Goal: Task Accomplishment & Management: Manage account settings

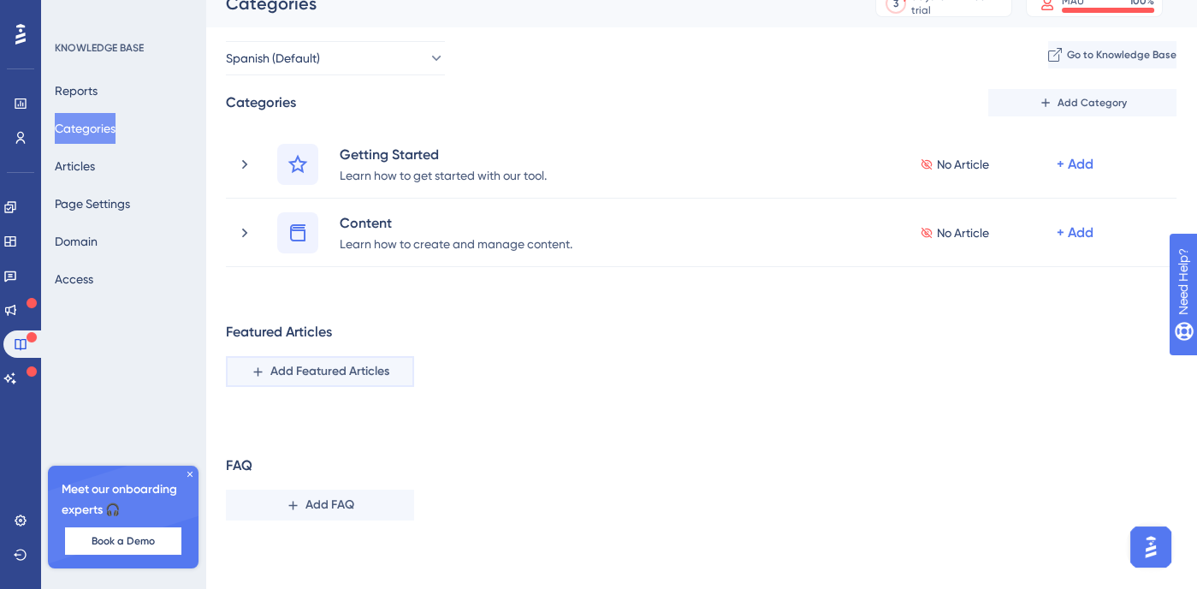
click at [401, 365] on button "Add Featured Articles" at bounding box center [320, 371] width 188 height 31
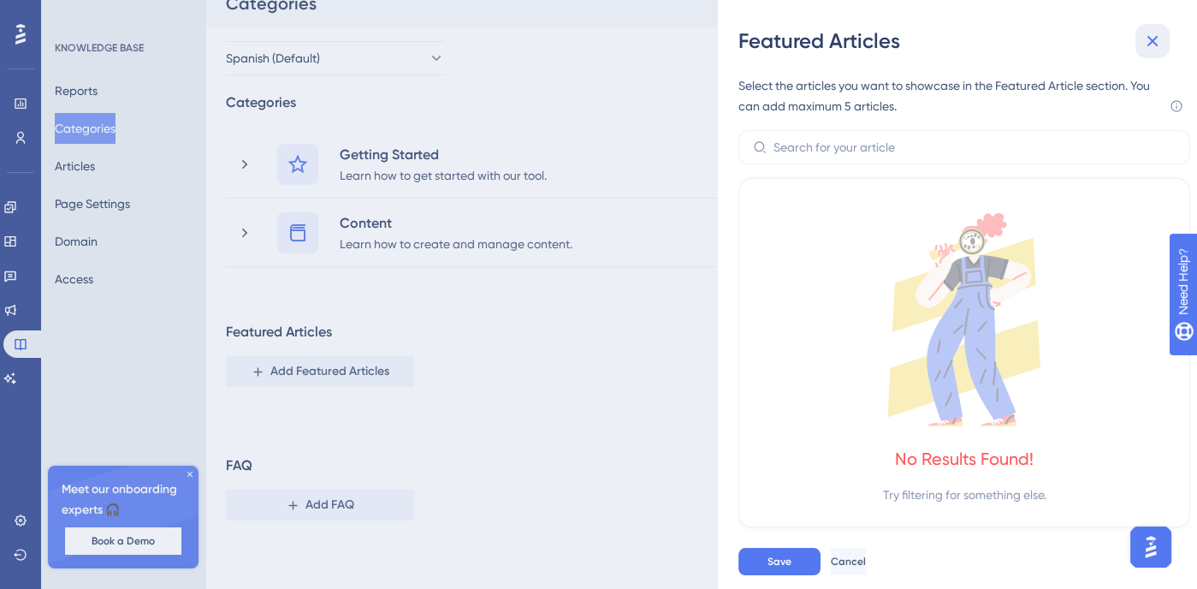
click at [1155, 42] on icon at bounding box center [1153, 41] width 21 height 21
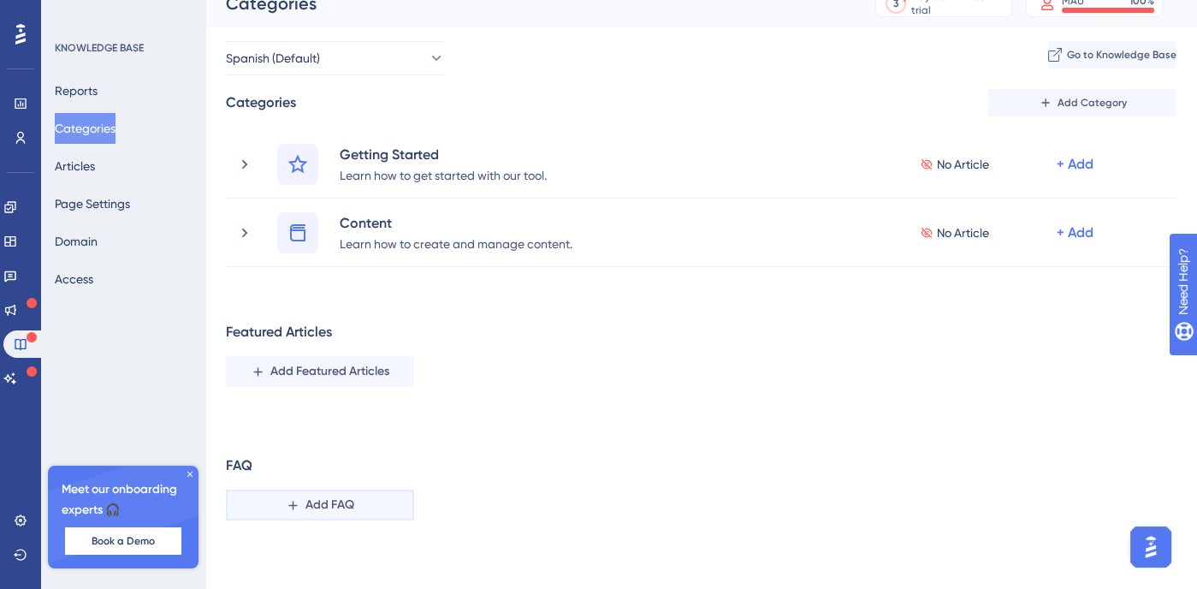
click at [345, 503] on span "Add FAQ" at bounding box center [330, 505] width 49 height 21
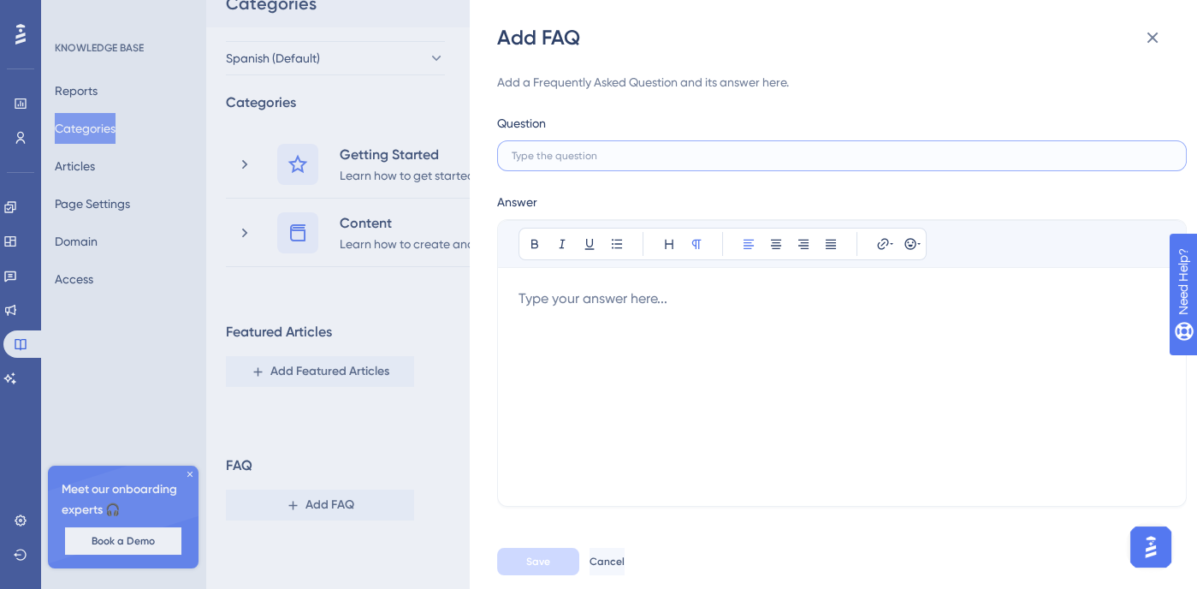
click at [677, 150] on input "text" at bounding box center [842, 156] width 661 height 12
type input "Question 1"
click at [677, 335] on div at bounding box center [842, 386] width 647 height 197
click at [553, 575] on button "Save" at bounding box center [538, 561] width 82 height 27
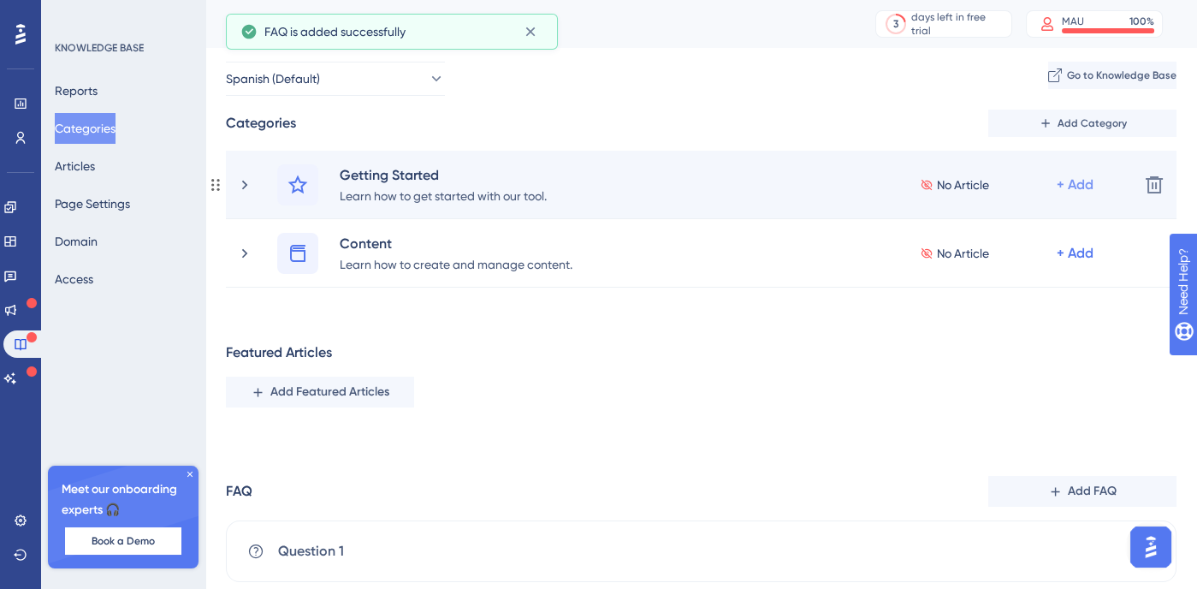
click at [1075, 185] on div "+ Add" at bounding box center [1075, 185] width 37 height 21
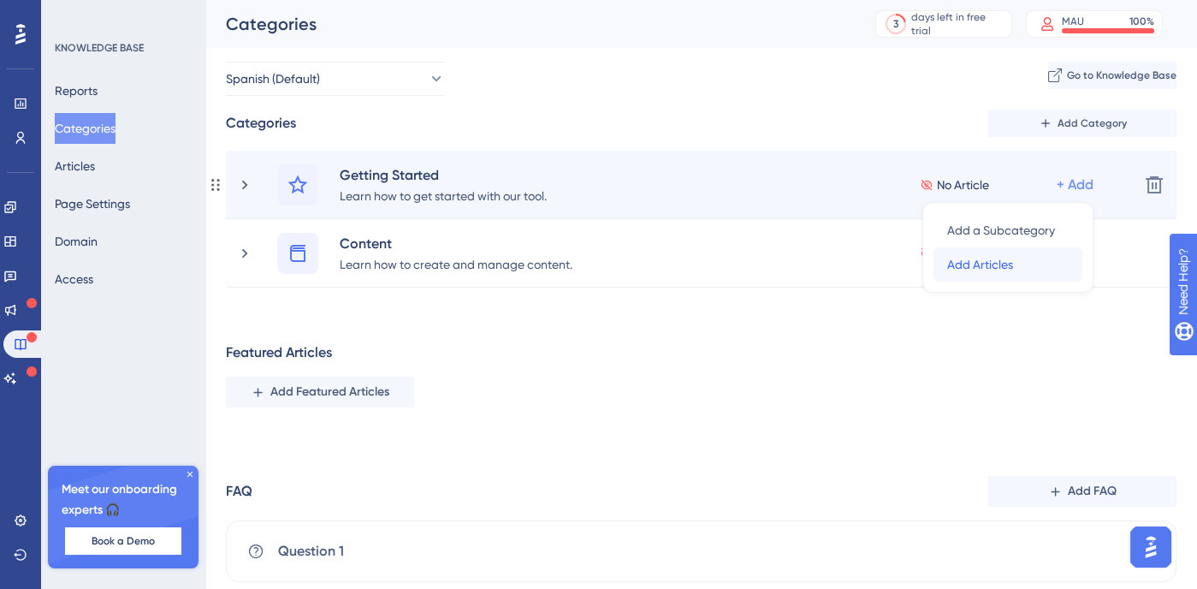
click at [1010, 271] on span "Add Articles" at bounding box center [980, 264] width 66 height 21
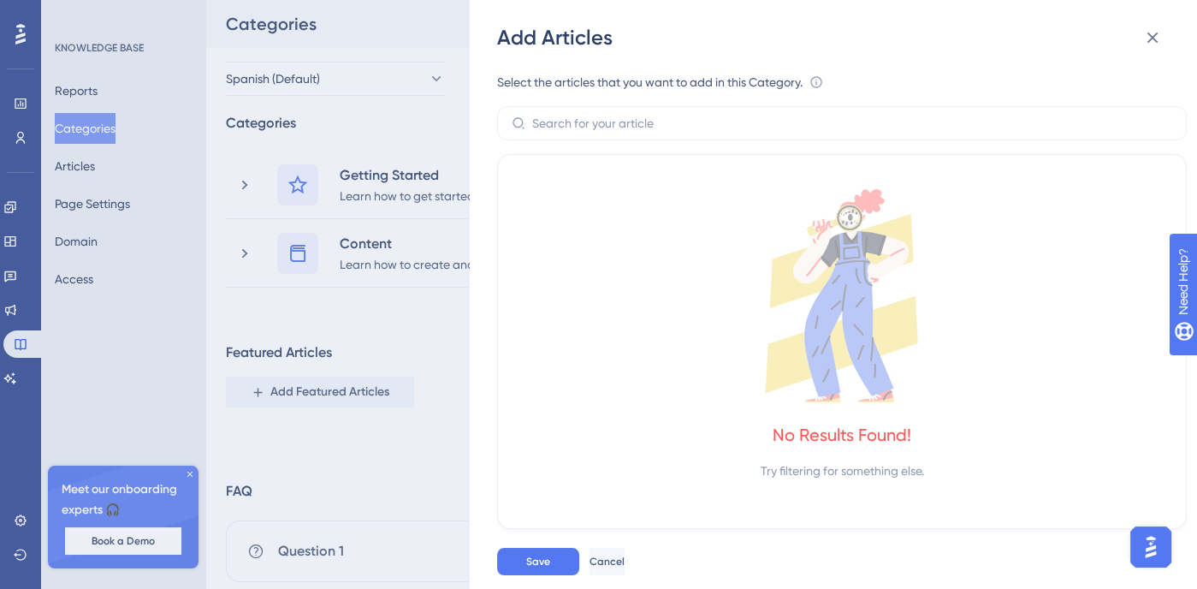
click at [674, 263] on icon at bounding box center [842, 295] width 647 height 213
click at [1140, 40] on button at bounding box center [1153, 38] width 34 height 34
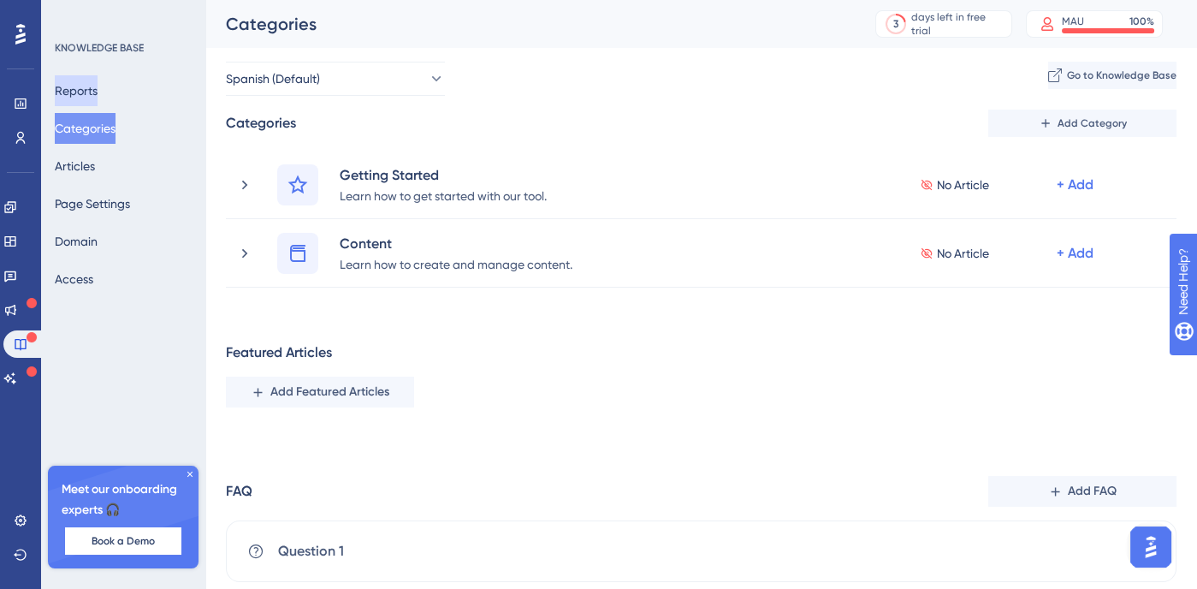
click at [74, 80] on button "Reports" at bounding box center [76, 90] width 43 height 31
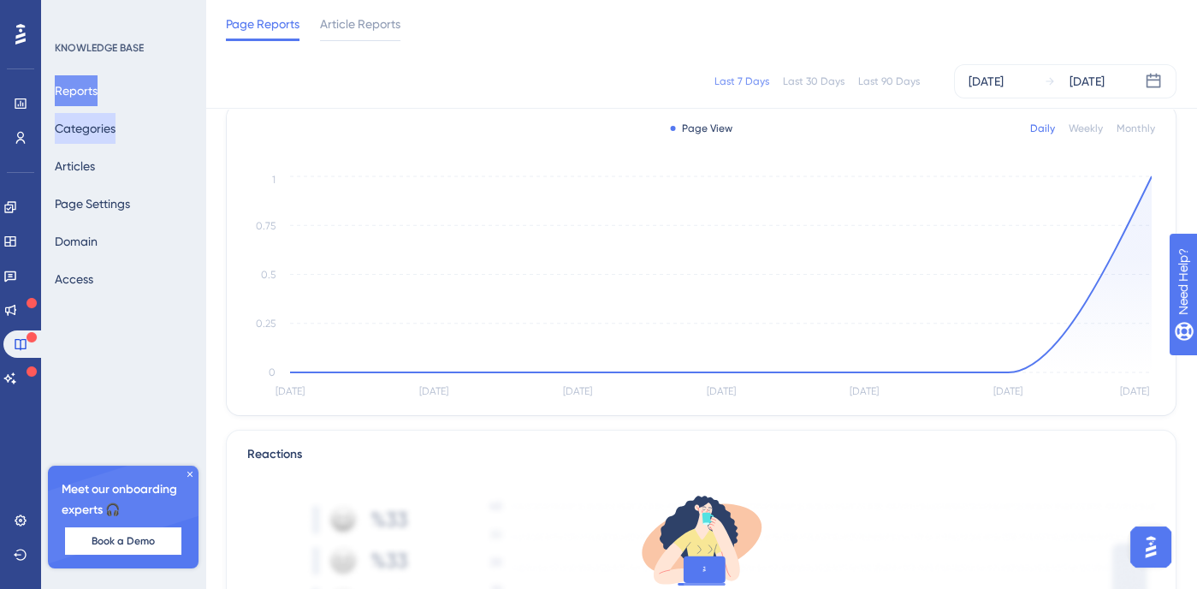
scroll to position [702, 0]
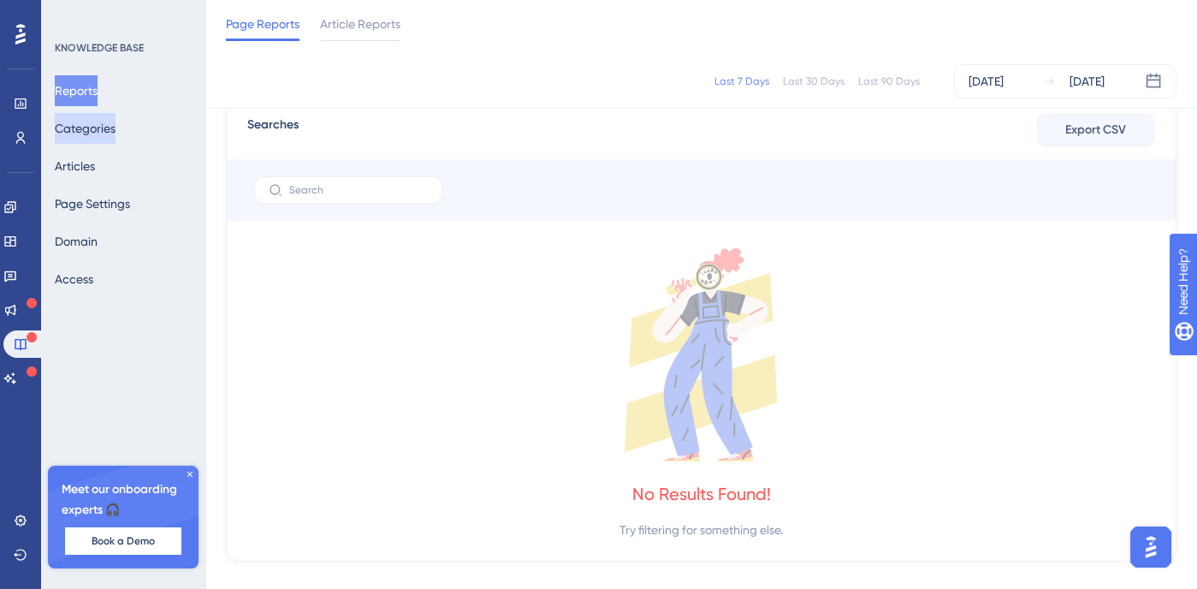
click at [99, 128] on button "Categories" at bounding box center [85, 128] width 61 height 31
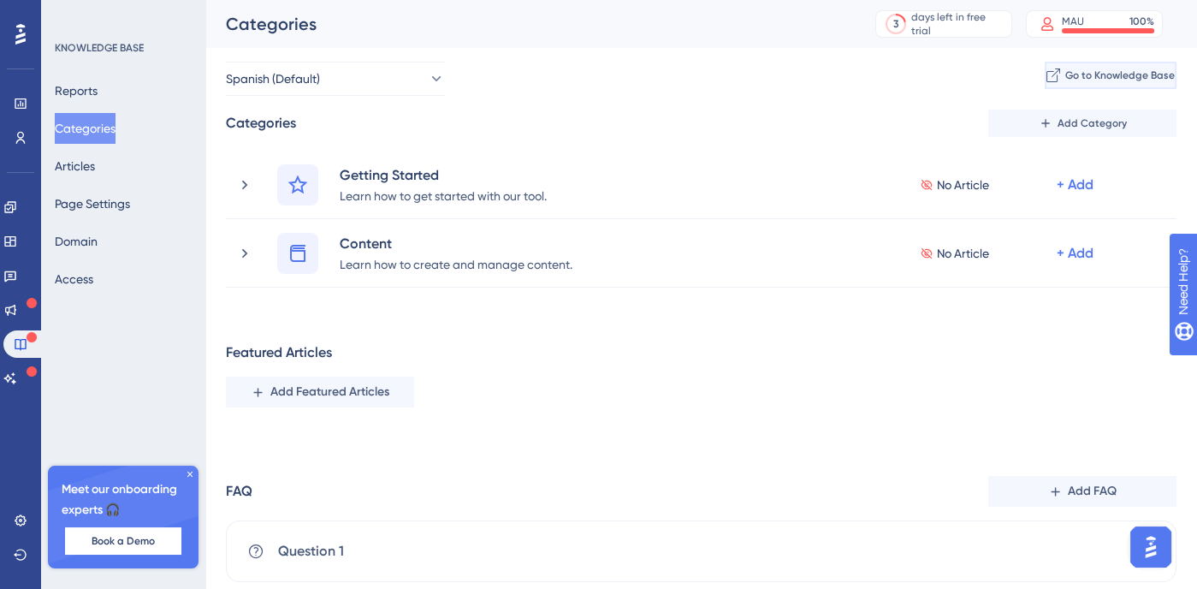
click at [1066, 70] on span "Go to Knowledge Base" at bounding box center [1121, 75] width 110 height 14
click at [126, 153] on div "Reports Categories Articles Page Settings Domain Access" at bounding box center [124, 184] width 139 height 219
click at [95, 163] on button "Articles" at bounding box center [75, 166] width 40 height 31
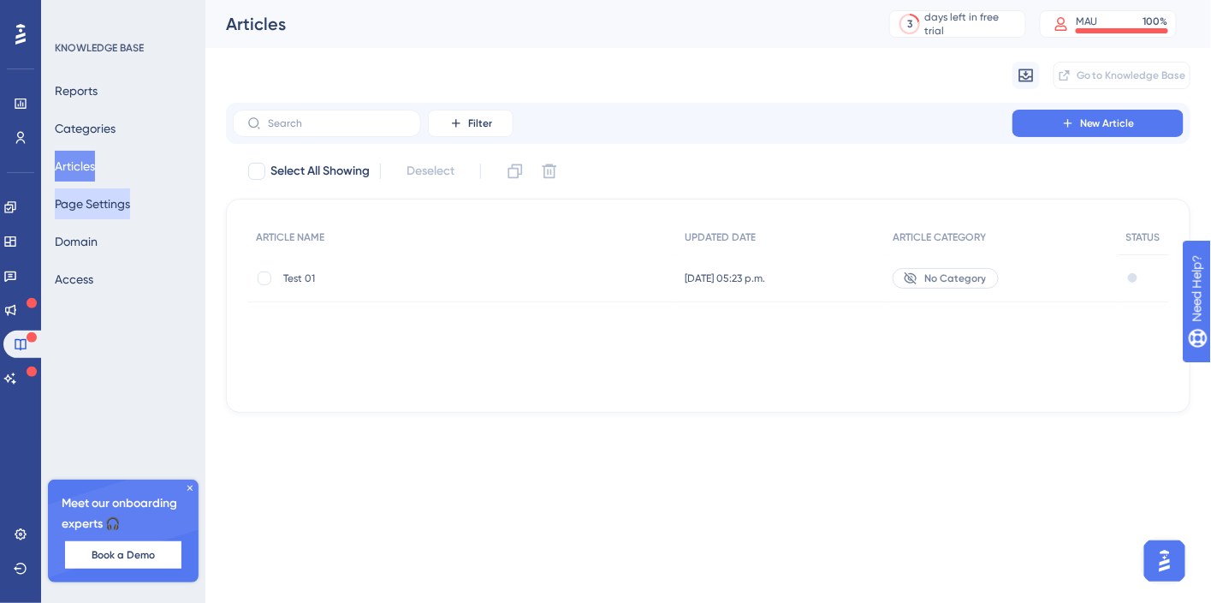
click at [110, 198] on button "Page Settings" at bounding box center [92, 203] width 75 height 31
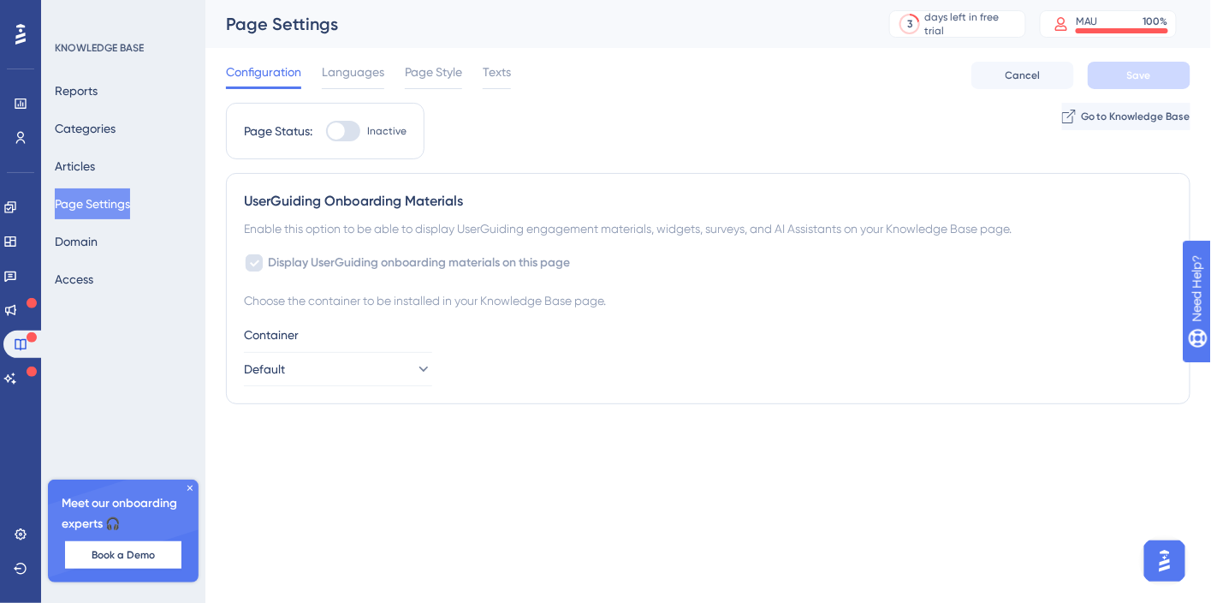
click at [332, 139] on div at bounding box center [343, 131] width 34 height 21
click at [326, 132] on input "Inactive" at bounding box center [325, 131] width 1 height 1
checkbox input "true"
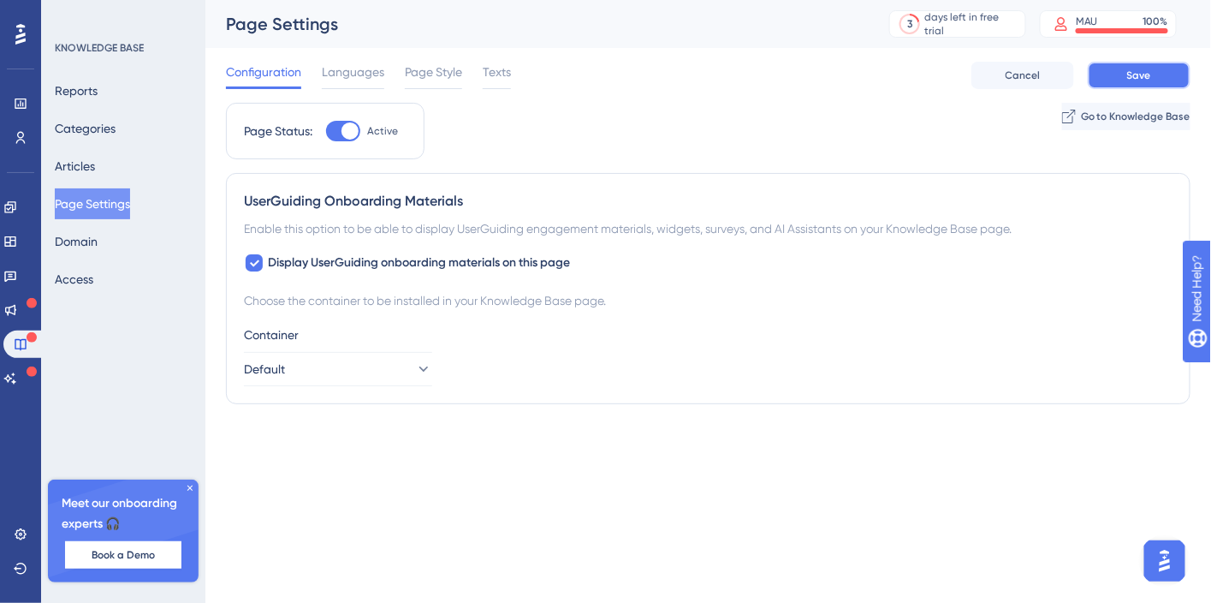
click at [1155, 67] on button "Save" at bounding box center [1139, 75] width 103 height 27
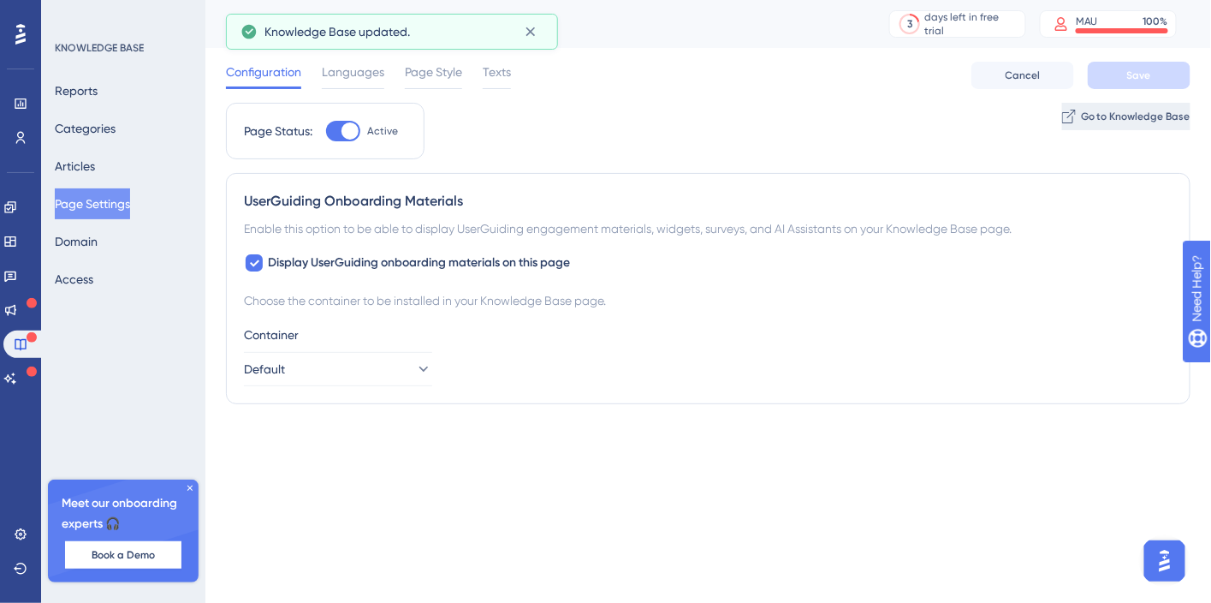
click at [1062, 125] on button "Go to Knowledge Base" at bounding box center [1126, 116] width 128 height 27
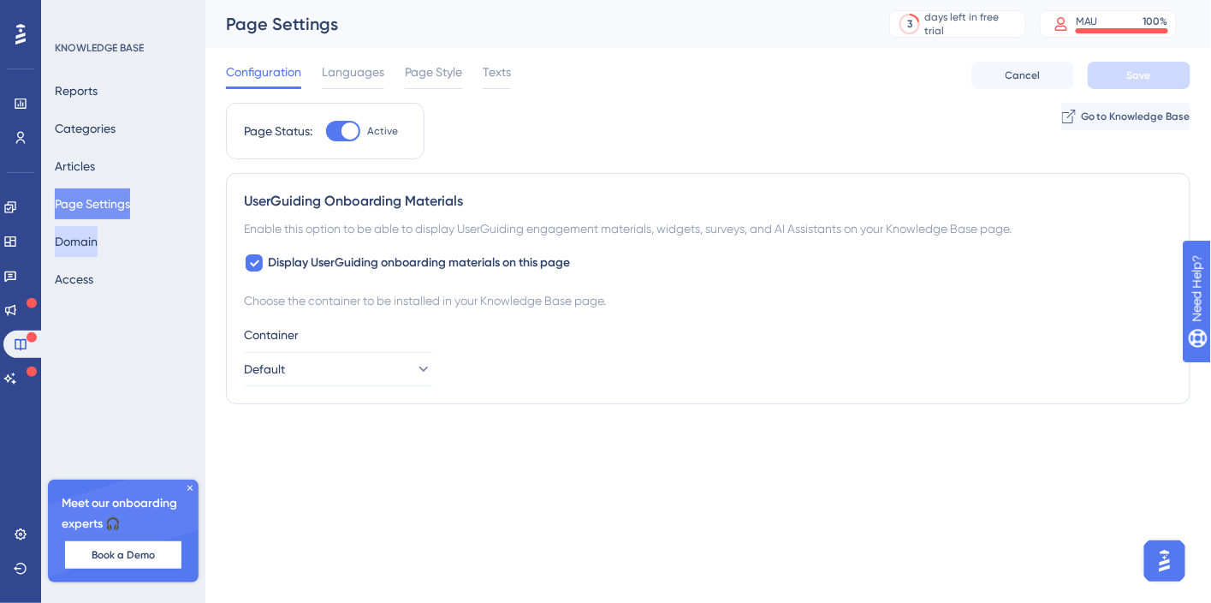
click at [90, 240] on button "Domain" at bounding box center [76, 241] width 43 height 31
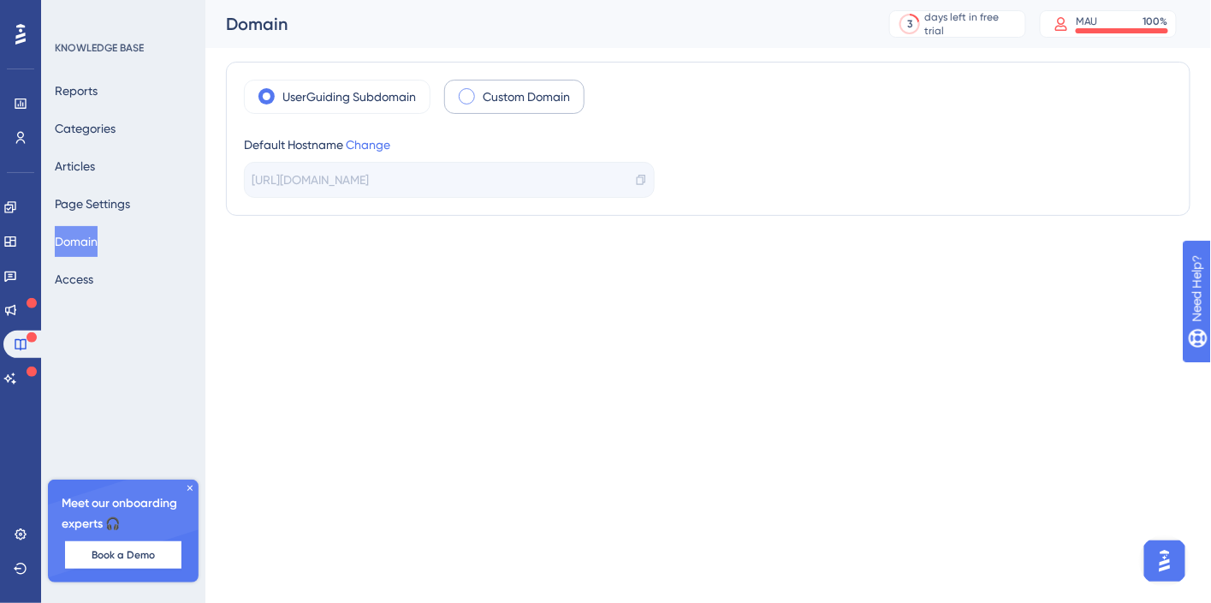
click at [464, 102] on span at bounding box center [467, 96] width 16 height 16
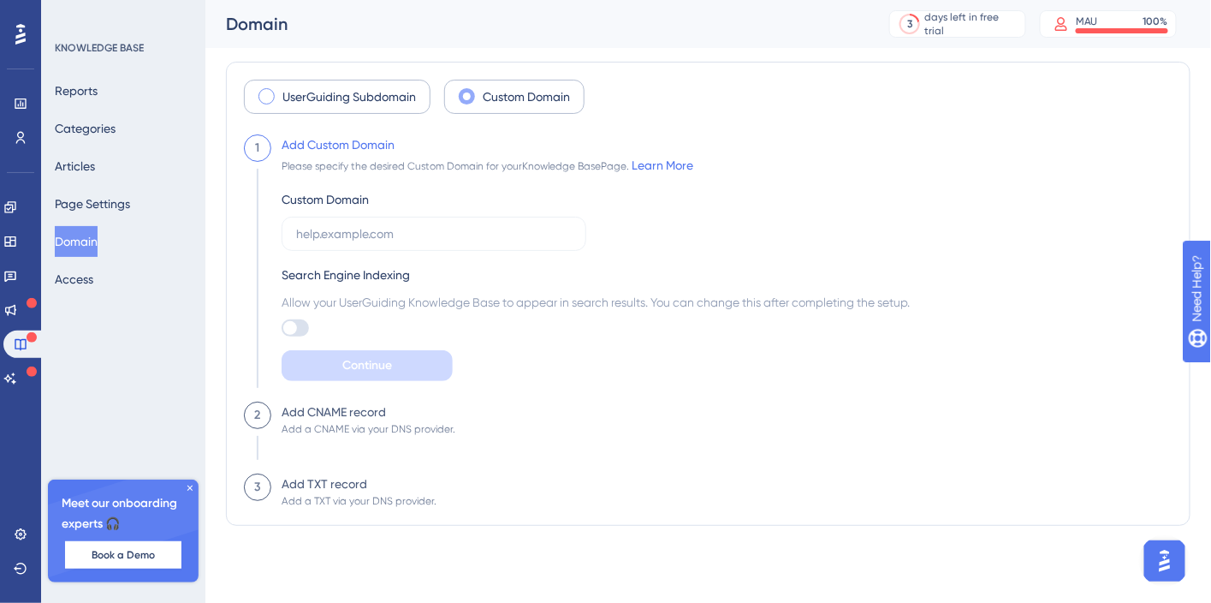
click at [319, 89] on label "UserGuiding Subdomain" at bounding box center [349, 96] width 134 height 21
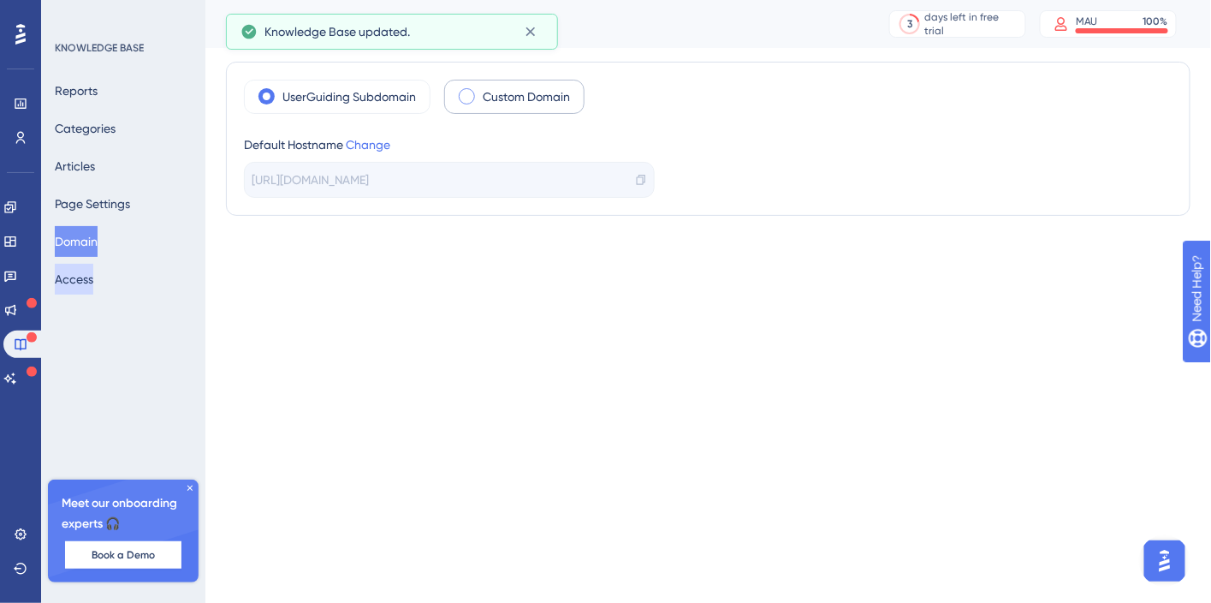
click at [84, 276] on button "Access" at bounding box center [74, 279] width 39 height 31
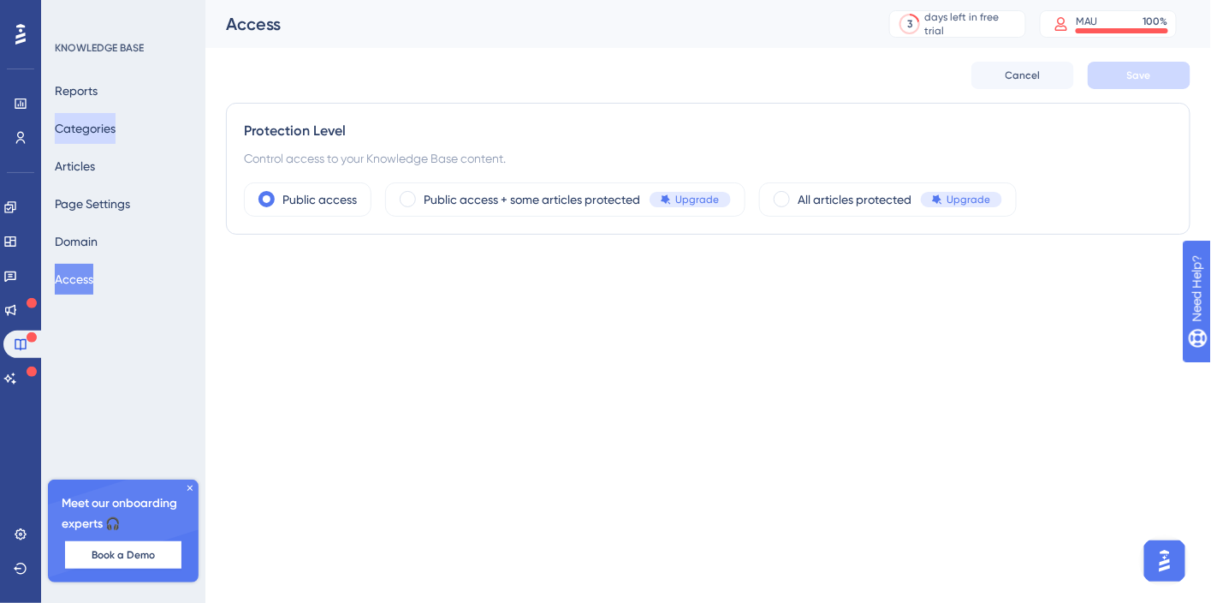
click at [99, 121] on button "Categories" at bounding box center [85, 128] width 61 height 31
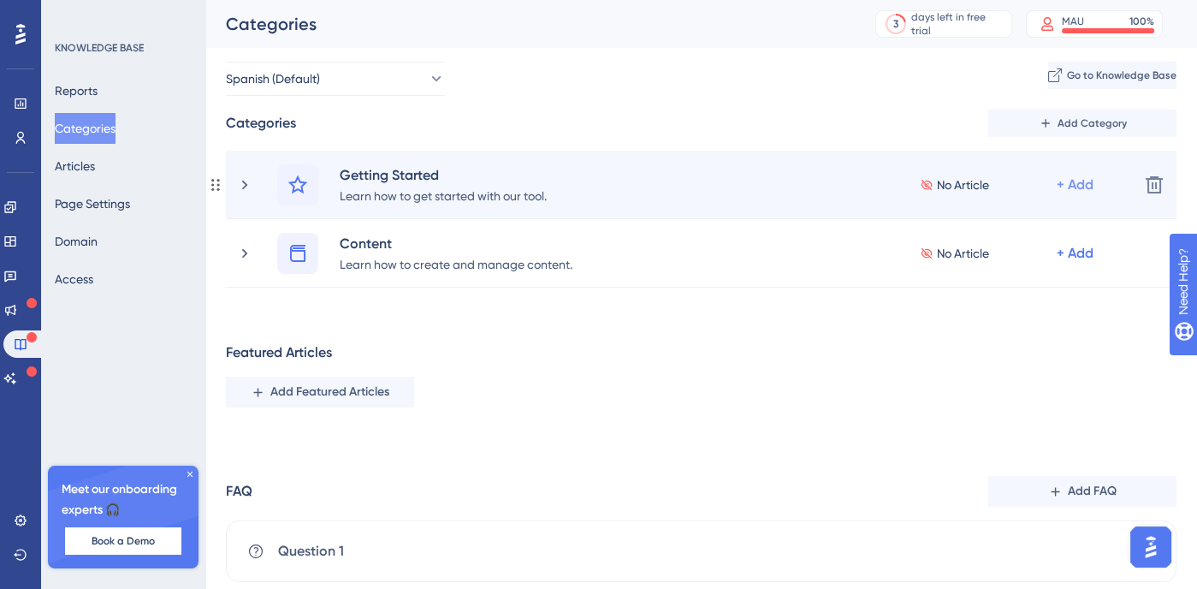
click at [1092, 190] on div "+ Add" at bounding box center [1075, 185] width 37 height 21
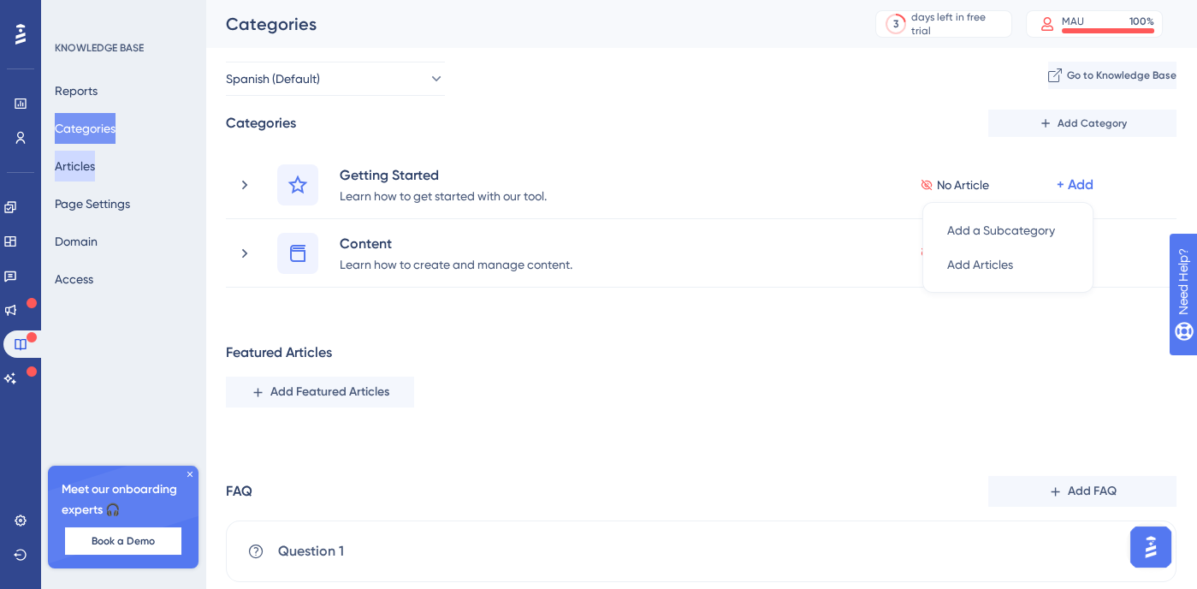
click at [95, 162] on button "Articles" at bounding box center [75, 166] width 40 height 31
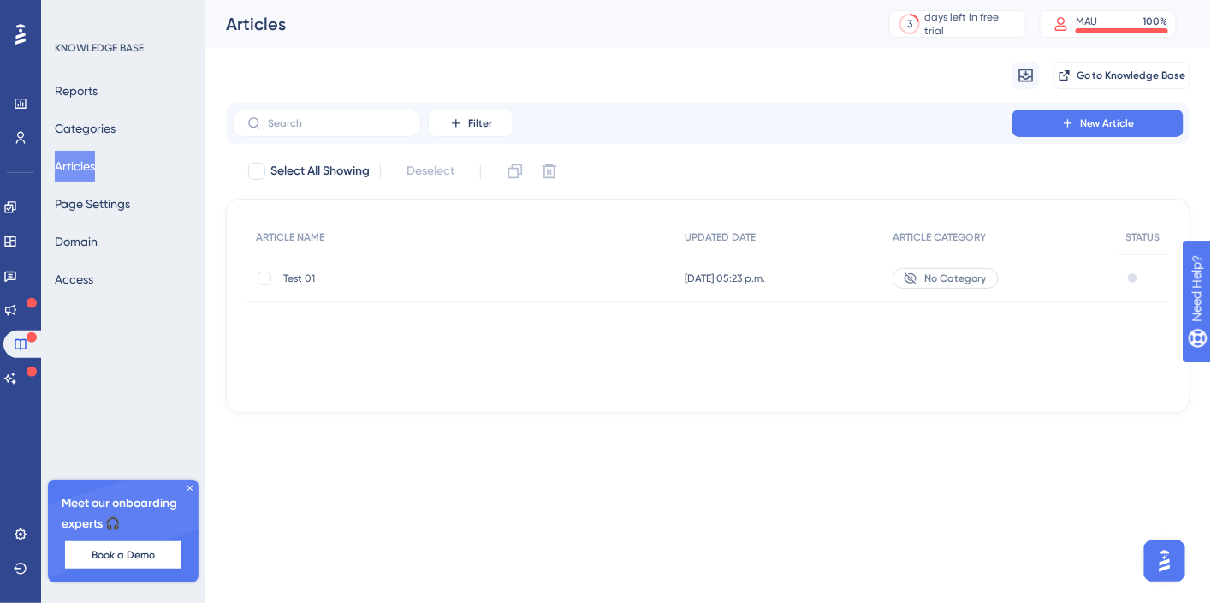
click at [850, 277] on div "[DATE] 05:23 p.m. [DATE] 05:23 p.m." at bounding box center [780, 278] width 208 height 48
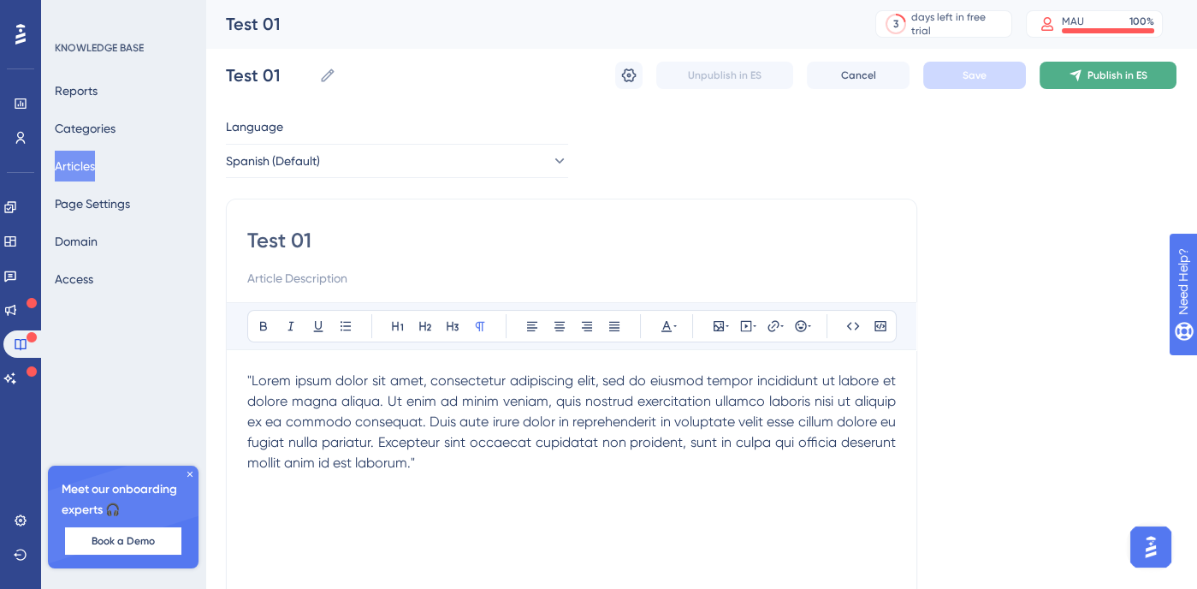
click at [1085, 83] on button "Publish in ES" at bounding box center [1108, 75] width 137 height 27
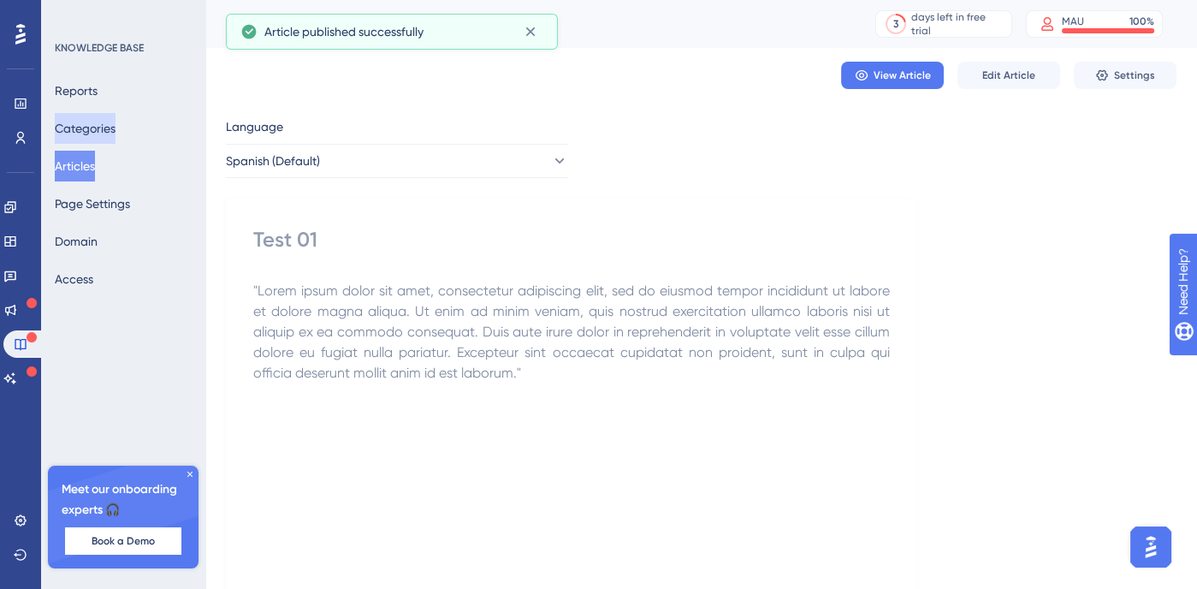
click at [112, 134] on button "Categories" at bounding box center [85, 128] width 61 height 31
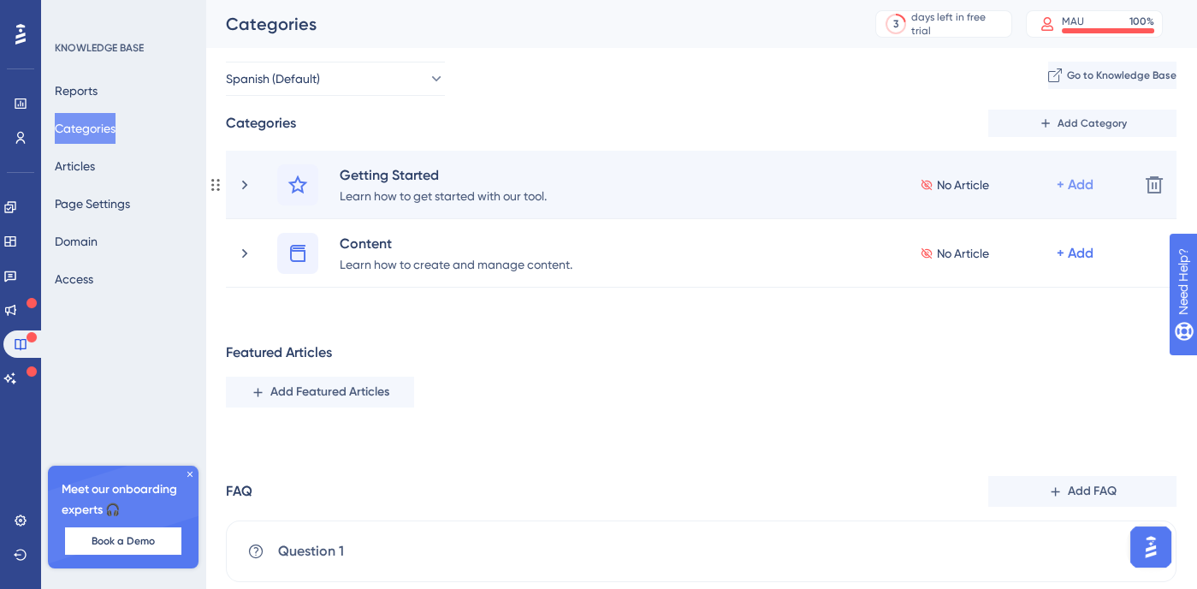
click at [1089, 186] on div "+ Add" at bounding box center [1075, 185] width 37 height 21
click at [986, 267] on span "Add Articles" at bounding box center [980, 264] width 66 height 21
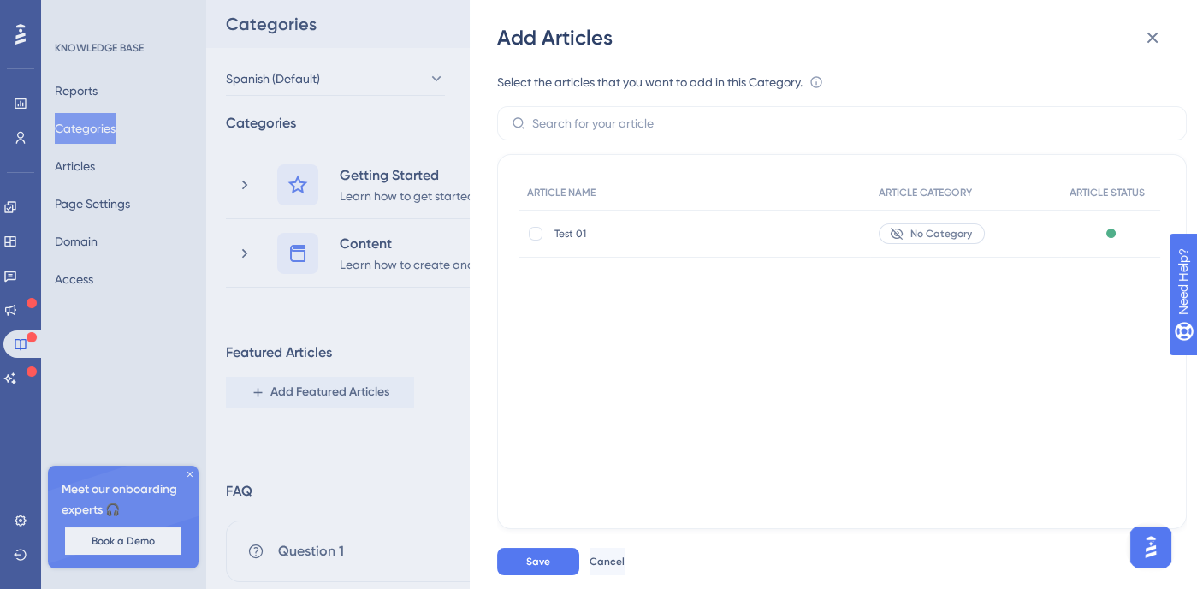
click at [660, 252] on div "Test 01 Test 01" at bounding box center [675, 234] width 240 height 48
click at [533, 235] on div at bounding box center [536, 234] width 14 height 14
checkbox input "true"
click at [549, 575] on button "Save" at bounding box center [538, 561] width 82 height 27
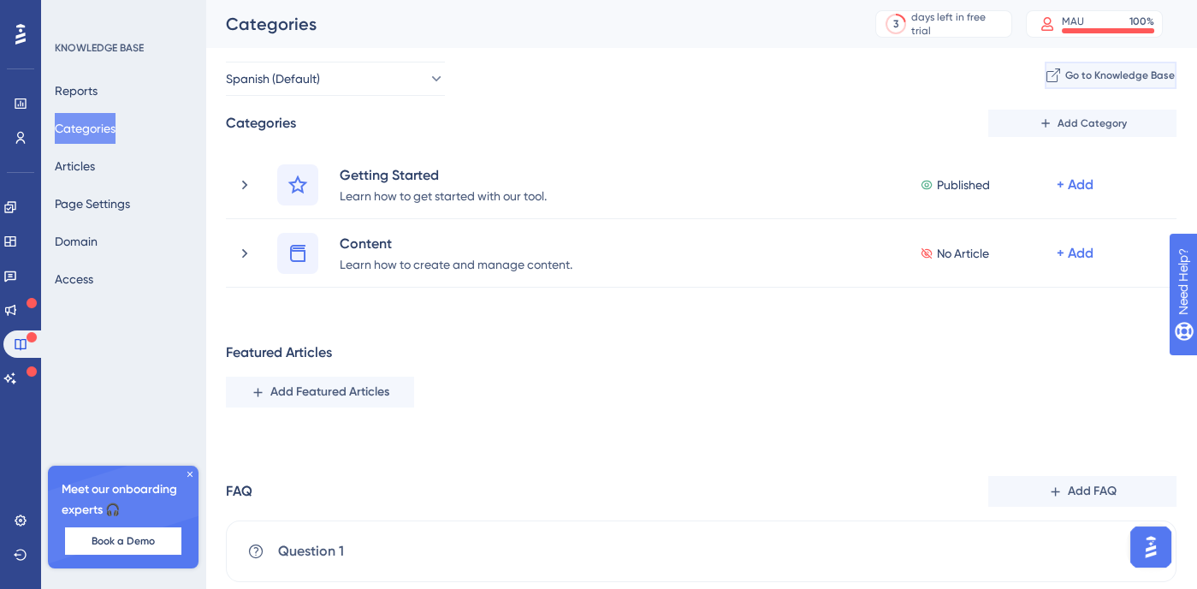
click at [1089, 78] on span "Go to Knowledge Base" at bounding box center [1121, 75] width 110 height 14
click at [17, 312] on icon at bounding box center [10, 310] width 14 height 14
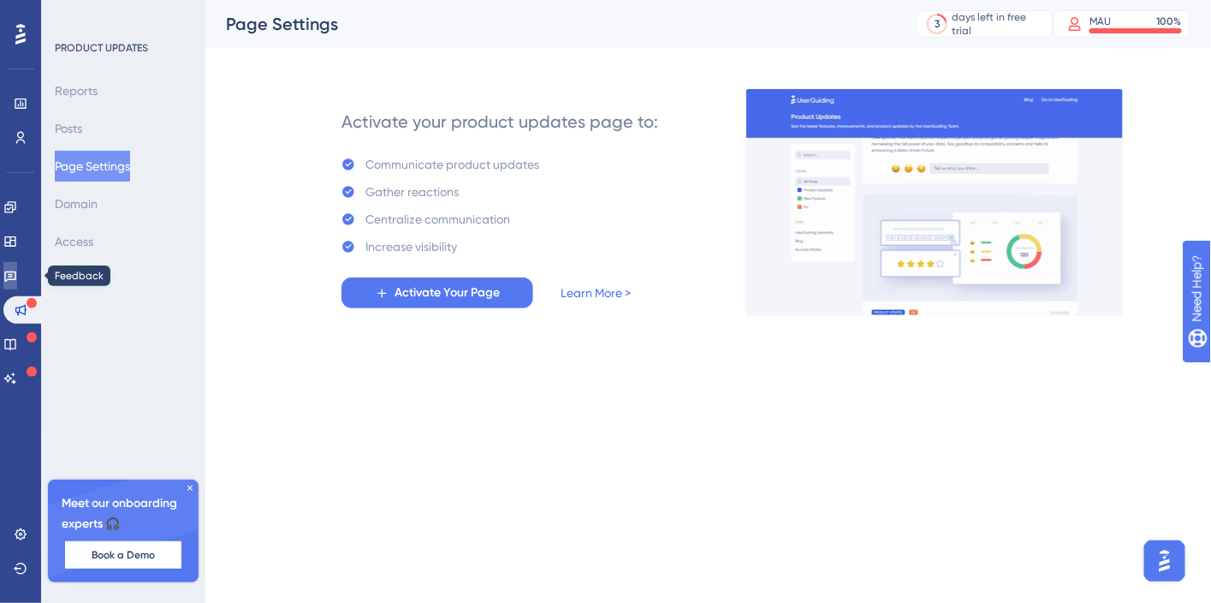
click at [17, 276] on icon at bounding box center [10, 276] width 14 height 14
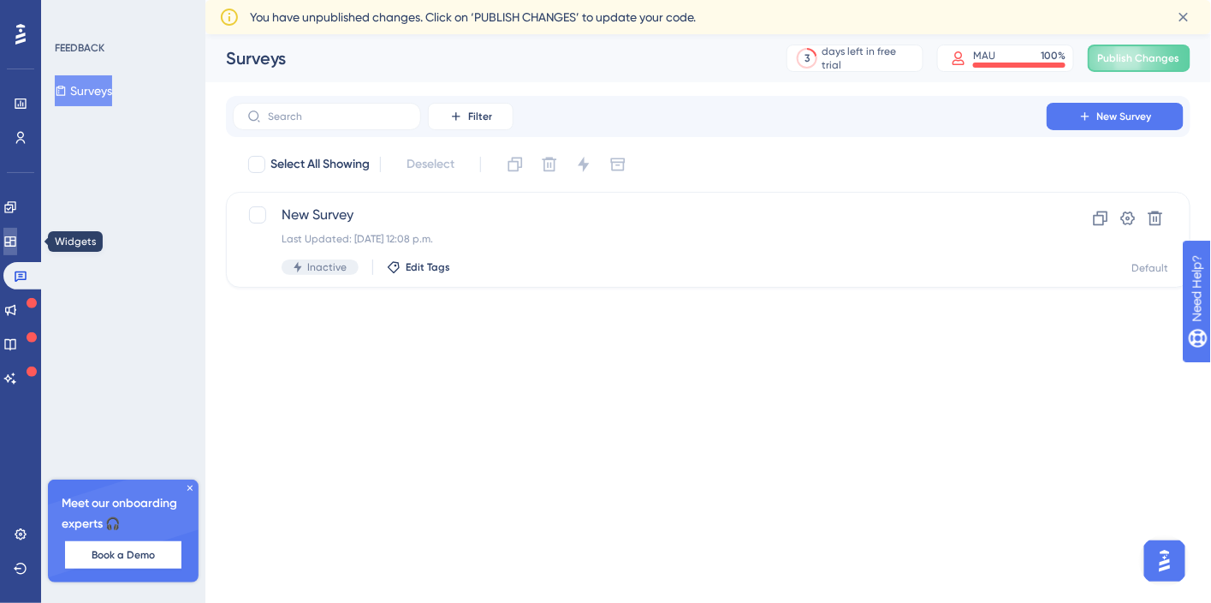
click at [15, 246] on icon at bounding box center [9, 241] width 11 height 10
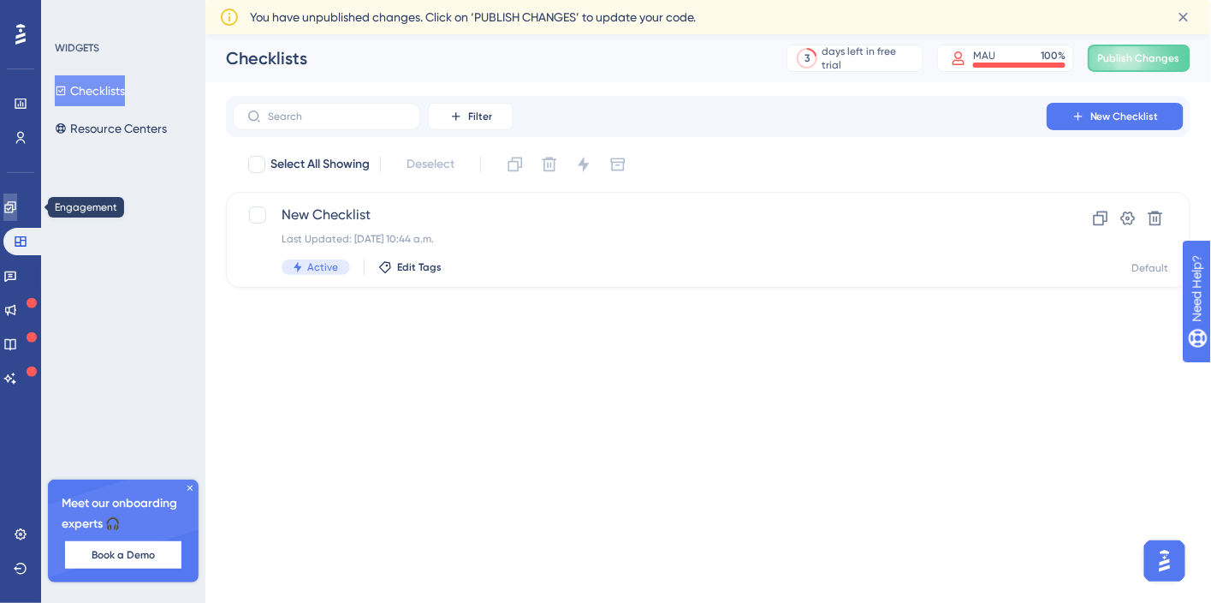
click at [15, 202] on icon at bounding box center [9, 206] width 11 height 11
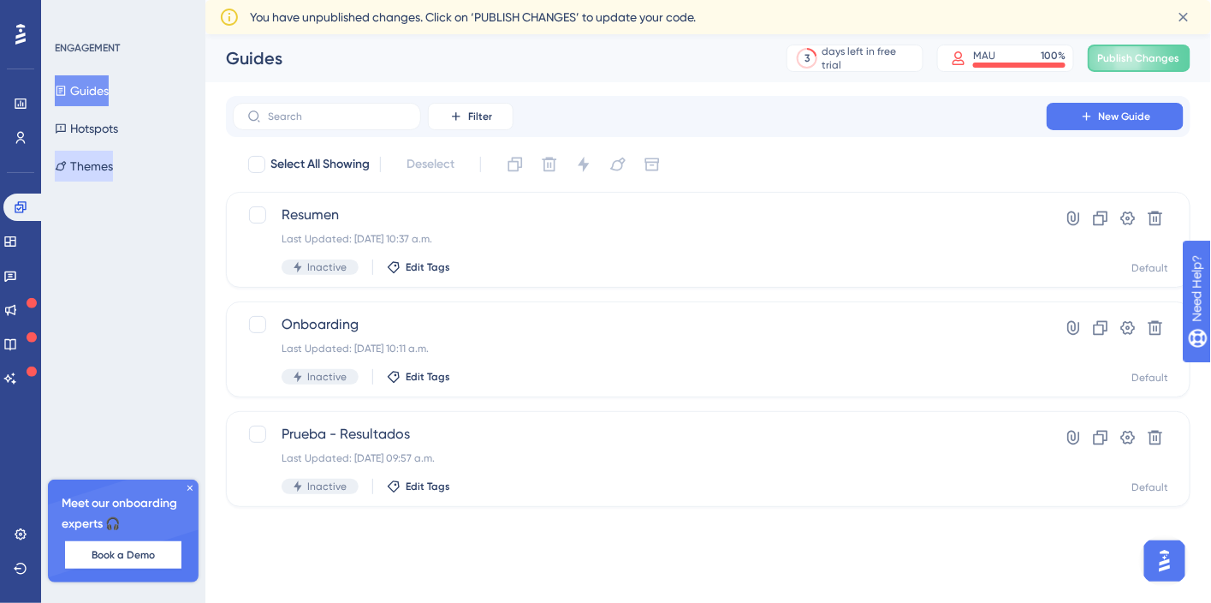
click at [113, 159] on button "Themes" at bounding box center [84, 166] width 58 height 31
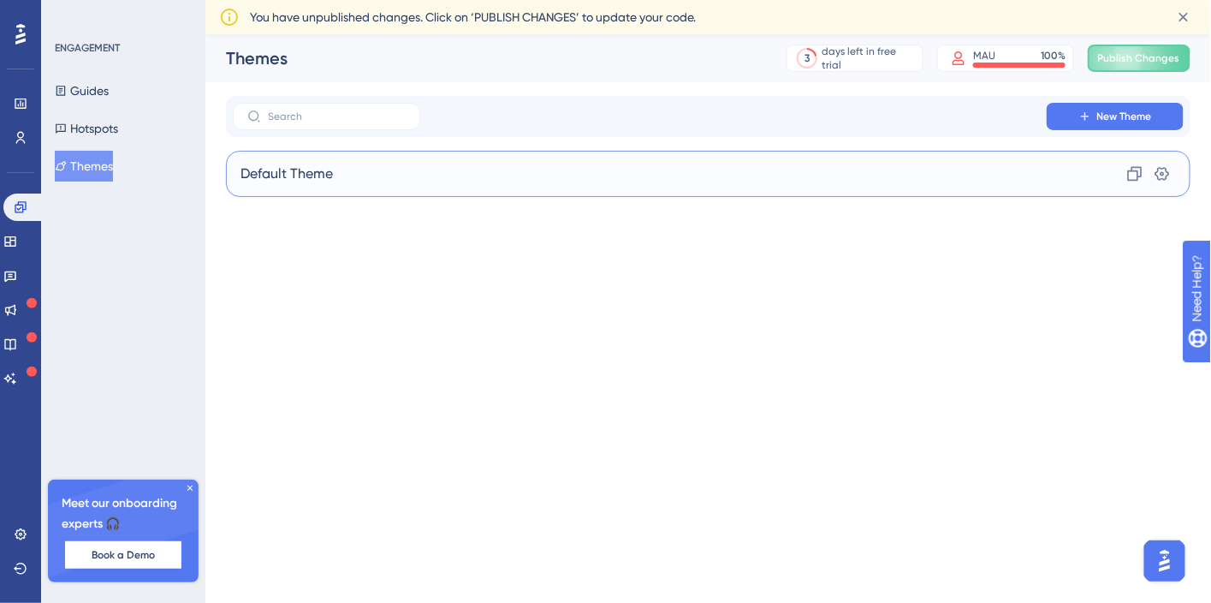
click at [324, 164] on span "Default Theme" at bounding box center [286, 173] width 92 height 21
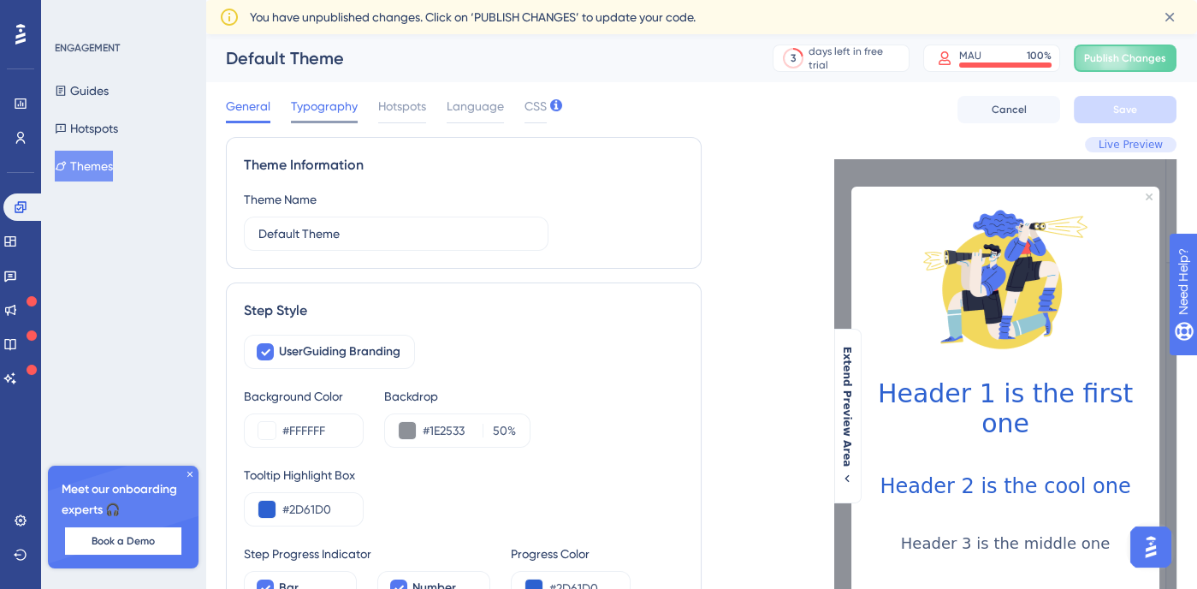
click at [330, 100] on span "Typography" at bounding box center [324, 106] width 67 height 21
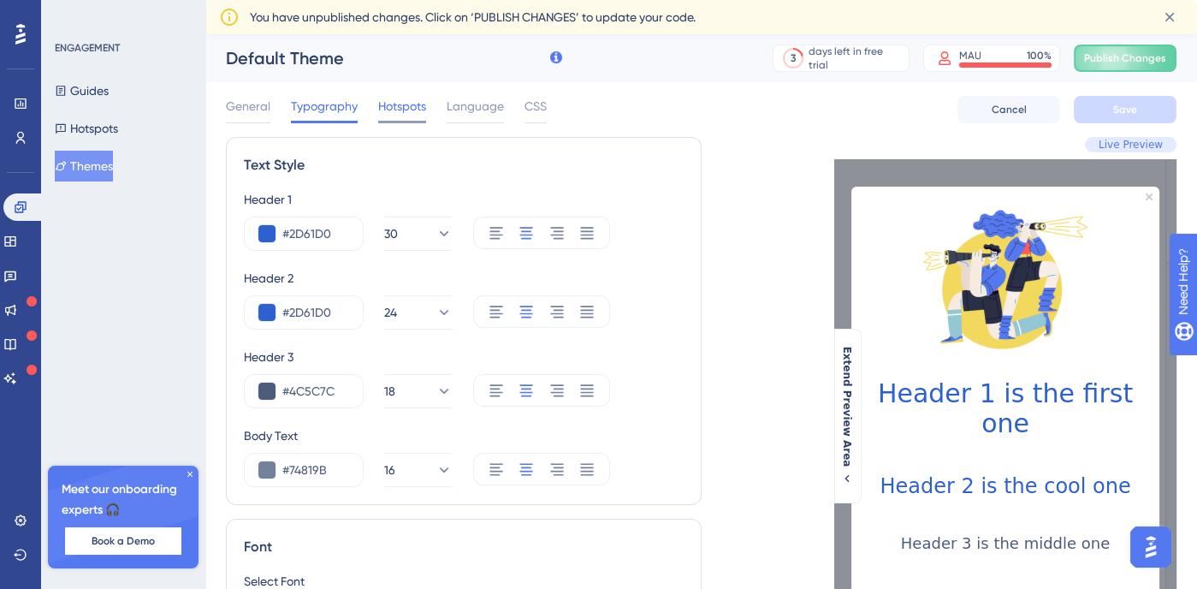
click at [406, 115] on span "Hotspots" at bounding box center [402, 106] width 48 height 21
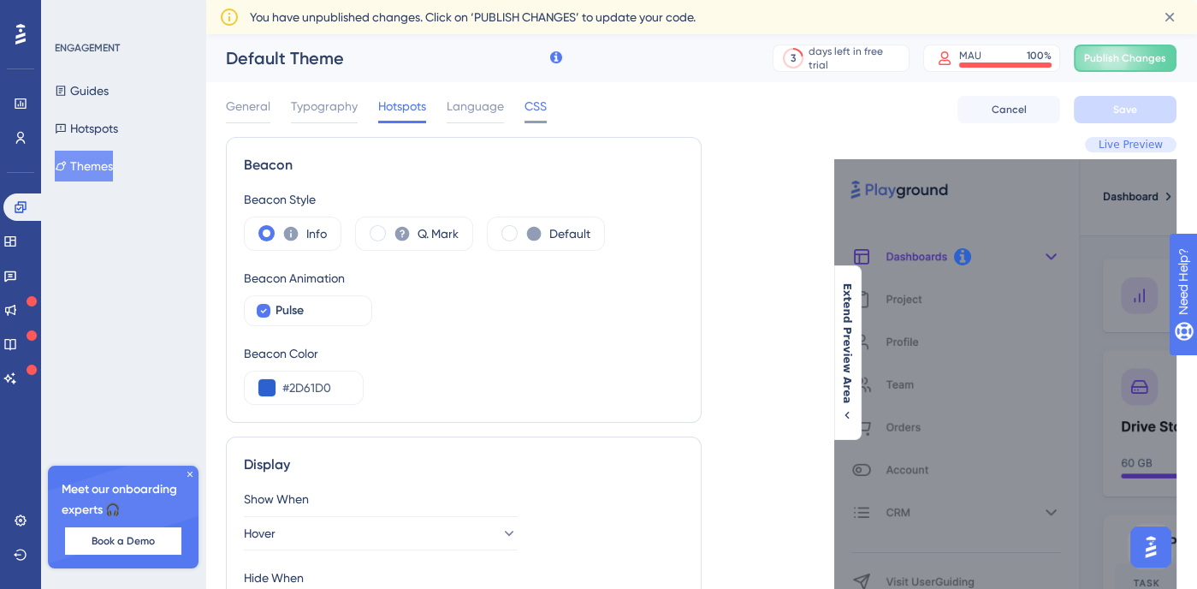
click at [526, 101] on span "CSS" at bounding box center [536, 106] width 22 height 21
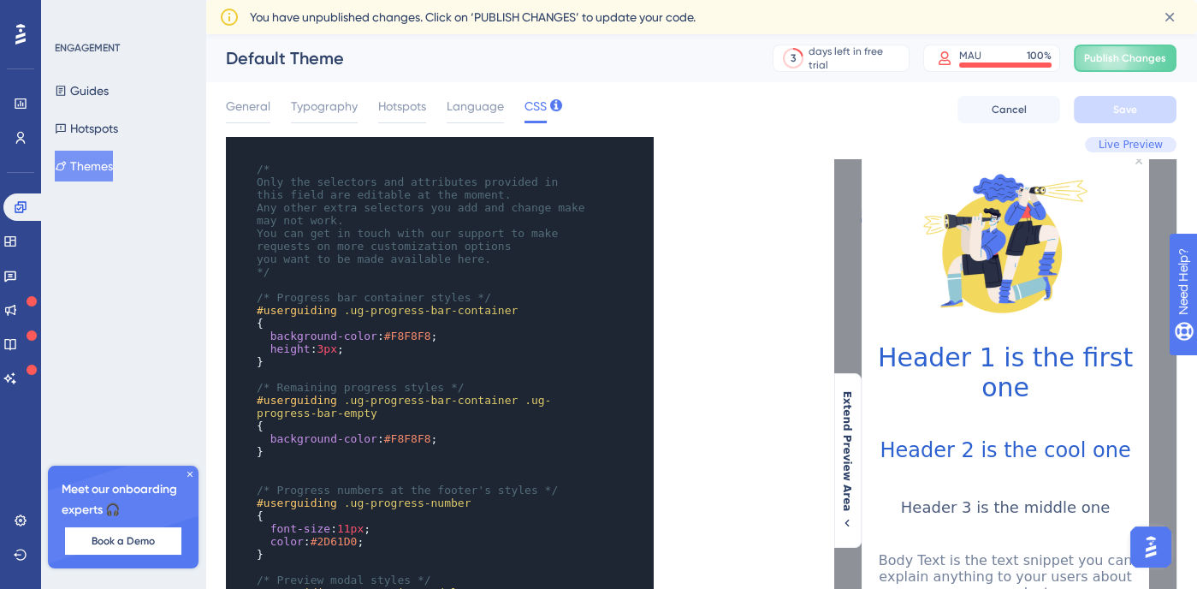
scroll to position [723, 0]
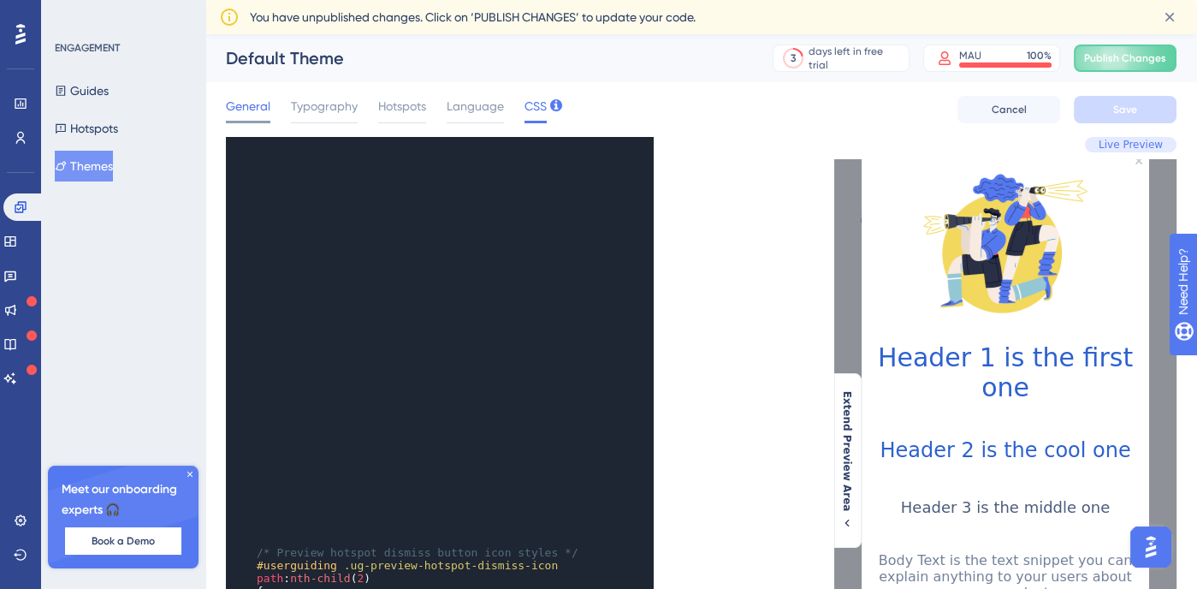
click at [237, 113] on span "General" at bounding box center [248, 106] width 45 height 21
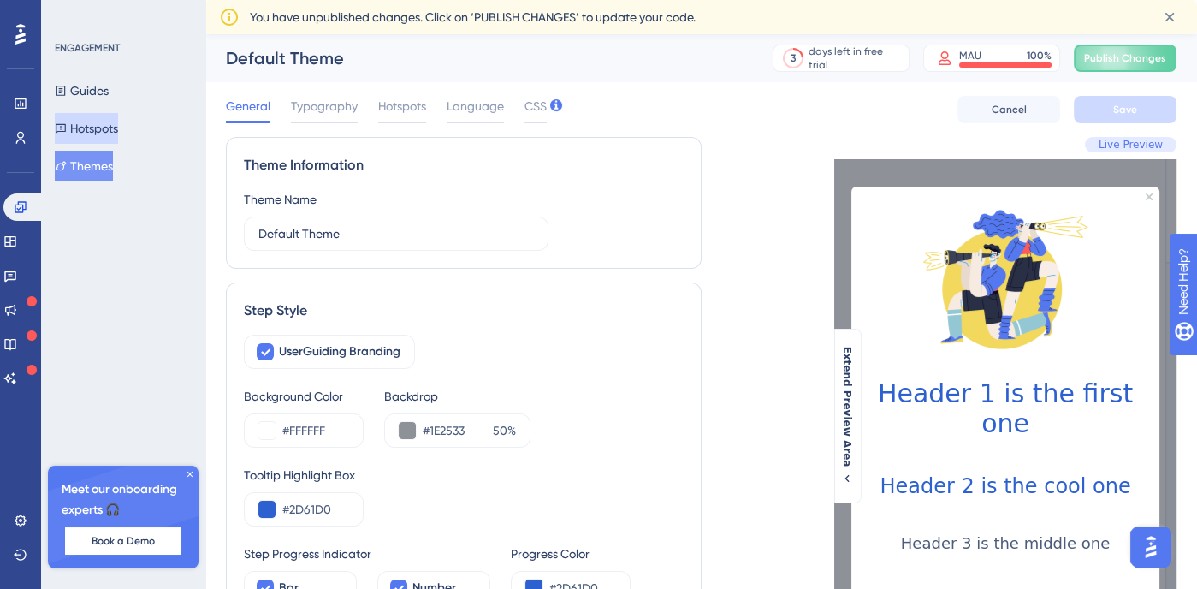
click at [89, 127] on button "Hotspots" at bounding box center [86, 128] width 63 height 31
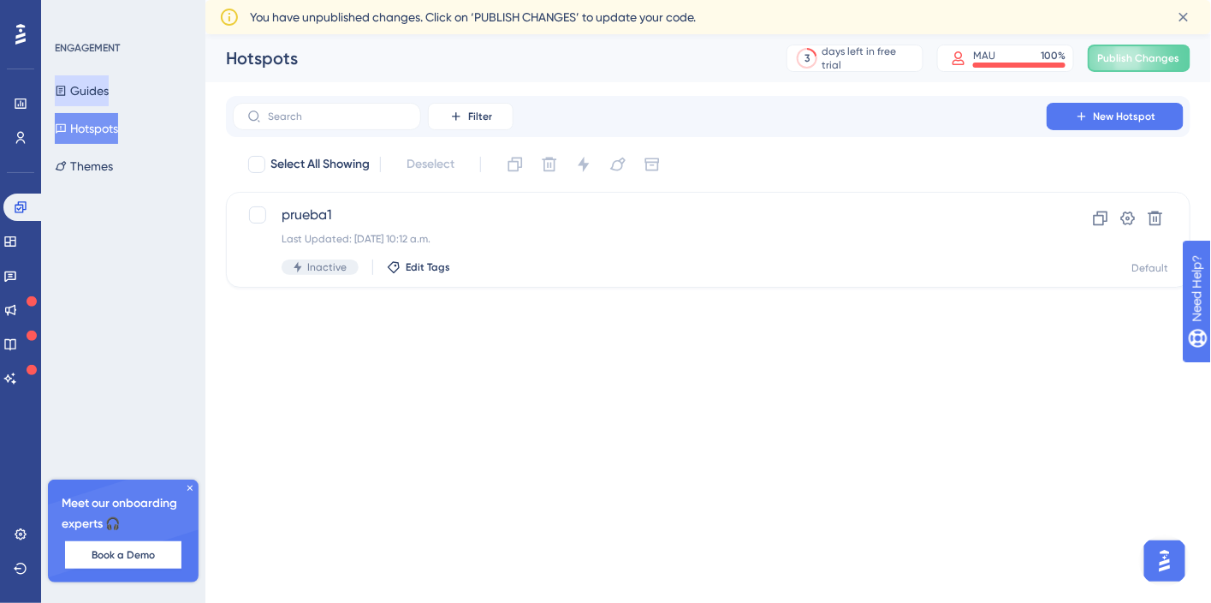
click at [88, 81] on button "Guides" at bounding box center [82, 90] width 54 height 31
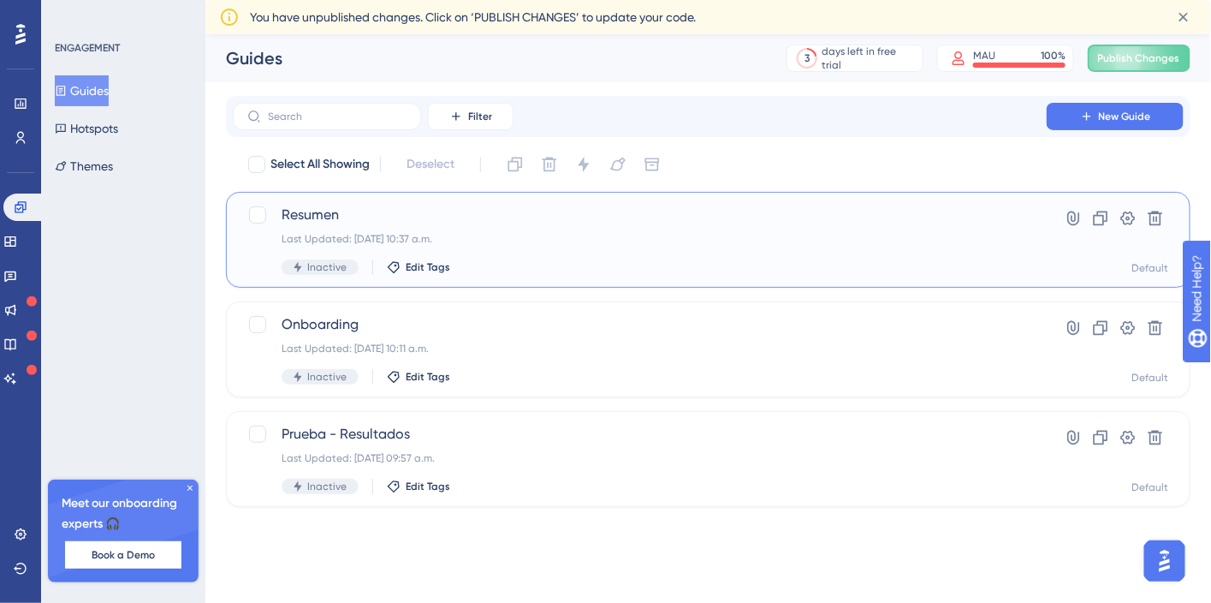
click at [487, 235] on div "Last Updated: [DATE] 10:37 a.m." at bounding box center [640, 239] width 716 height 14
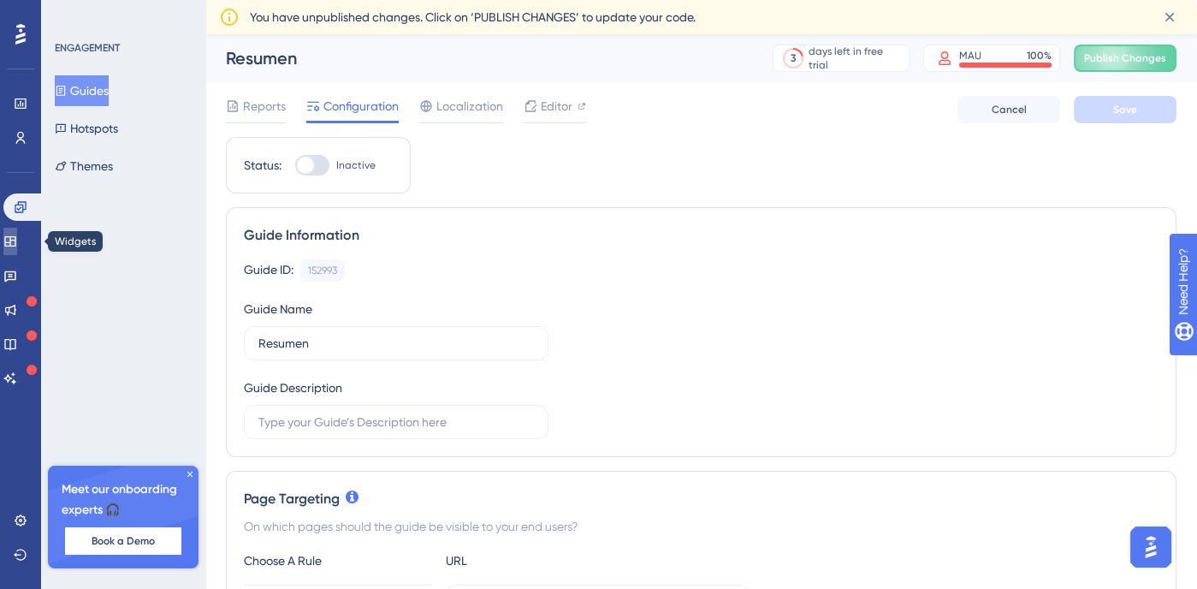
click at [17, 234] on link at bounding box center [10, 241] width 14 height 27
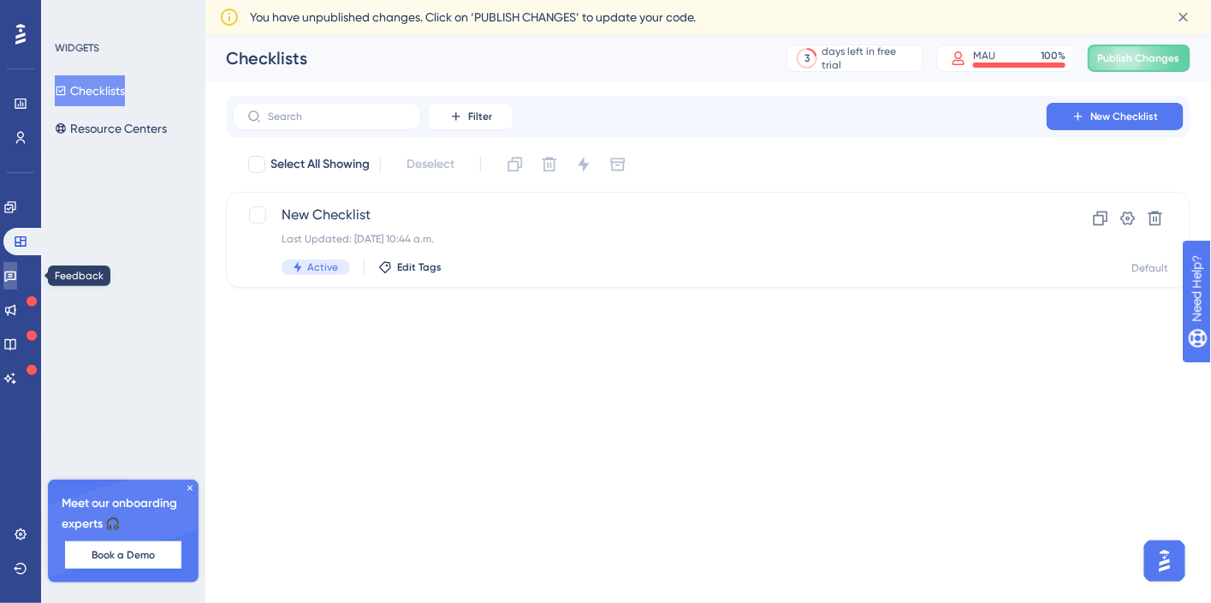
click at [14, 275] on icon at bounding box center [10, 276] width 14 height 14
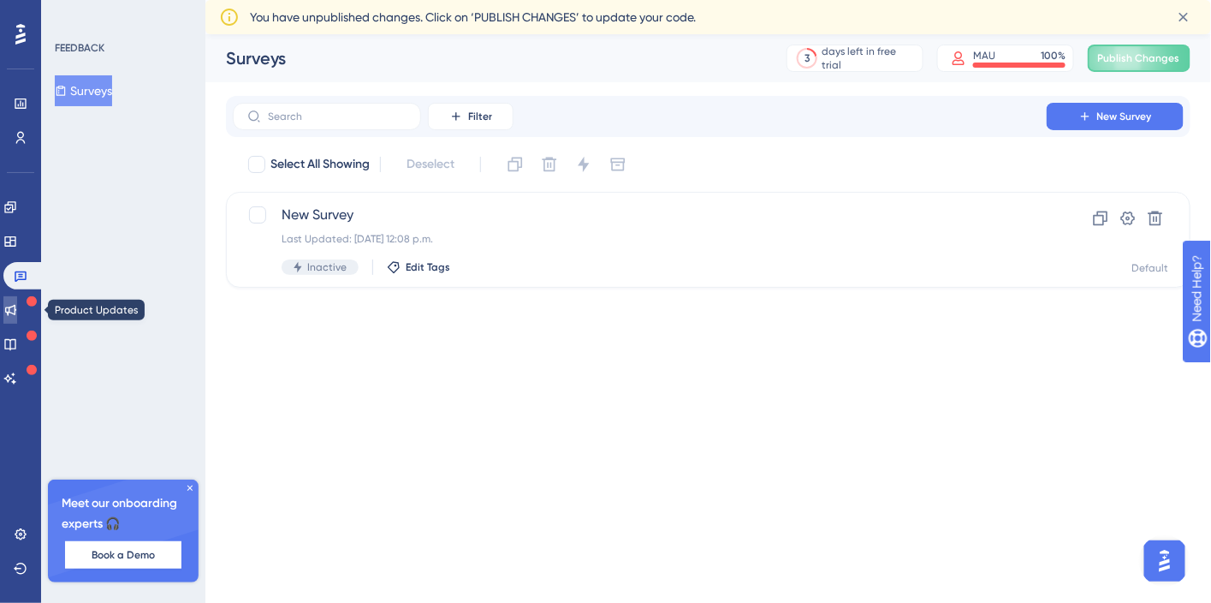
click at [17, 304] on icon at bounding box center [10, 310] width 14 height 14
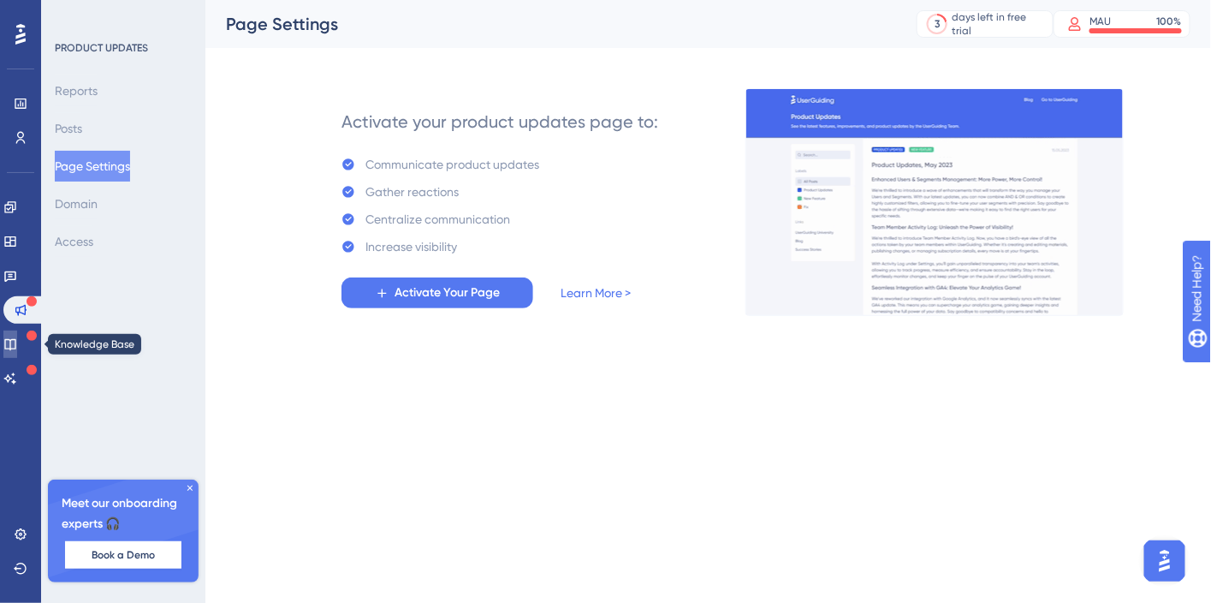
click at [17, 344] on icon at bounding box center [10, 344] width 14 height 14
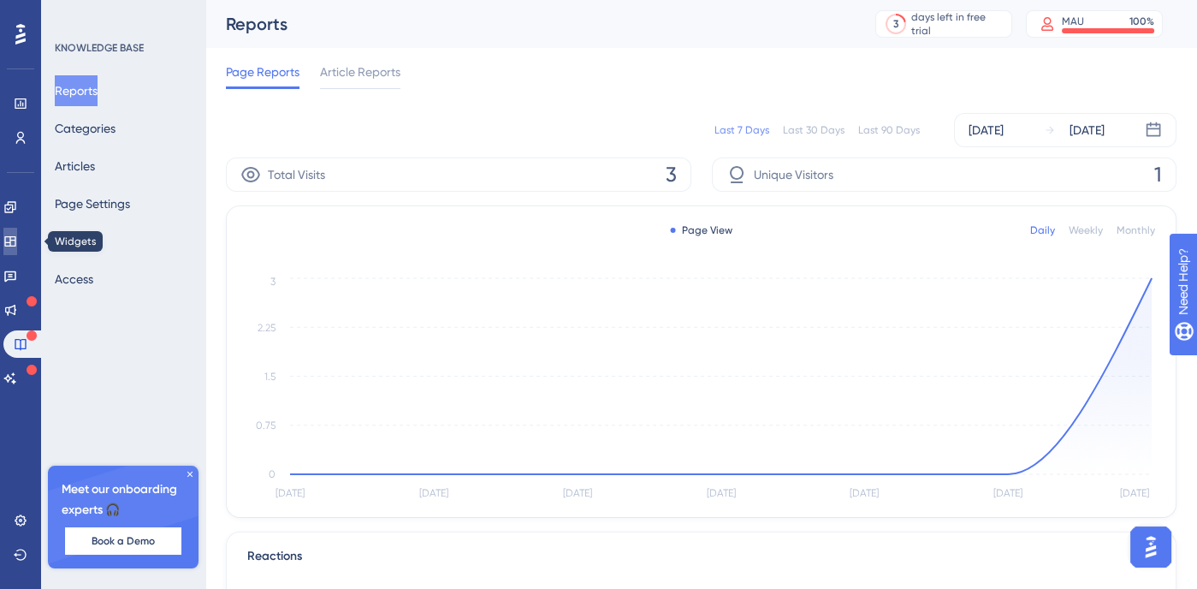
click at [15, 240] on icon at bounding box center [9, 241] width 11 height 10
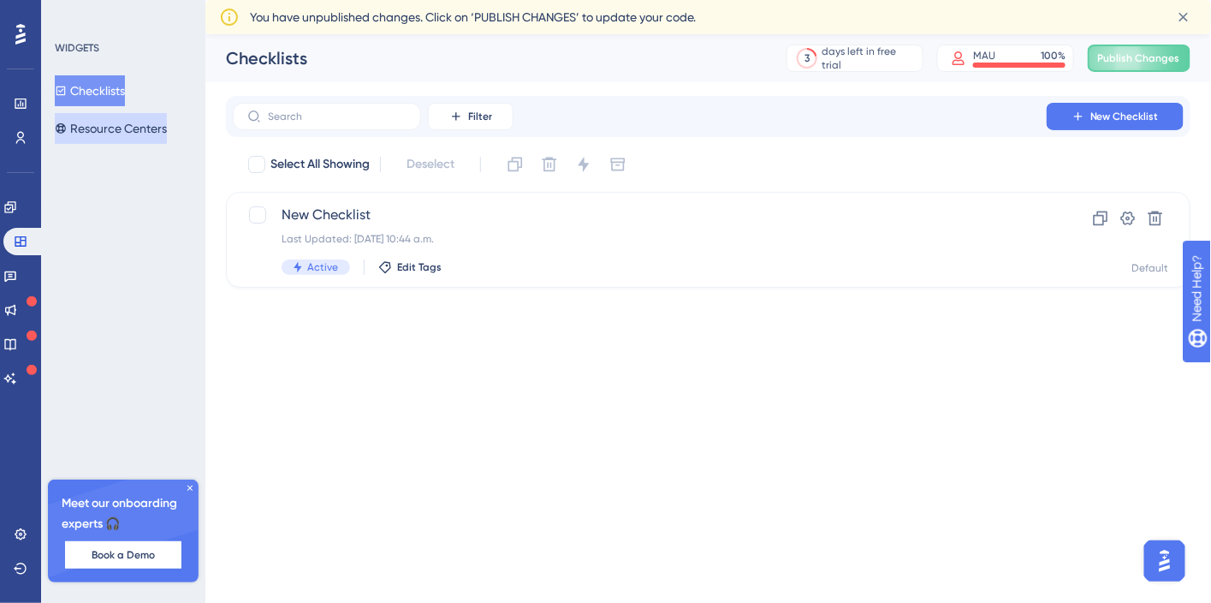
click at [142, 123] on button "Resource Centers" at bounding box center [111, 128] width 112 height 31
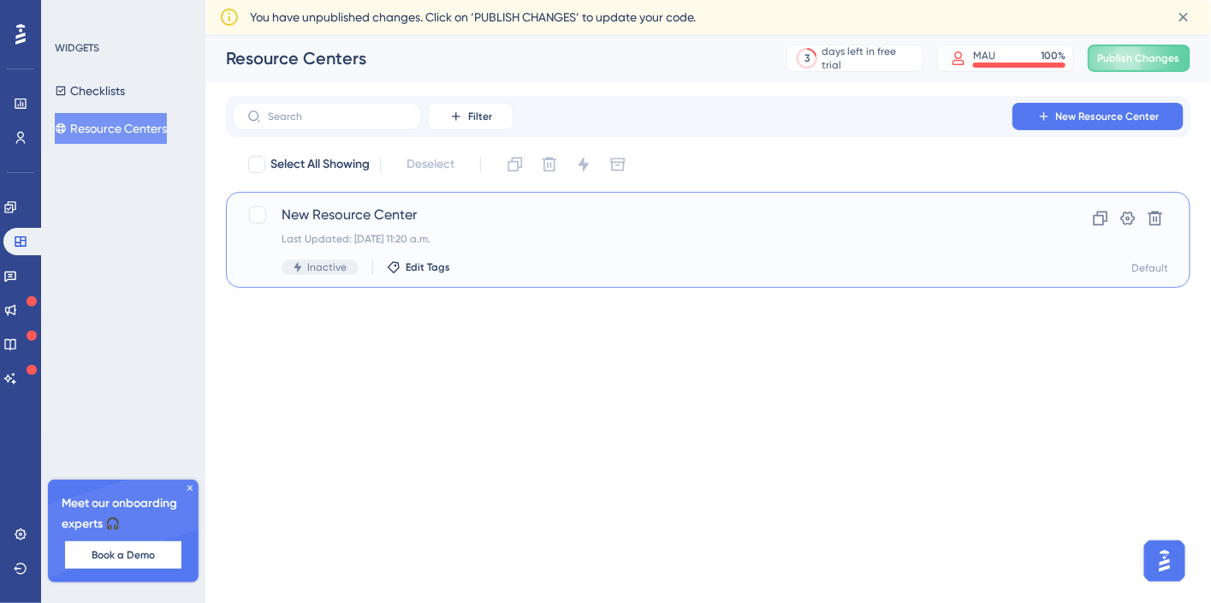
click at [610, 224] on span "New Resource Center" at bounding box center [640, 215] width 716 height 21
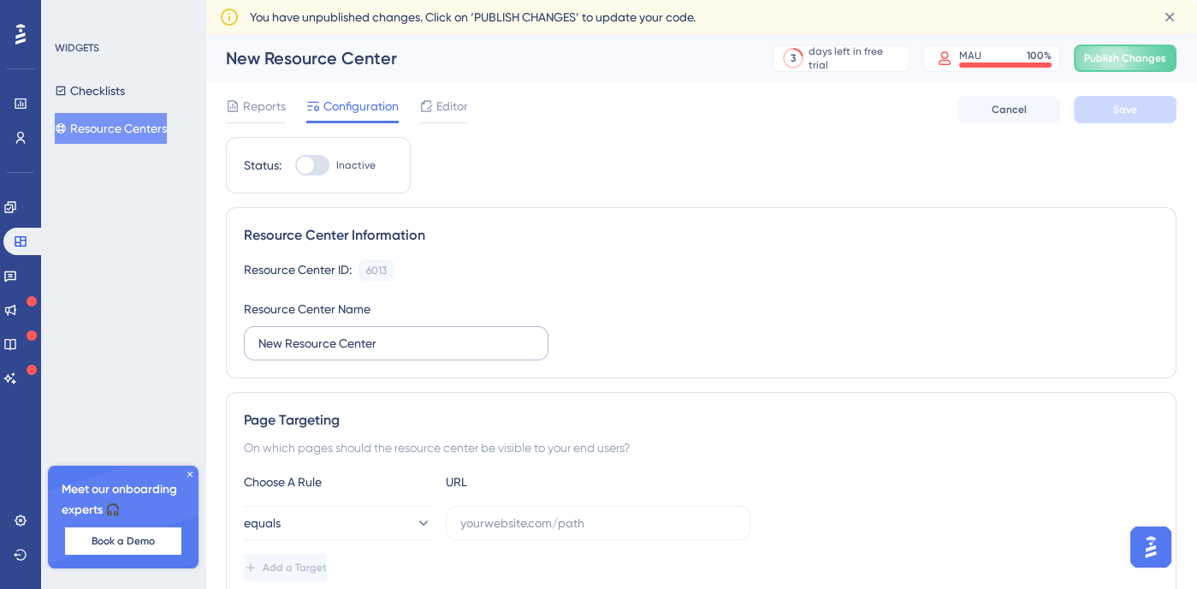
scroll to position [26, 0]
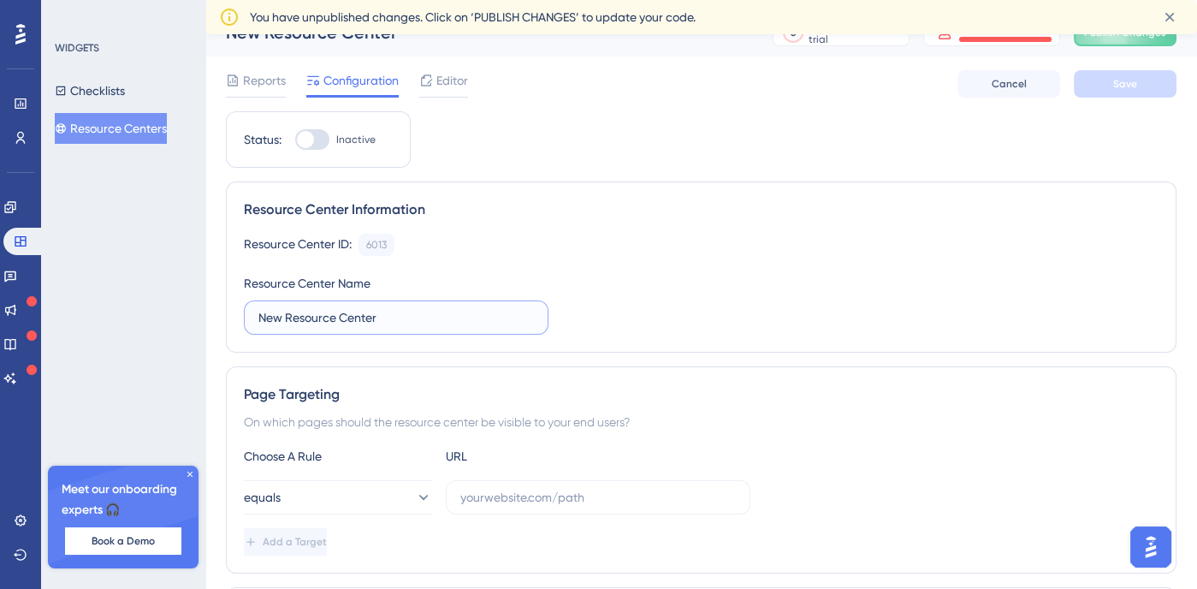
click at [471, 312] on input "New Resource Center" at bounding box center [396, 317] width 276 height 19
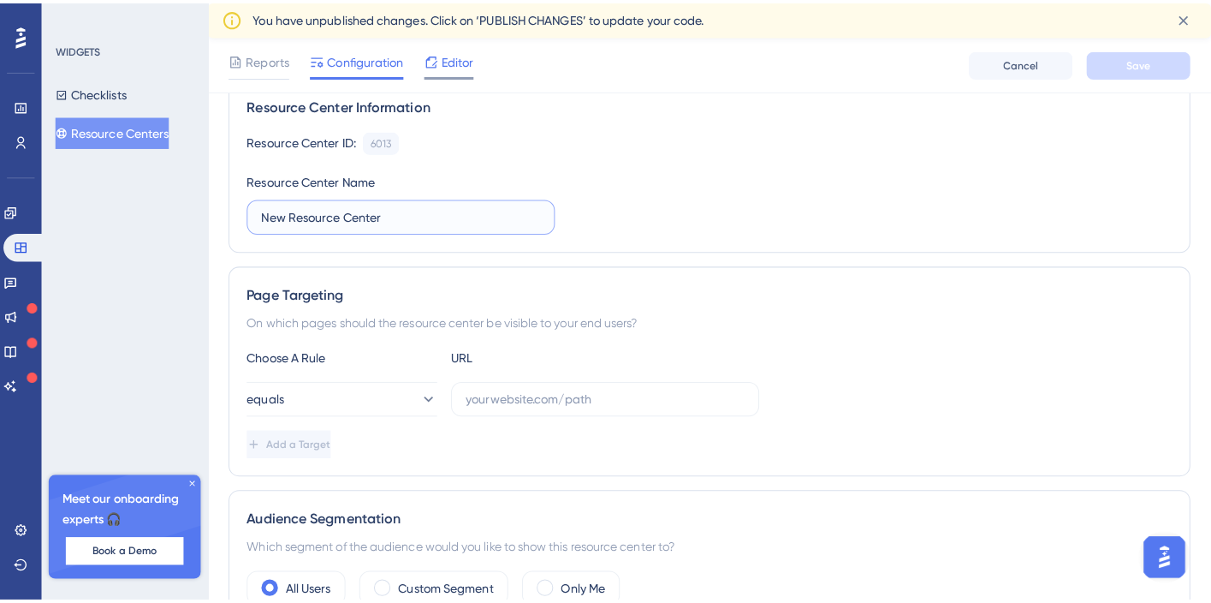
scroll to position [0, 0]
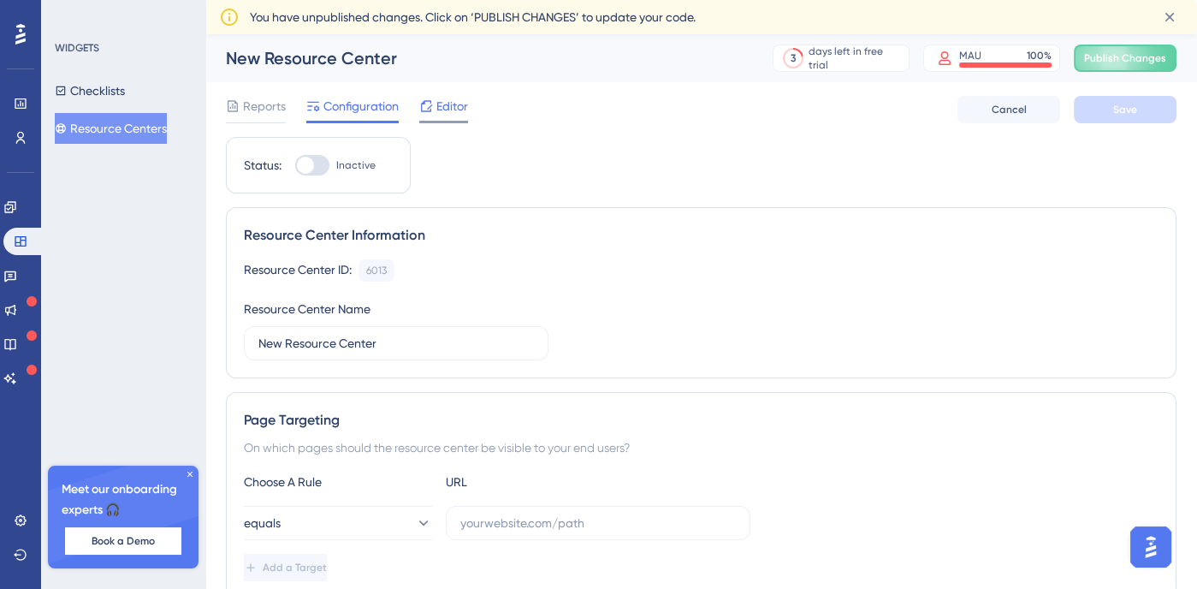
click at [445, 104] on span "Editor" at bounding box center [452, 106] width 32 height 21
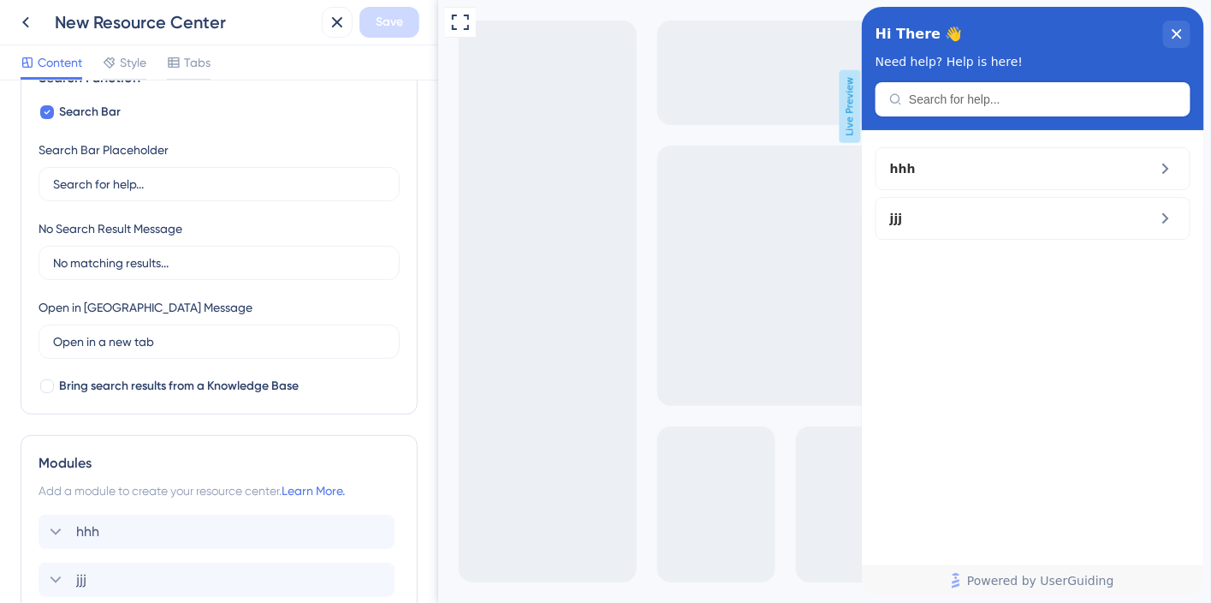
scroll to position [428, 0]
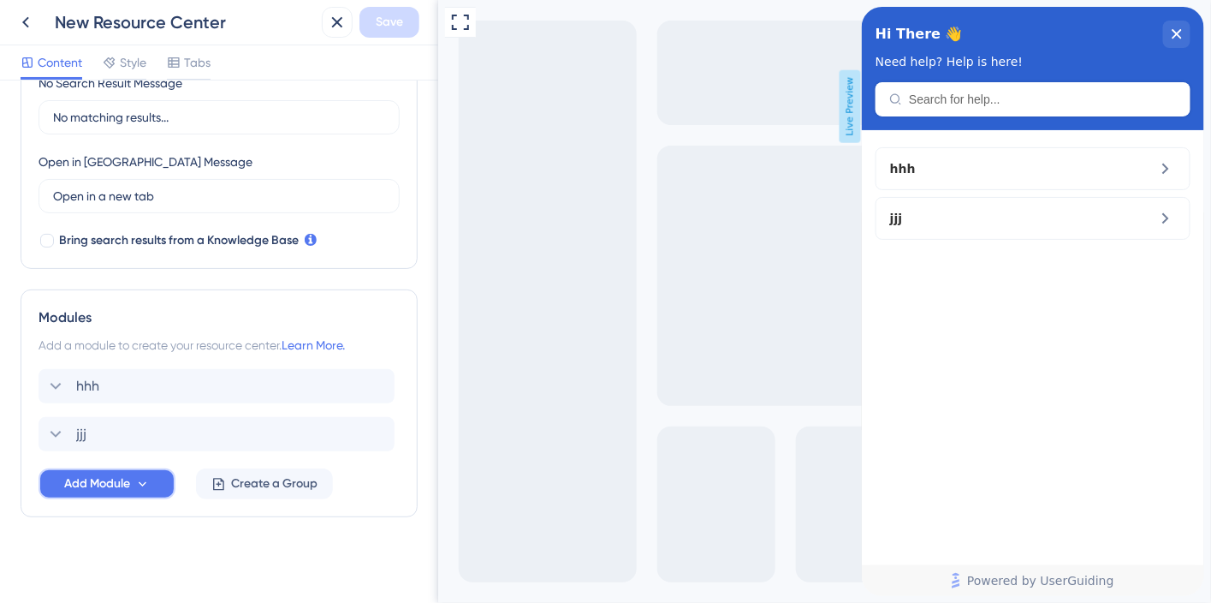
click at [98, 482] on span "Add Module" at bounding box center [97, 483] width 66 height 21
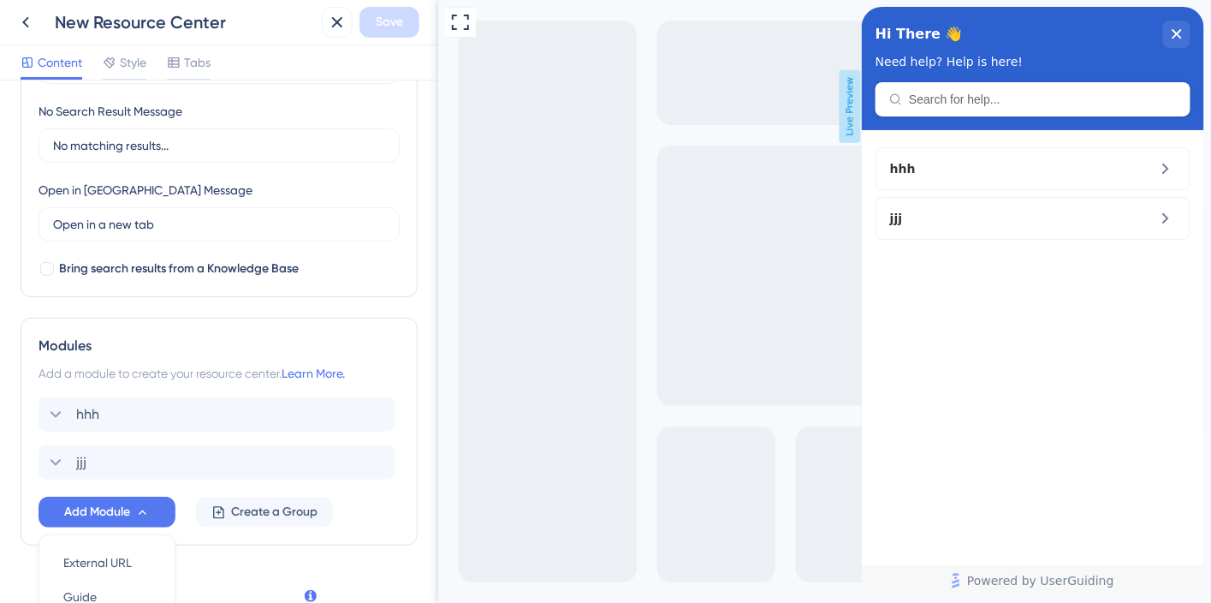
scroll to position [72, 0]
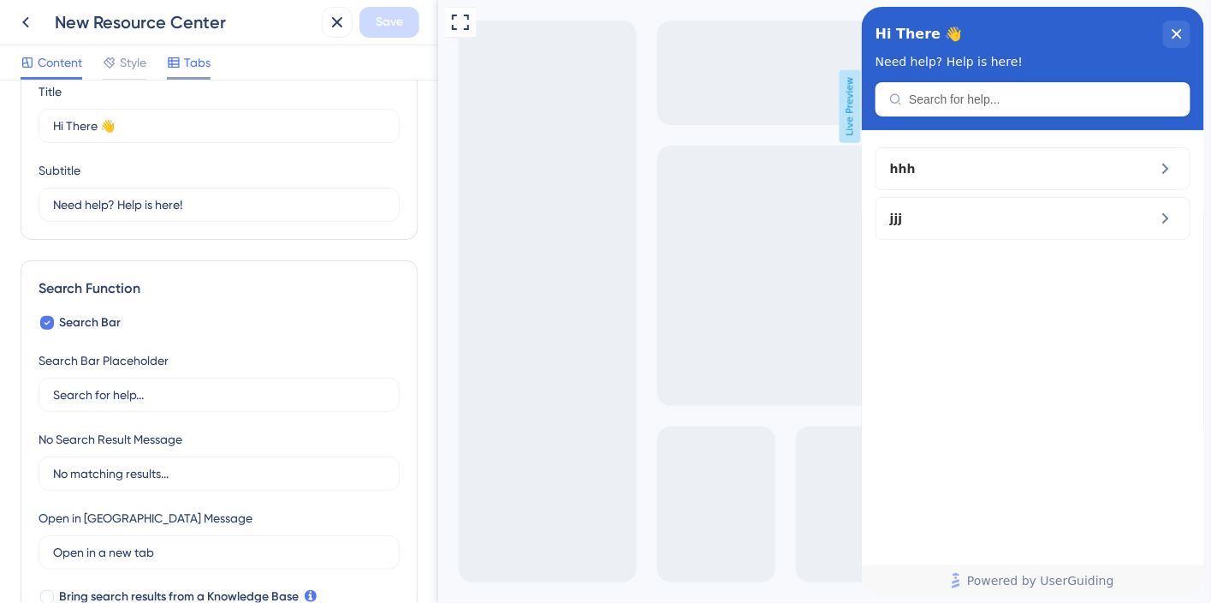
click at [195, 67] on span "Tabs" at bounding box center [197, 62] width 27 height 21
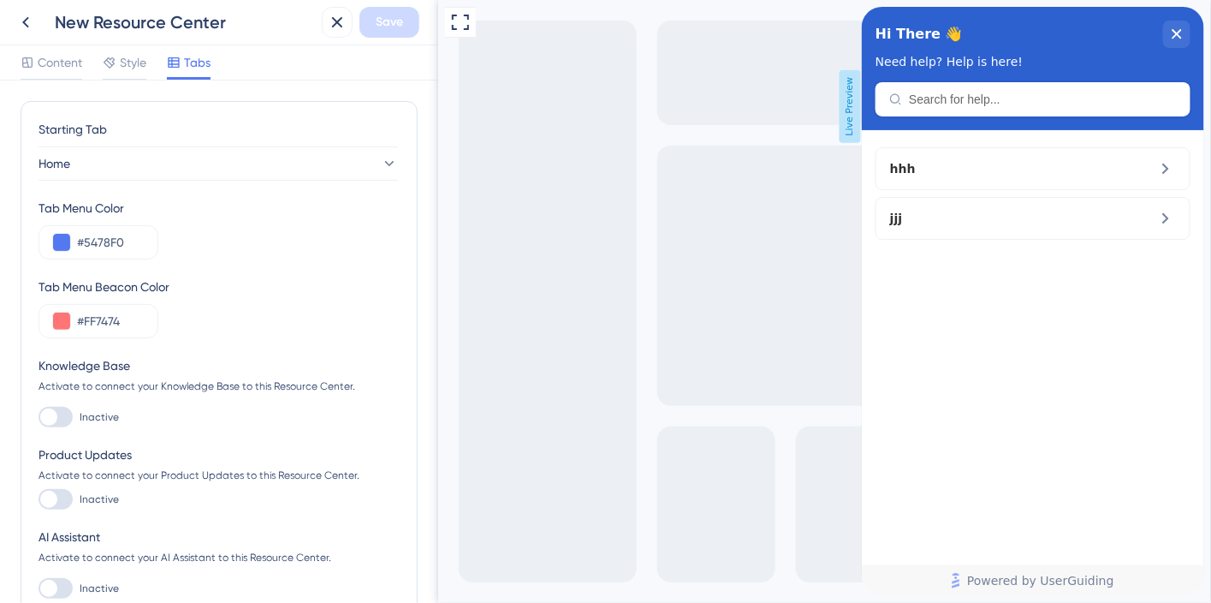
click at [47, 424] on div at bounding box center [48, 416] width 17 height 17
click at [39, 418] on input "Inactive" at bounding box center [38, 417] width 1 height 1
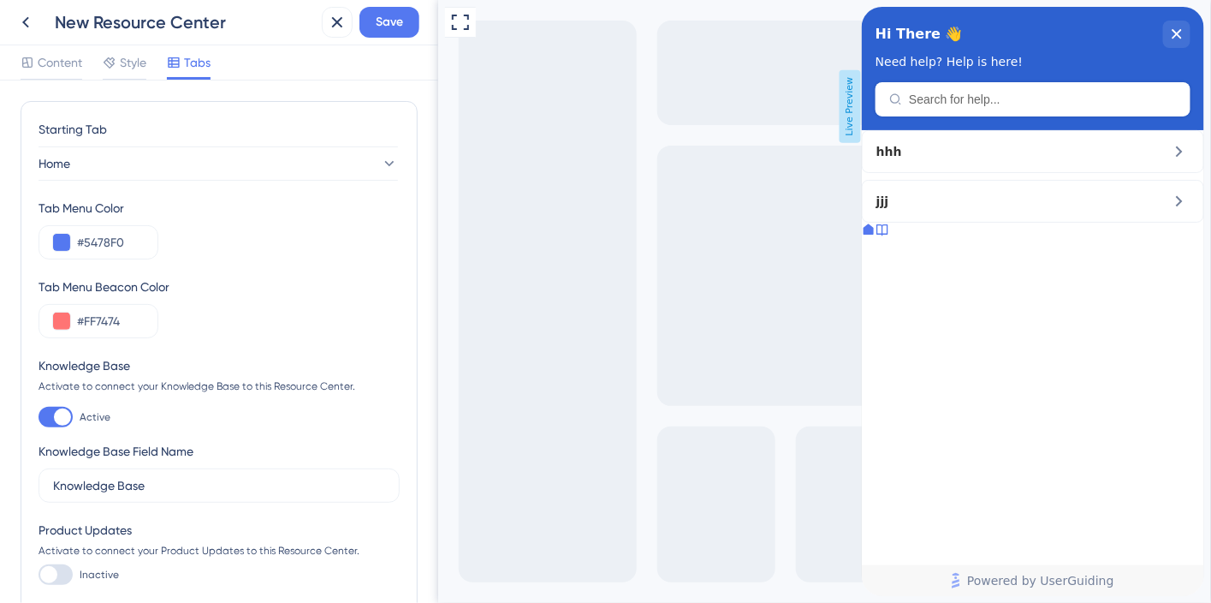
scroll to position [3, 0]
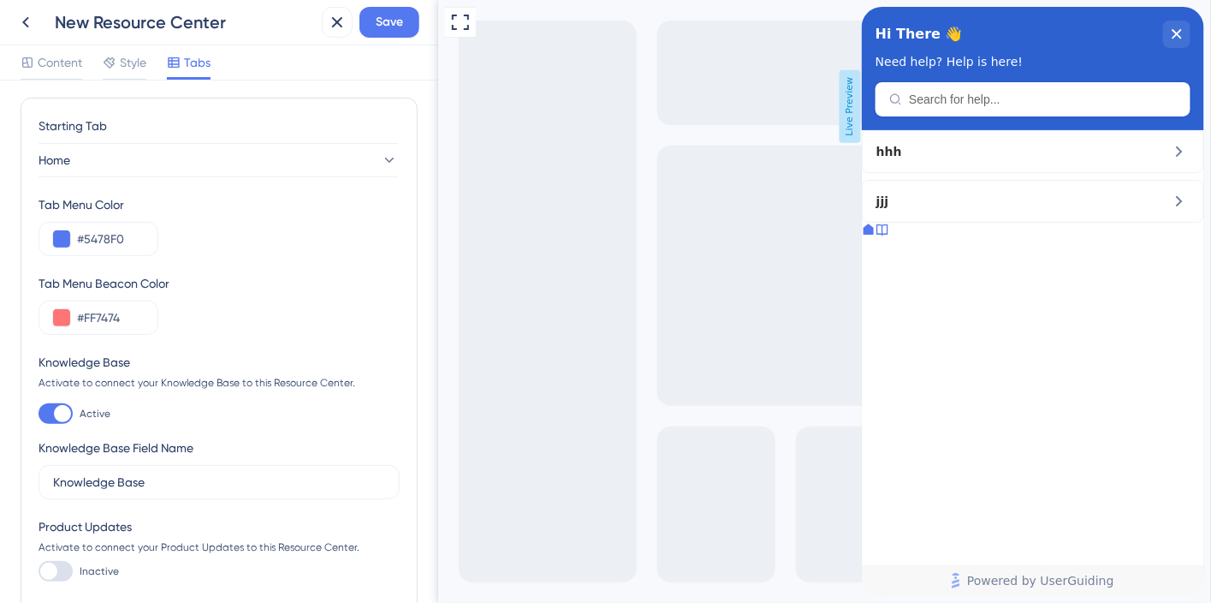
click at [64, 417] on div at bounding box center [62, 413] width 17 height 17
click at [39, 414] on input "Active" at bounding box center [38, 413] width 1 height 1
checkbox input "false"
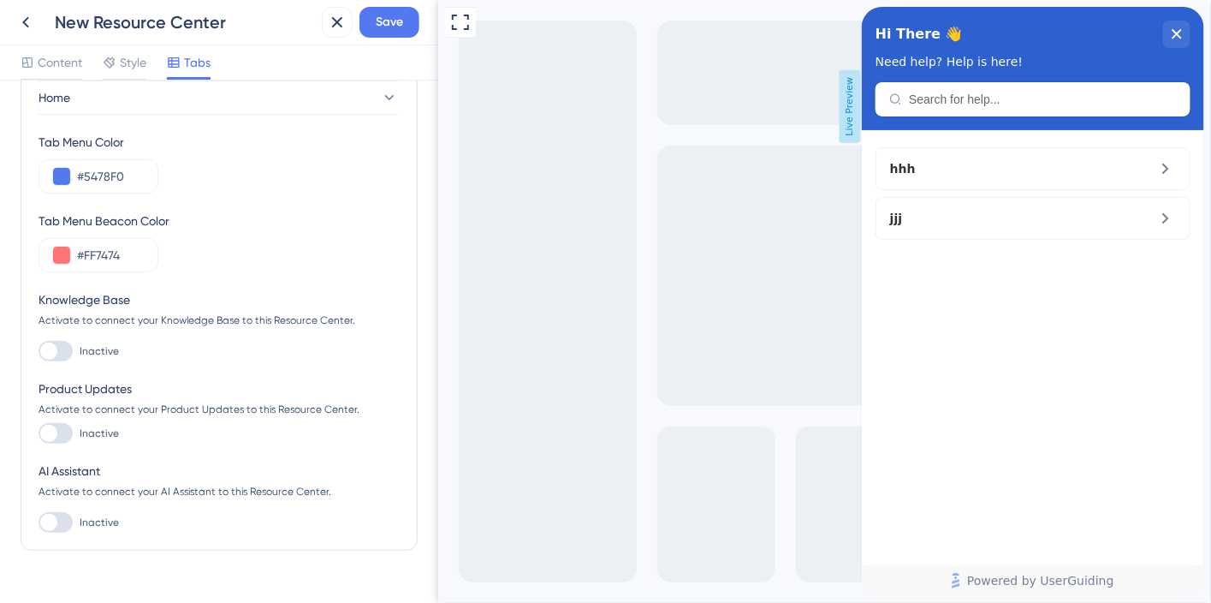
scroll to position [0, 0]
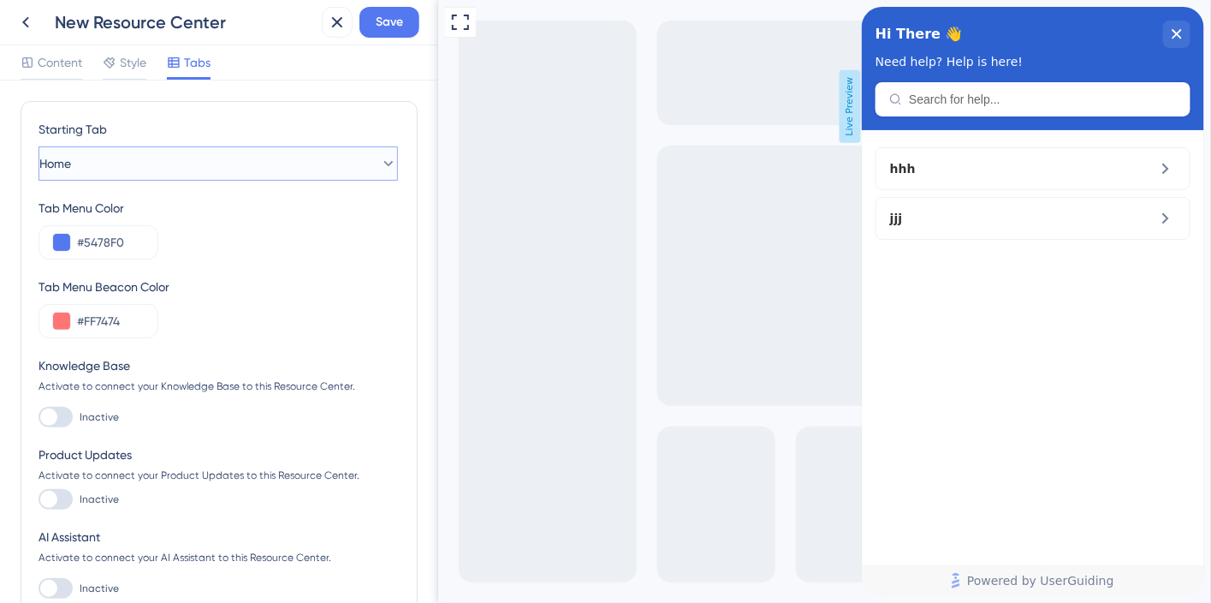
click at [137, 166] on button "Home" at bounding box center [218, 163] width 359 height 34
click at [40, 50] on div "Content Style Tabs" at bounding box center [219, 62] width 438 height 35
click at [50, 61] on span "Content" at bounding box center [60, 62] width 45 height 21
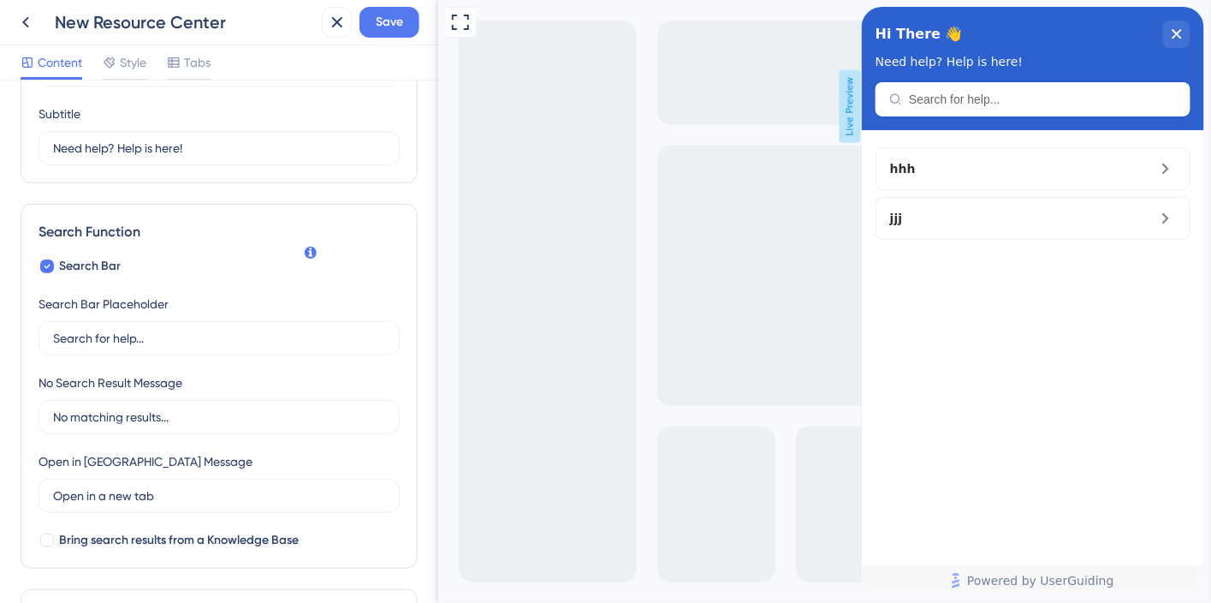
scroll to position [428, 0]
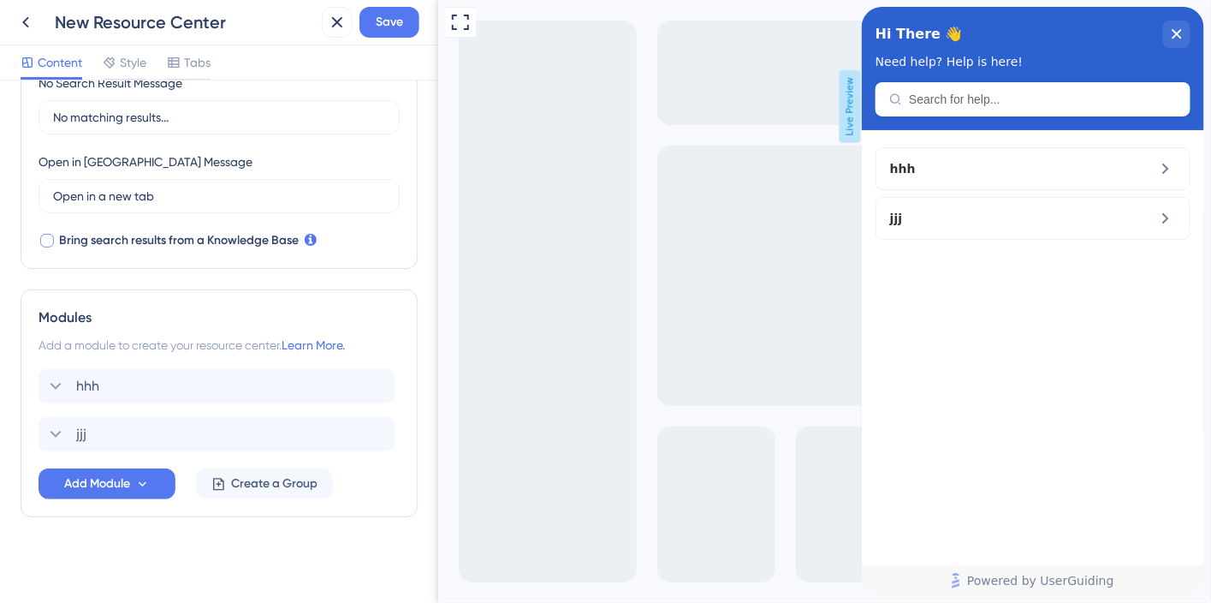
click at [187, 247] on span "Bring search results from a Knowledge Base" at bounding box center [179, 240] width 240 height 21
checkbox input "true"
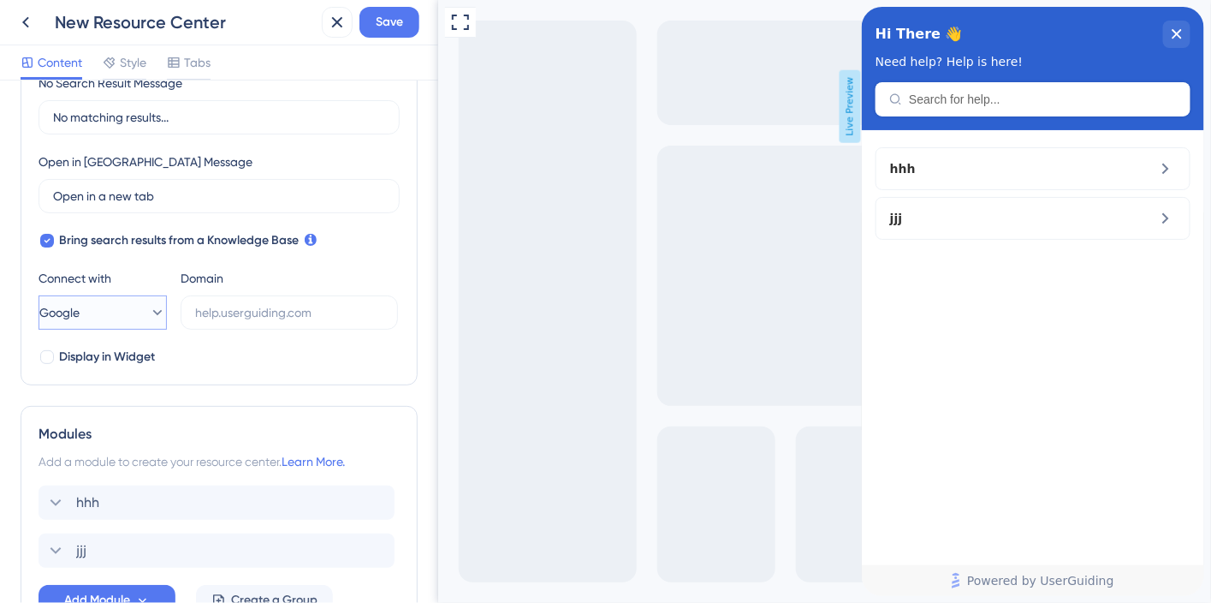
click at [116, 309] on button "Google" at bounding box center [103, 312] width 128 height 34
click at [118, 351] on button "UserGuiding UserGuiding" at bounding box center [103, 364] width 106 height 34
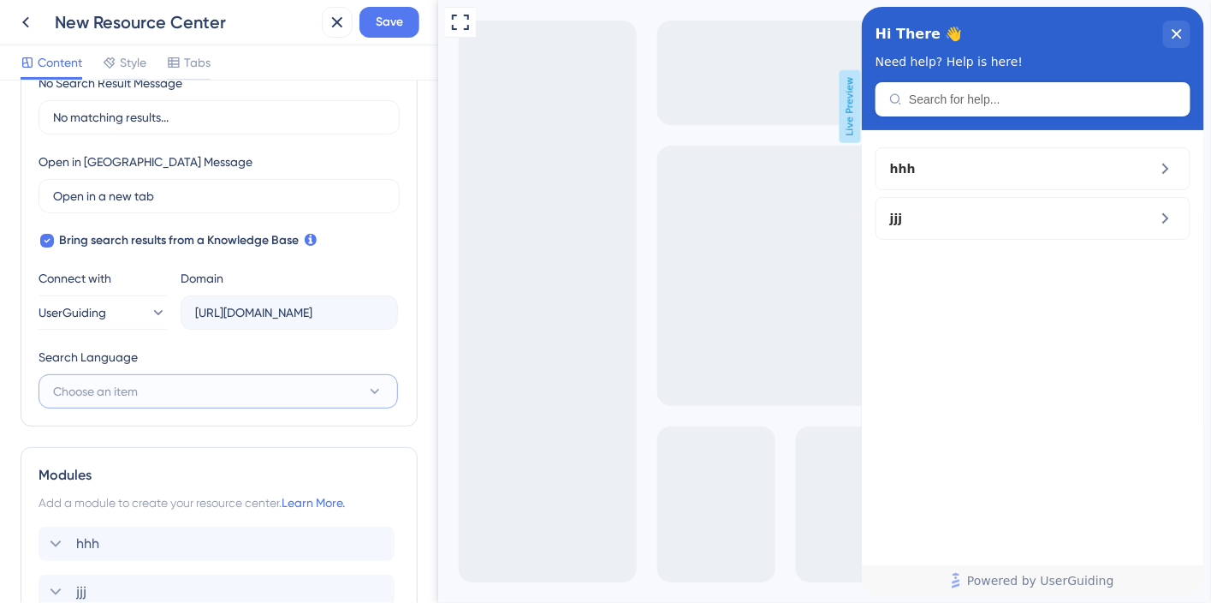
click at [174, 385] on button "Choose an item" at bounding box center [218, 391] width 359 height 34
click at [134, 434] on span "Spanish (Default)" at bounding box center [110, 443] width 94 height 21
type input "[URL][DOMAIN_NAME]"
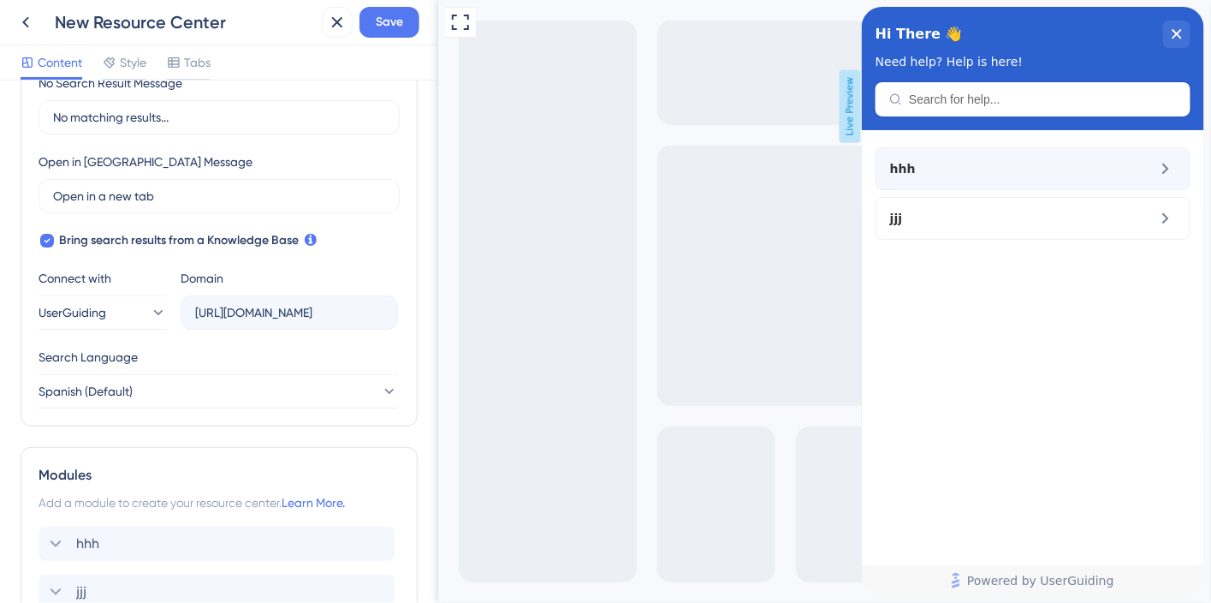
click at [1005, 161] on span "hhh" at bounding box center [989, 168] width 201 height 21
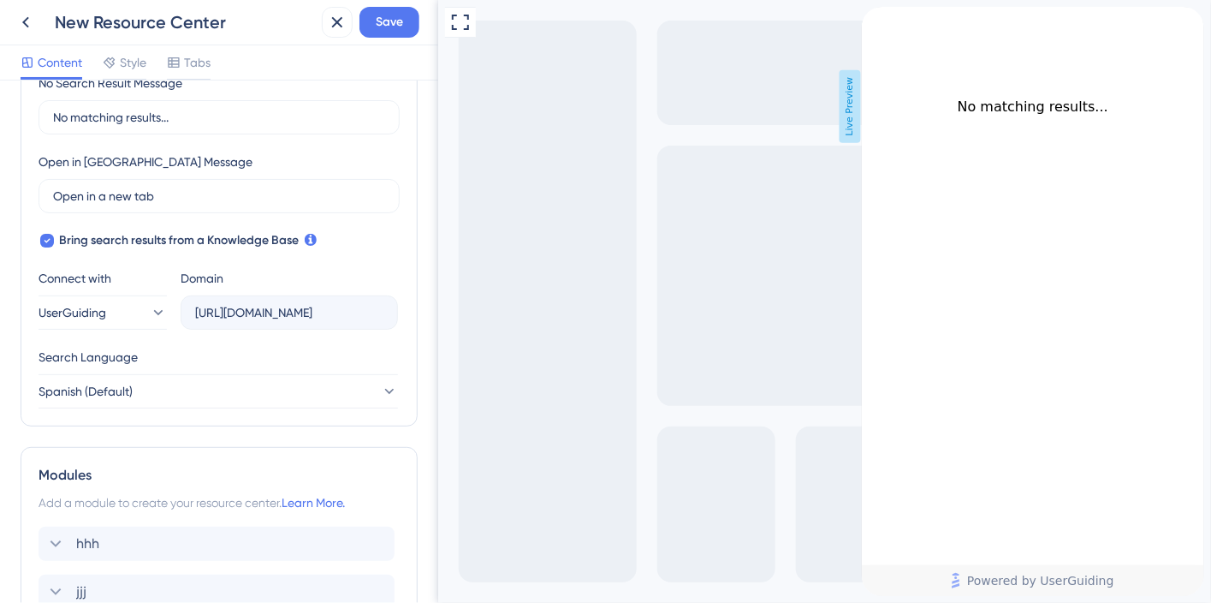
click at [993, 115] on span "No matching results..." at bounding box center [1032, 106] width 151 height 16
click at [888, 21] on div "back to header" at bounding box center [874, 15] width 27 height 17
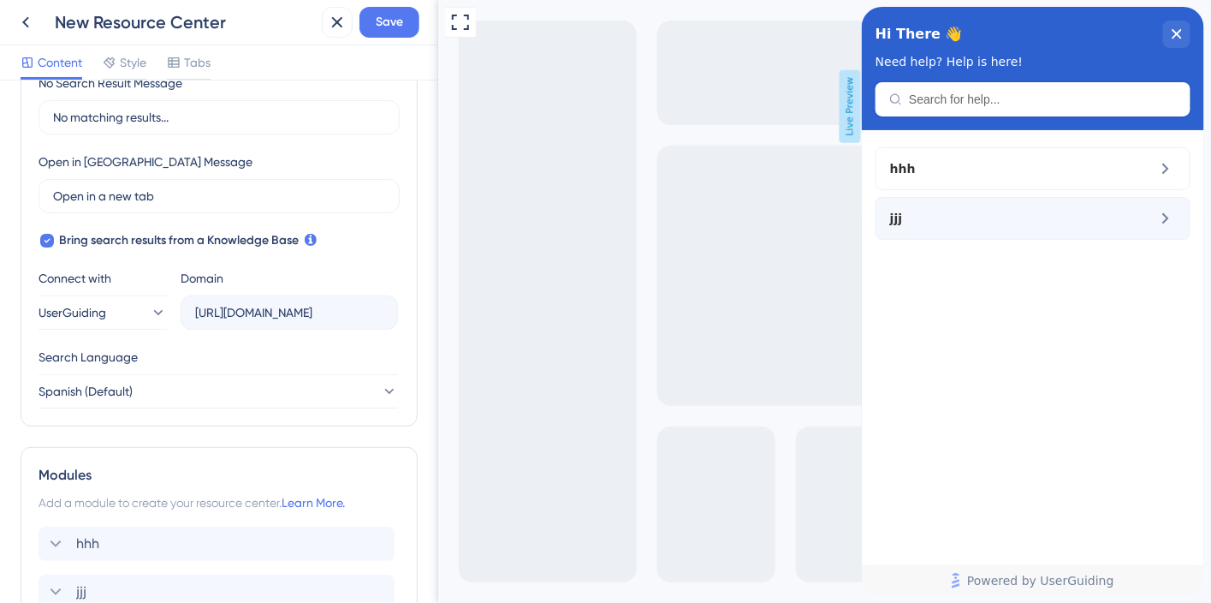
click at [941, 216] on span "jjj" at bounding box center [1003, 218] width 229 height 21
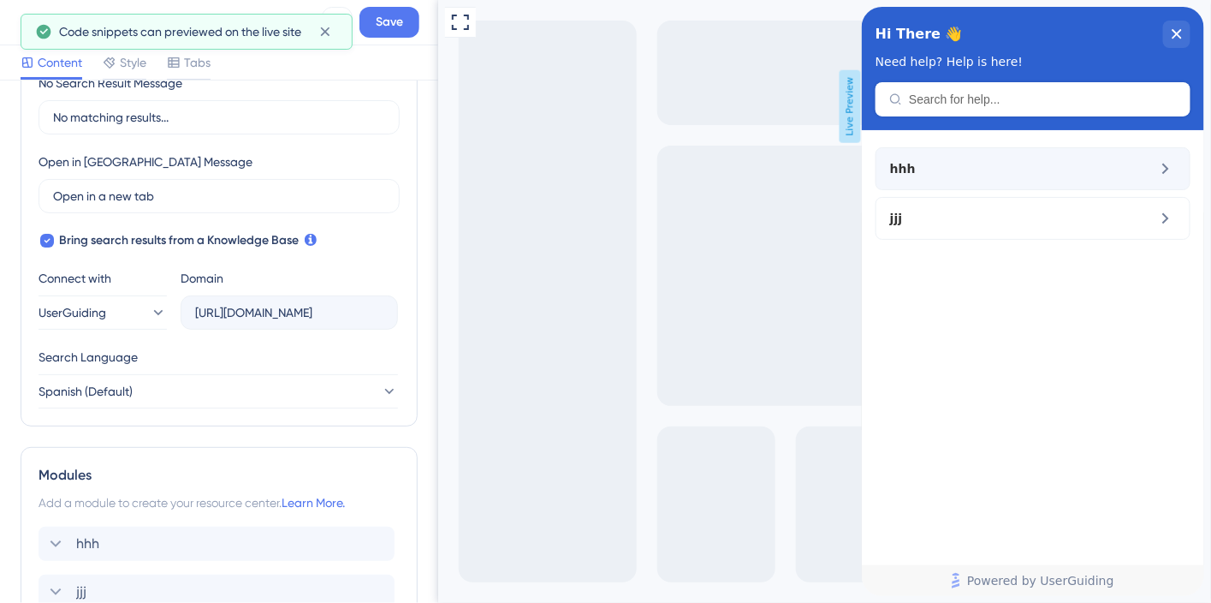
click at [1010, 182] on div "hhh" at bounding box center [1032, 168] width 315 height 43
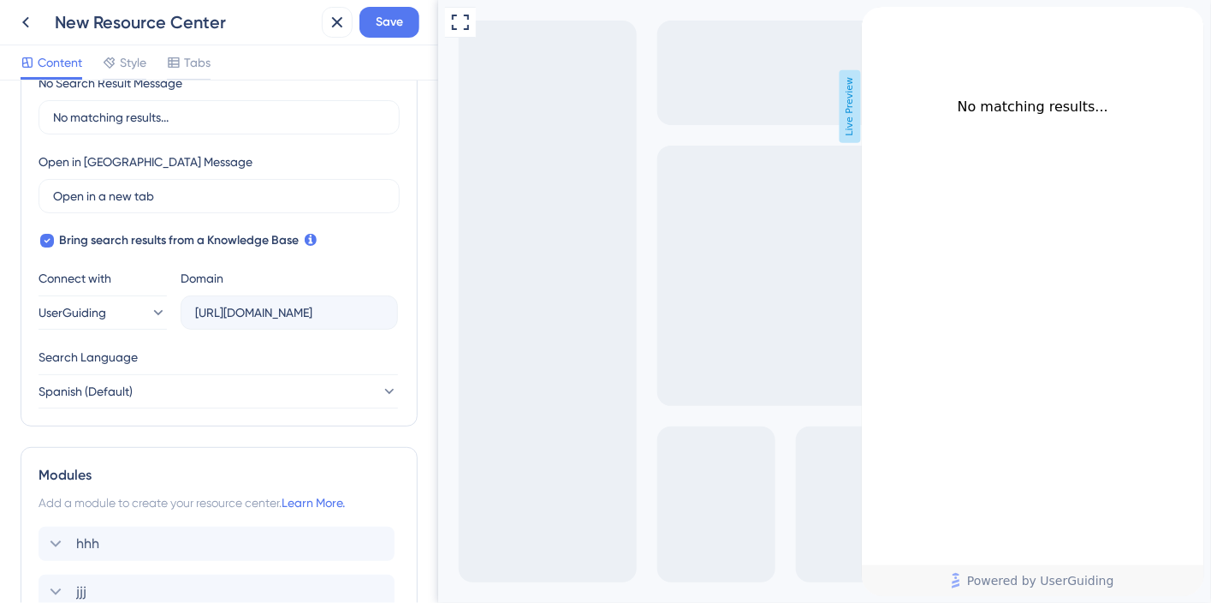
click at [888, 24] on div "back to header" at bounding box center [874, 15] width 27 height 17
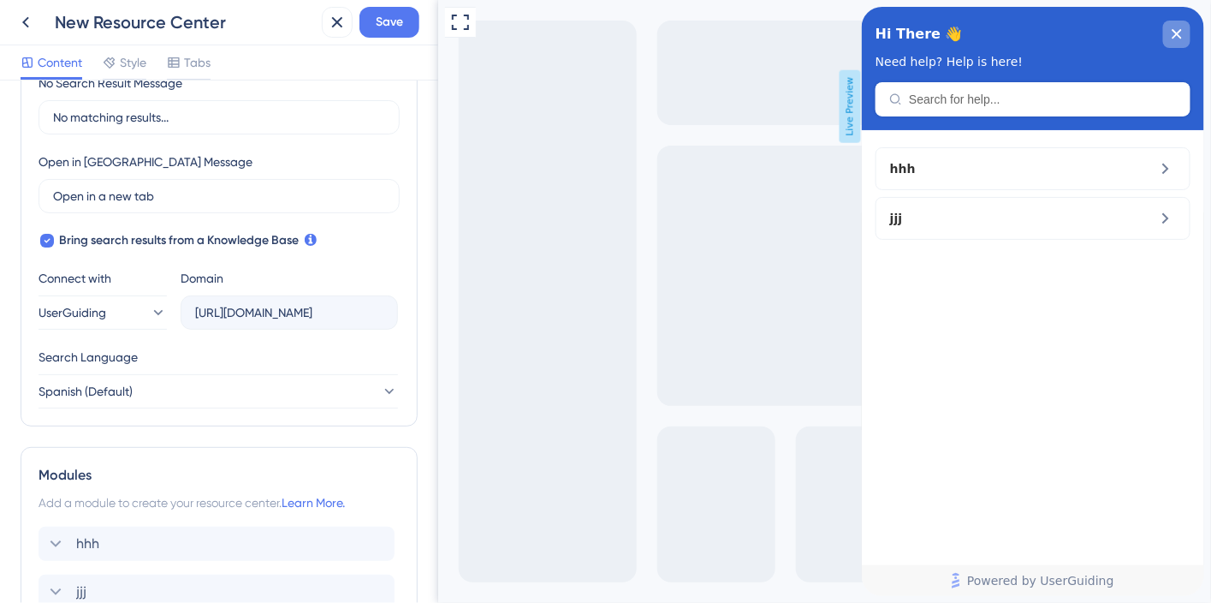
click at [1171, 30] on icon "close resource center" at bounding box center [1176, 34] width 10 height 10
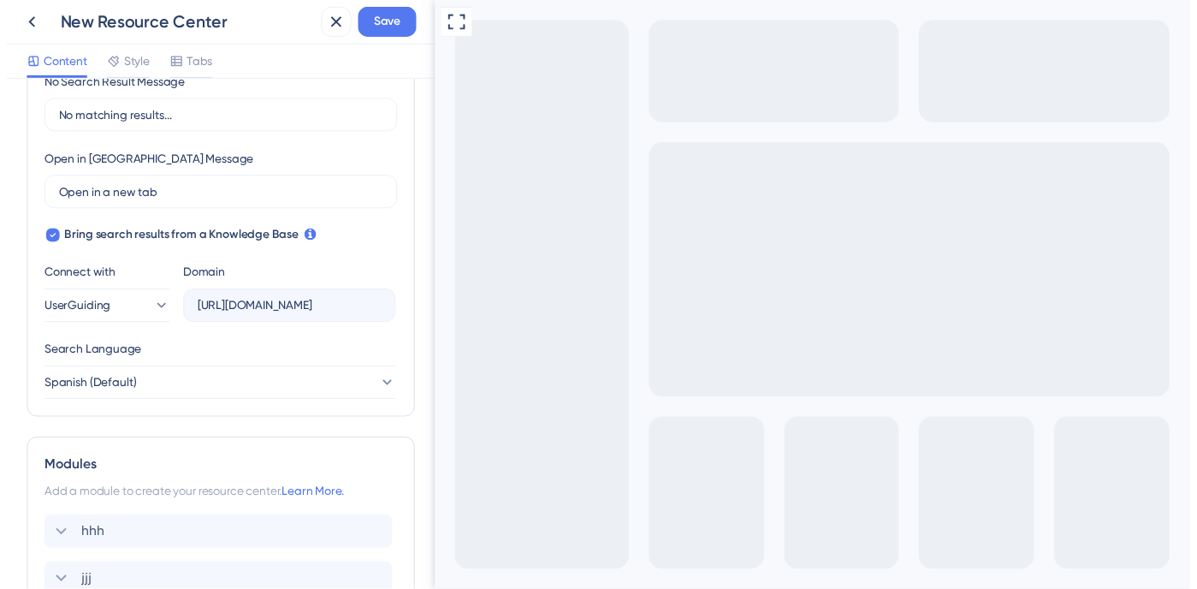
scroll to position [0, 0]
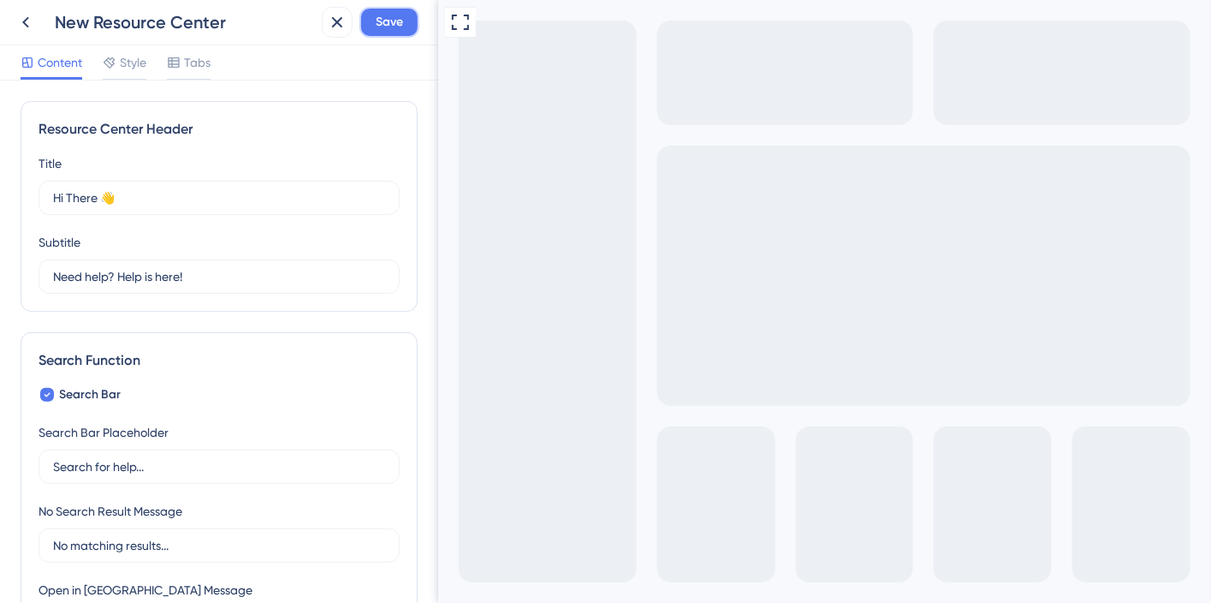
click at [371, 29] on button "Save" at bounding box center [389, 22] width 60 height 31
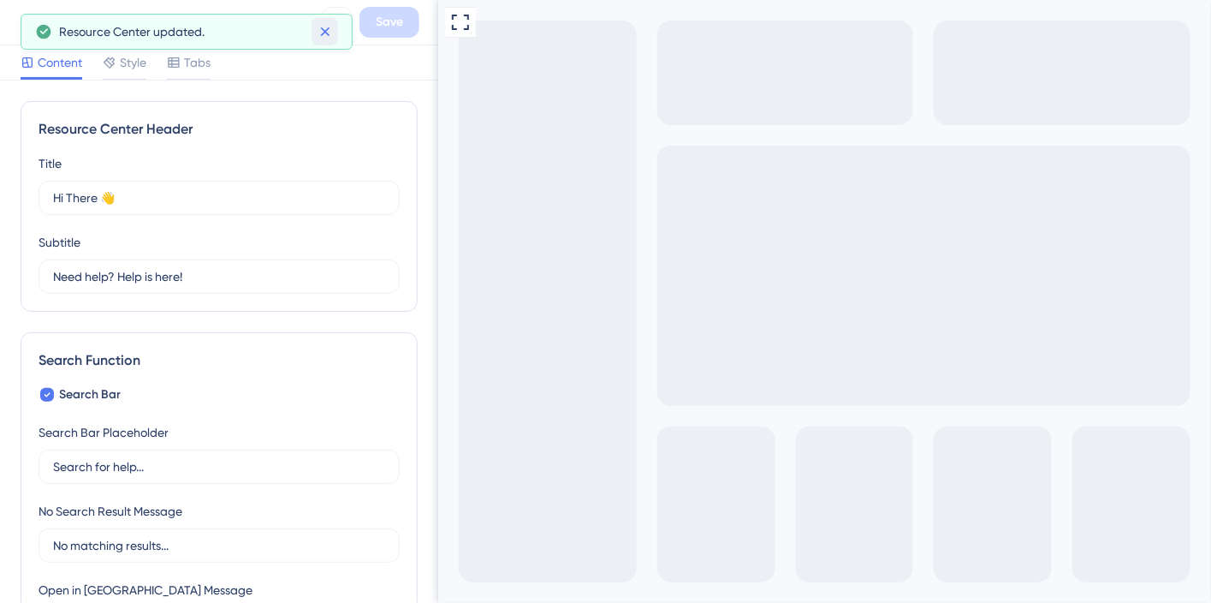
click at [327, 35] on icon at bounding box center [325, 31] width 17 height 17
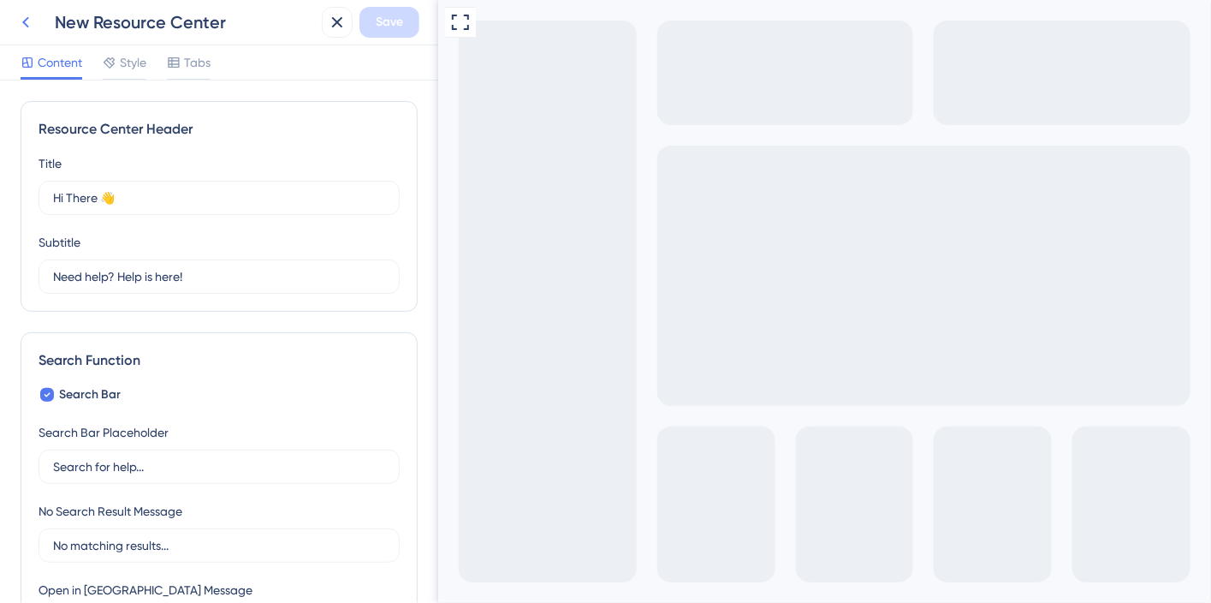
click at [23, 32] on icon at bounding box center [25, 22] width 21 height 21
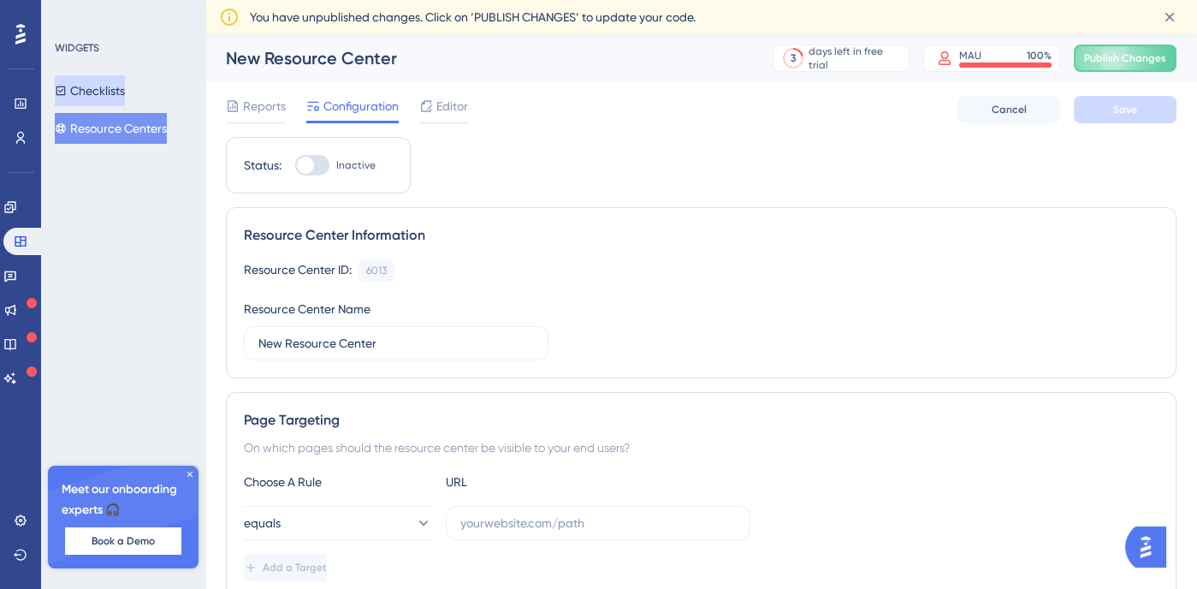
click at [93, 91] on button "Checklists" at bounding box center [90, 90] width 70 height 31
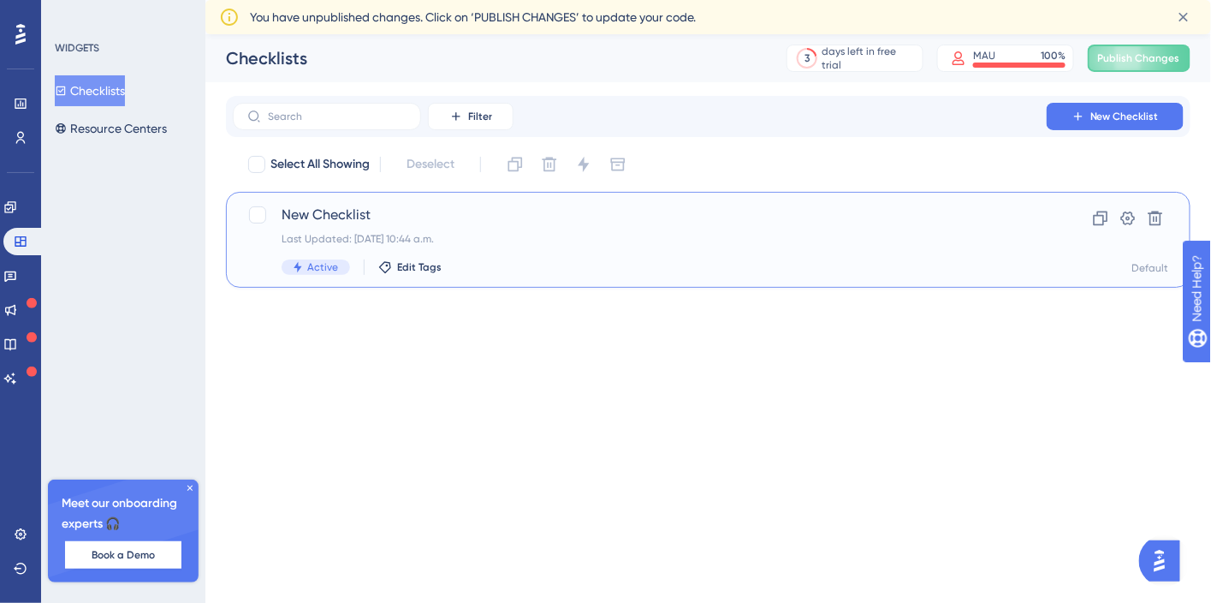
click at [554, 242] on div "Last Updated: [DATE] 10:44 a.m." at bounding box center [640, 239] width 716 height 14
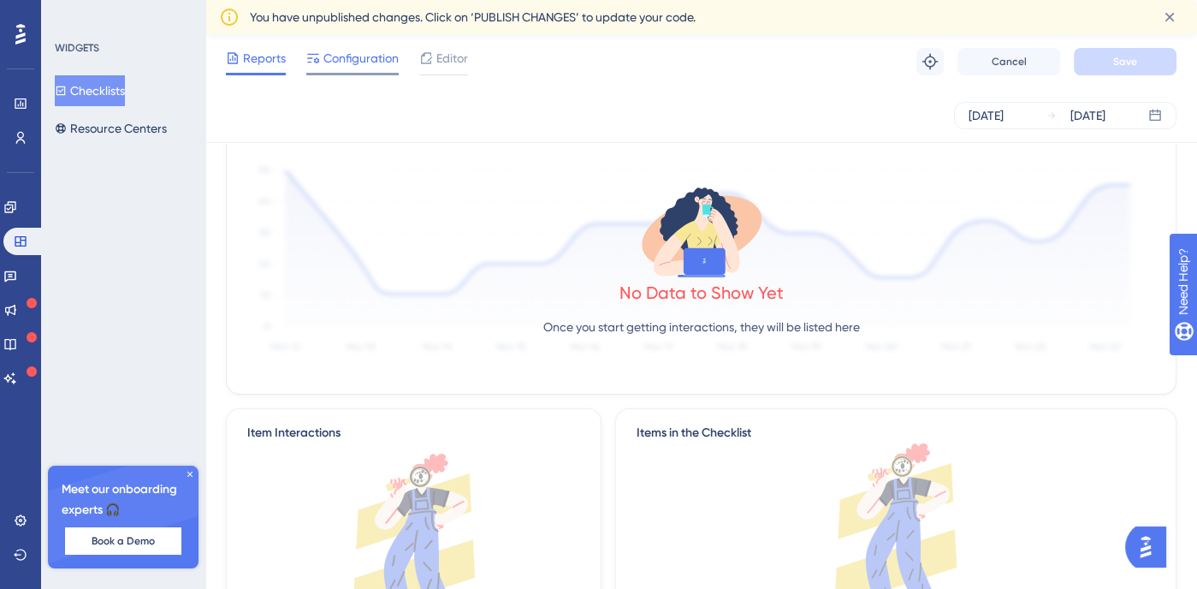
scroll to position [115, 0]
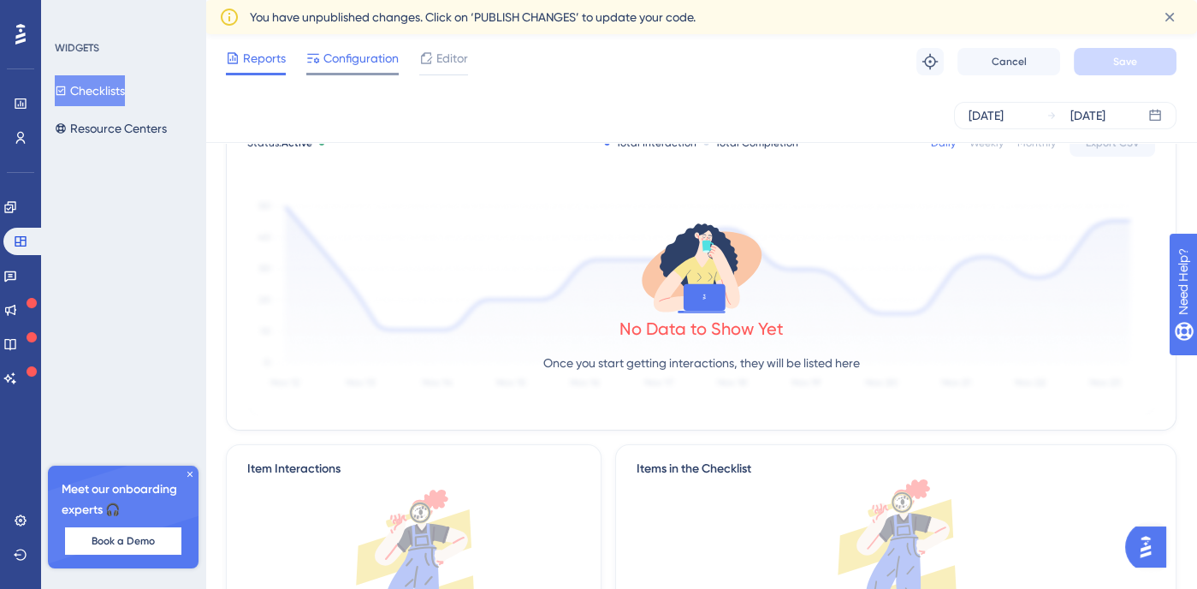
click at [362, 68] on div "Configuration" at bounding box center [352, 61] width 92 height 27
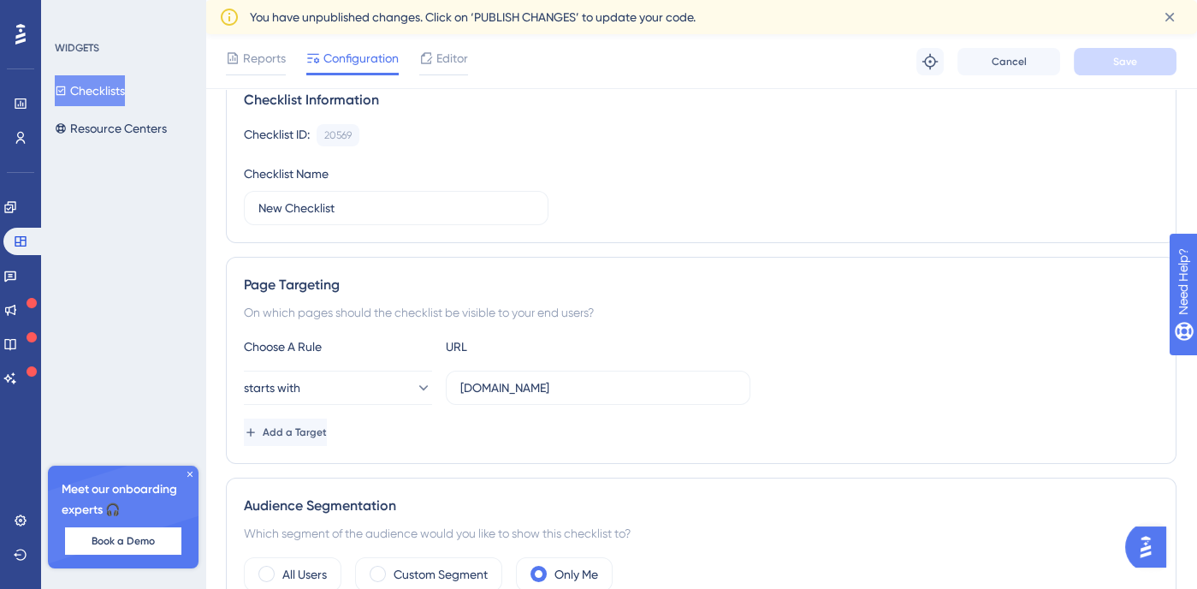
scroll to position [165, 0]
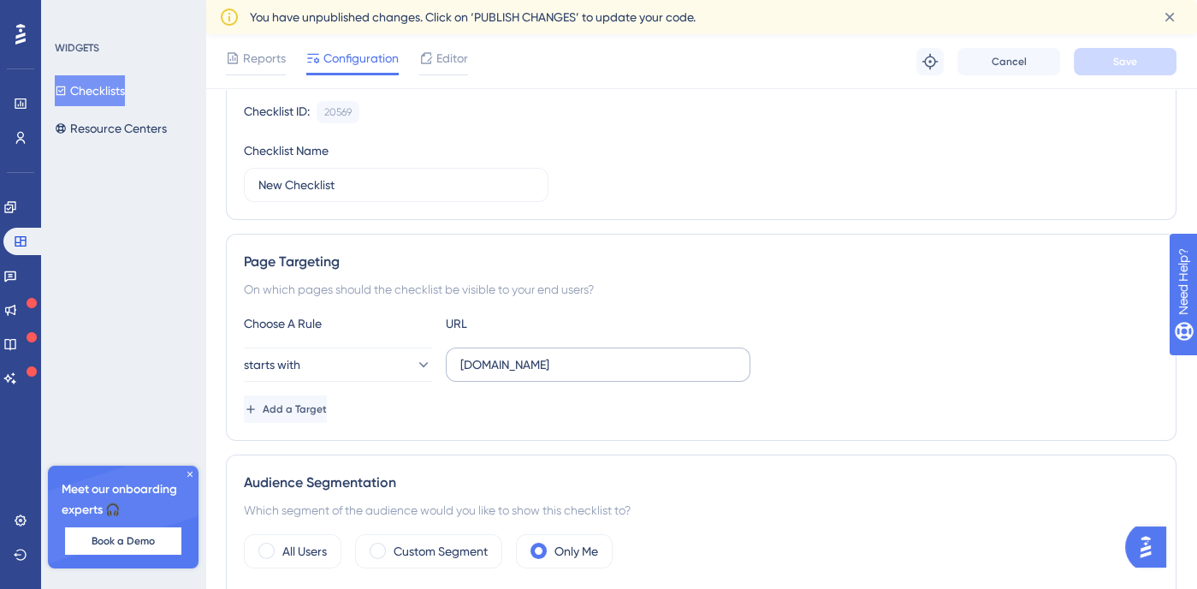
click at [548, 376] on label "[DOMAIN_NAME]" at bounding box center [598, 364] width 305 height 34
click at [548, 374] on input "[DOMAIN_NAME]" at bounding box center [598, 364] width 276 height 19
click at [548, 376] on label "[DOMAIN_NAME]" at bounding box center [598, 364] width 305 height 34
click at [548, 374] on input "[DOMAIN_NAME]" at bounding box center [598, 364] width 276 height 19
click at [548, 376] on label "[DOMAIN_NAME]" at bounding box center [598, 364] width 305 height 34
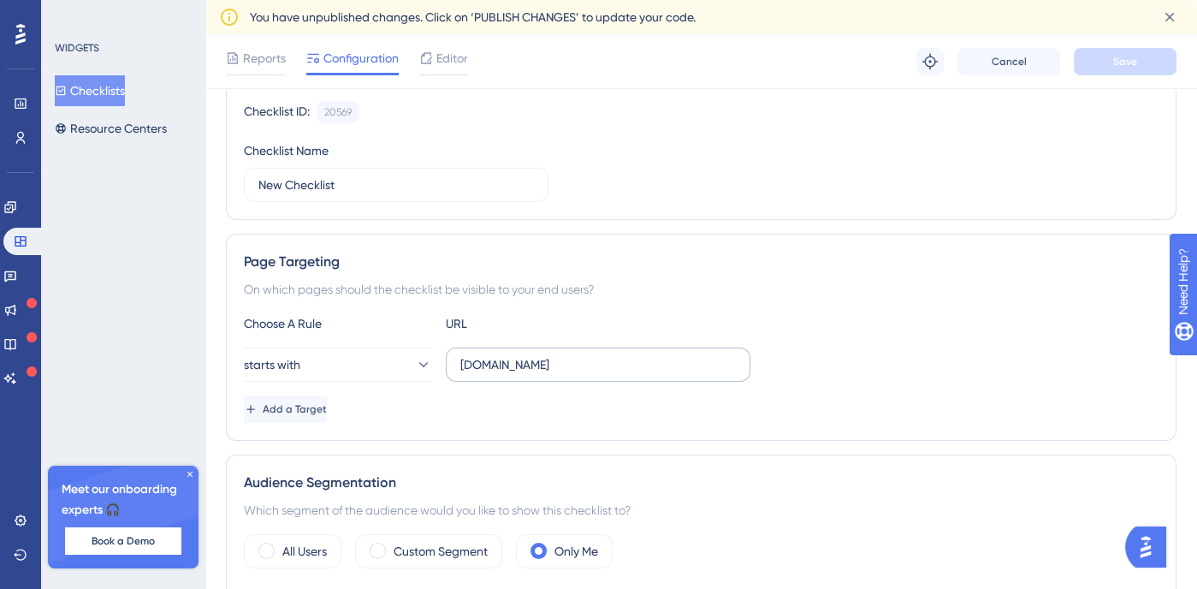
click at [548, 374] on input "[DOMAIN_NAME]" at bounding box center [598, 364] width 276 height 19
click at [341, 353] on button "starts with" at bounding box center [338, 364] width 188 height 34
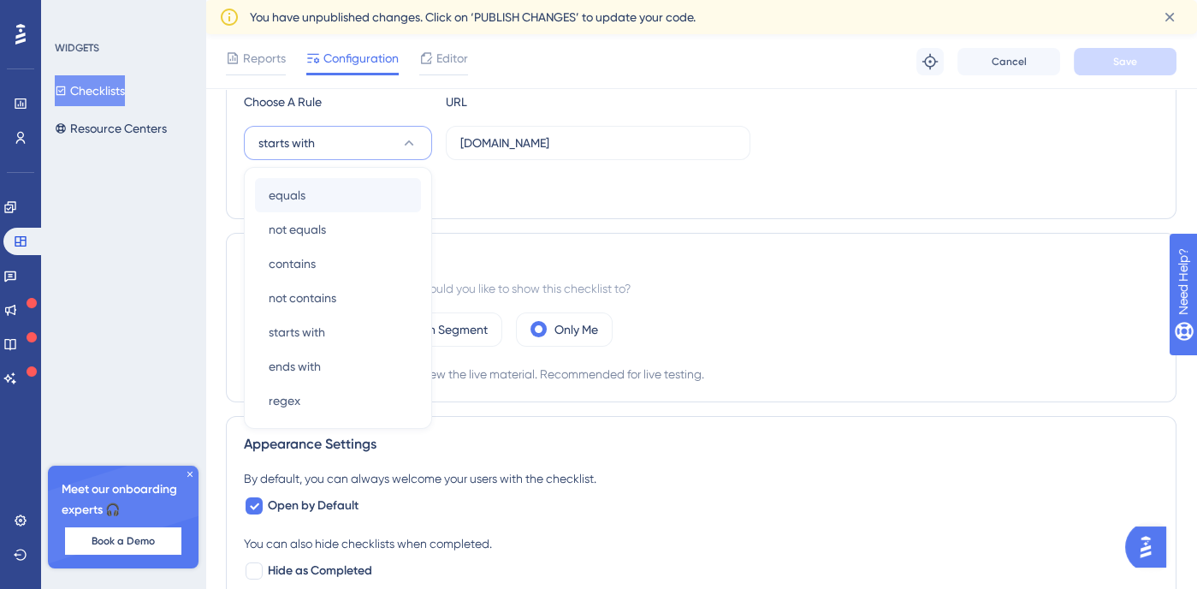
scroll to position [241, 0]
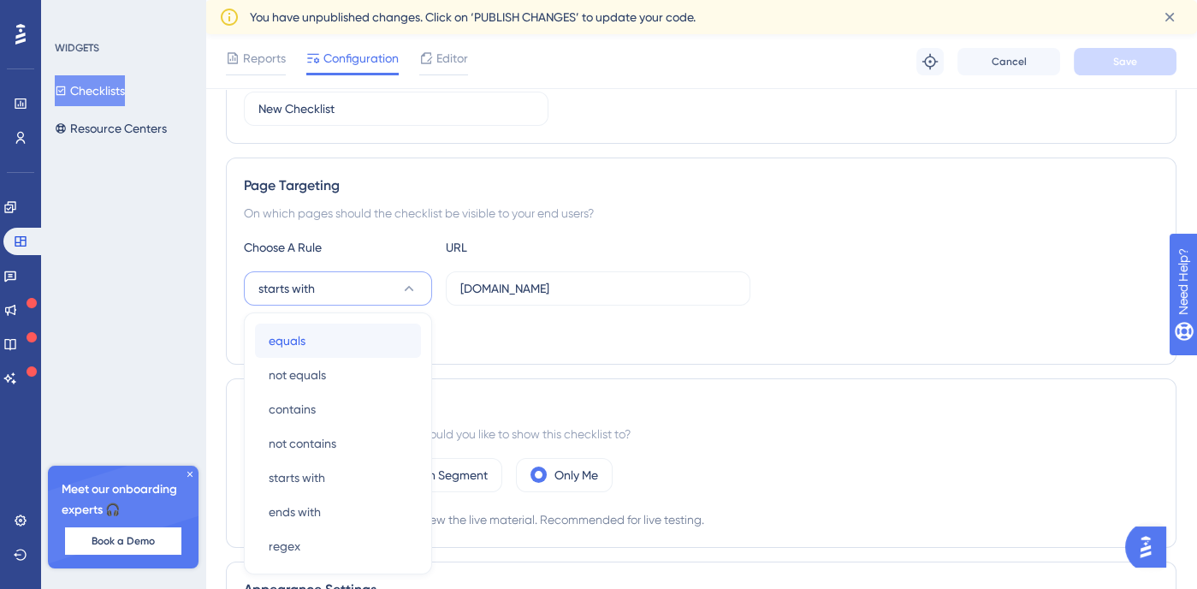
click at [327, 339] on div "equals equals" at bounding box center [338, 341] width 139 height 34
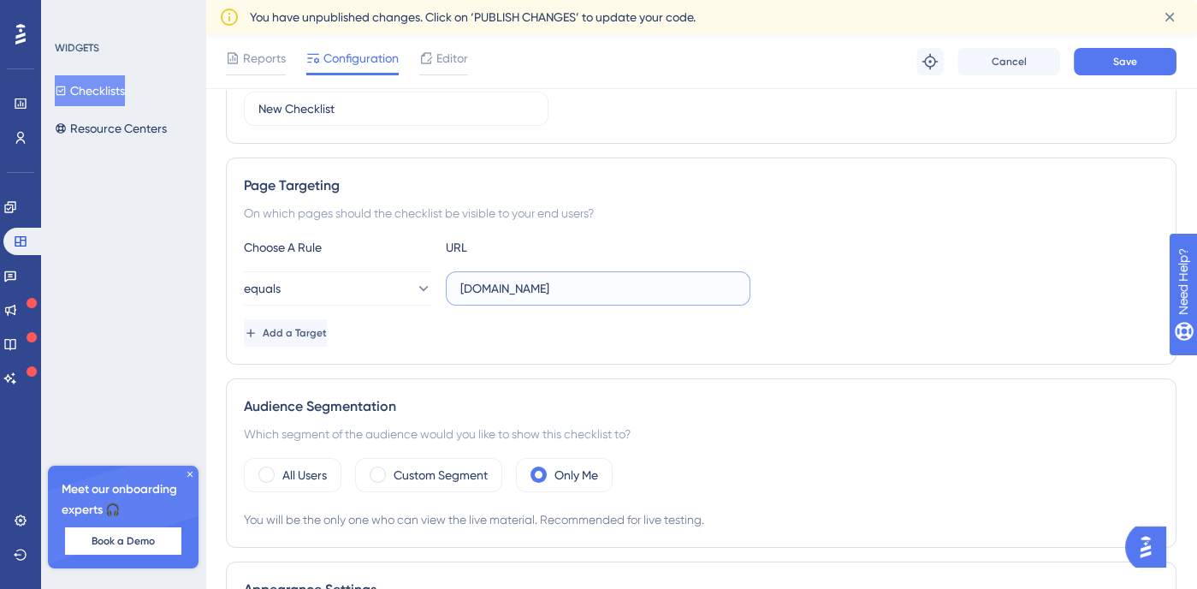
click at [538, 291] on input "[DOMAIN_NAME]" at bounding box center [598, 288] width 276 height 19
click at [594, 359] on div "Page Targeting On which pages should the checklist be visible to your end users…" at bounding box center [701, 260] width 951 height 207
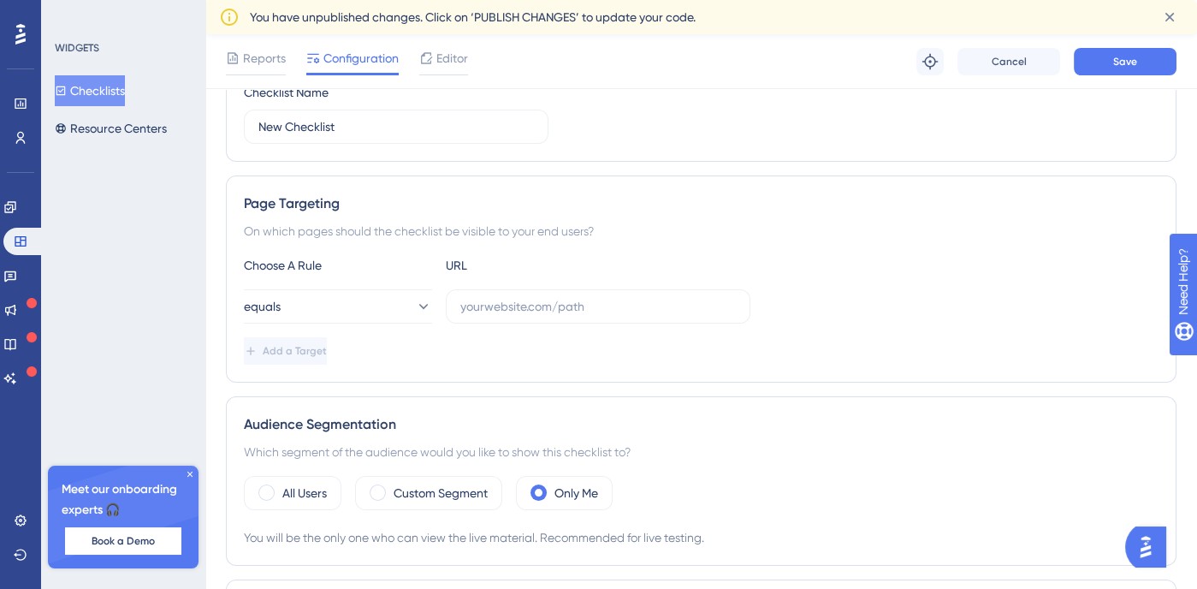
scroll to position [203, 0]
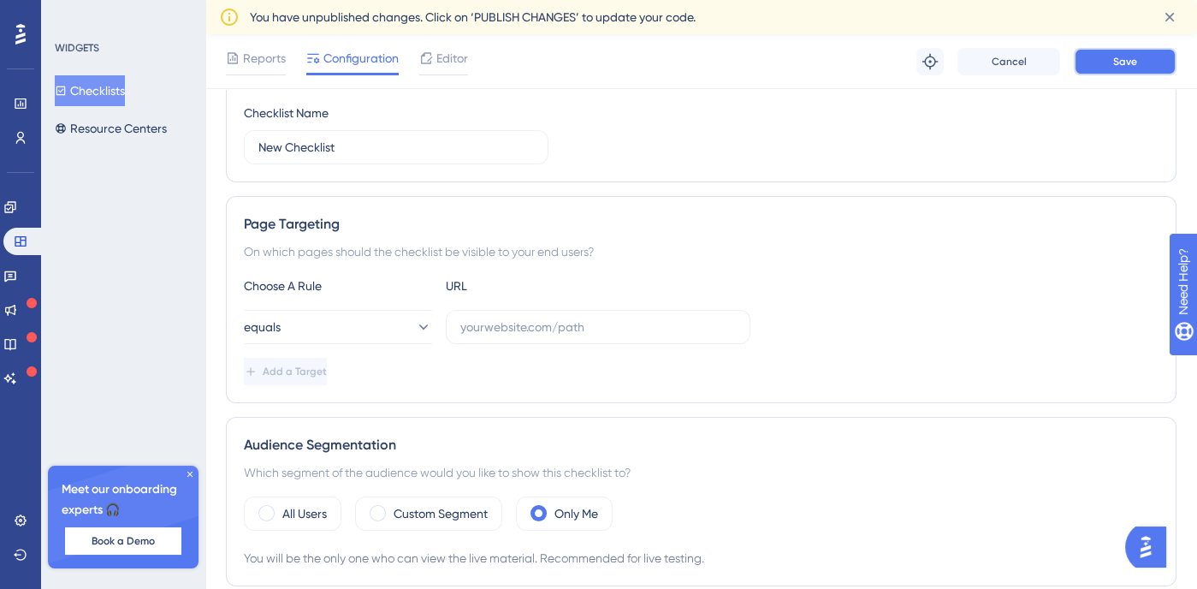
click at [1119, 67] on span "Save" at bounding box center [1125, 62] width 24 height 14
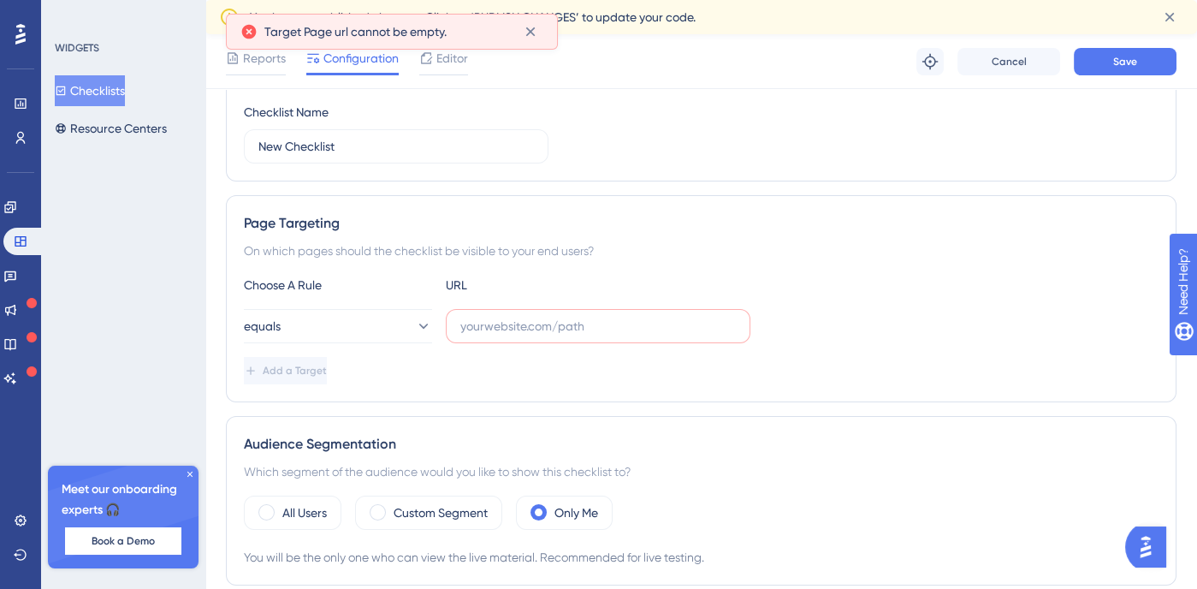
scroll to position [233, 0]
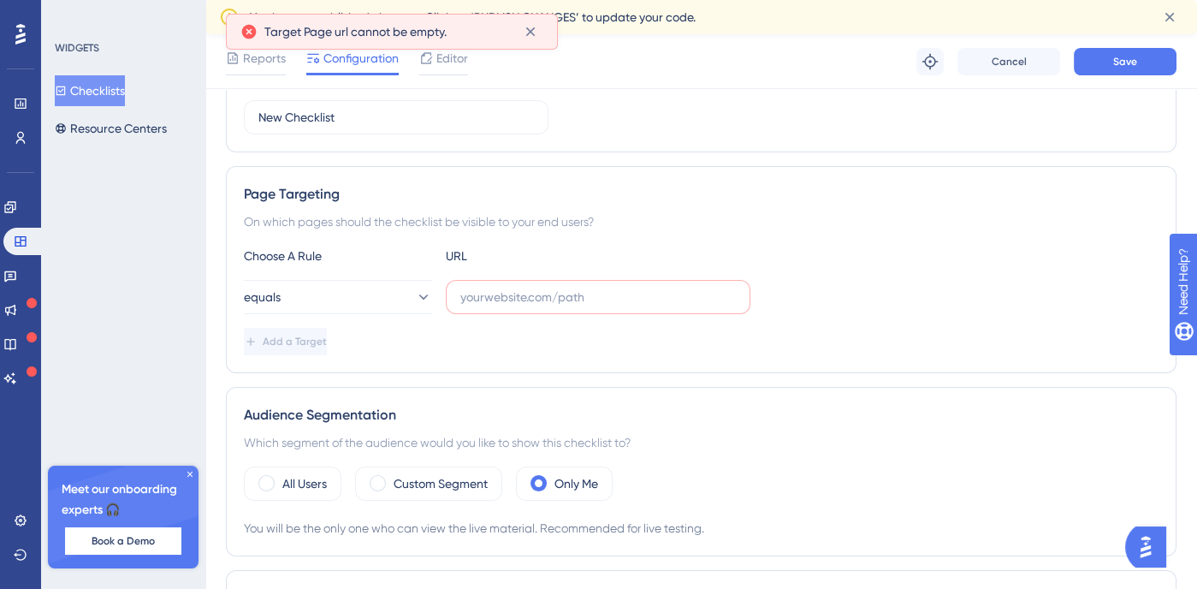
click at [725, 365] on div "Page Targeting On which pages should the checklist be visible to your end users…" at bounding box center [701, 269] width 951 height 207
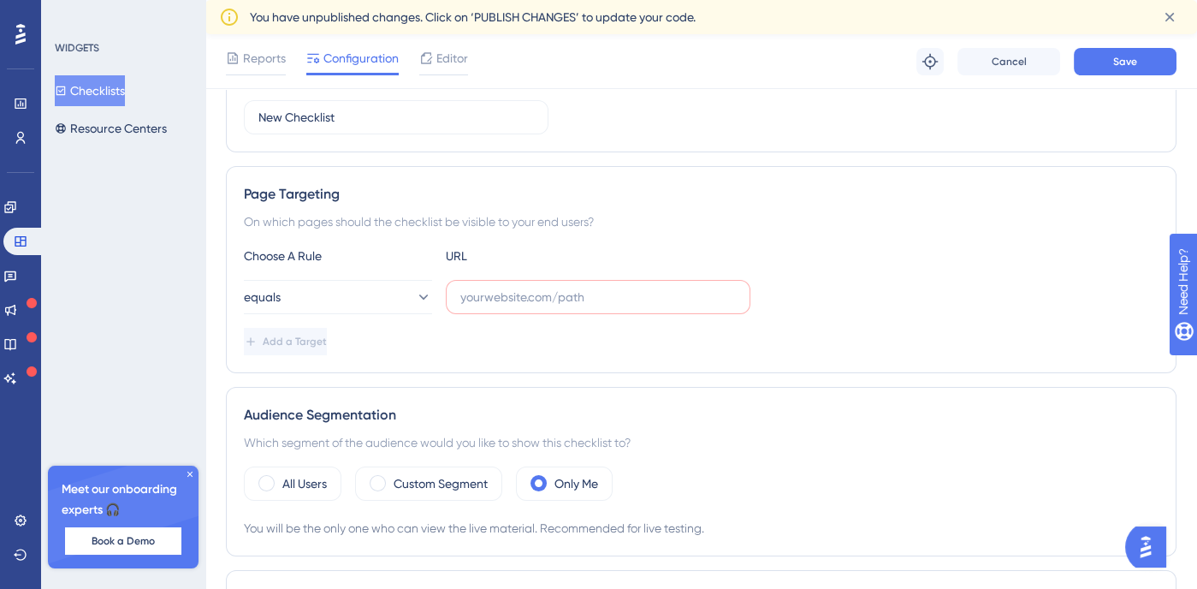
click at [631, 312] on div "Choose A Rule URL equals Add a Target" at bounding box center [701, 301] width 915 height 110
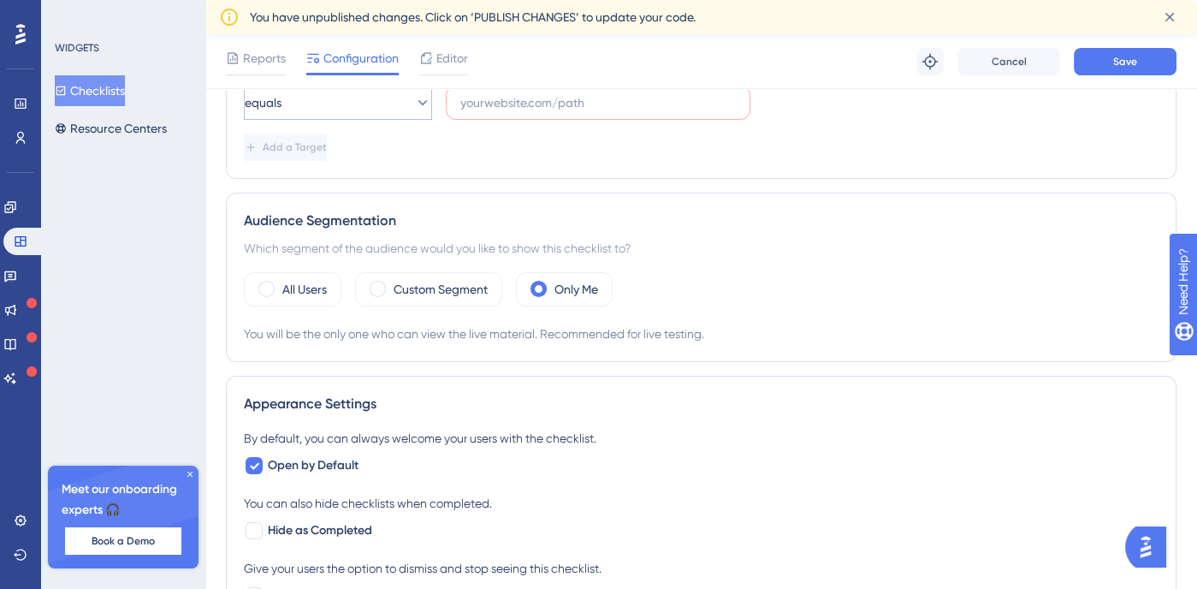
scroll to position [285, 14]
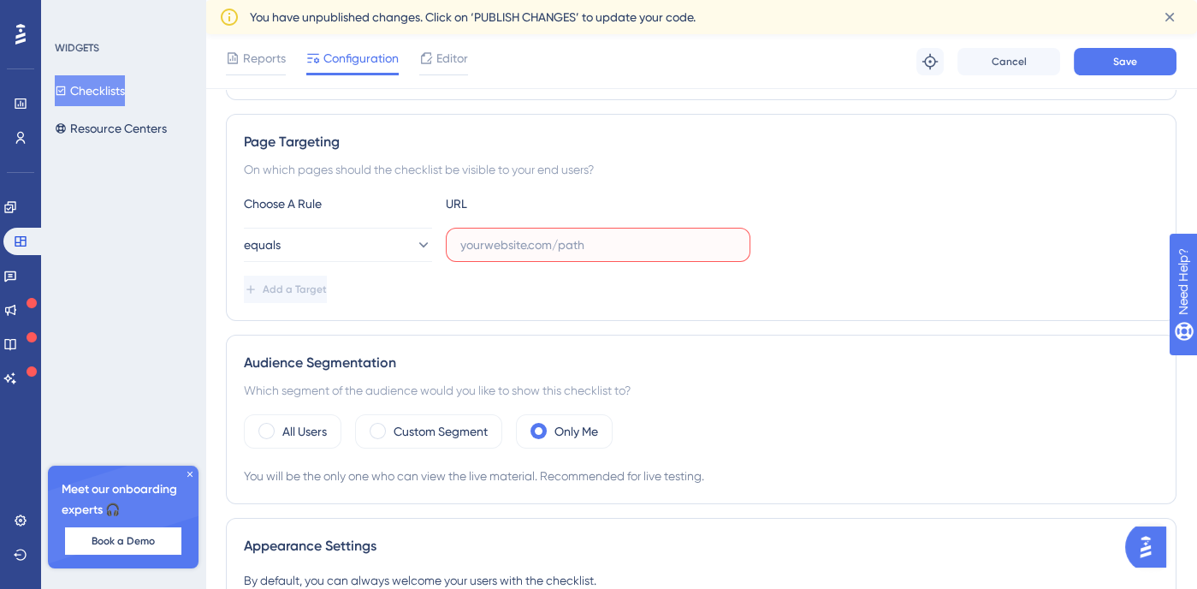
click at [486, 236] on input "text" at bounding box center [598, 244] width 276 height 19
paste input "[URL][DOMAIN_NAME]"
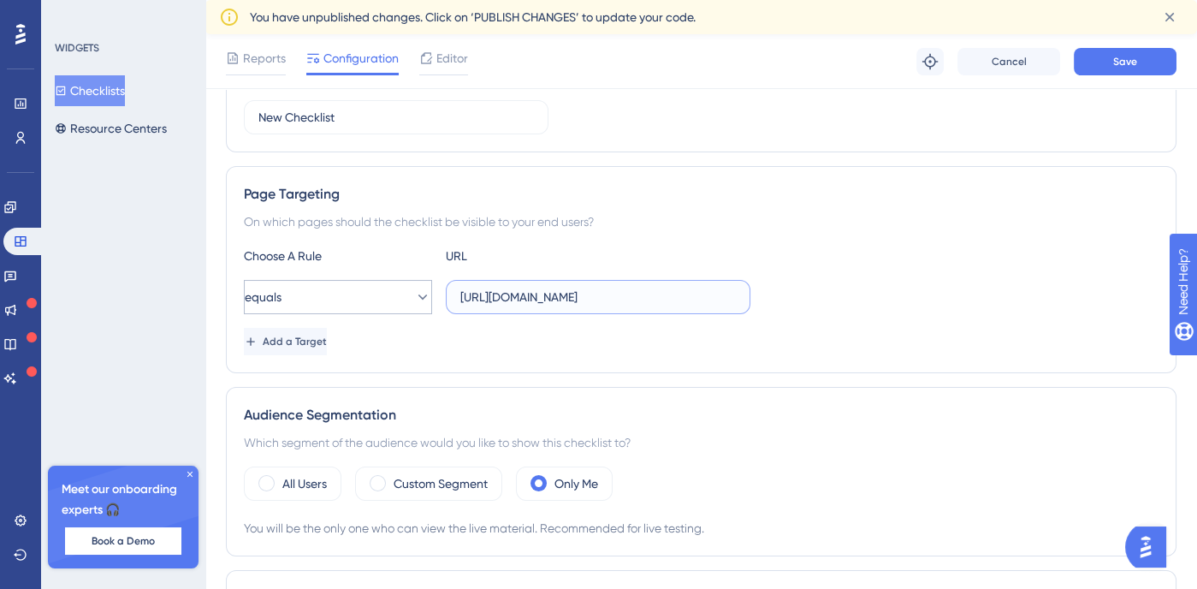
drag, startPoint x: 490, startPoint y: 296, endPoint x: 399, endPoint y: 296, distance: 90.7
click at [399, 296] on div "equals [URL][DOMAIN_NAME]" at bounding box center [497, 297] width 507 height 34
type input "[DOMAIN_NAME][URL]"
click at [494, 330] on div "Add a Target" at bounding box center [701, 341] width 915 height 27
click at [1121, 56] on span "Save" at bounding box center [1125, 62] width 24 height 14
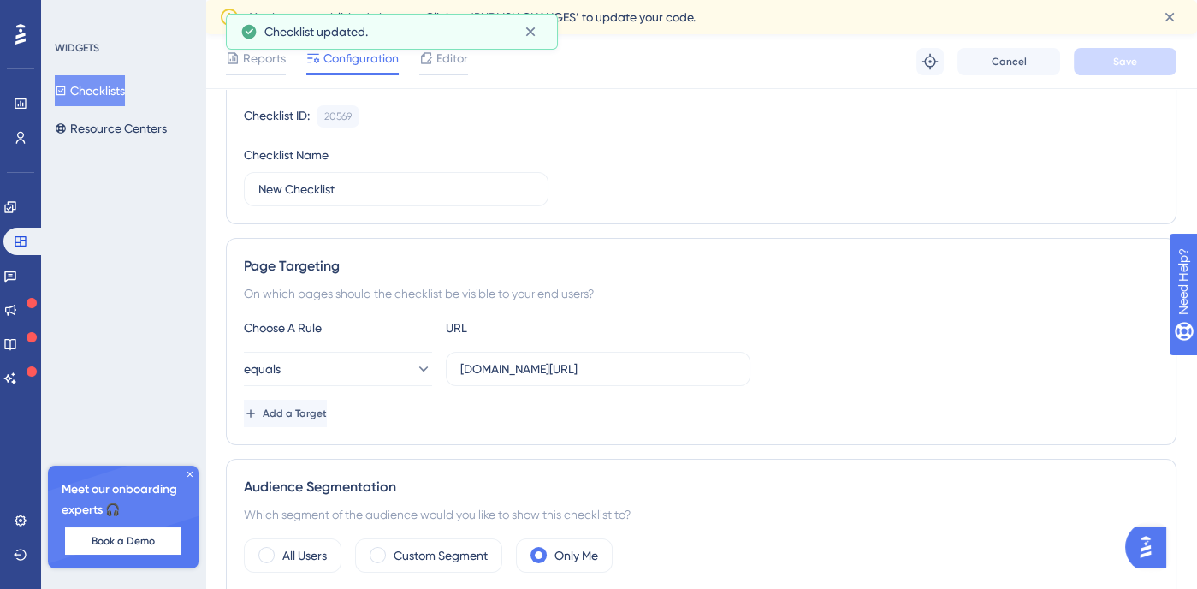
scroll to position [0, 14]
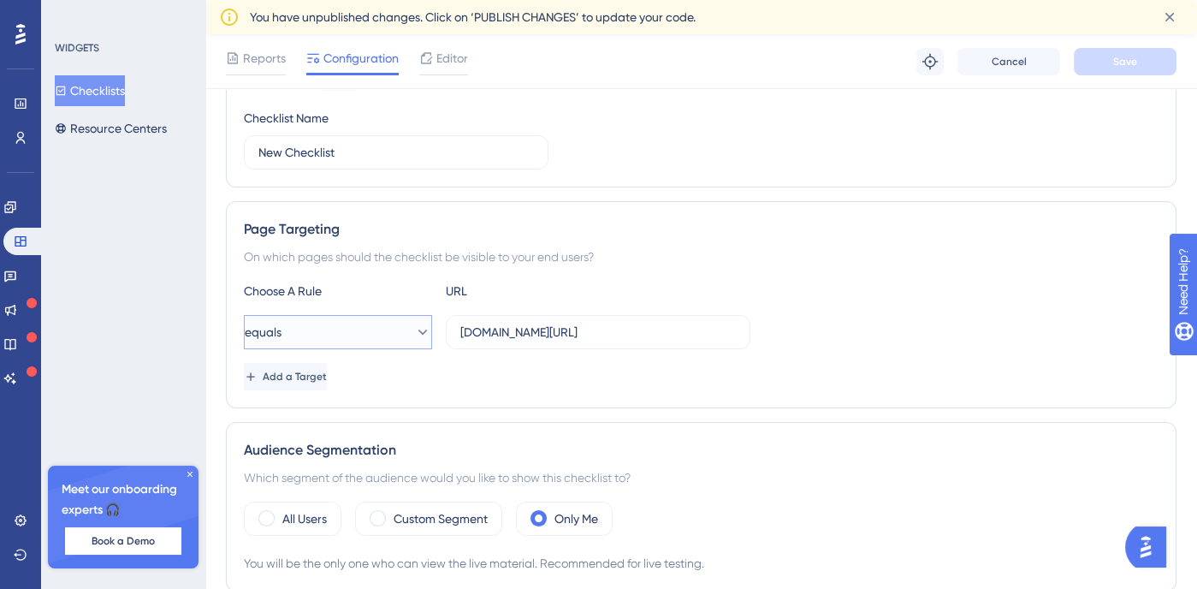
click at [294, 329] on button "equals" at bounding box center [338, 332] width 188 height 34
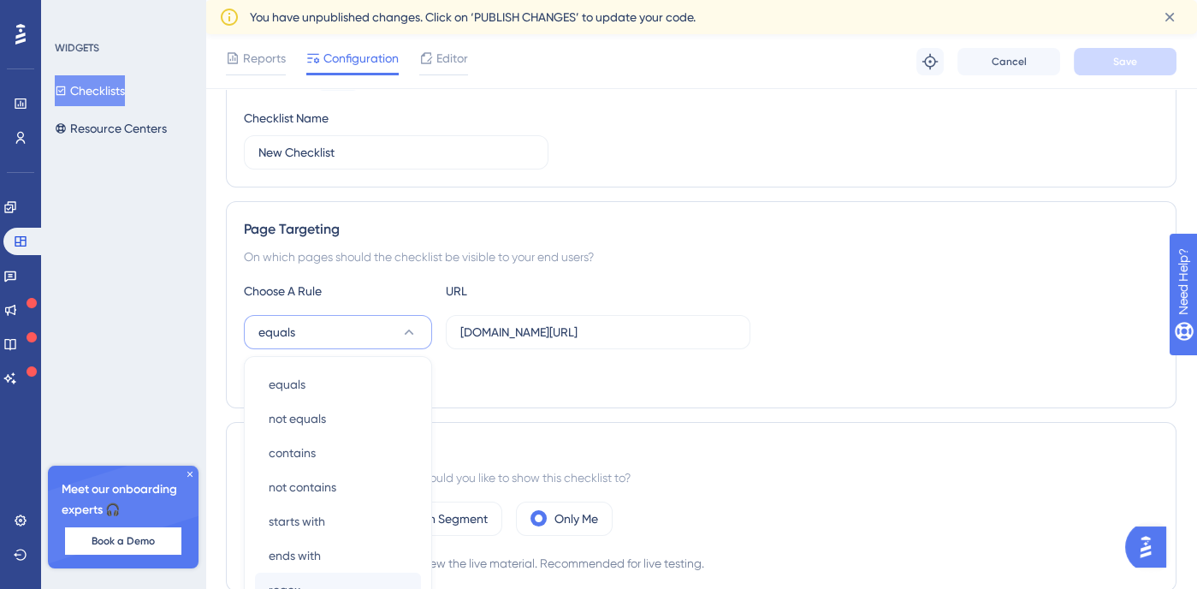
scroll to position [387, 14]
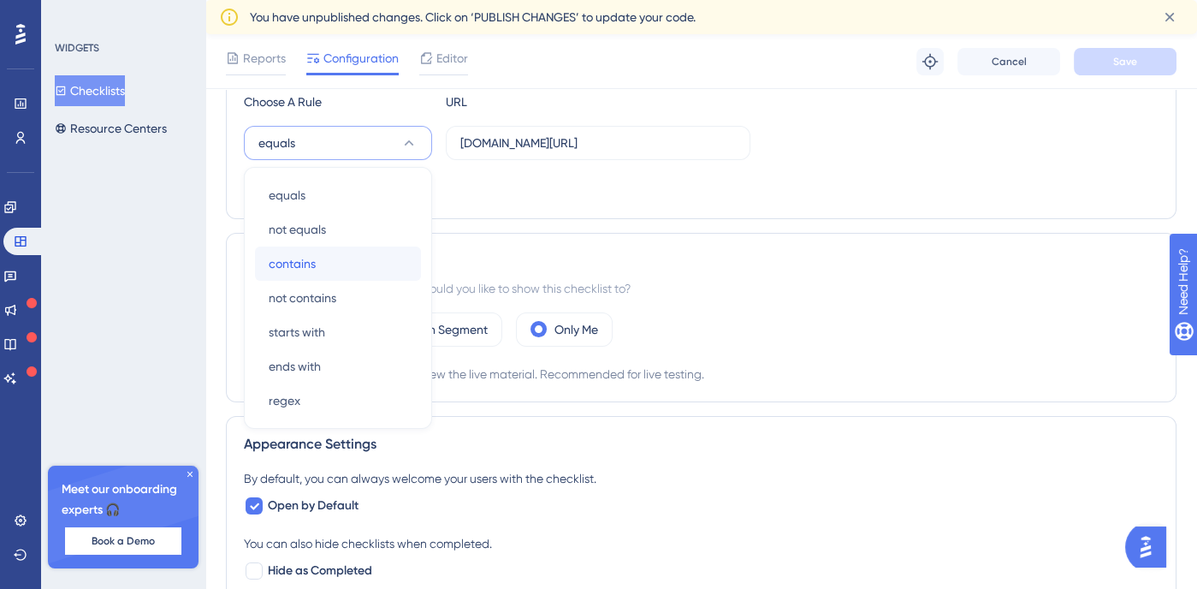
click at [392, 248] on div "contains contains" at bounding box center [338, 263] width 139 height 34
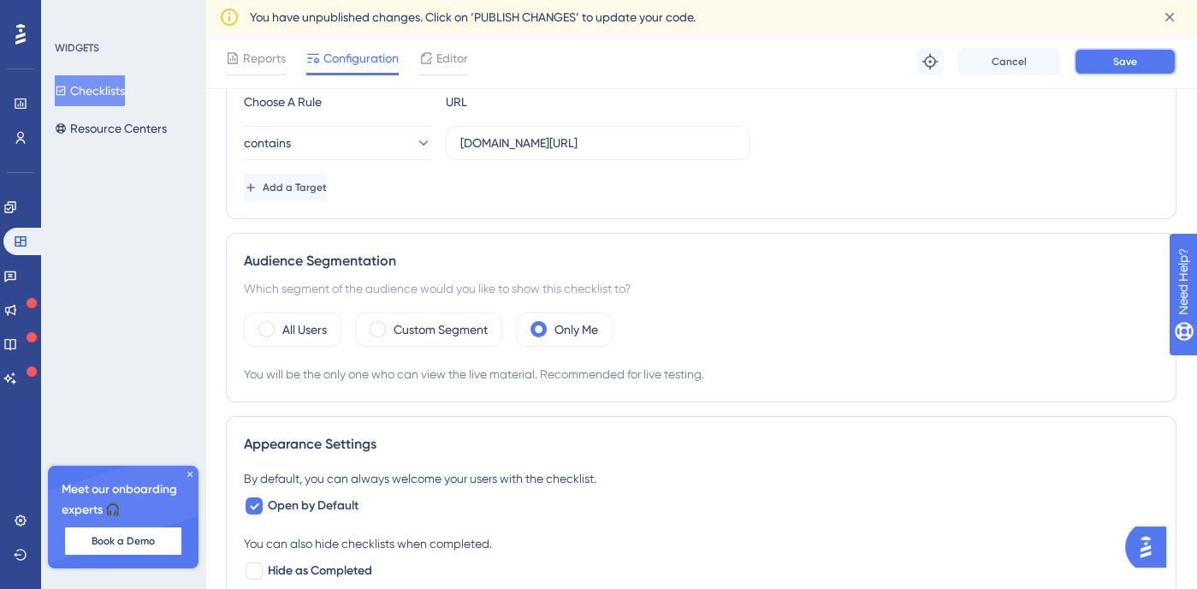
click at [1112, 63] on button "Save" at bounding box center [1125, 61] width 103 height 27
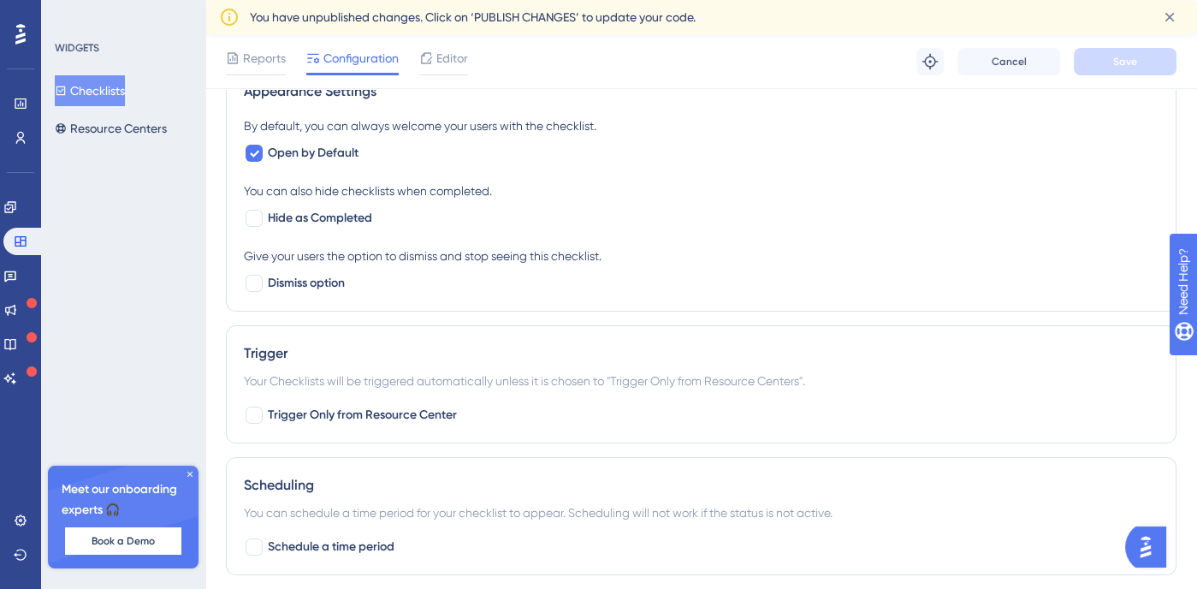
scroll to position [704, 14]
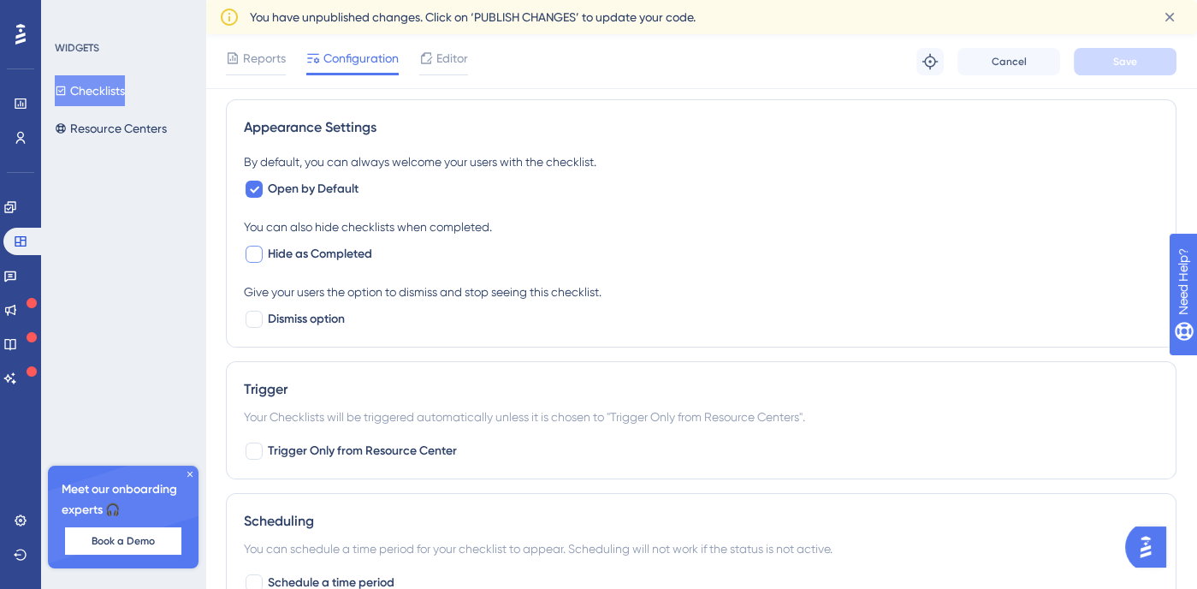
click at [246, 246] on div at bounding box center [254, 254] width 17 height 17
checkbox input "true"
click at [1121, 57] on span "Save" at bounding box center [1125, 62] width 24 height 14
click at [12, 236] on link at bounding box center [23, 241] width 41 height 27
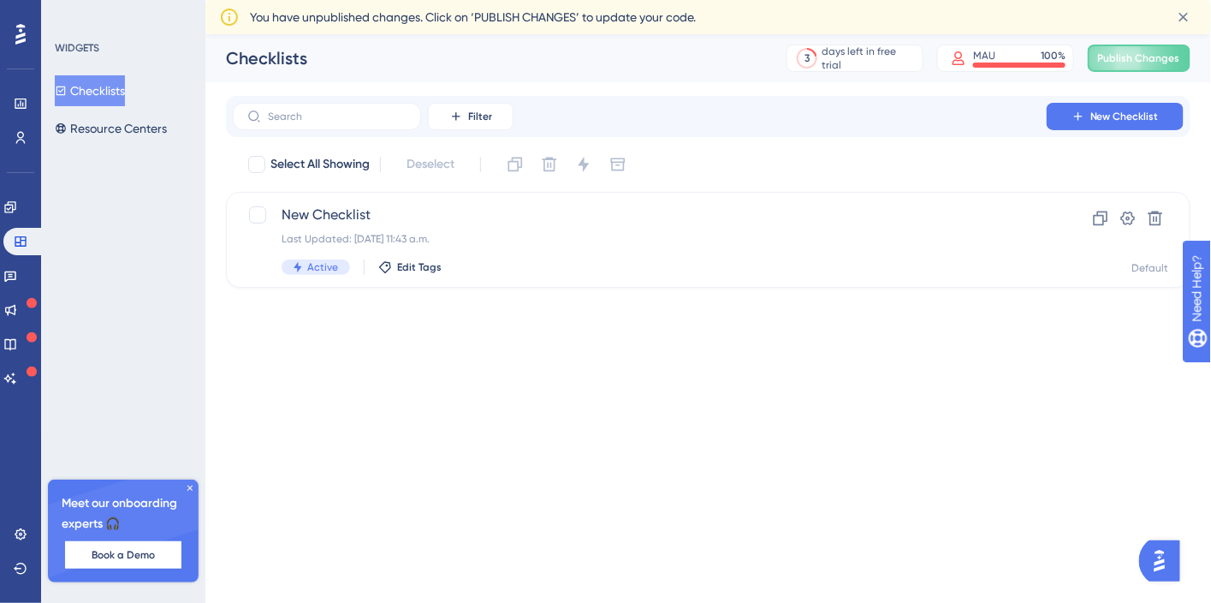
click at [14, 25] on div at bounding box center [20, 34] width 27 height 27
click at [25, 46] on div at bounding box center [20, 34] width 27 height 27
click at [19, 109] on icon at bounding box center [21, 104] width 14 height 14
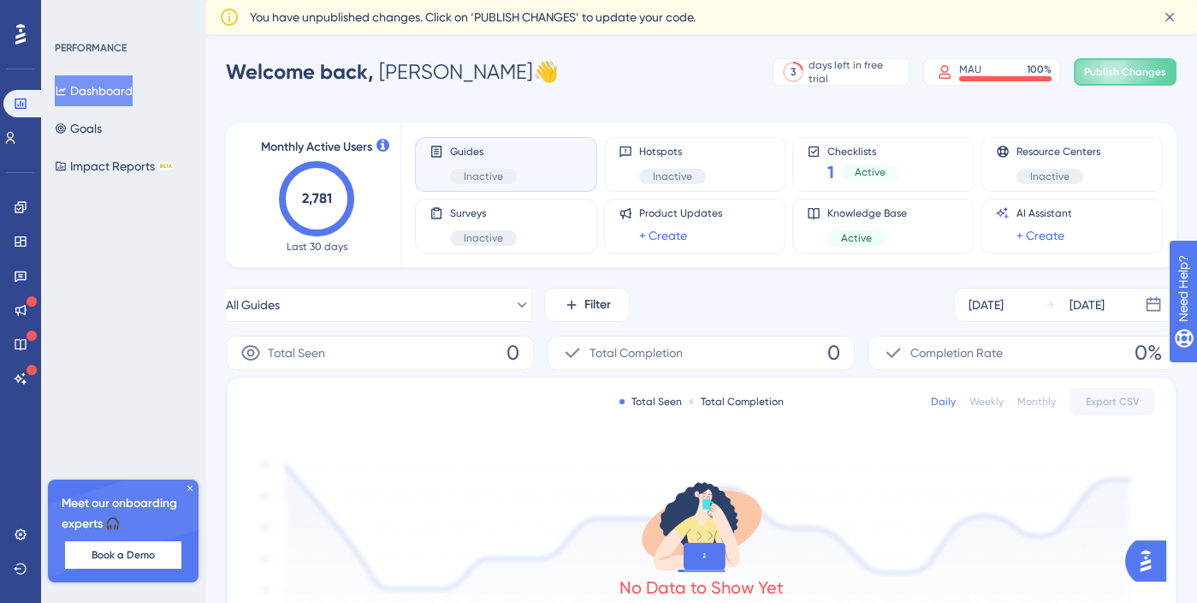
click at [635, 82] on div "Welcome back, [PERSON_NAME] 👋 3 days left in free trial Click to see upgrade op…" at bounding box center [701, 72] width 951 height 34
click at [66, 126] on icon at bounding box center [61, 128] width 10 height 10
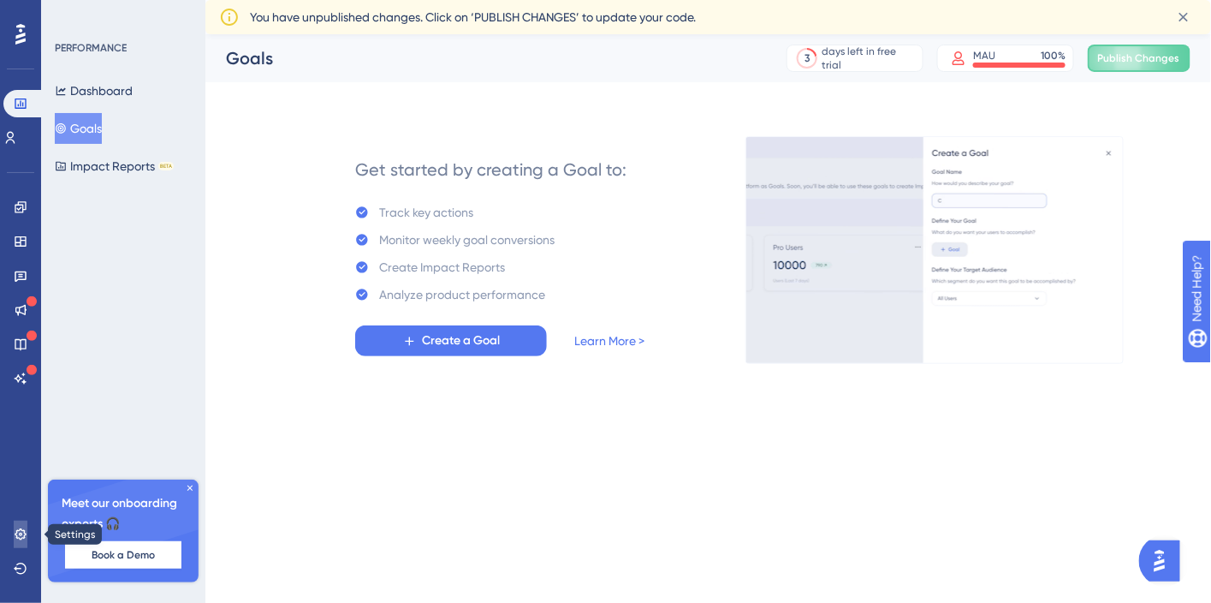
click at [21, 534] on icon at bounding box center [21, 534] width 14 height 14
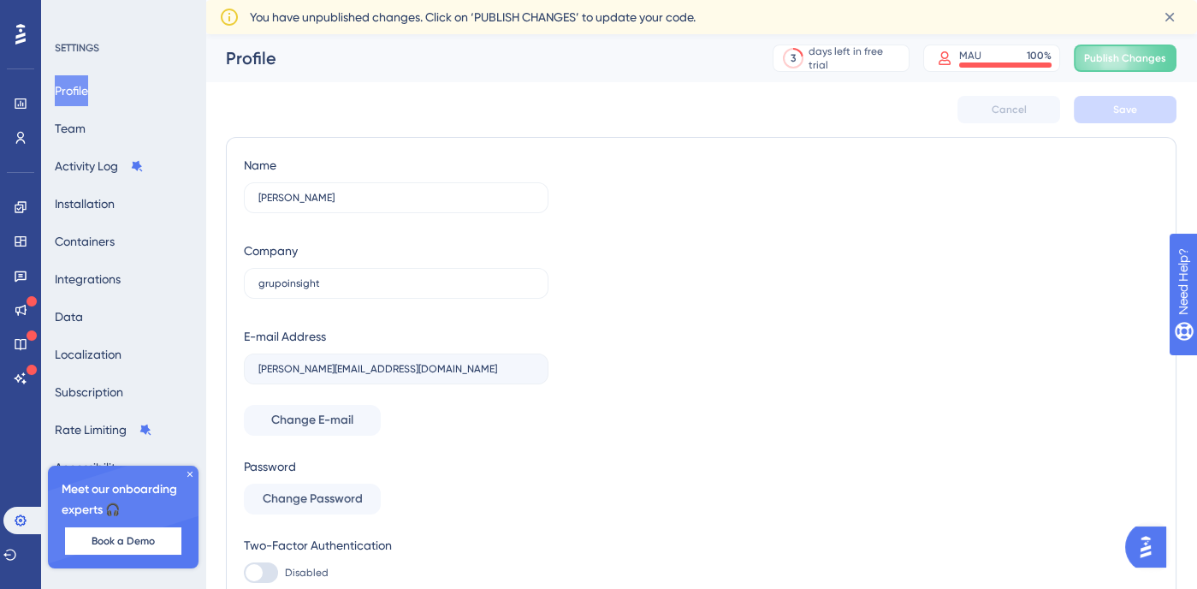
click at [163, 134] on div "Profile Team Activity Log Installation Containers Integrations Data Localizatio…" at bounding box center [124, 278] width 139 height 407
click at [190, 472] on icon at bounding box center [189, 474] width 5 height 5
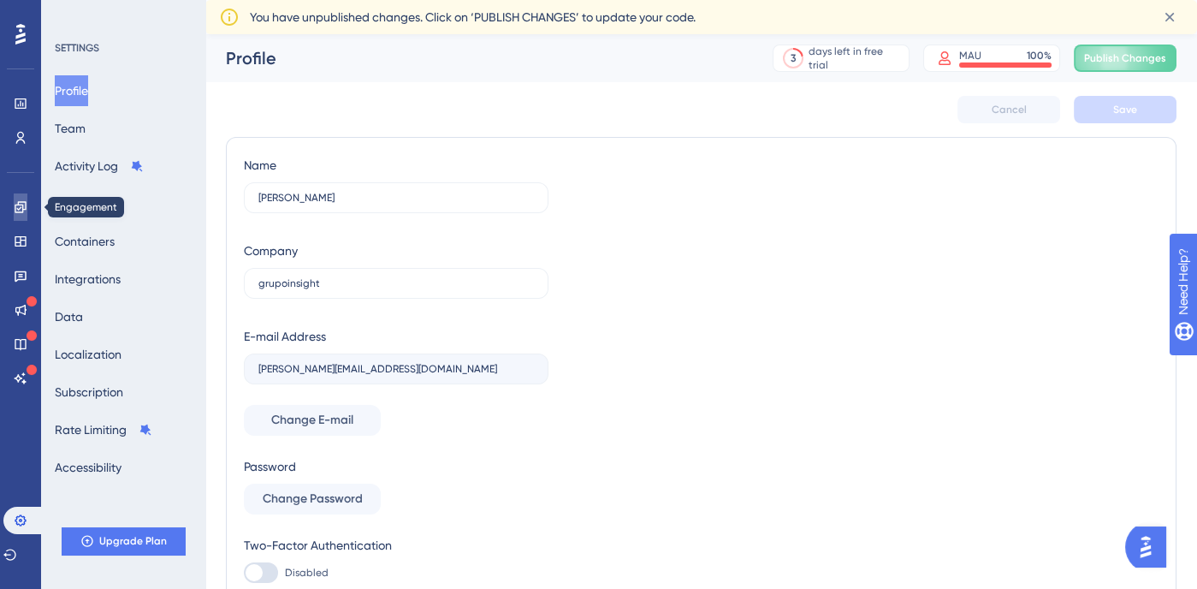
click at [20, 216] on link at bounding box center [21, 206] width 14 height 27
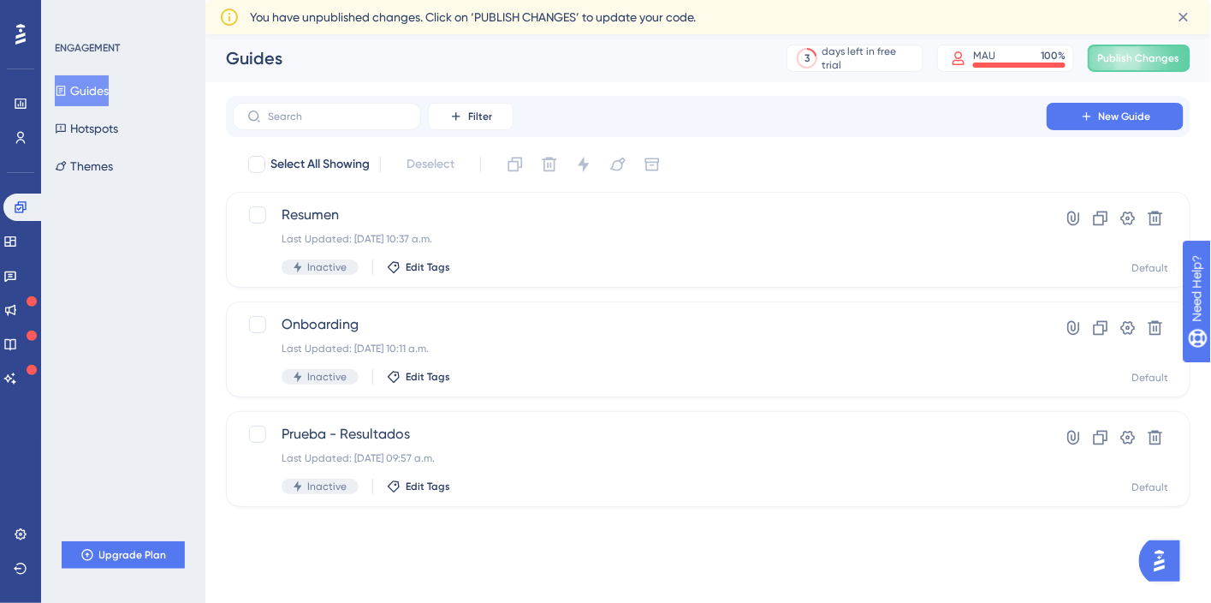
click at [525, 48] on div "Guides" at bounding box center [485, 58] width 518 height 24
click at [1155, 58] on span "Publish Changes" at bounding box center [1139, 58] width 82 height 14
click at [88, 130] on button "Hotspots" at bounding box center [86, 128] width 63 height 31
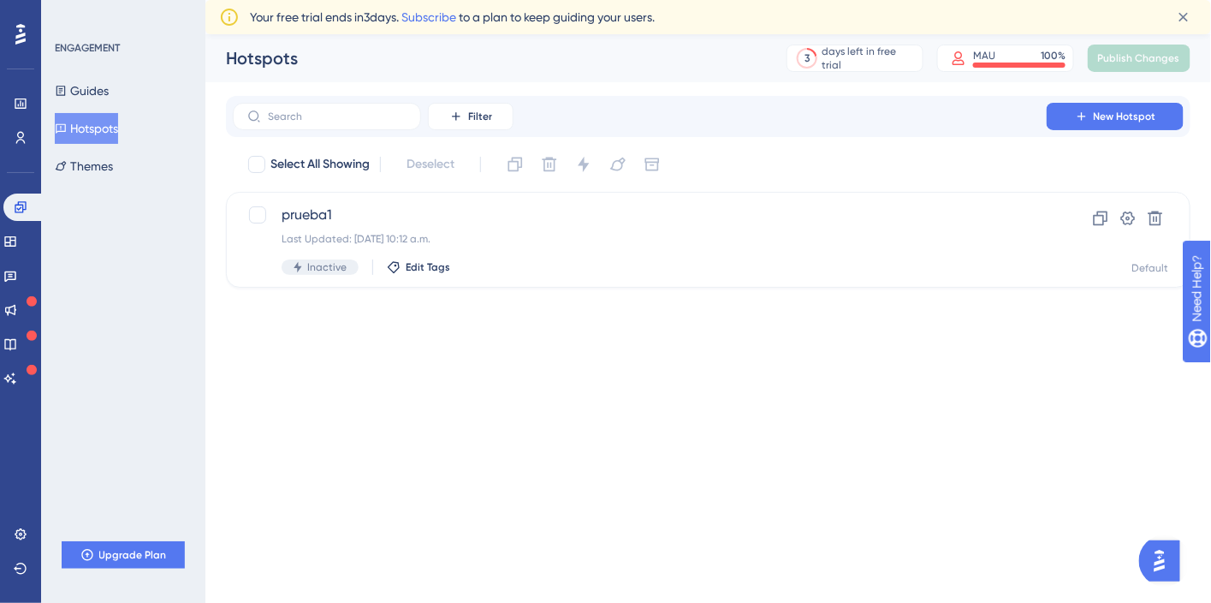
click at [111, 74] on div "ENGAGEMENT Guides Hotspots Themes" at bounding box center [124, 111] width 139 height 140
click at [104, 78] on button "Guides" at bounding box center [82, 90] width 54 height 31
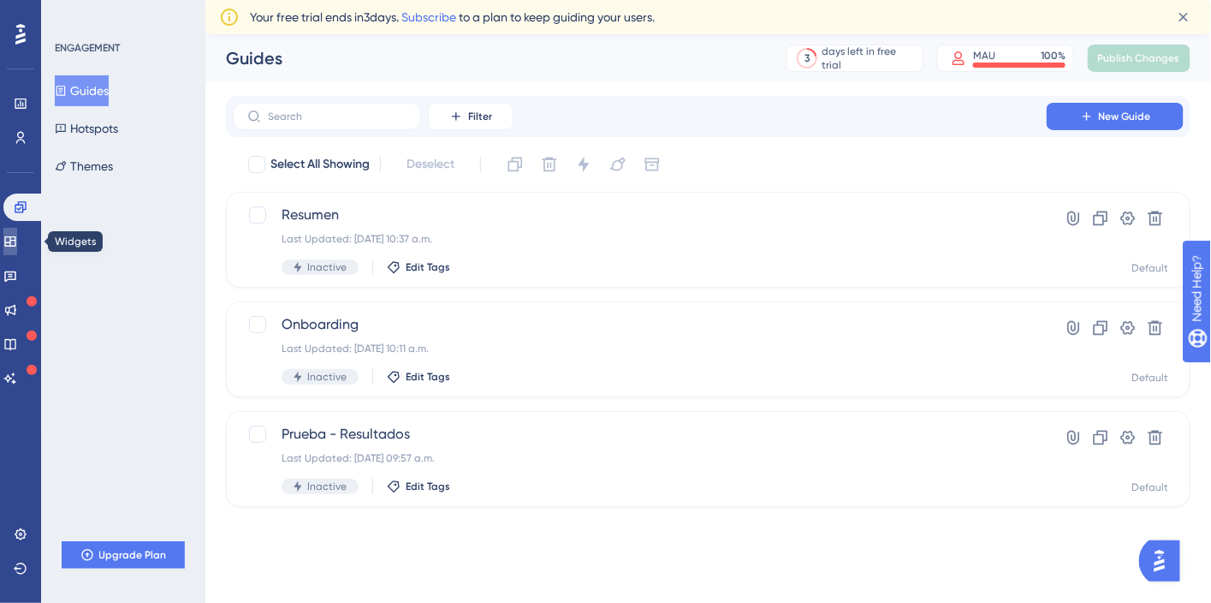
click at [17, 239] on icon at bounding box center [10, 242] width 14 height 14
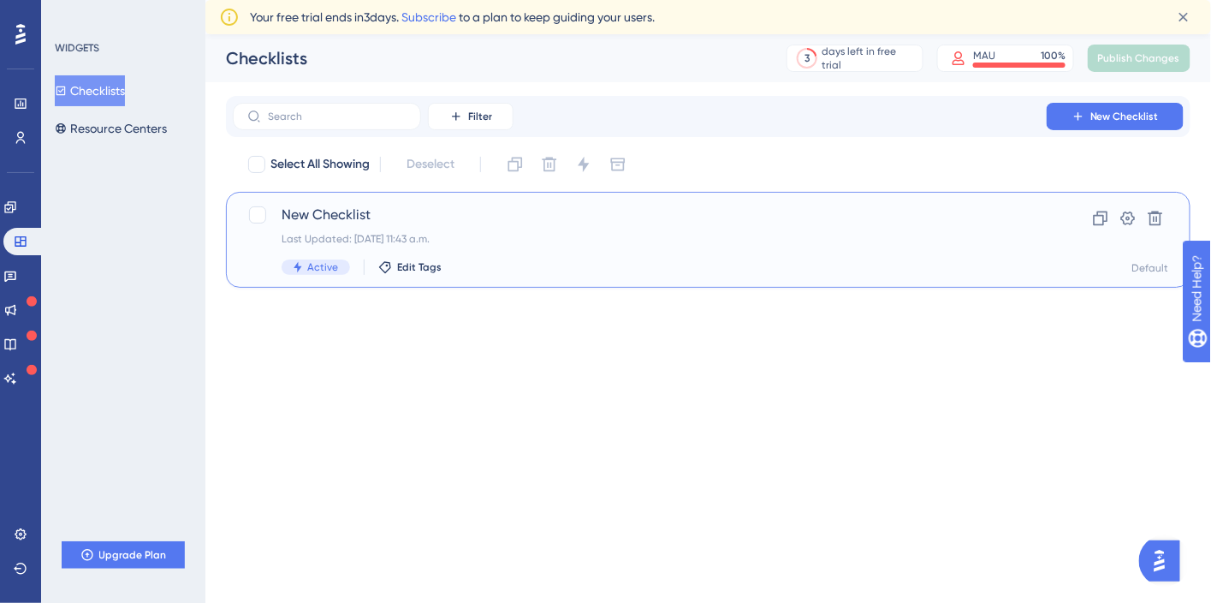
click at [484, 227] on div "New Checklist Last Updated: [DATE] 11:43 a.m. Active Edit Tags" at bounding box center [640, 240] width 716 height 70
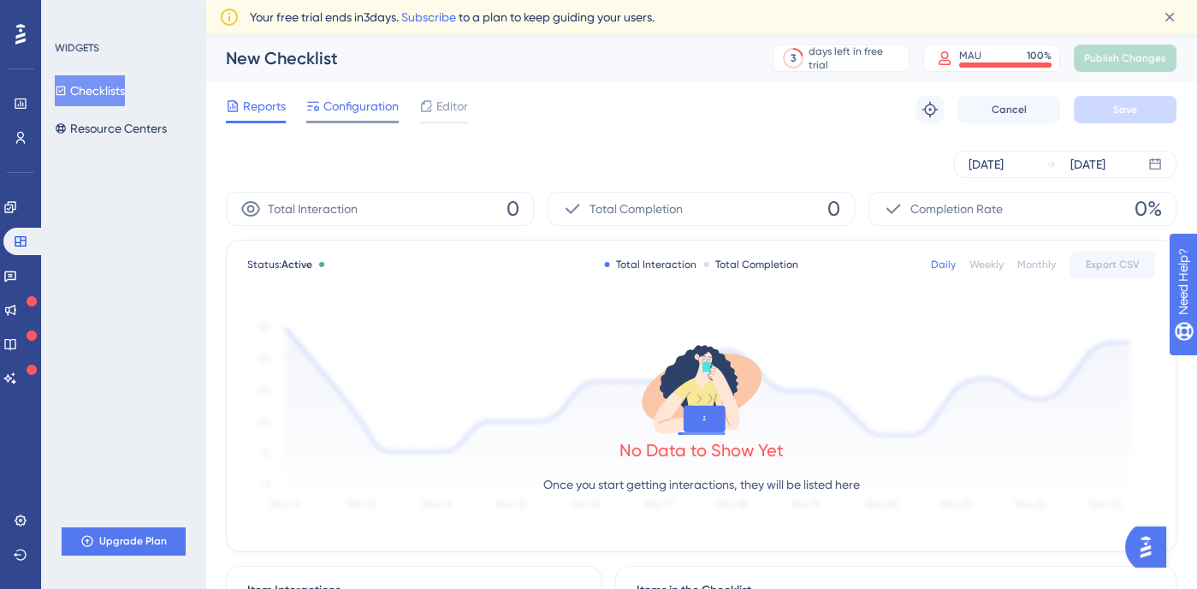
click at [346, 117] on div "Configuration" at bounding box center [352, 109] width 92 height 27
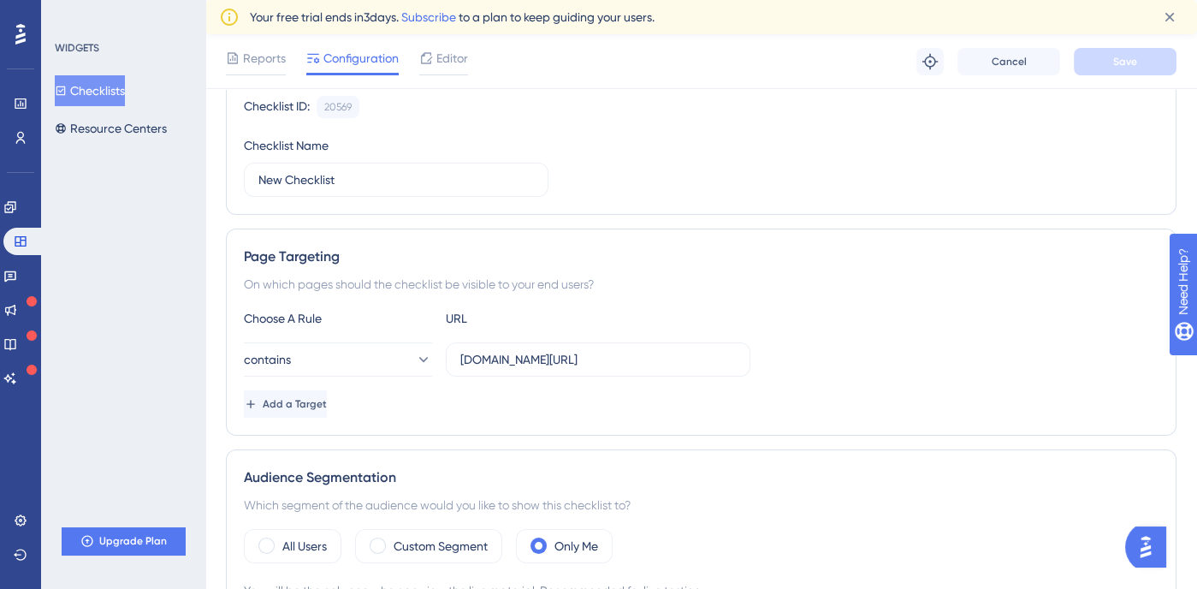
scroll to position [309, 0]
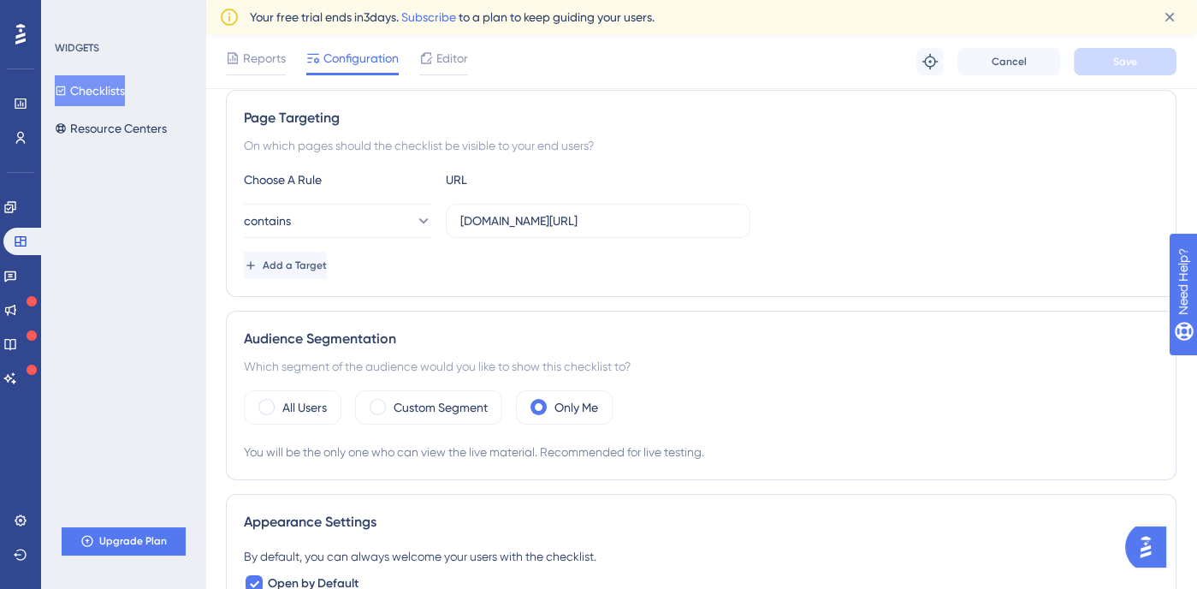
click at [753, 157] on div "Page Targeting On which pages should the checklist be visible to your end users…" at bounding box center [701, 193] width 951 height 207
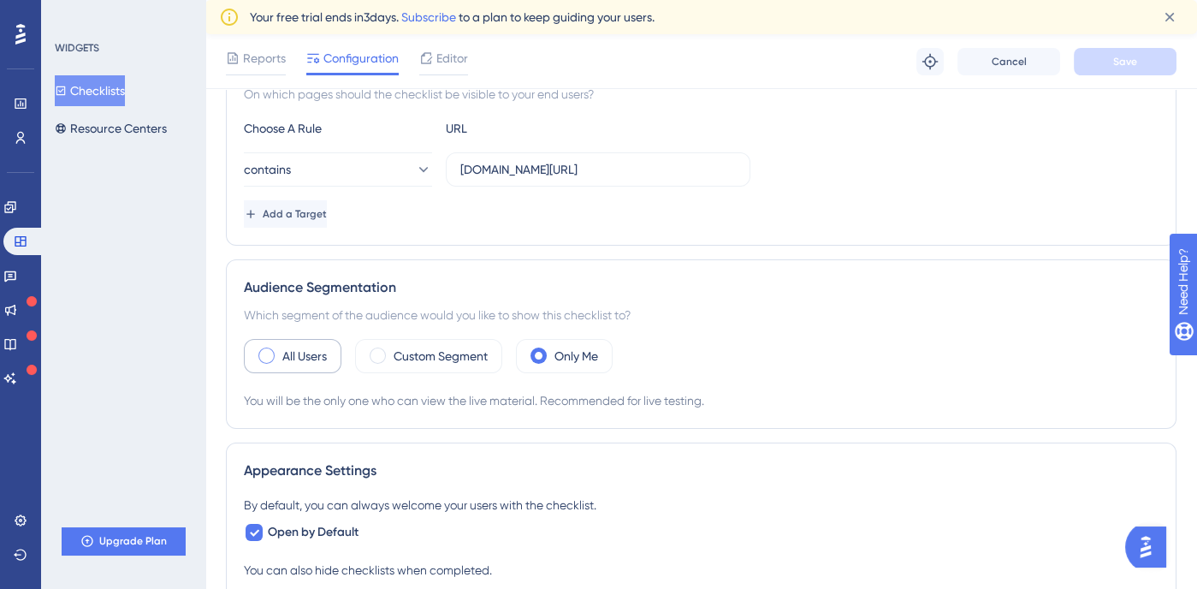
click at [330, 339] on div "All Users" at bounding box center [293, 356] width 98 height 34
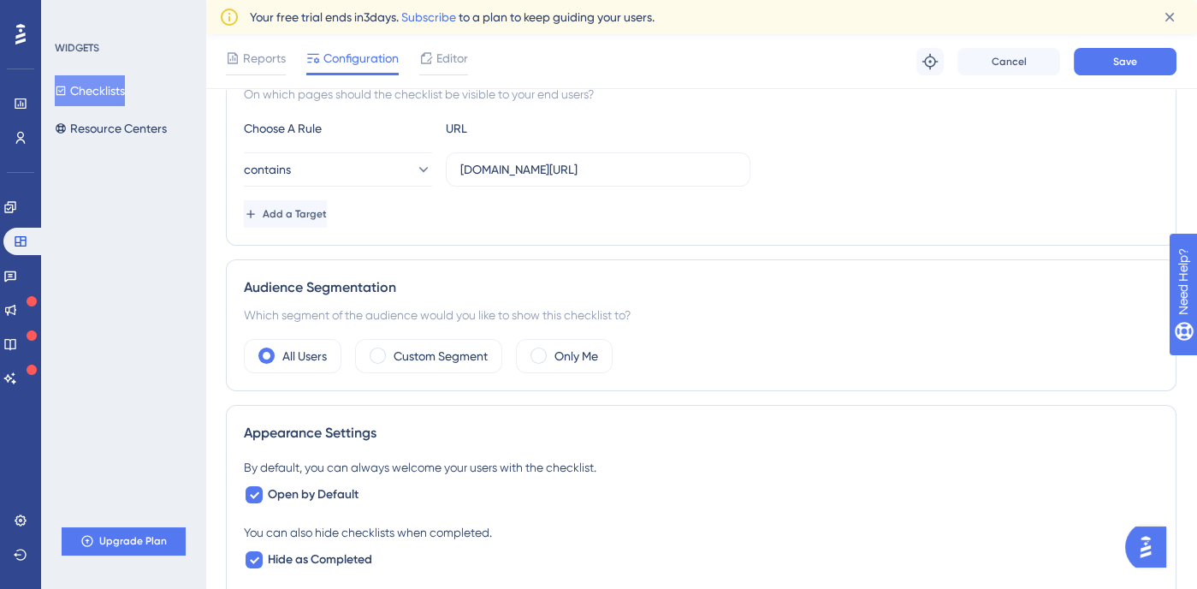
scroll to position [597, 0]
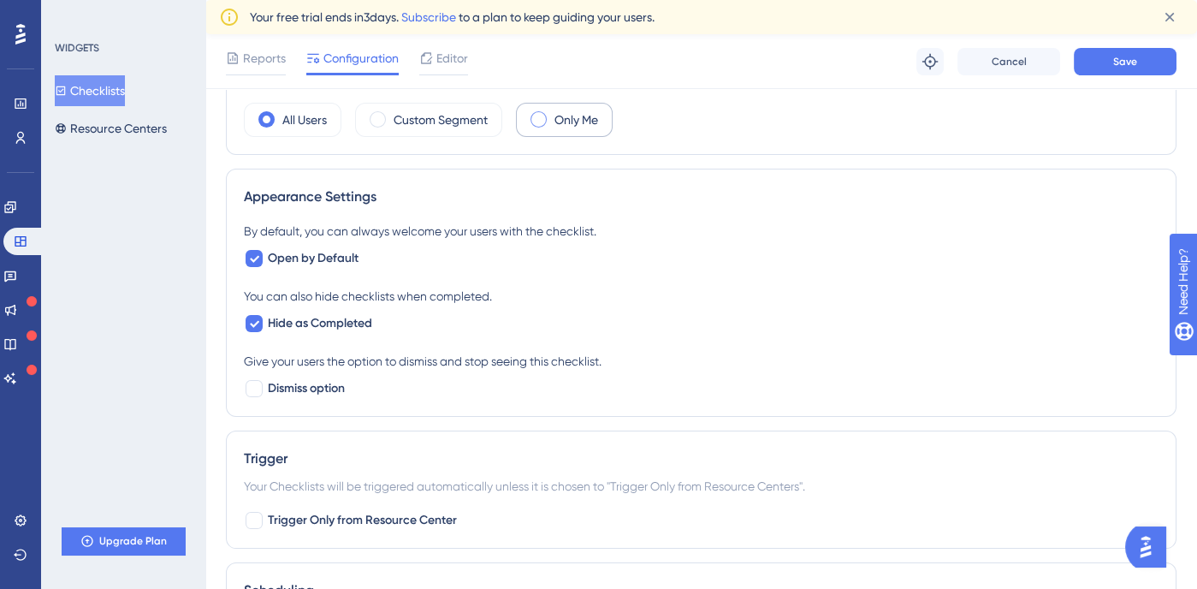
click at [543, 117] on span at bounding box center [539, 119] width 16 height 16
click at [552, 114] on input "radio" at bounding box center [552, 114] width 0 height 0
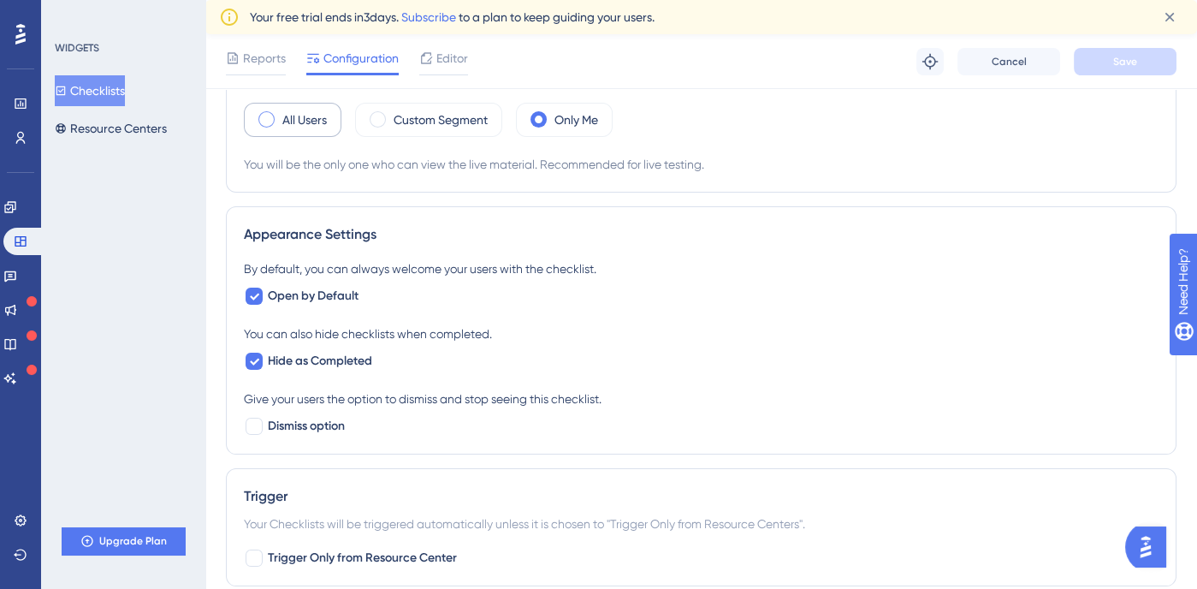
click at [291, 117] on label "All Users" at bounding box center [304, 120] width 45 height 21
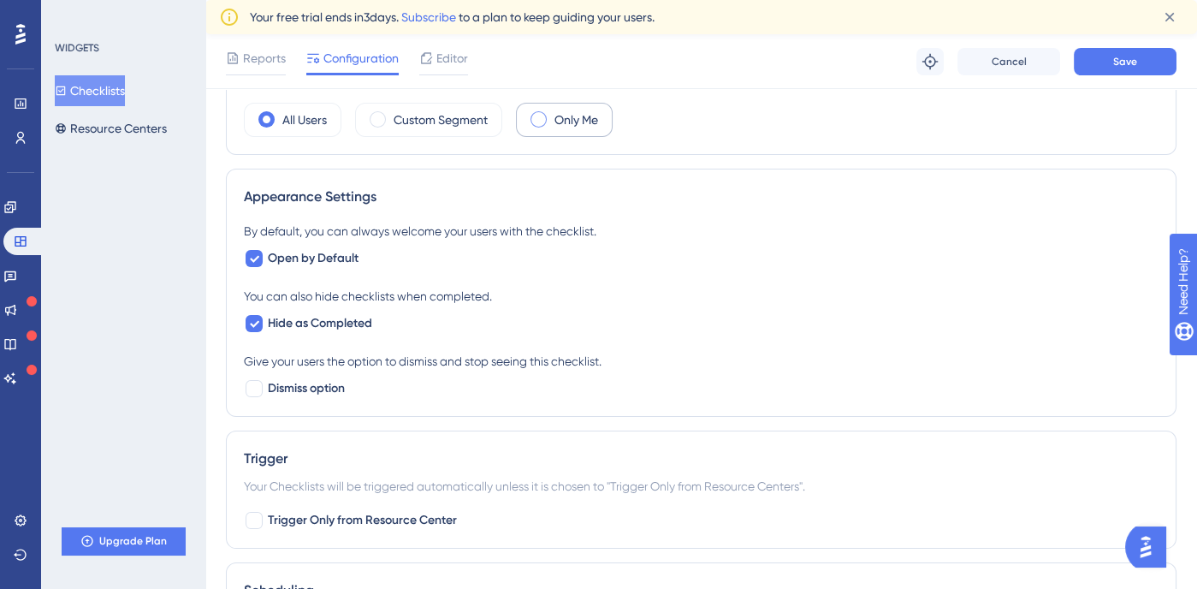
click at [592, 120] on label "Only Me" at bounding box center [577, 120] width 44 height 21
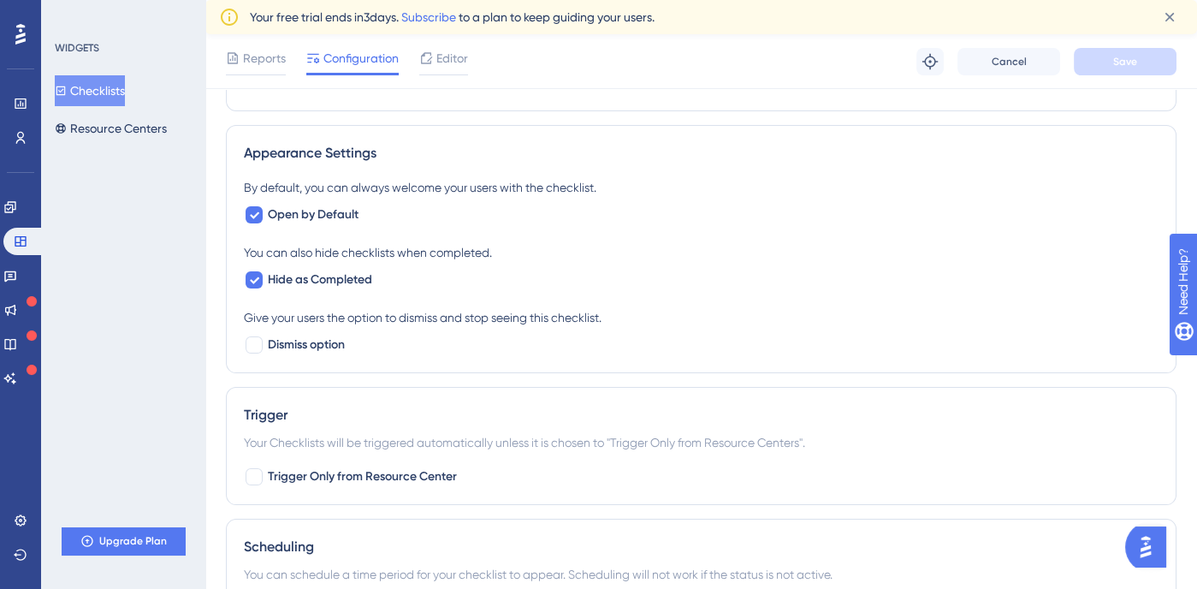
scroll to position [959, 0]
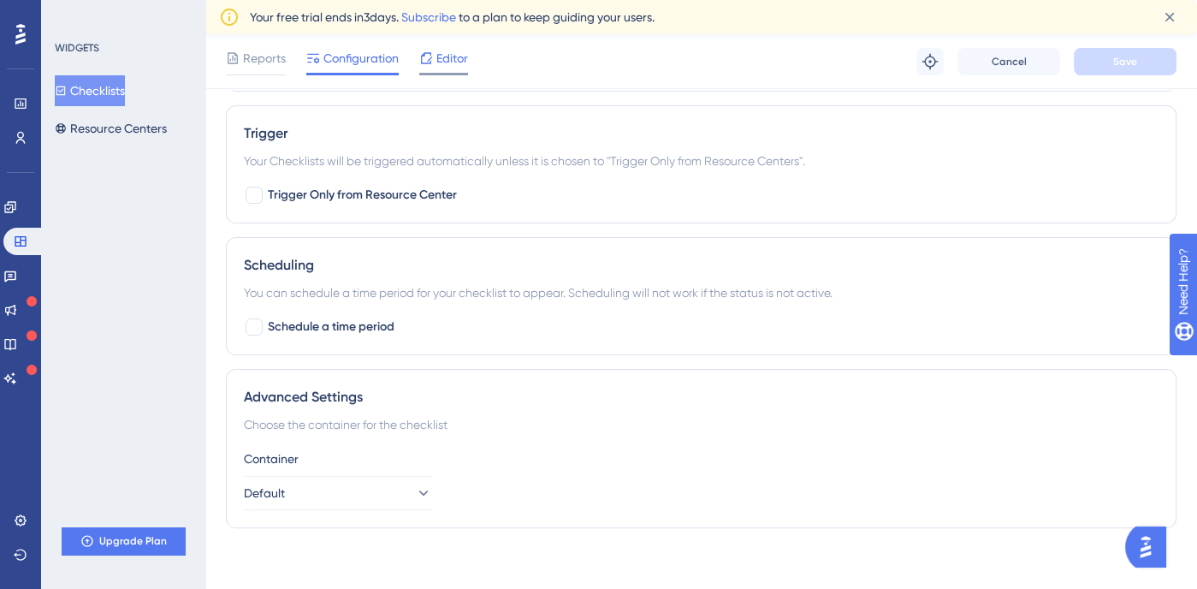
click at [452, 62] on span "Editor" at bounding box center [452, 58] width 32 height 21
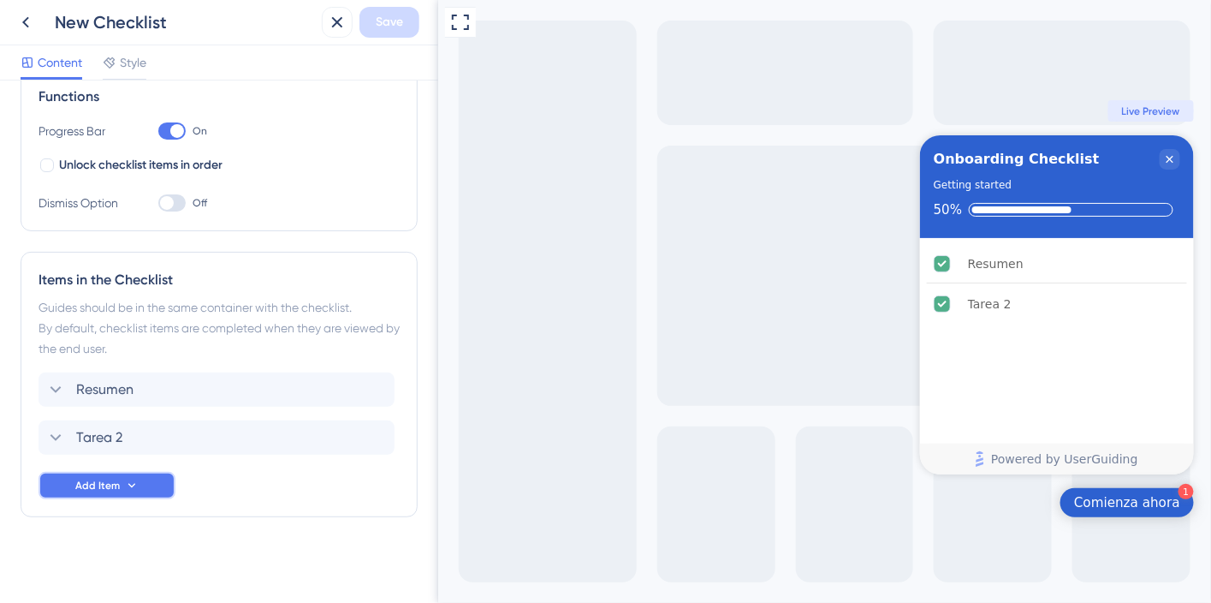
click at [77, 472] on button "Add Item" at bounding box center [107, 485] width 137 height 27
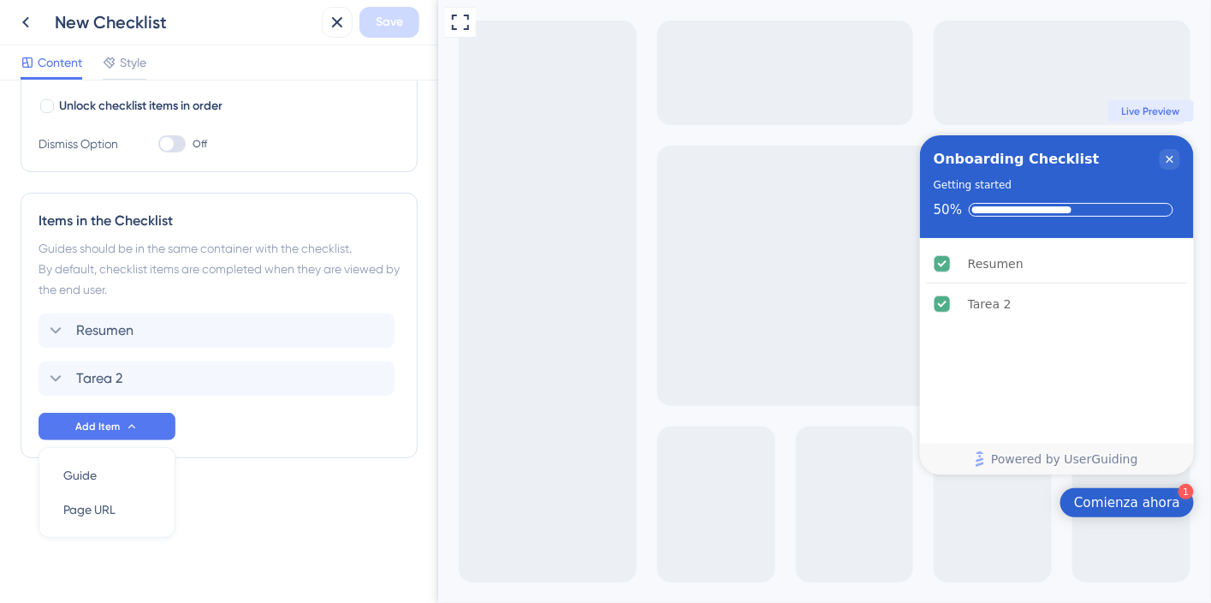
click at [262, 422] on div "Resumen Tarea 2 Add Item Guide Guide Page URL Page URL" at bounding box center [219, 376] width 361 height 127
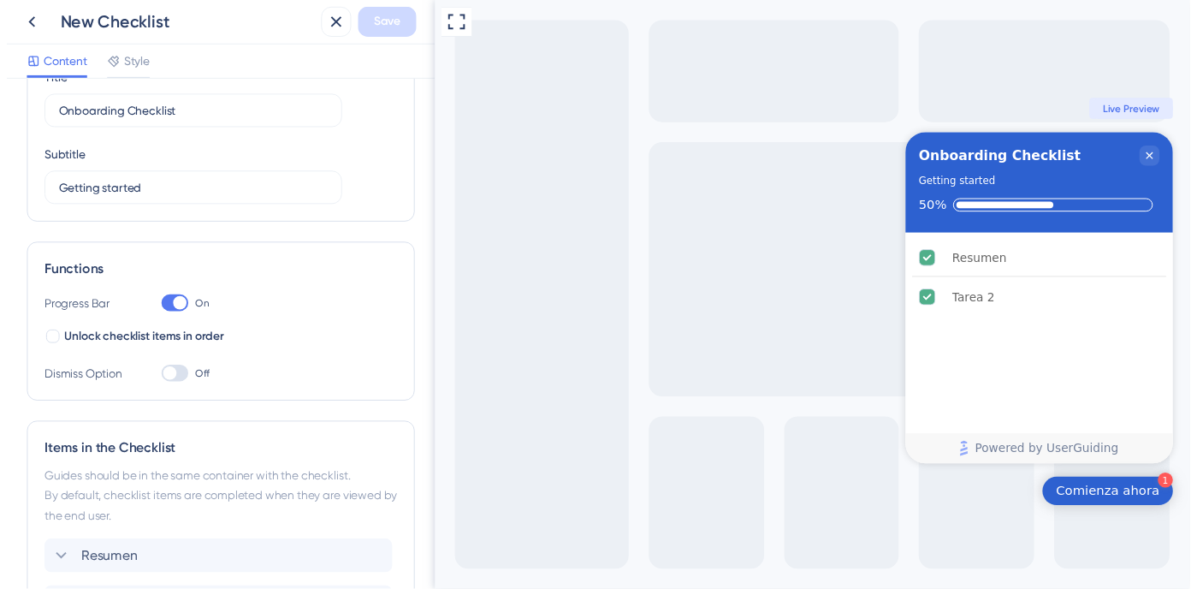
scroll to position [0, 0]
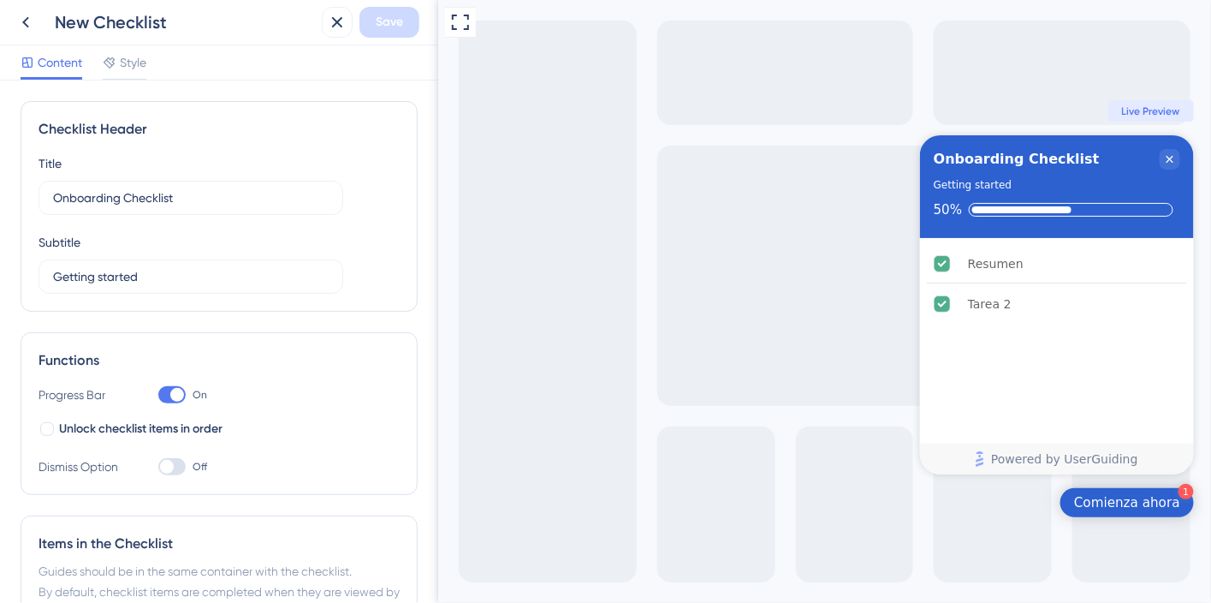
click at [27, 27] on icon at bounding box center [25, 22] width 21 height 21
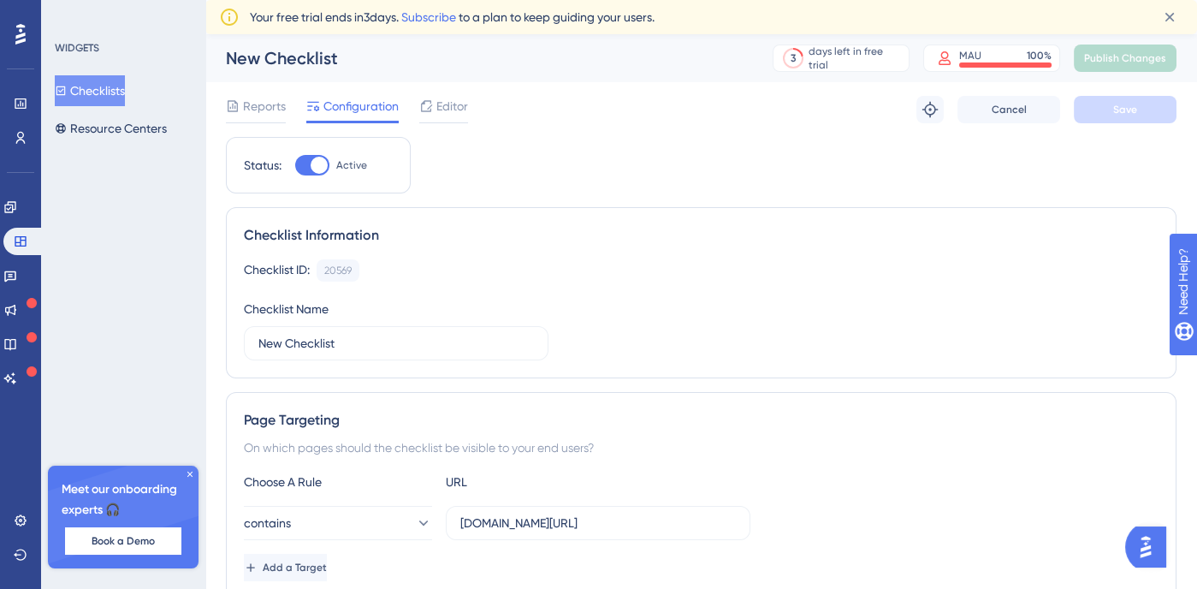
click at [17, 28] on icon at bounding box center [20, 34] width 10 height 22
click at [27, 92] on div "Performance" at bounding box center [21, 103] width 14 height 27
click at [27, 93] on link at bounding box center [21, 103] width 14 height 27
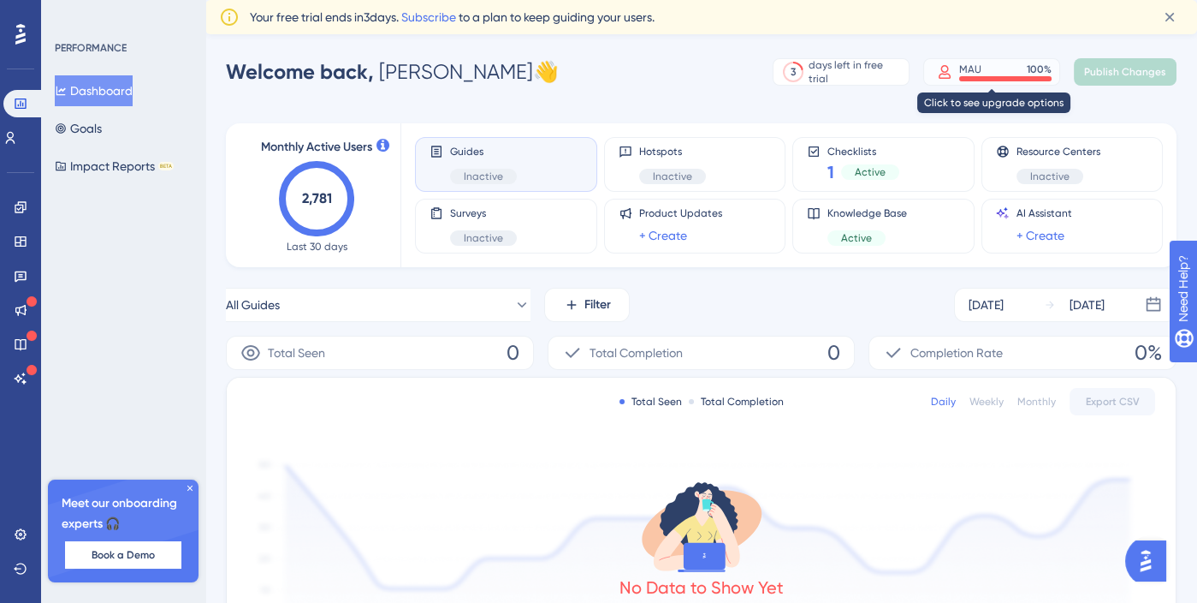
click at [977, 74] on div "MAU" at bounding box center [970, 69] width 22 height 14
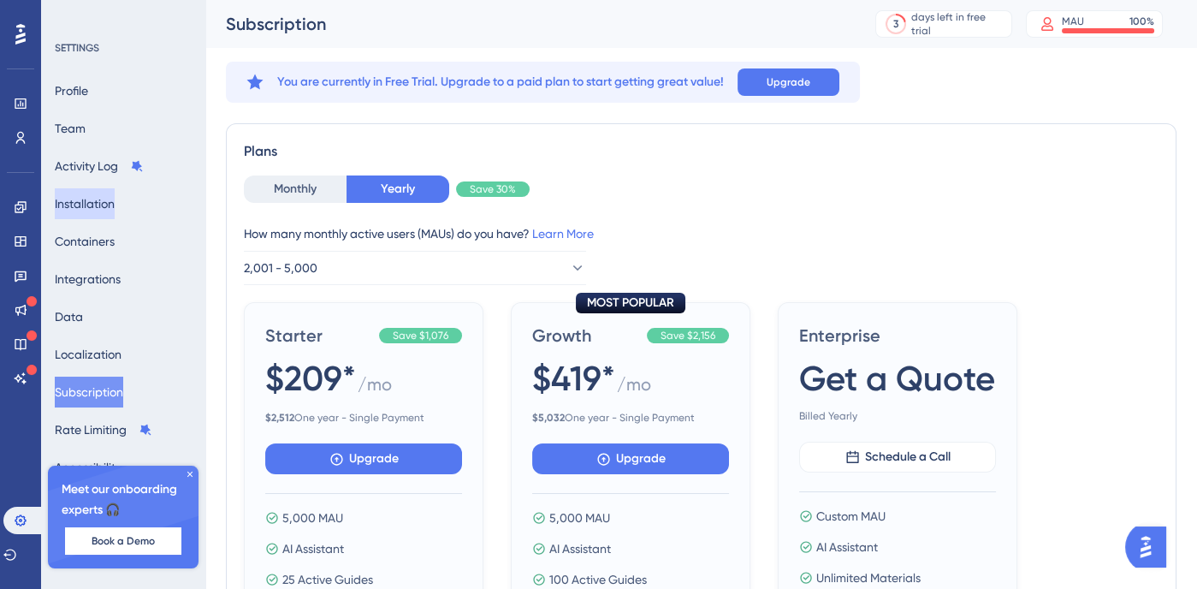
click at [115, 202] on button "Installation" at bounding box center [85, 203] width 60 height 31
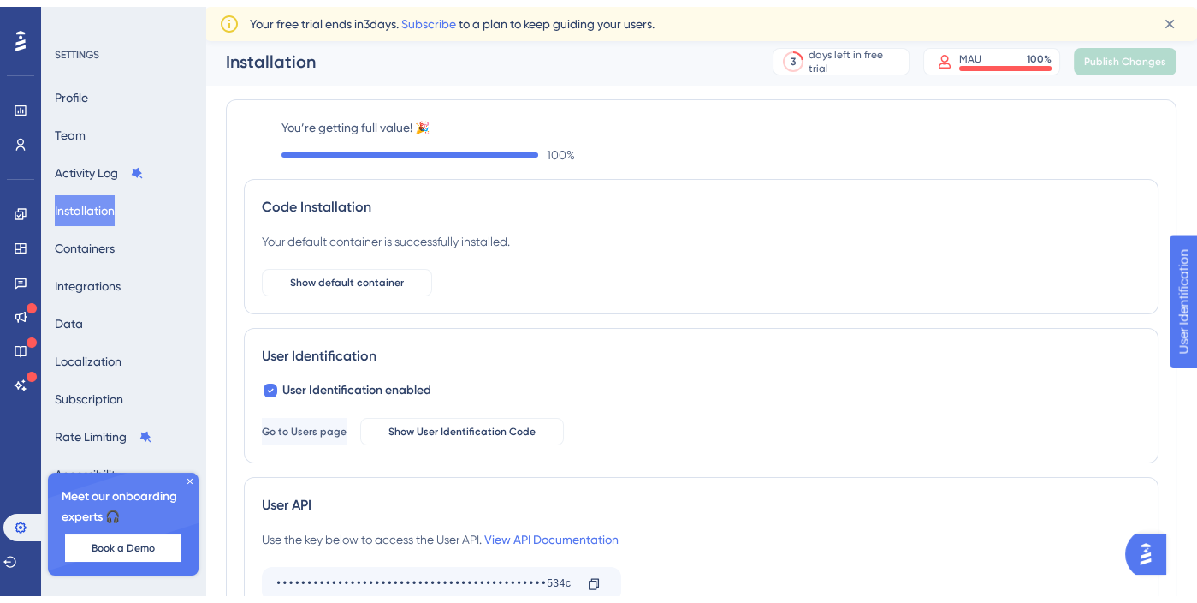
scroll to position [146, 0]
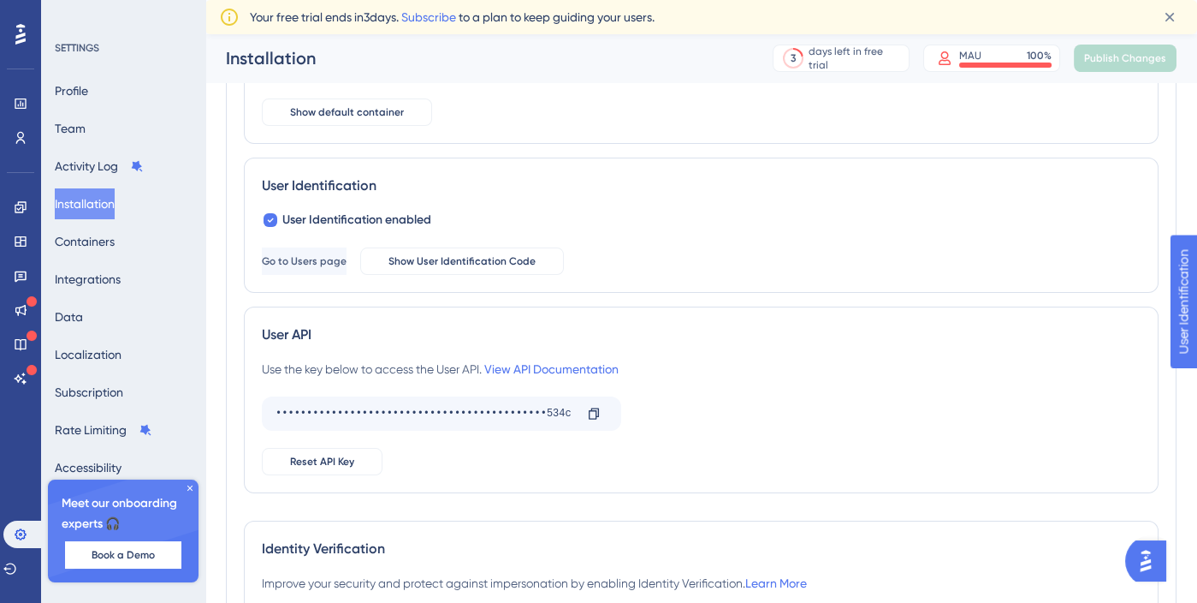
click at [514, 273] on div "User Identification User Identification enabled Go to Users page Show User Iden…" at bounding box center [701, 224] width 915 height 135
click at [510, 258] on span "Show User Identification Code" at bounding box center [462, 261] width 147 height 14
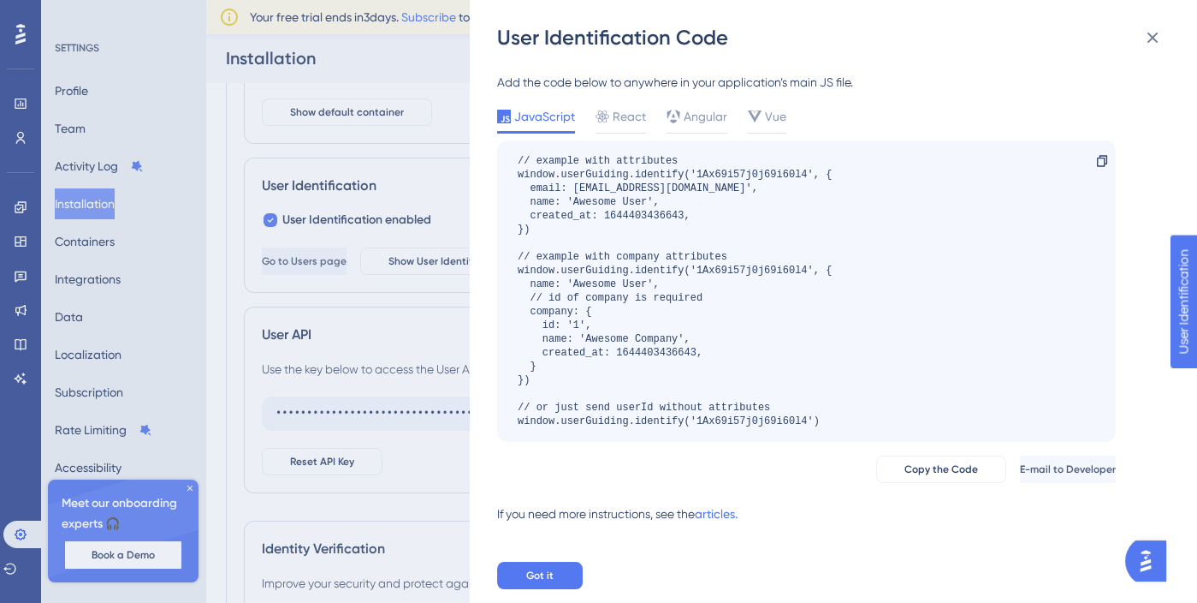
scroll to position [167, 0]
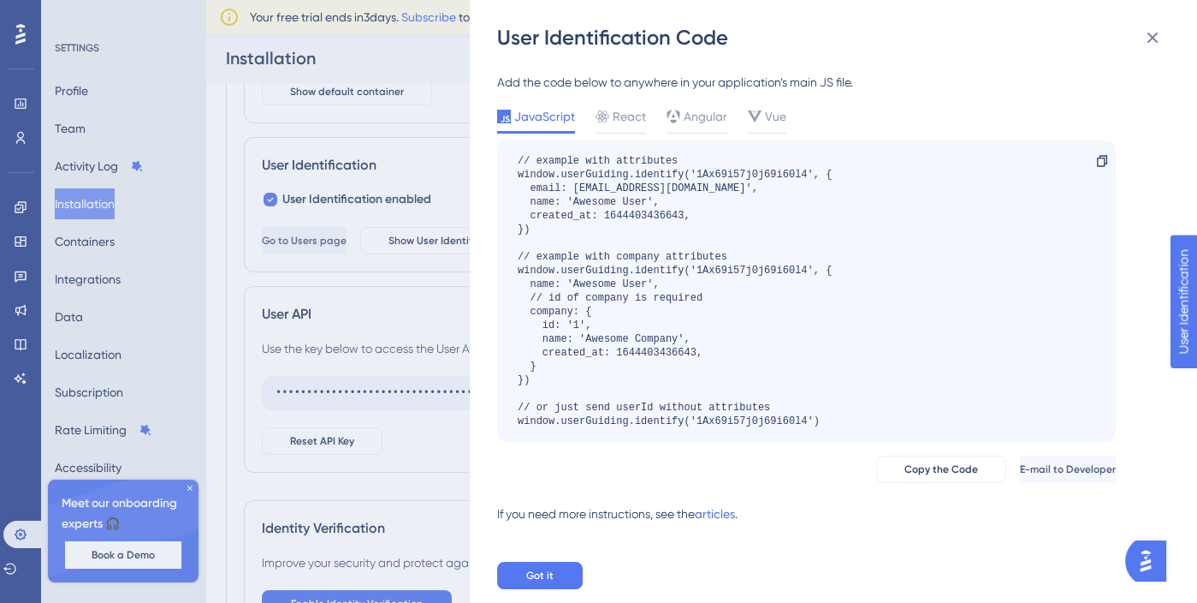
click at [830, 423] on div "// example with attributes window.userGuiding.identify('1Ax69i57j0j69i60l4', { …" at bounding box center [675, 291] width 314 height 274
click at [397, 187] on div "User Identification Code Add the code below to anywhere in your application’s m…" at bounding box center [598, 301] width 1197 height 603
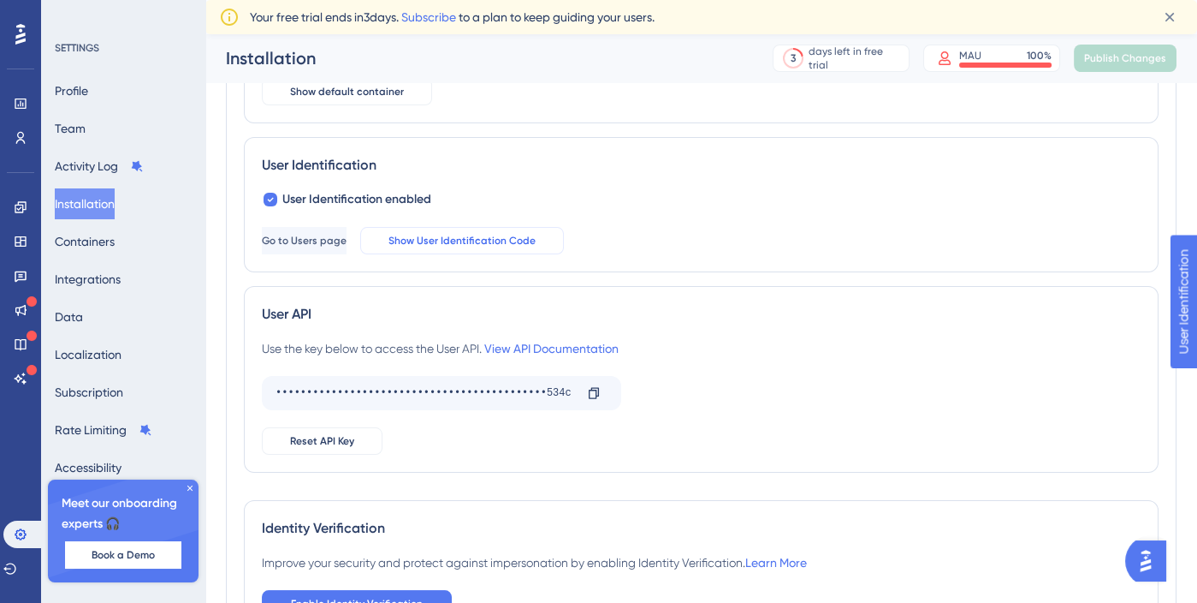
click at [536, 237] on span "Show User Identification Code" at bounding box center [462, 241] width 147 height 14
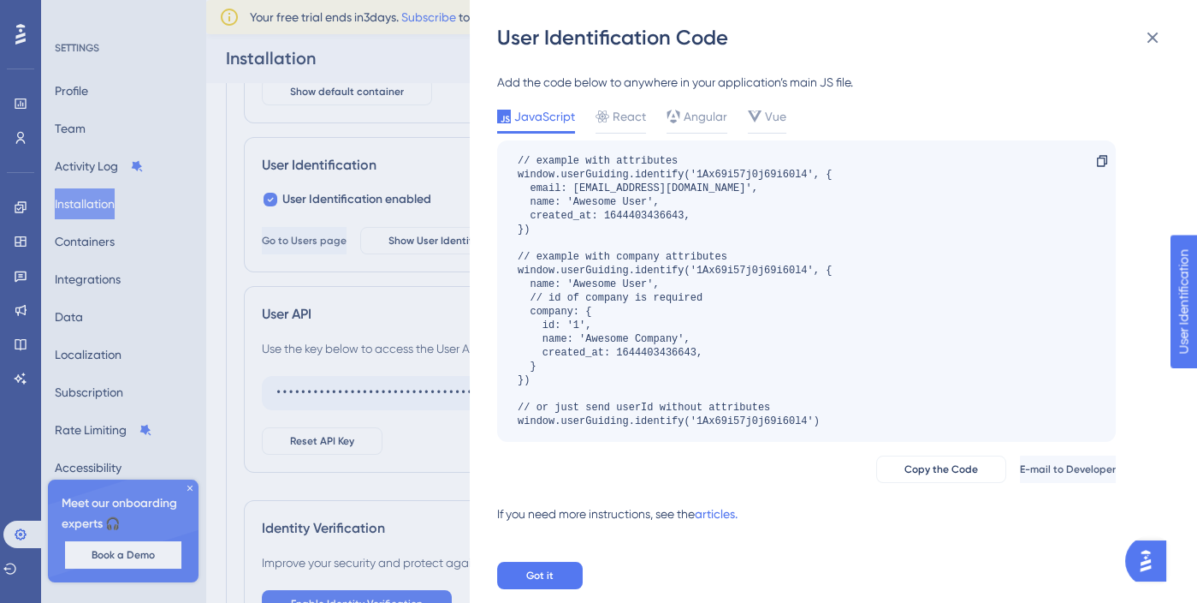
click at [434, 151] on div "User Identification Code Add the code below to anywhere in your application’s m…" at bounding box center [598, 301] width 1197 height 603
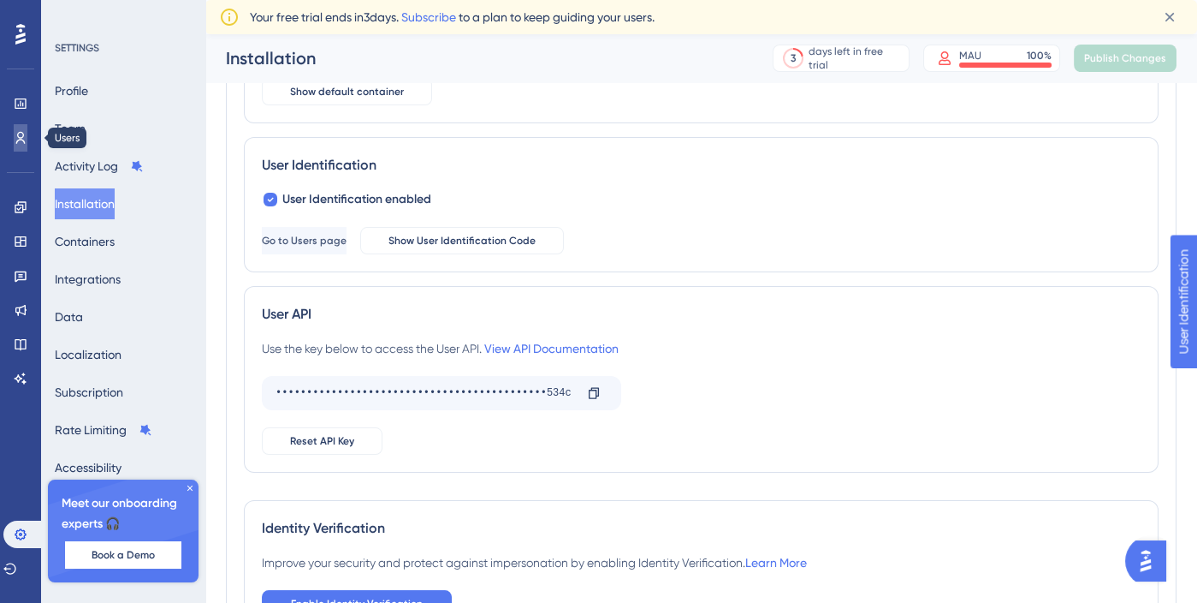
click at [16, 140] on icon at bounding box center [20, 138] width 9 height 12
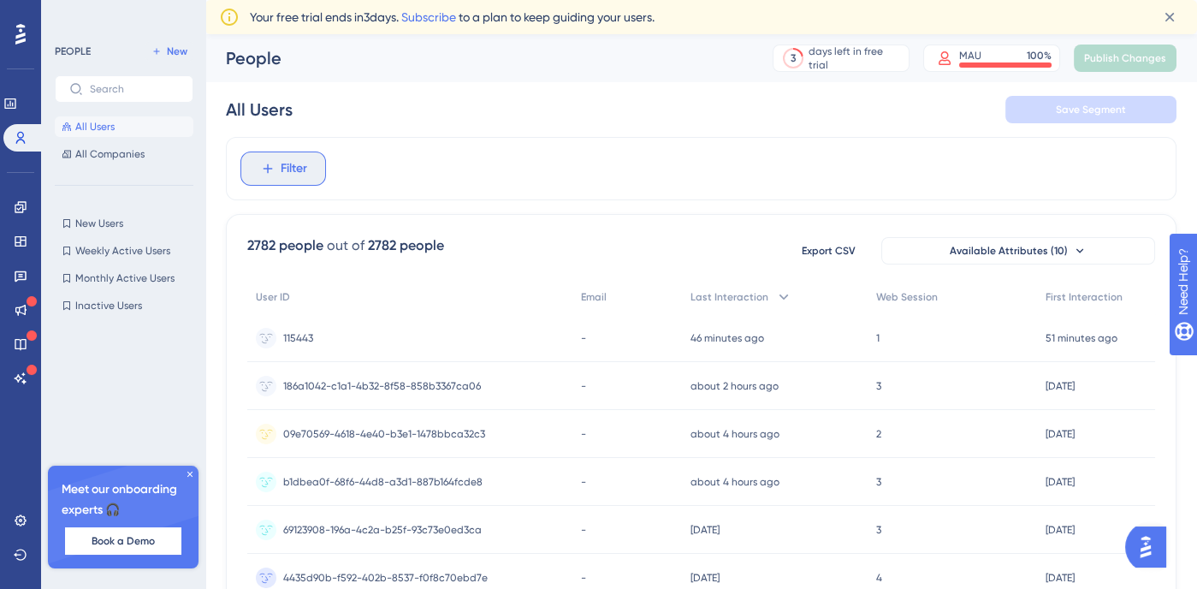
click at [295, 170] on span "Filter" at bounding box center [294, 168] width 27 height 21
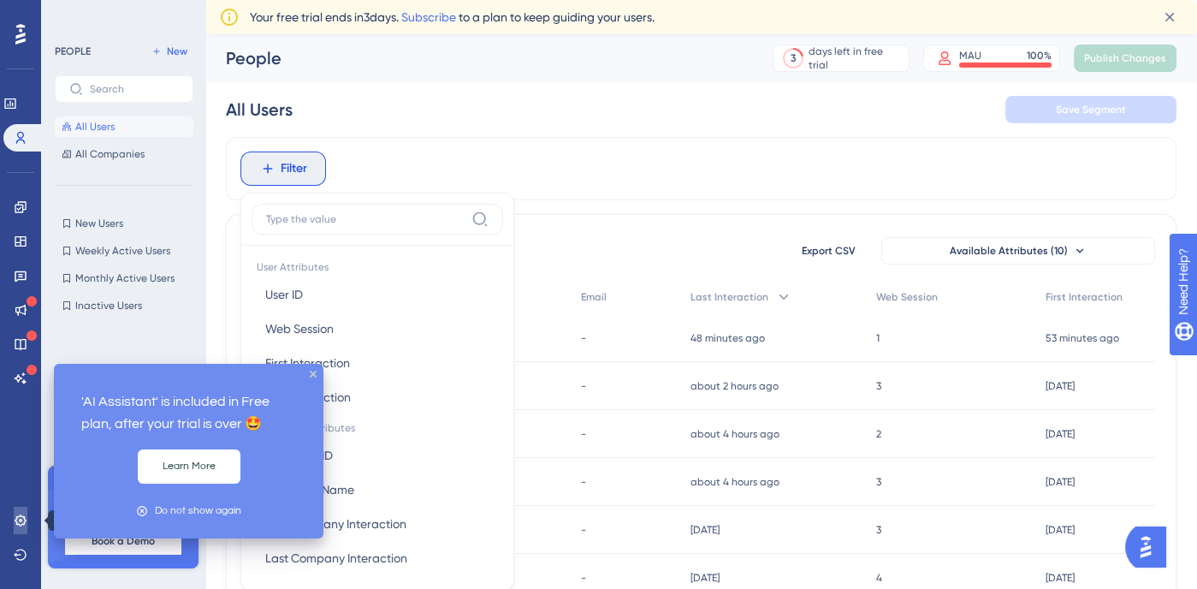
click at [27, 516] on icon at bounding box center [21, 521] width 14 height 14
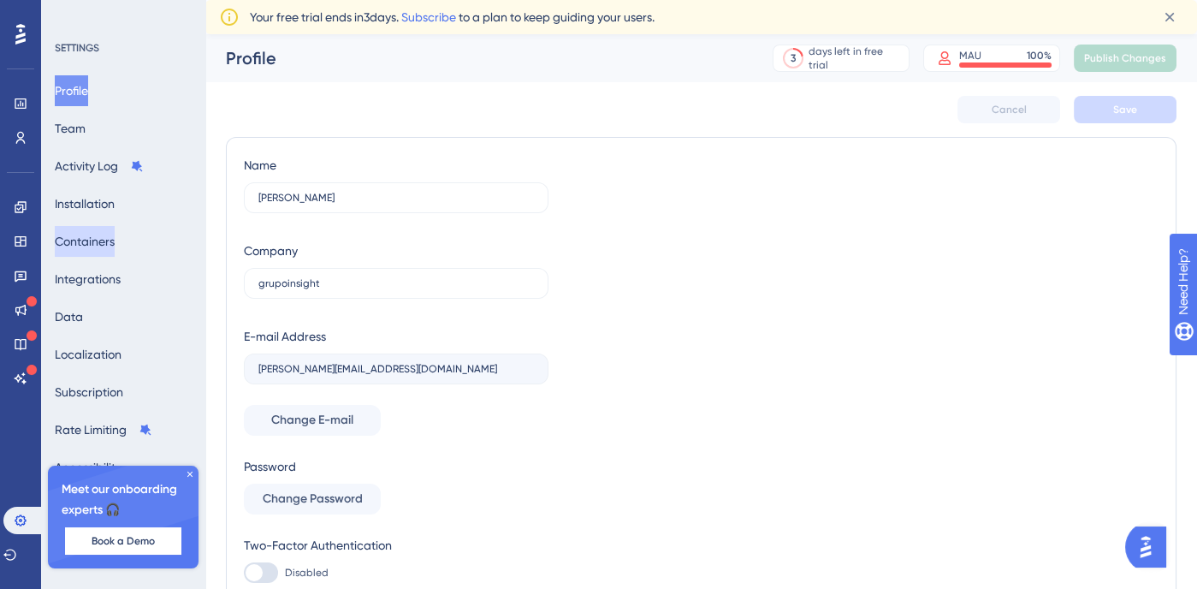
click at [103, 240] on button "Containers" at bounding box center [85, 241] width 60 height 31
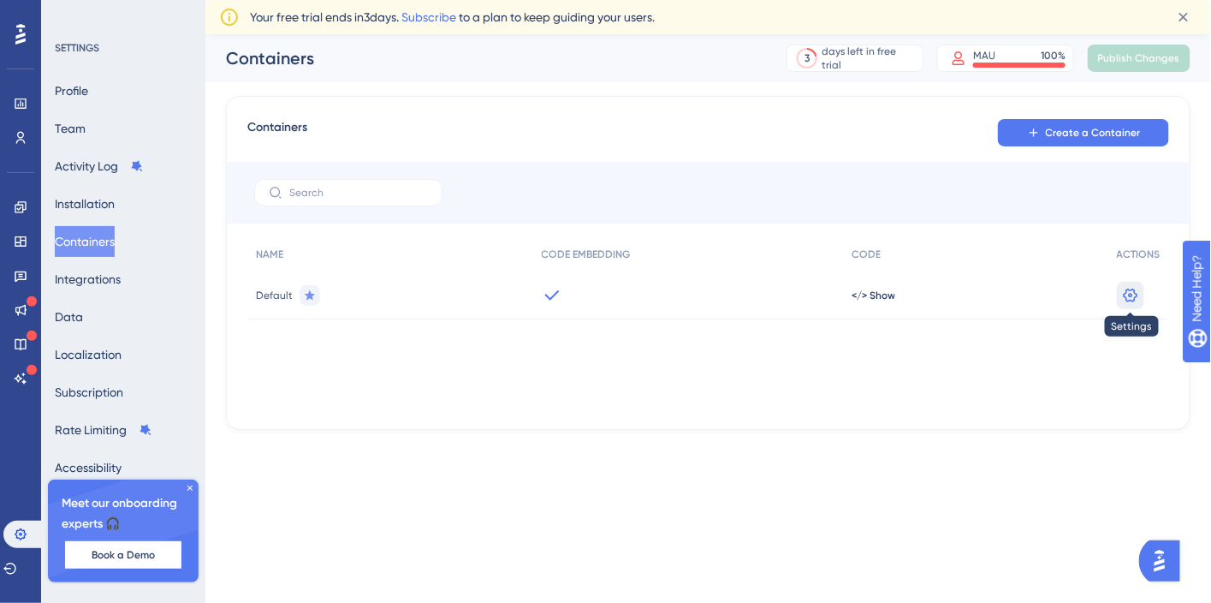
click at [1136, 295] on icon at bounding box center [1130, 295] width 17 height 17
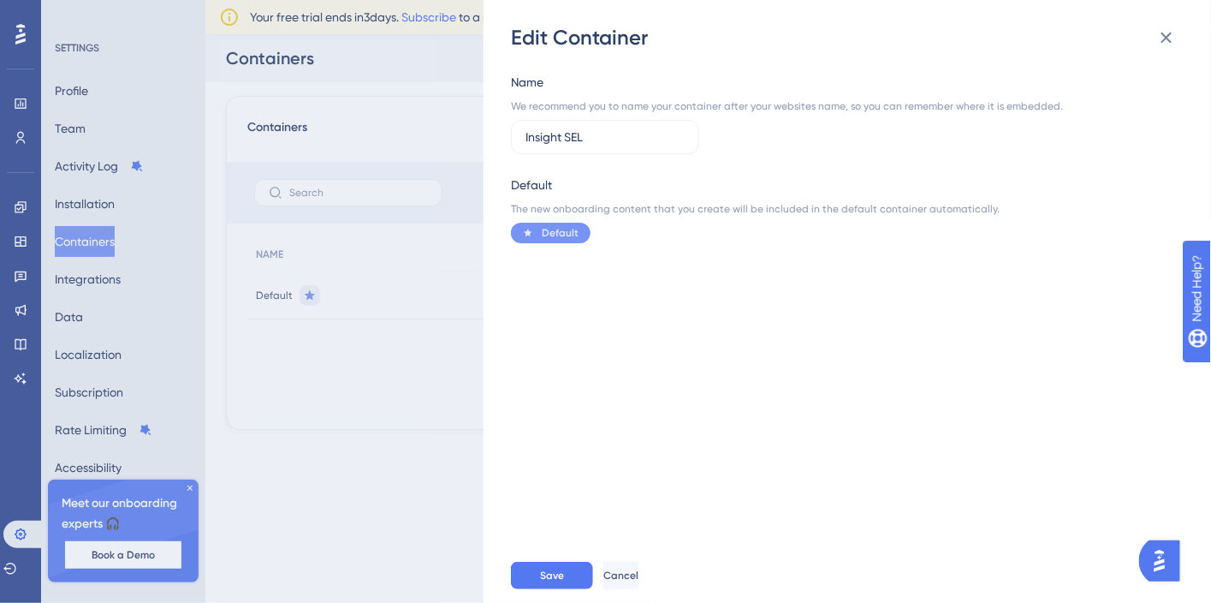
type input "Insight SEL"
click at [865, 364] on div "Name We recommend you to name your container after your websites name, so you c…" at bounding box center [856, 299] width 690 height 496
click at [549, 572] on span "Save" at bounding box center [552, 575] width 24 height 14
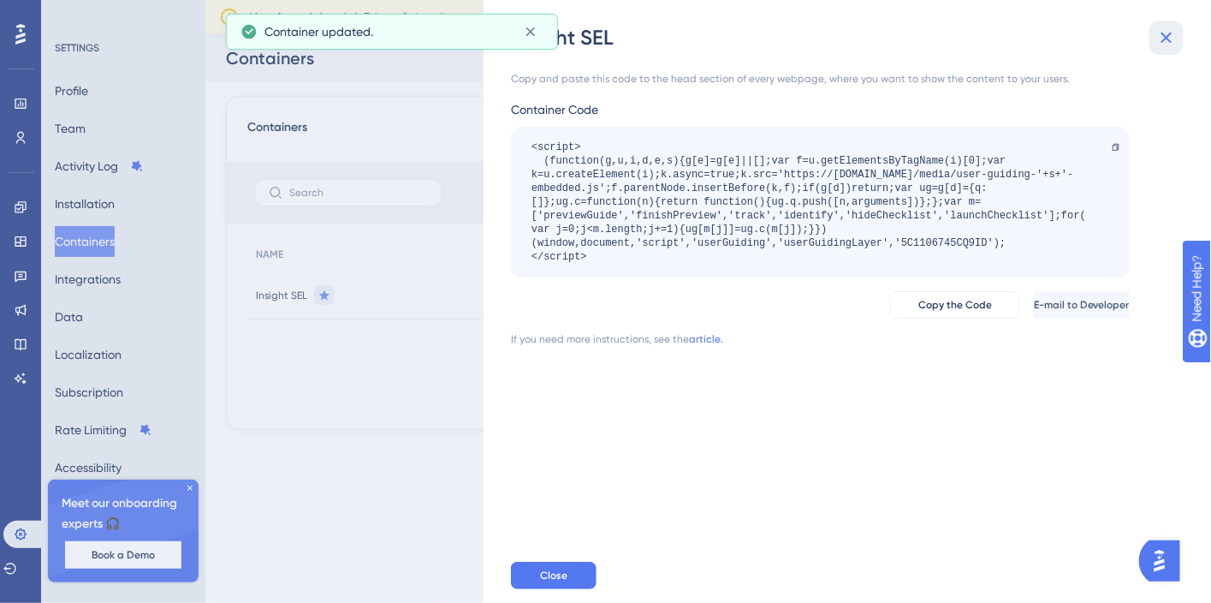
click at [1162, 39] on icon at bounding box center [1166, 37] width 21 height 21
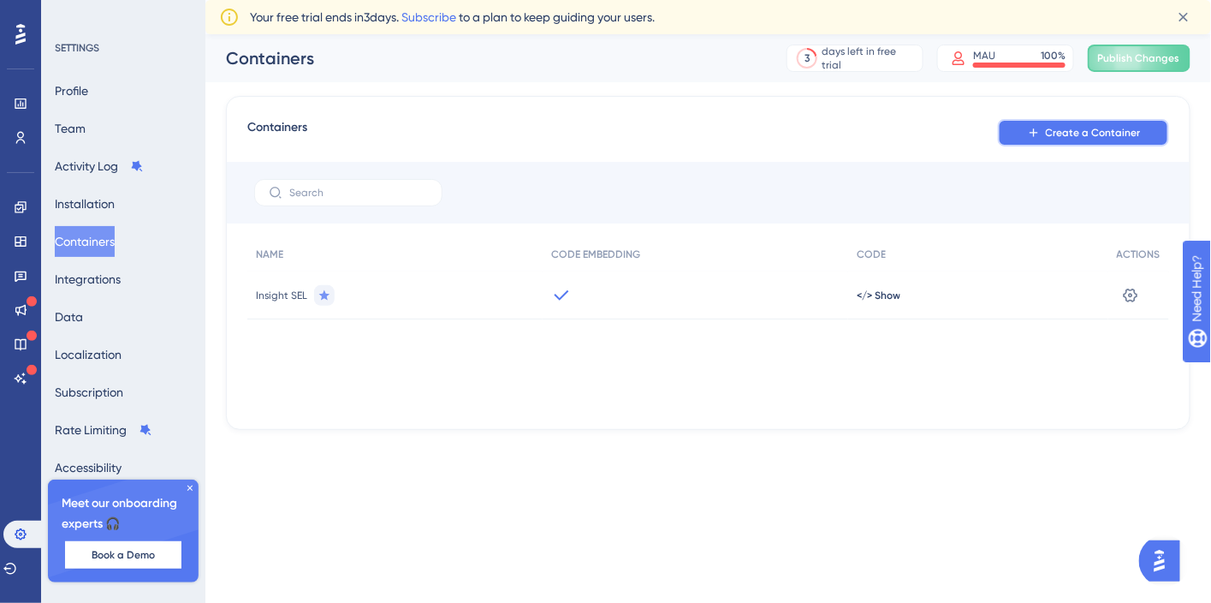
click at [1125, 143] on button "Create a Container" at bounding box center [1083, 132] width 171 height 27
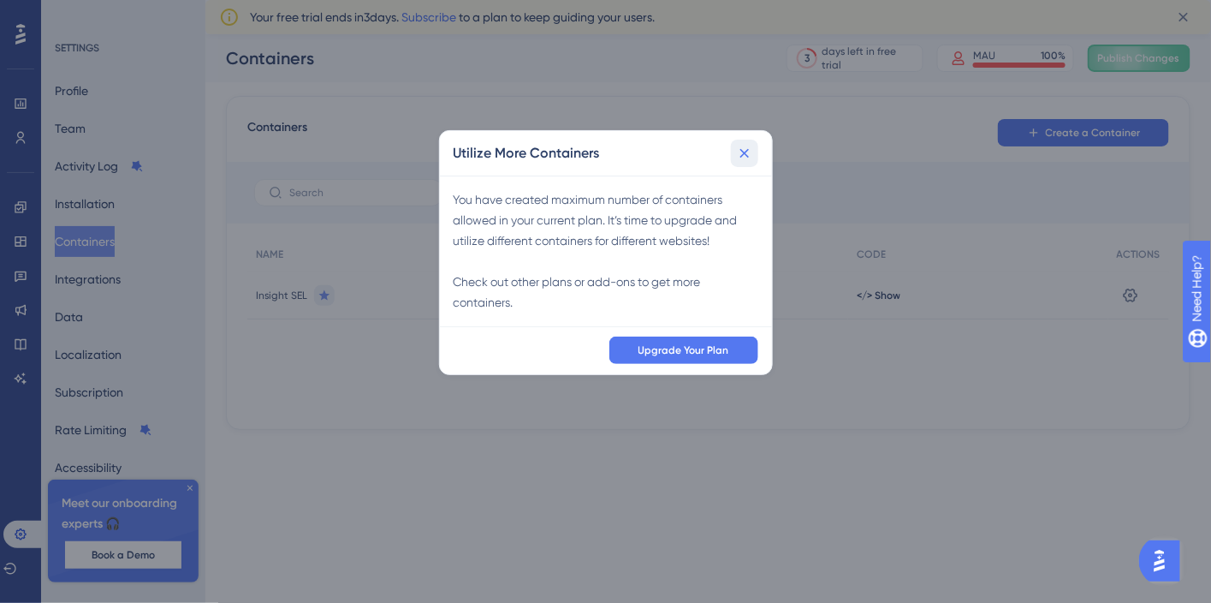
click at [752, 145] on icon at bounding box center [744, 153] width 17 height 17
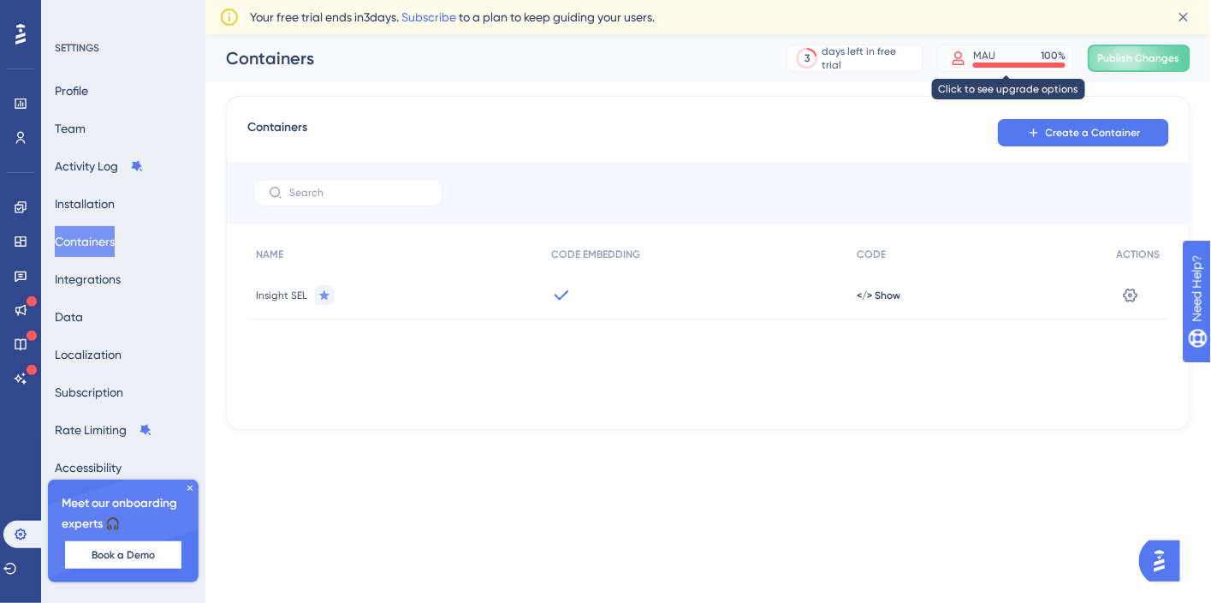
click at [1009, 65] on div at bounding box center [1019, 64] width 92 height 5
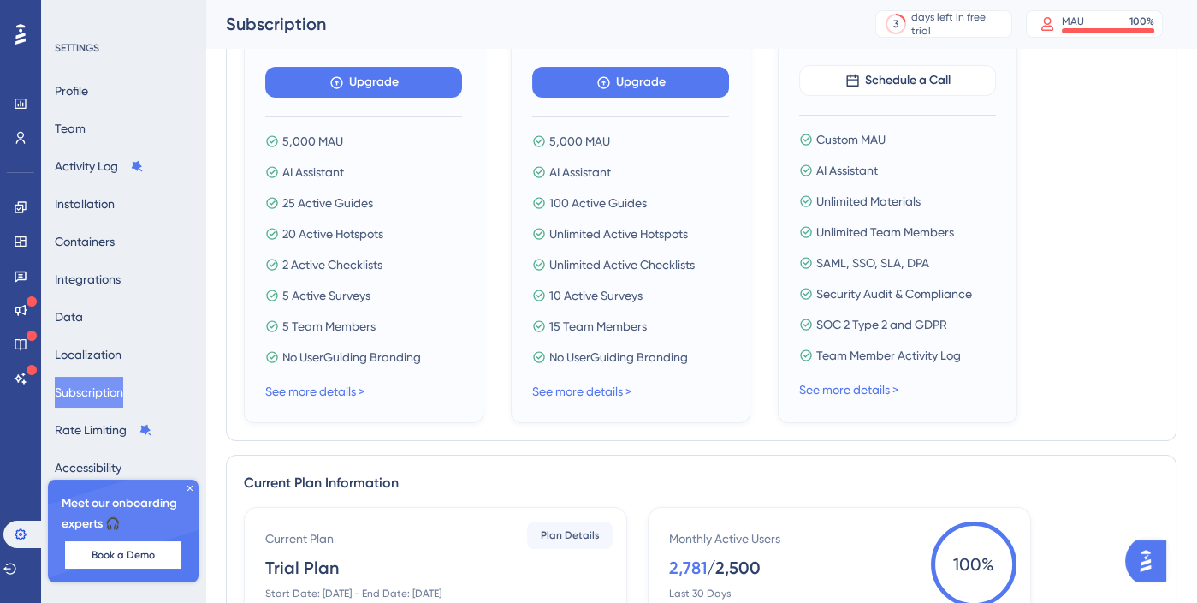
scroll to position [48, 0]
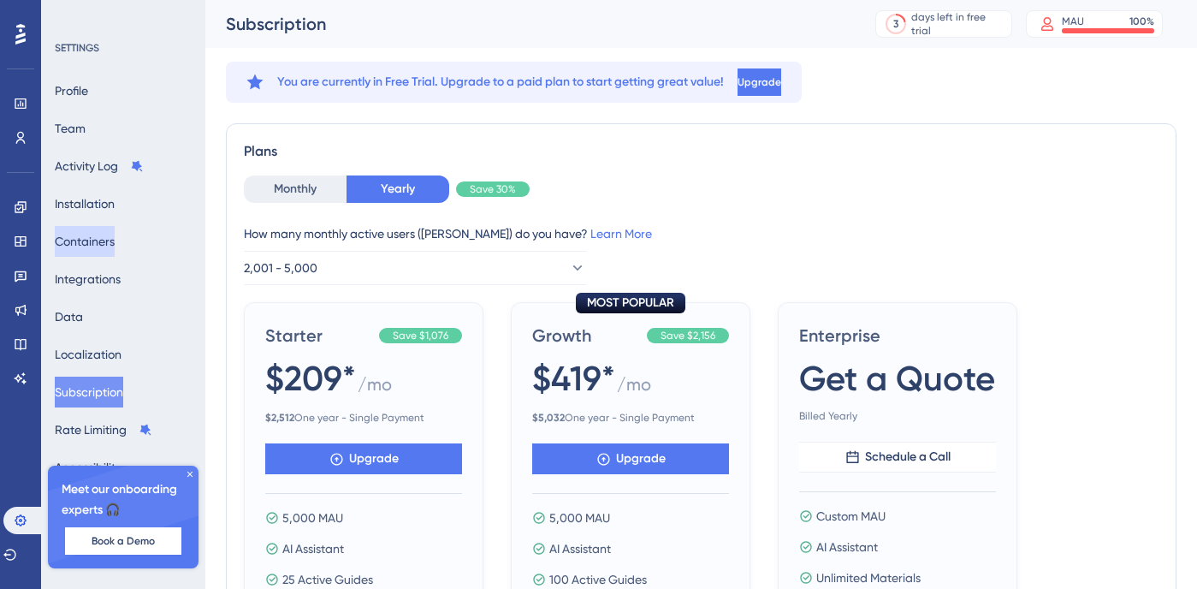
click at [115, 243] on button "Containers" at bounding box center [85, 241] width 60 height 31
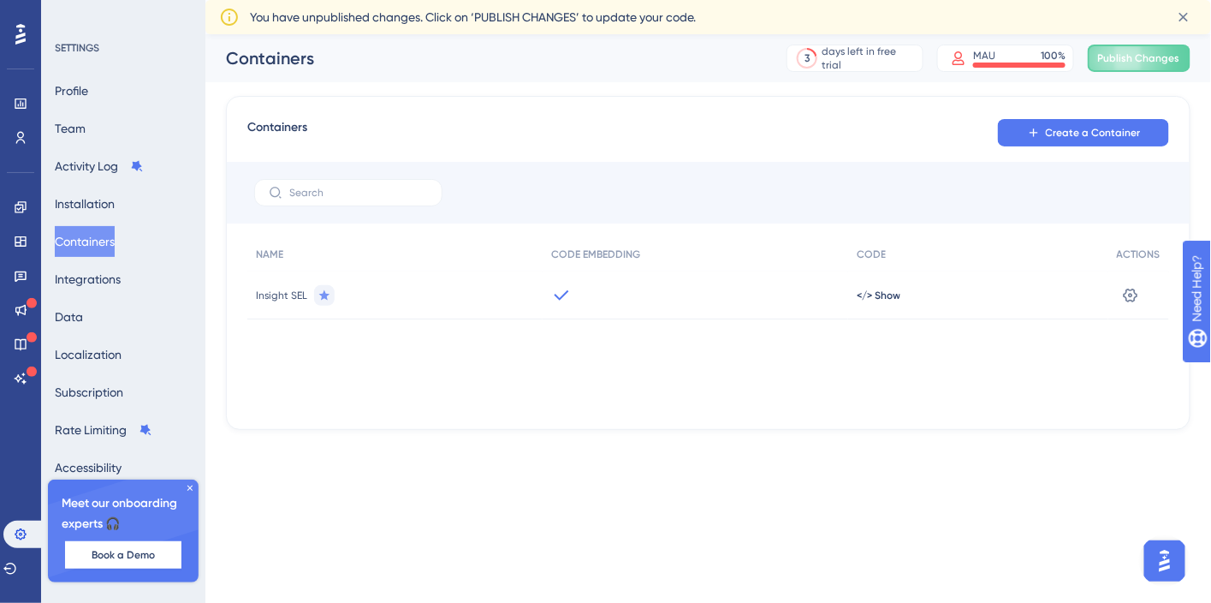
click at [1096, 102] on div "Containers Create a Container NAME CODE EMBEDDING CODE ACTIONS Insight SEL </> …" at bounding box center [708, 263] width 965 height 334
click at [1090, 122] on button "Create a Container" at bounding box center [1083, 132] width 171 height 27
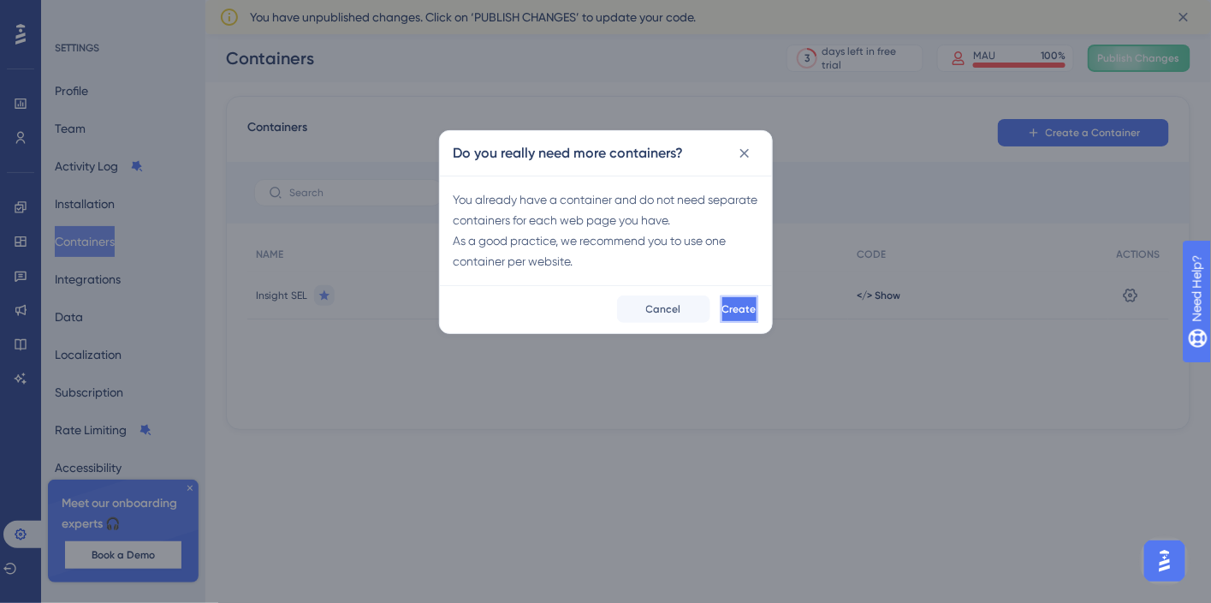
click at [751, 303] on button "Create" at bounding box center [740, 308] width 38 height 27
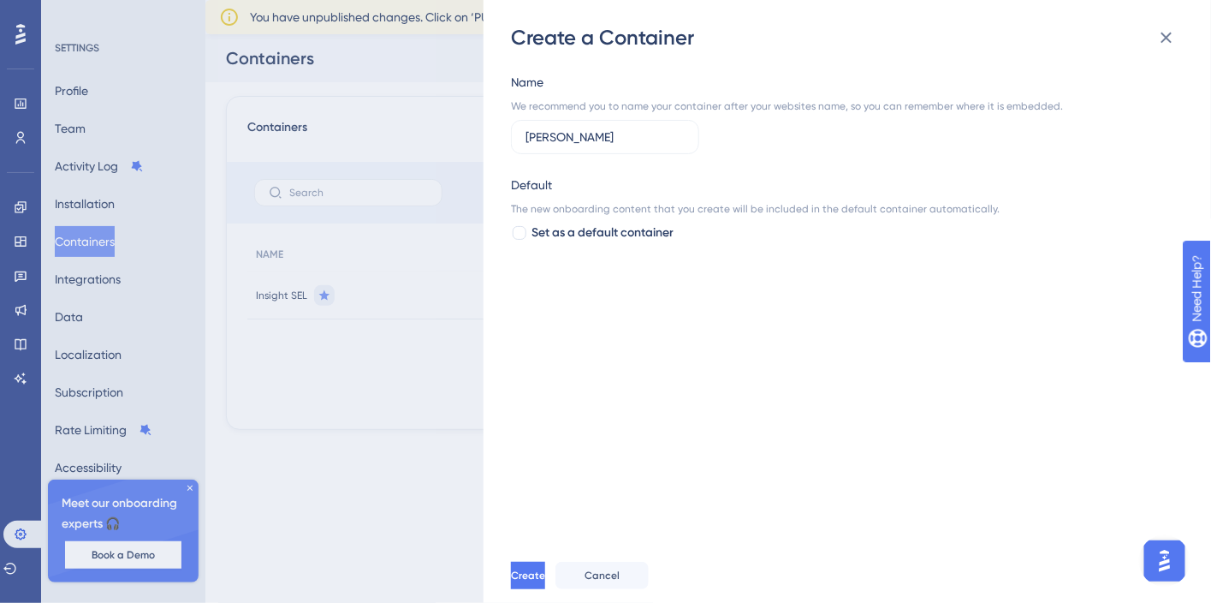
type input "Santillana"
click at [743, 335] on div "Name We recommend you to name your container after your websites name, so you c…" at bounding box center [856, 299] width 690 height 496
click at [547, 580] on span "Create" at bounding box center [530, 575] width 34 height 14
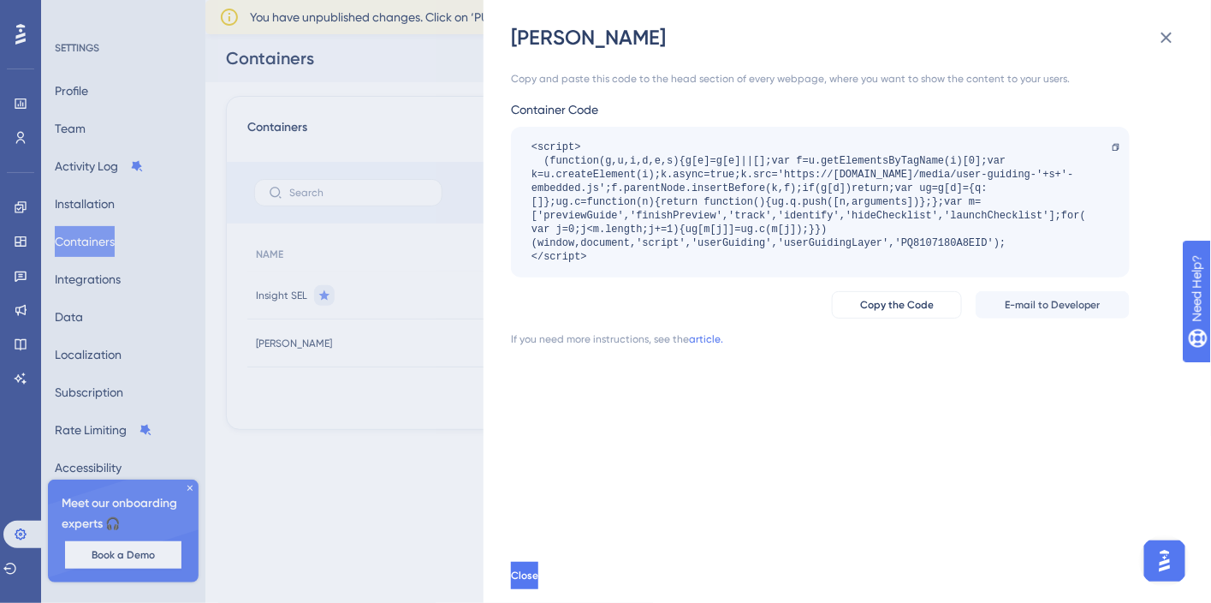
click at [353, 258] on div "Santillana Copy and paste this code to the head section of every webpage, where…" at bounding box center [605, 301] width 1211 height 603
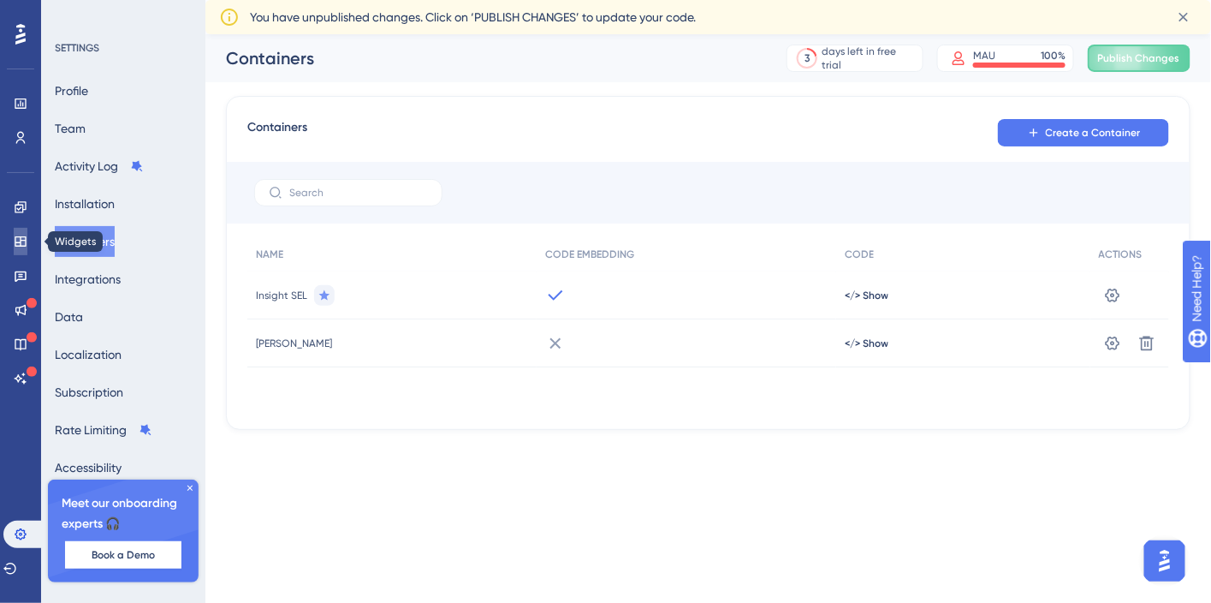
click at [21, 244] on icon at bounding box center [21, 242] width 14 height 14
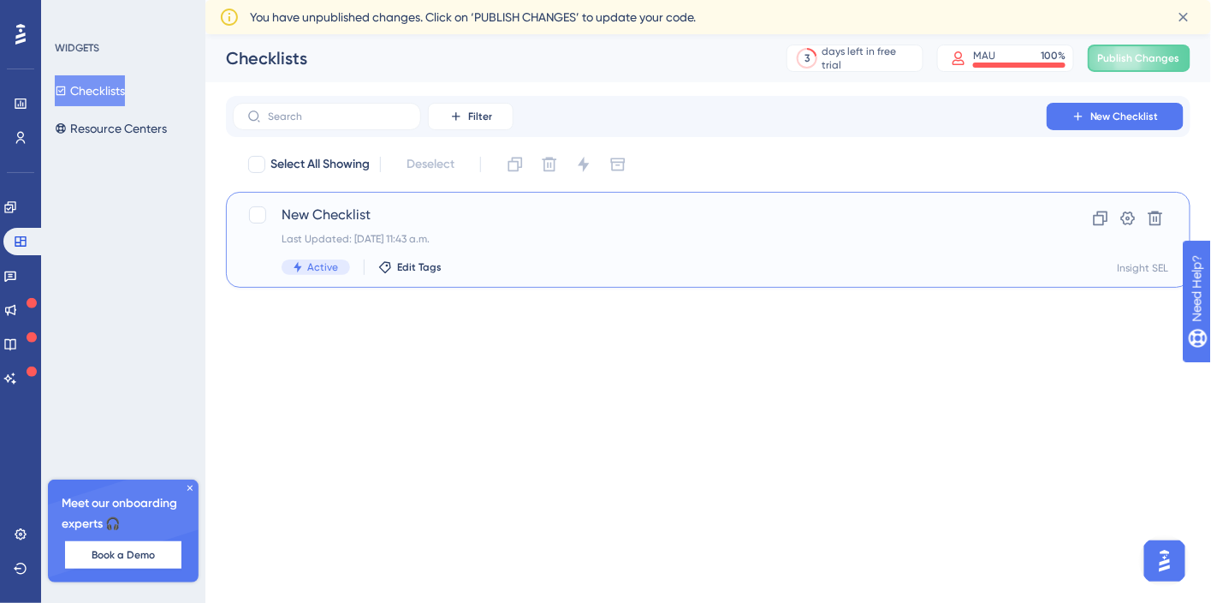
click at [578, 235] on div "Last Updated: [DATE] 11:43 a.m." at bounding box center [640, 239] width 716 height 14
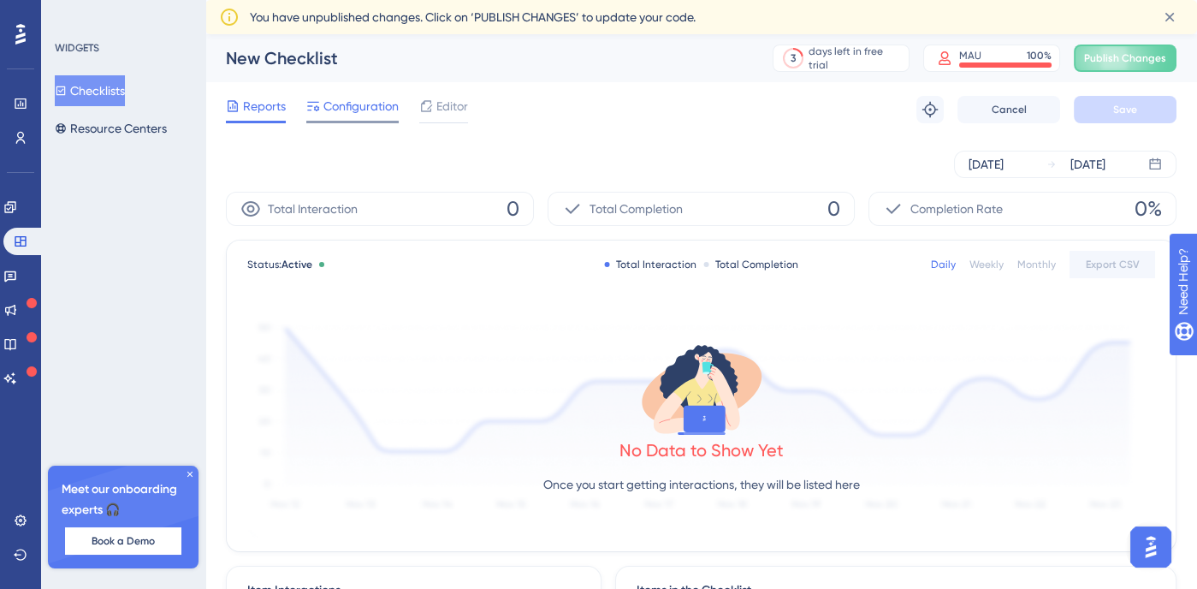
click at [361, 106] on span "Configuration" at bounding box center [361, 106] width 75 height 21
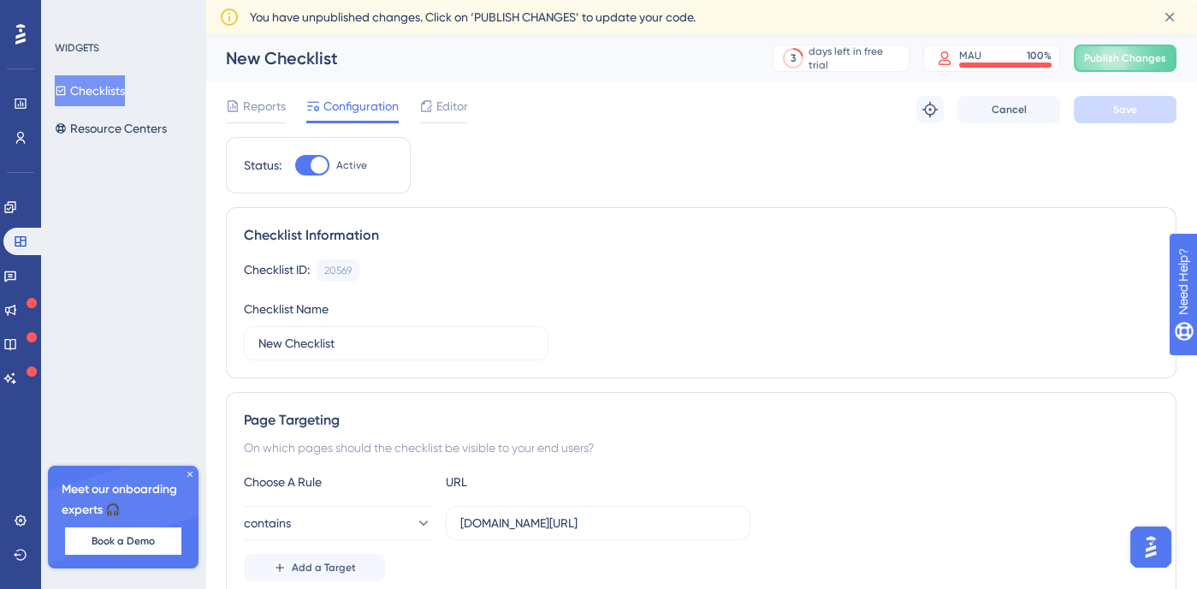
scroll to position [31, 0]
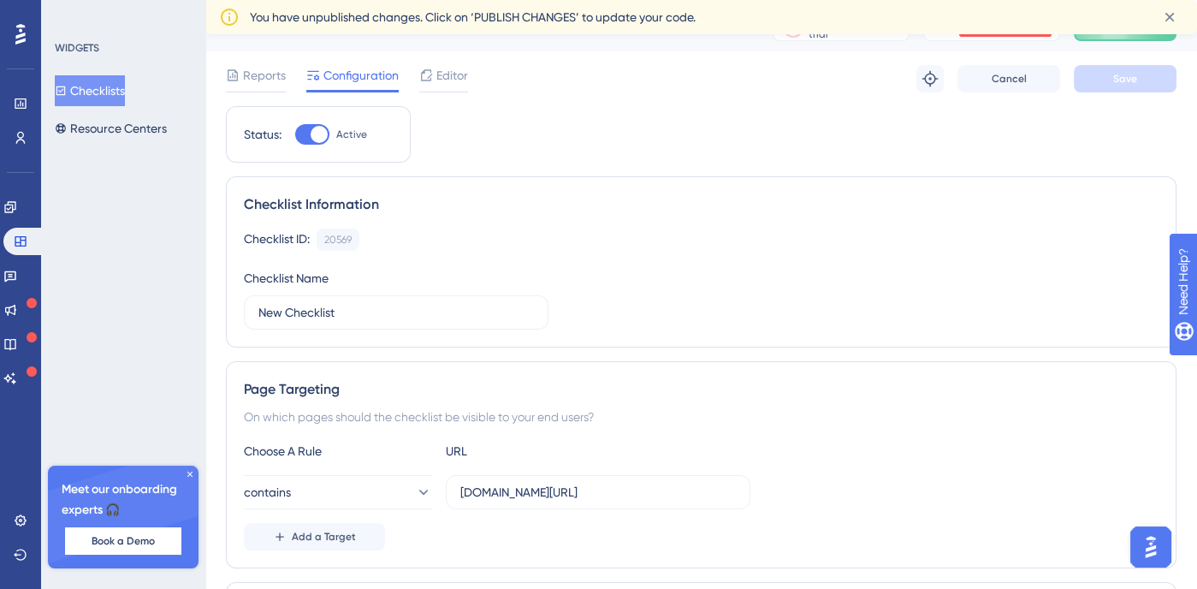
click at [436, 93] on div "Reports Configuration Editor Troubleshoot Cancel Save" at bounding box center [701, 78] width 951 height 55
click at [435, 86] on div "Editor" at bounding box center [443, 78] width 49 height 27
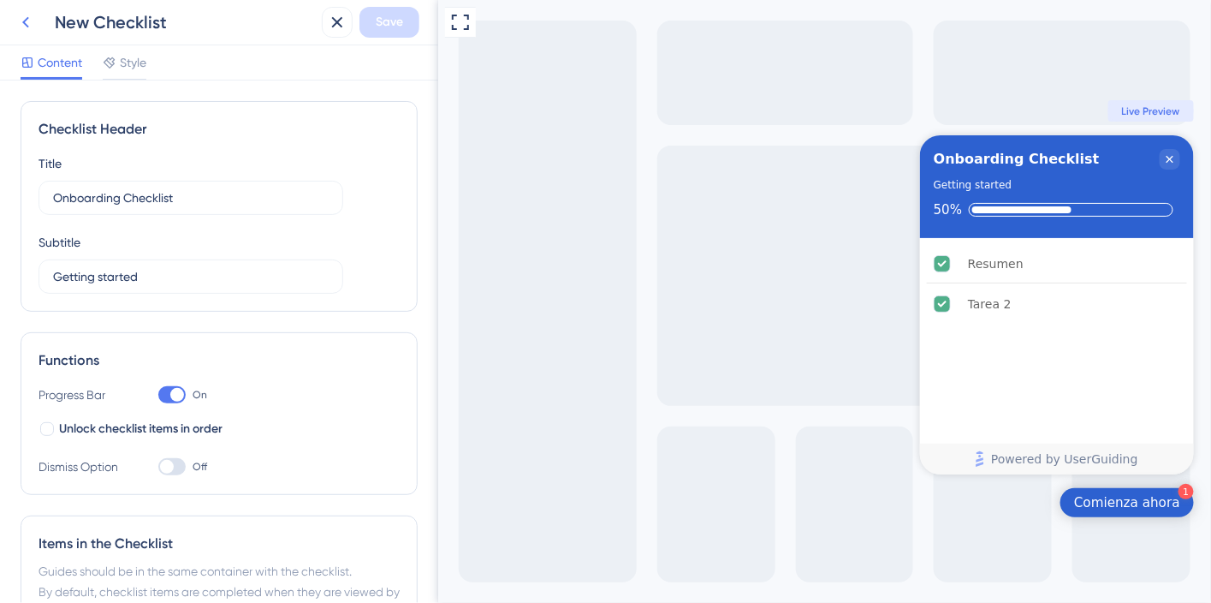
click at [21, 20] on icon at bounding box center [25, 22] width 21 height 21
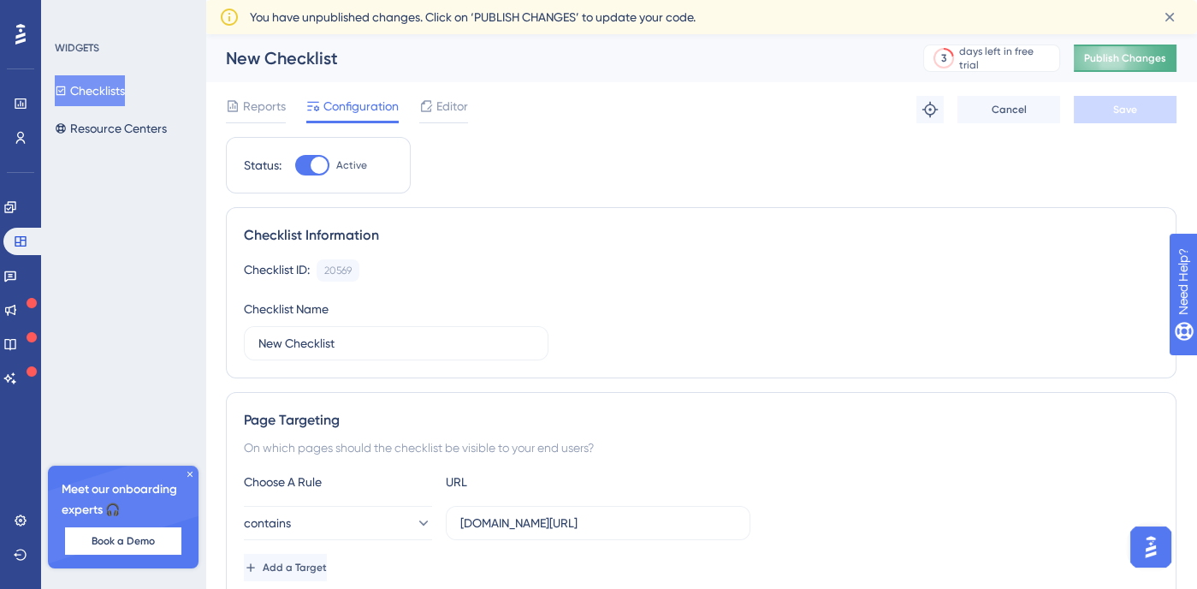
click at [1143, 55] on button "Publish Changes" at bounding box center [1125, 58] width 103 height 27
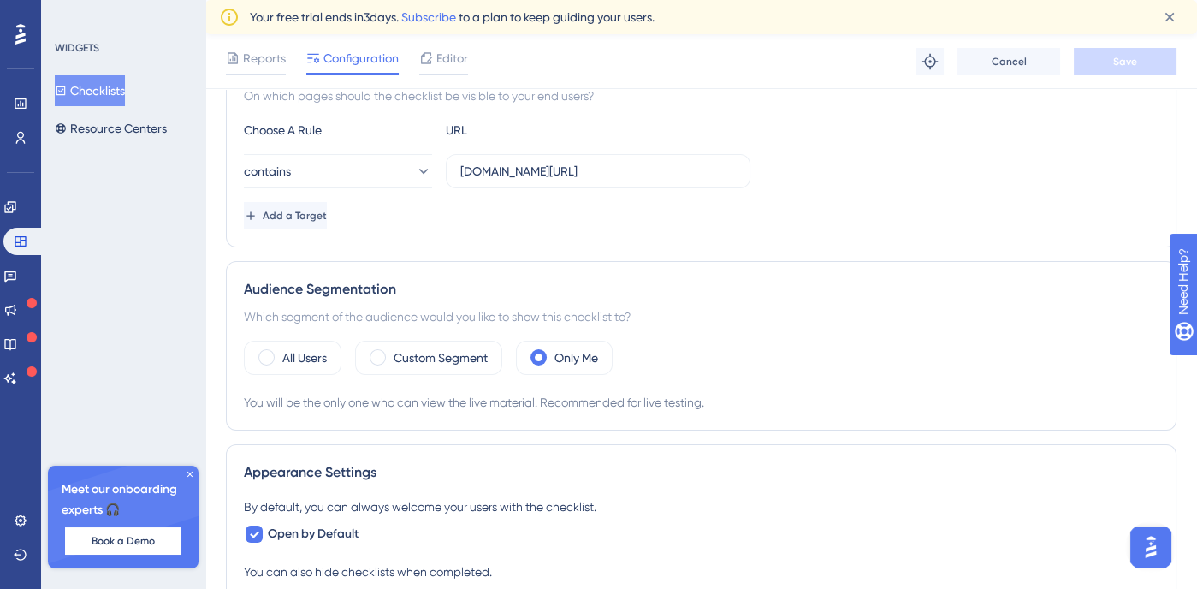
scroll to position [502, 0]
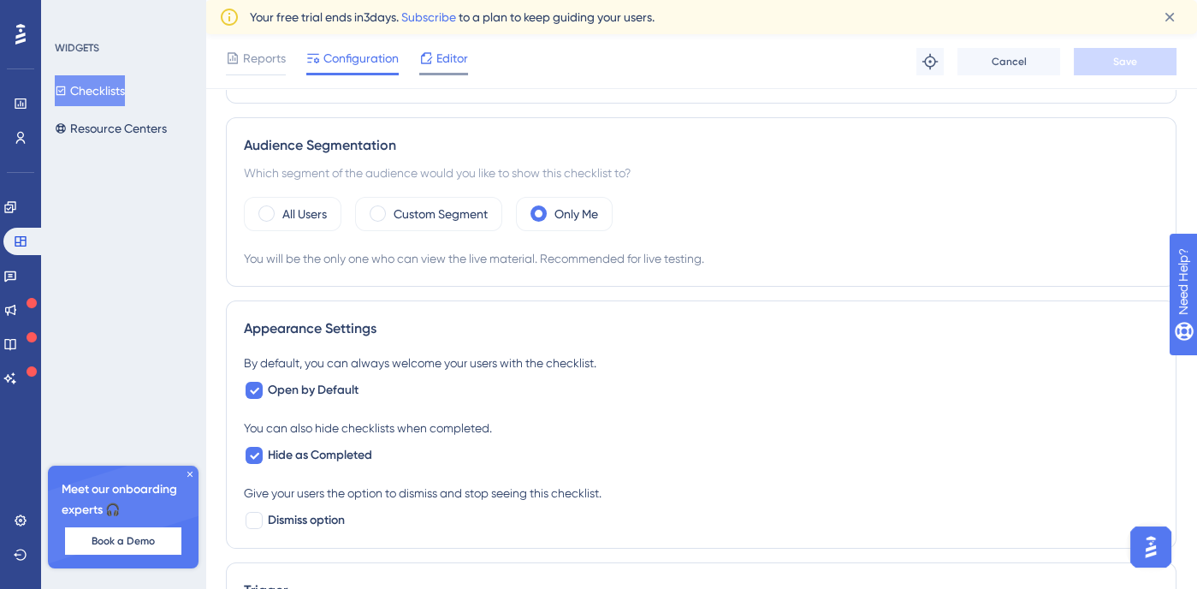
click at [459, 68] on div "Editor" at bounding box center [443, 61] width 49 height 27
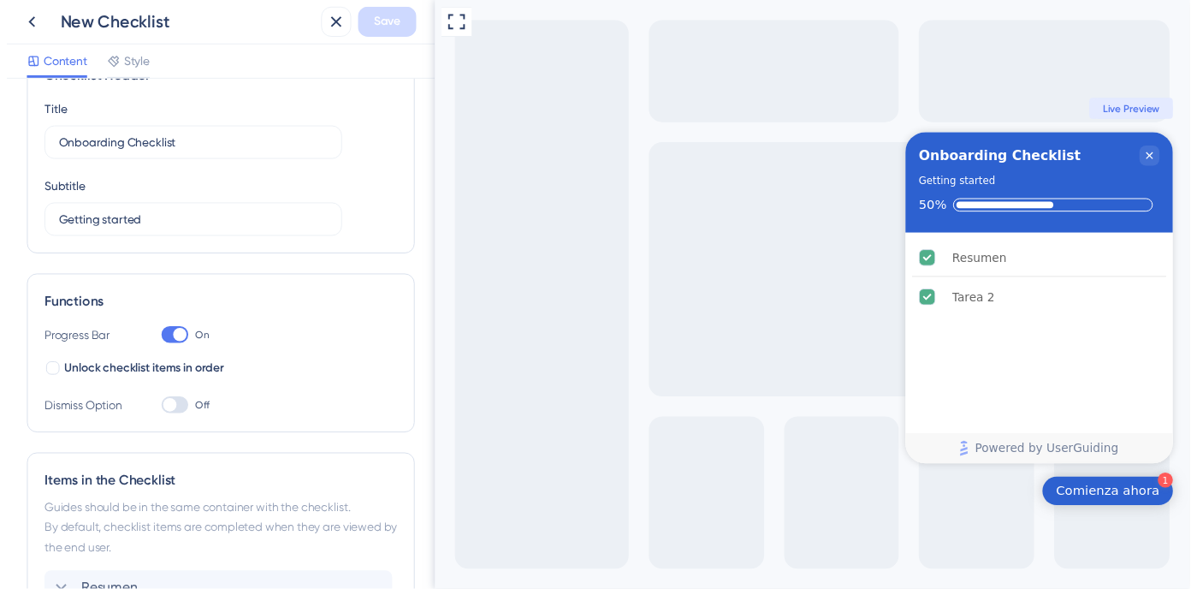
scroll to position [68, 0]
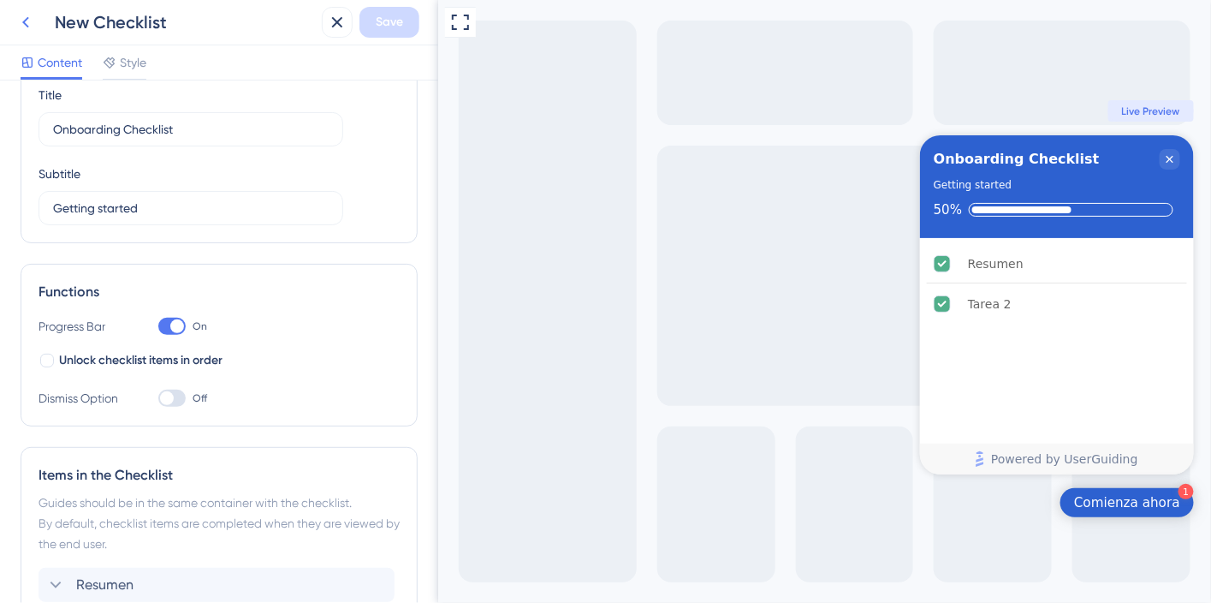
click at [33, 25] on icon at bounding box center [25, 22] width 21 height 21
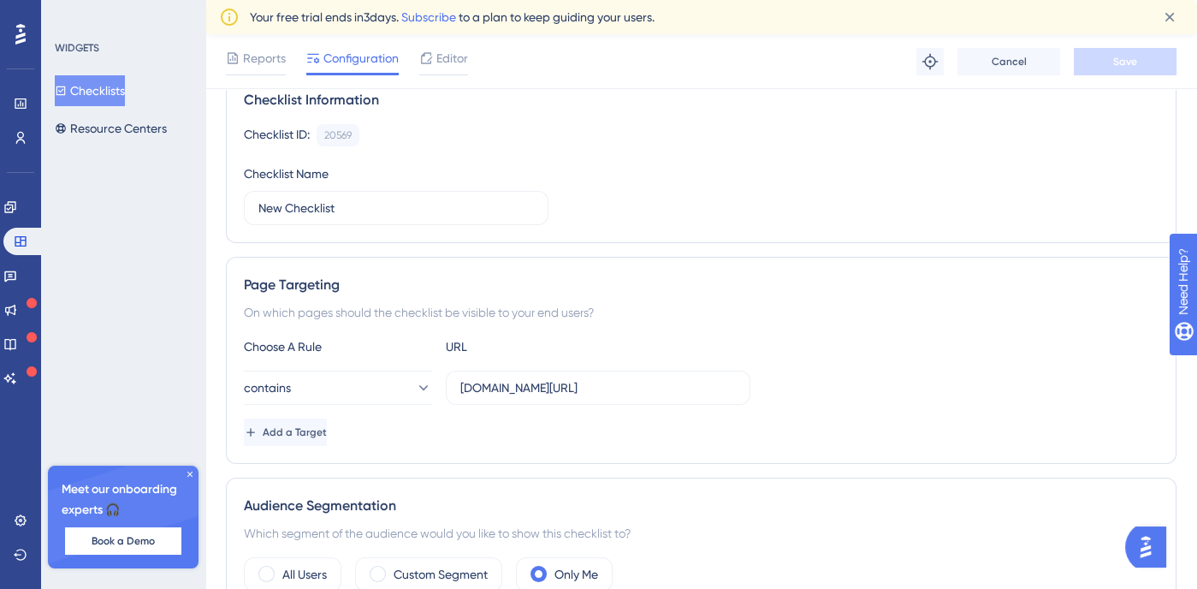
scroll to position [175, 0]
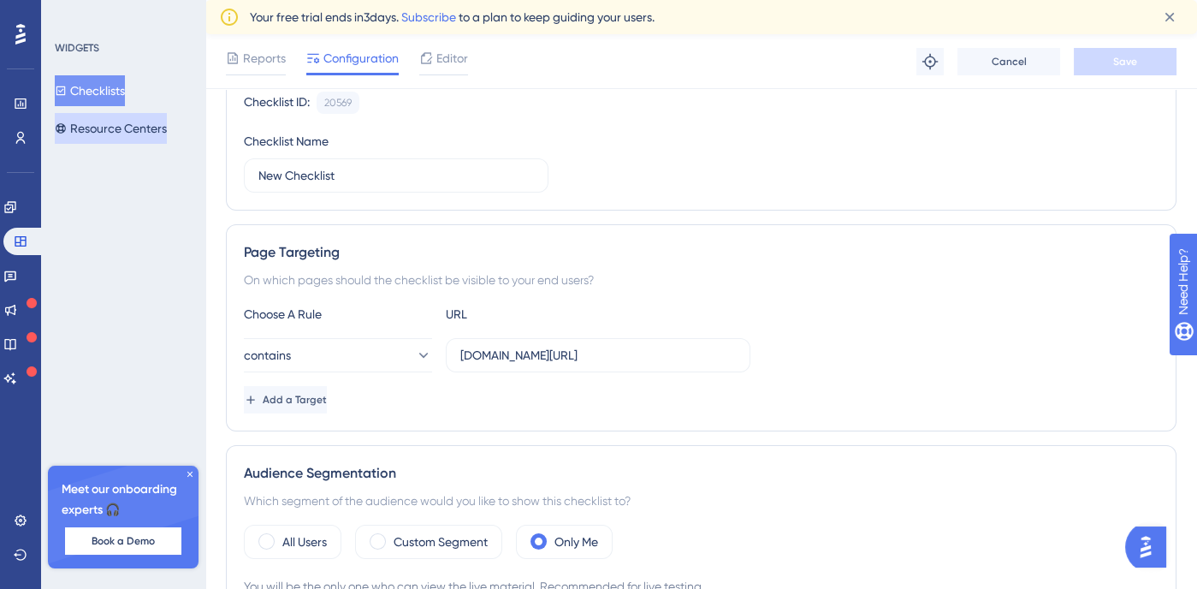
click at [153, 134] on button "Resource Centers" at bounding box center [111, 128] width 112 height 31
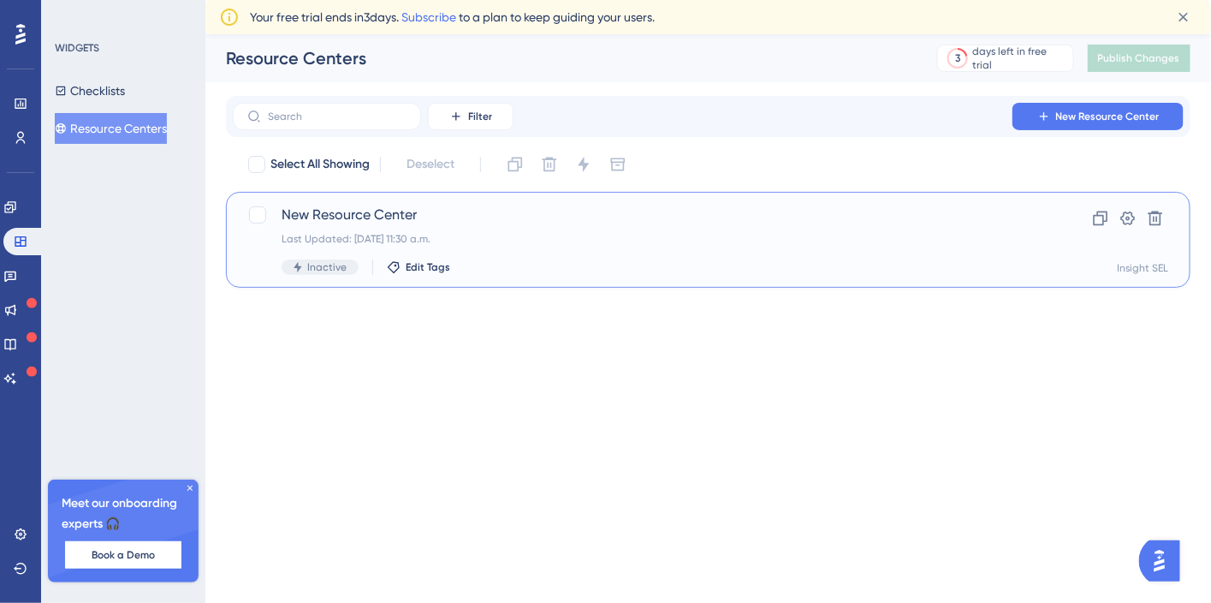
click at [624, 252] on div "New Resource Center Last Updated: 29 sep 2025 11:30 a.m. Inactive Edit Tags" at bounding box center [640, 240] width 716 height 70
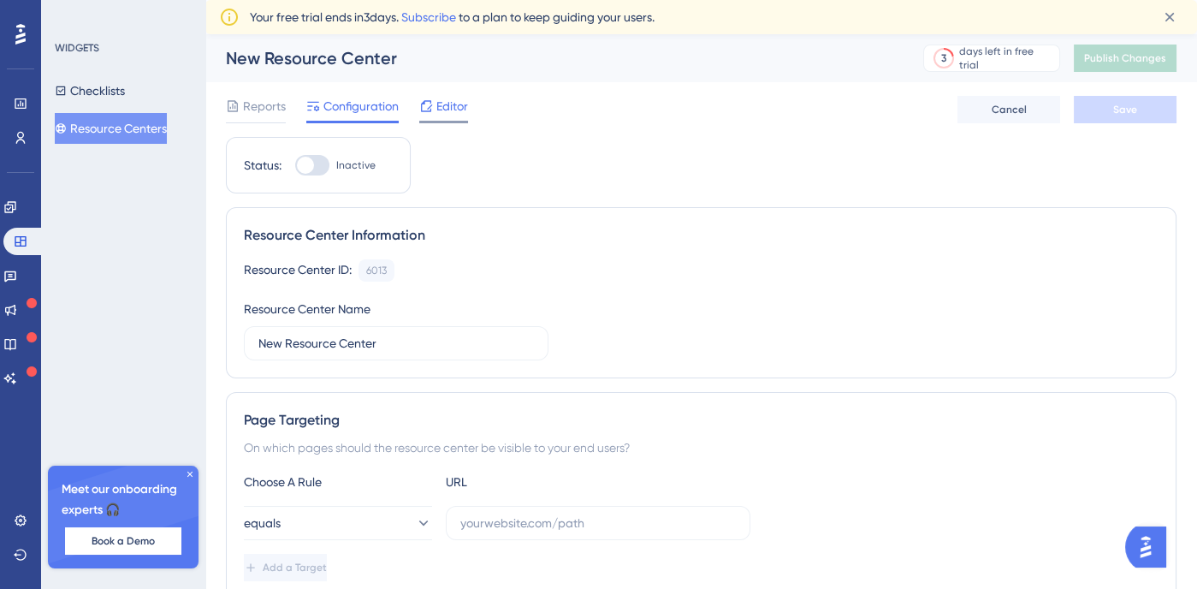
click at [454, 100] on span "Editor" at bounding box center [452, 106] width 32 height 21
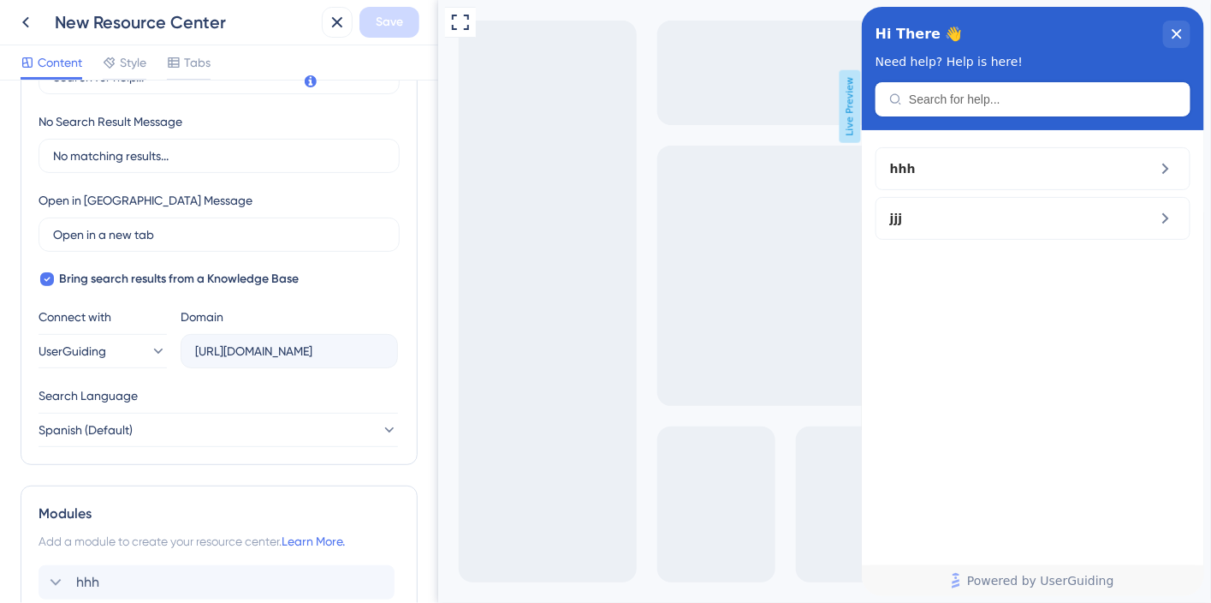
scroll to position [586, 0]
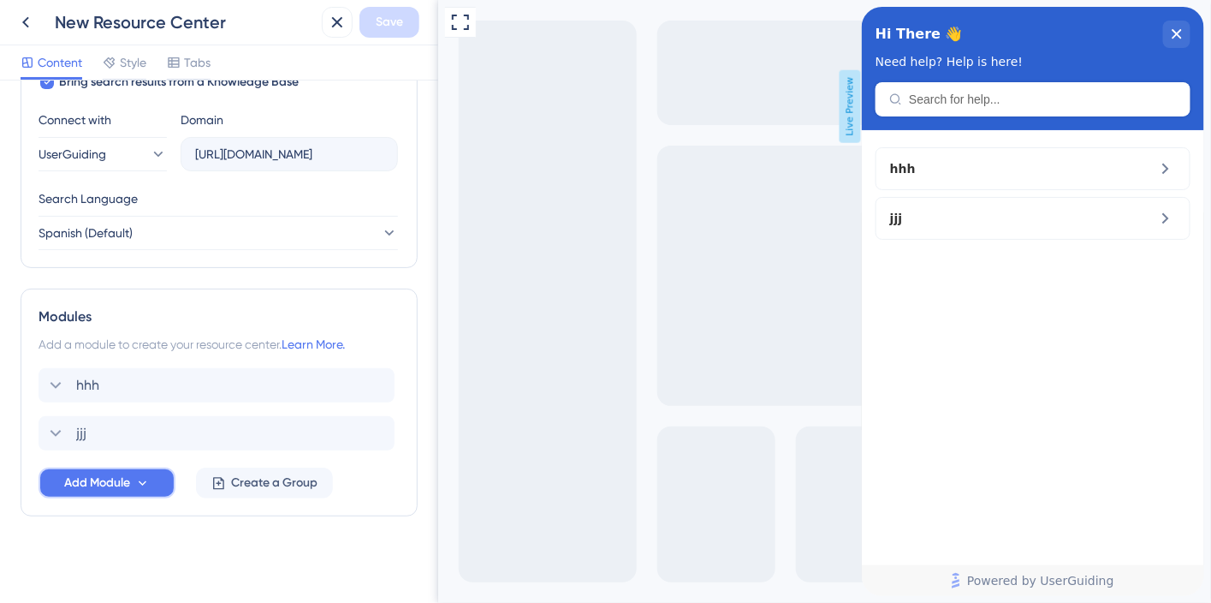
click at [72, 487] on span "Add Module" at bounding box center [97, 482] width 66 height 21
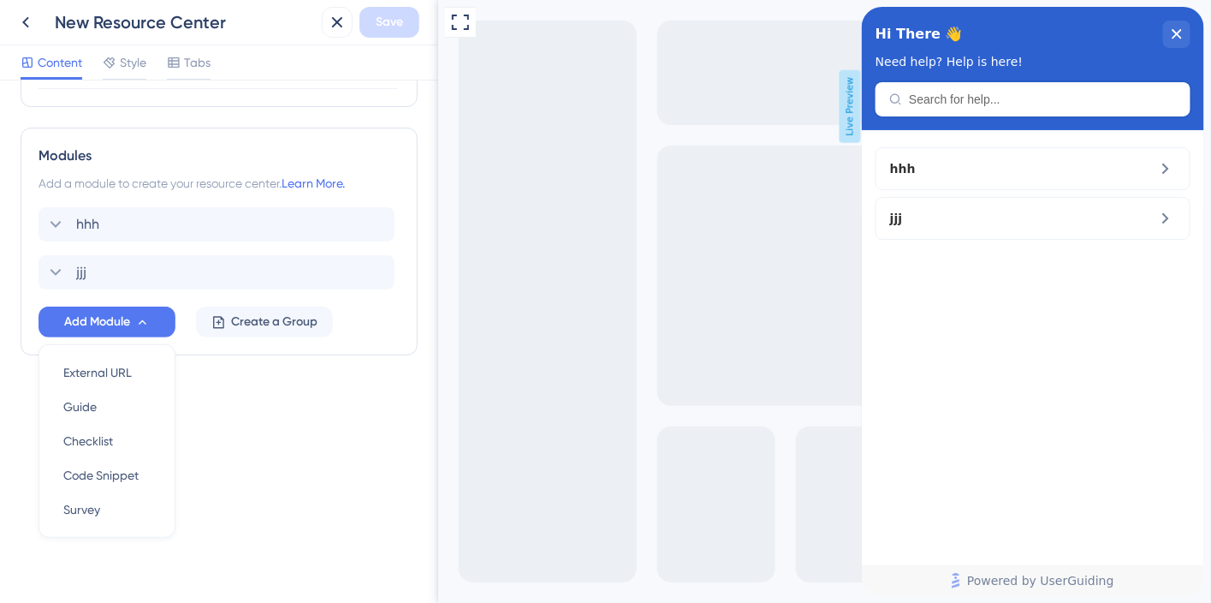
click at [273, 424] on div "Resource Center Header Title Hi There 👋 17 Hi There 👋 Subtitle Need help? Help …" at bounding box center [219, 341] width 438 height 522
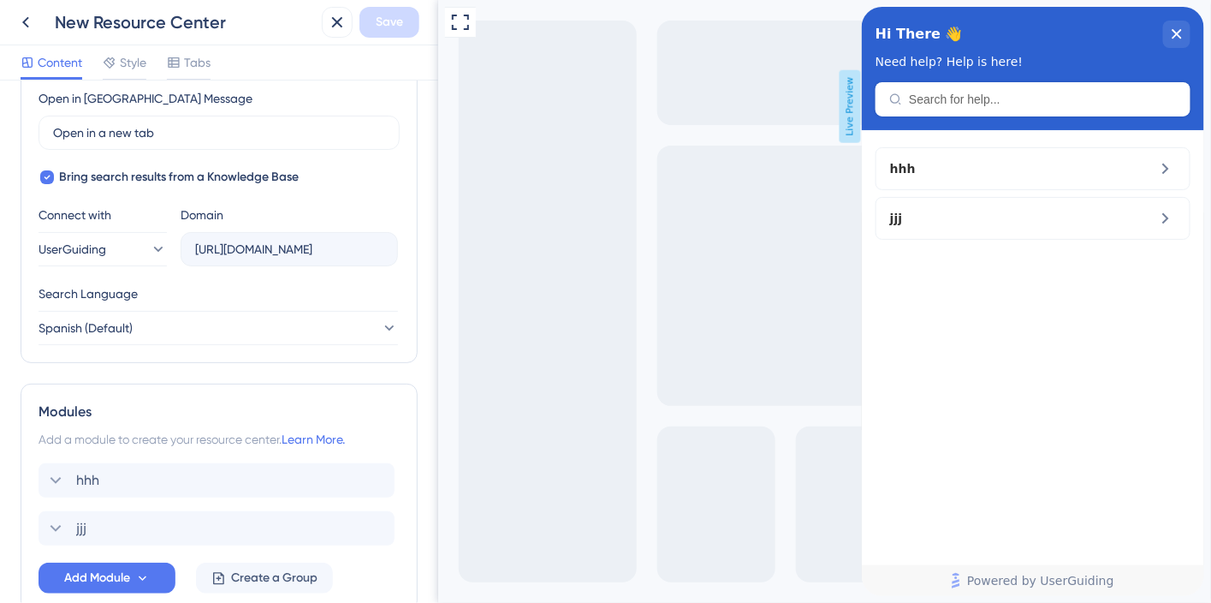
scroll to position [459, 0]
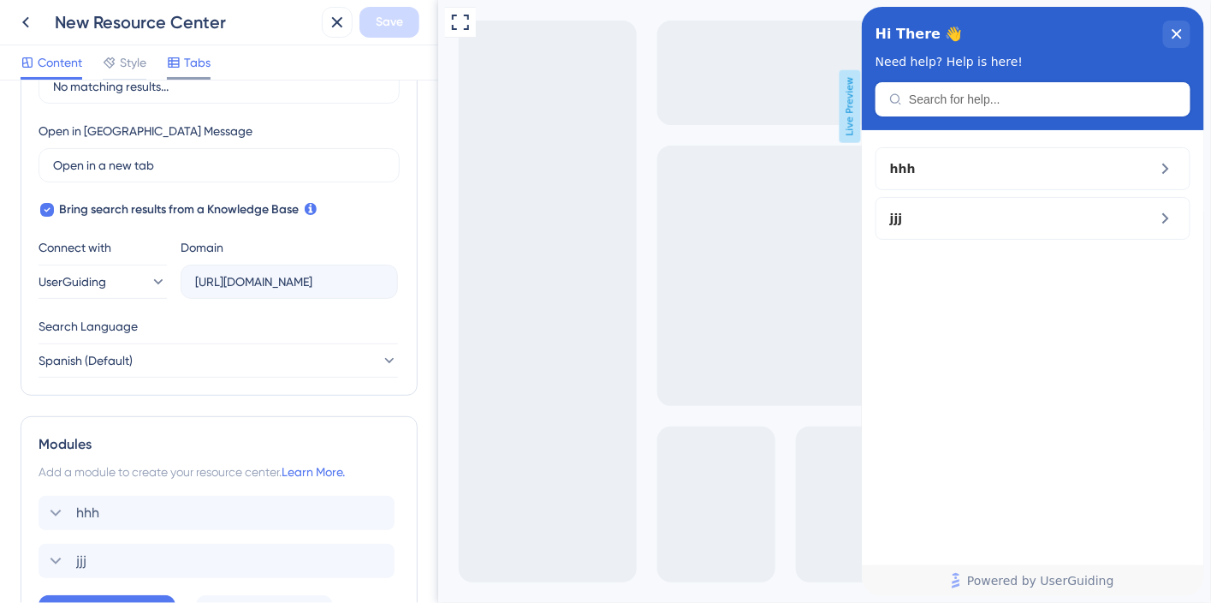
click at [197, 71] on span "Tabs" at bounding box center [197, 62] width 27 height 21
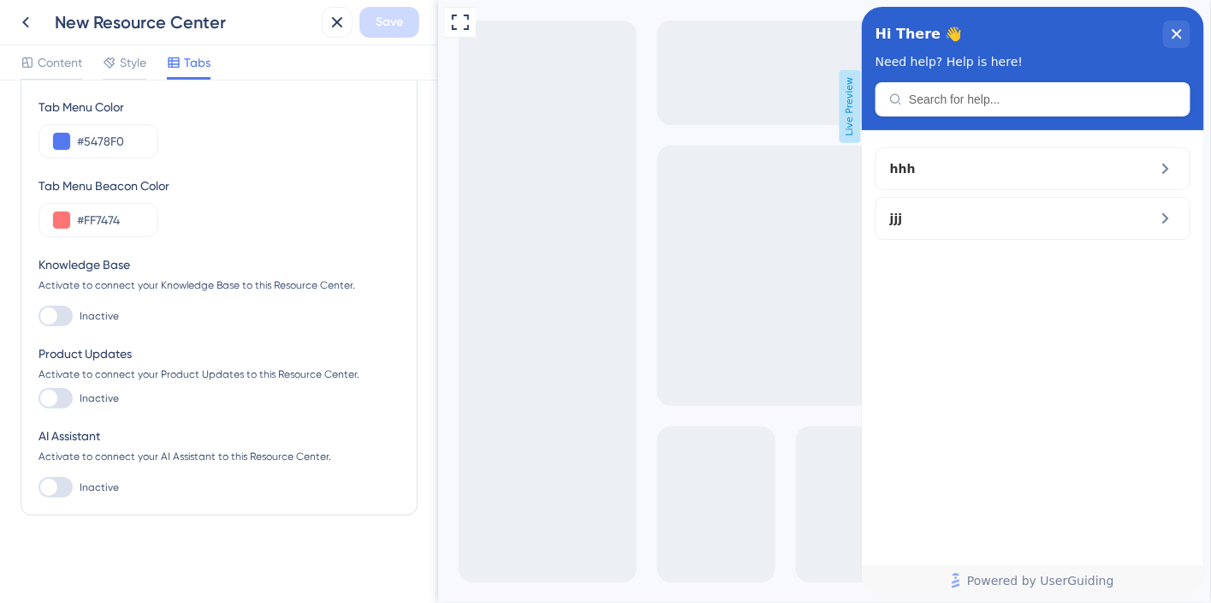
click at [66, 312] on div at bounding box center [56, 316] width 34 height 21
click at [39, 316] on input "Inactive" at bounding box center [38, 316] width 1 height 1
checkbox input "true"
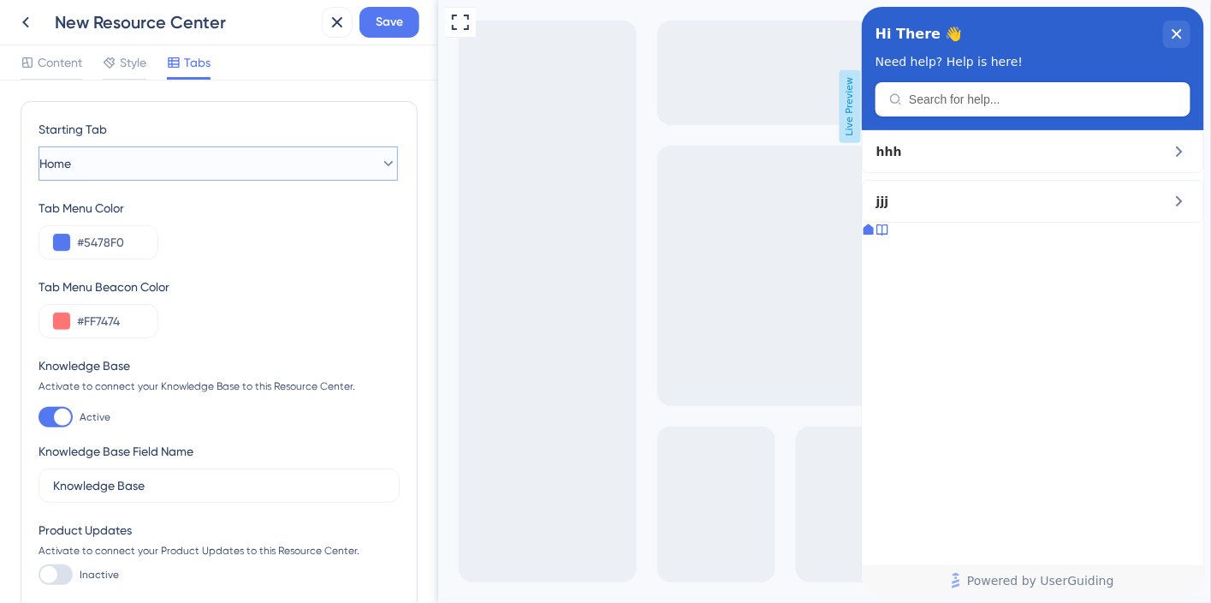
click at [247, 170] on button "Home" at bounding box center [218, 163] width 359 height 34
click at [193, 258] on div "Knowledge Base Knowledge Base" at bounding box center [218, 250] width 310 height 34
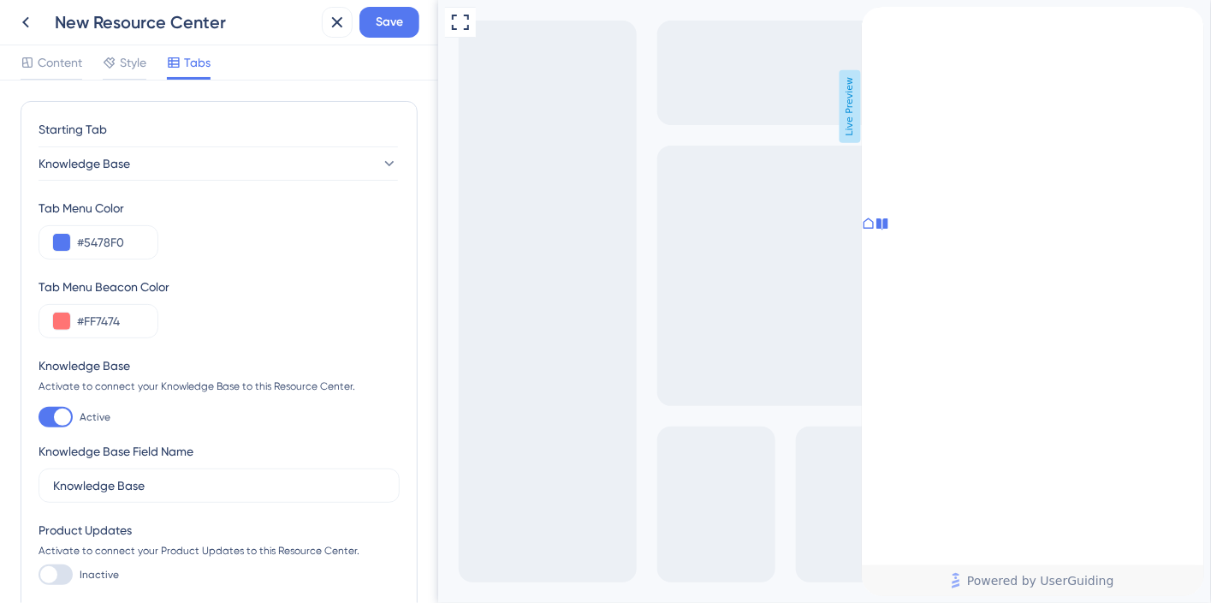
click at [875, 234] on div at bounding box center [868, 225] width 14 height 17
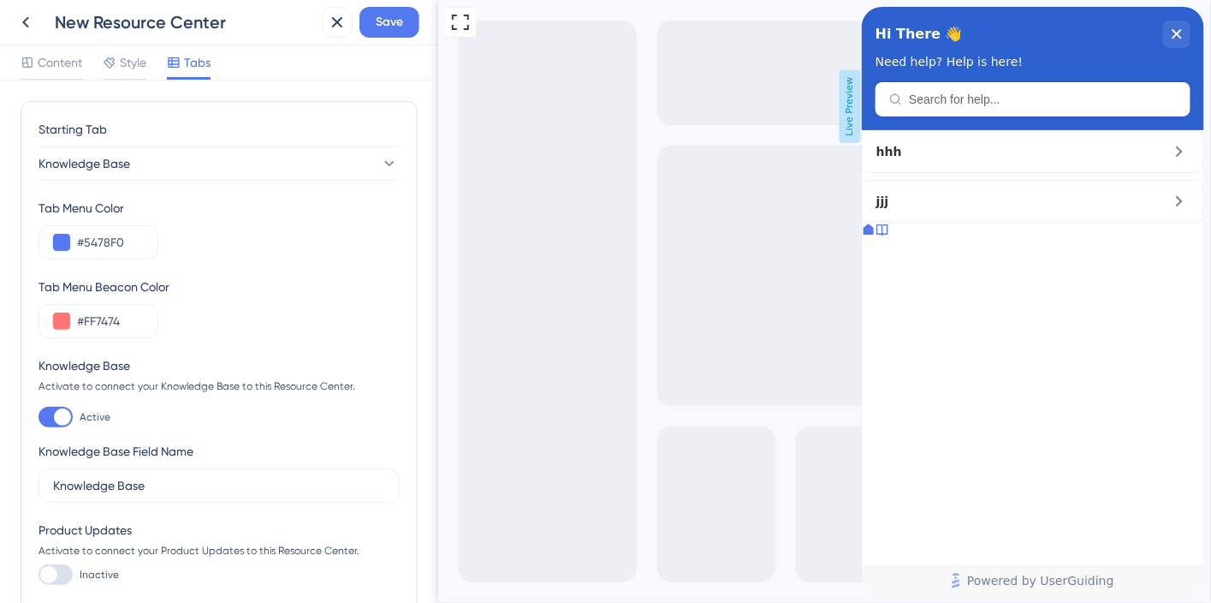
click at [888, 240] on div at bounding box center [882, 231] width 14 height 17
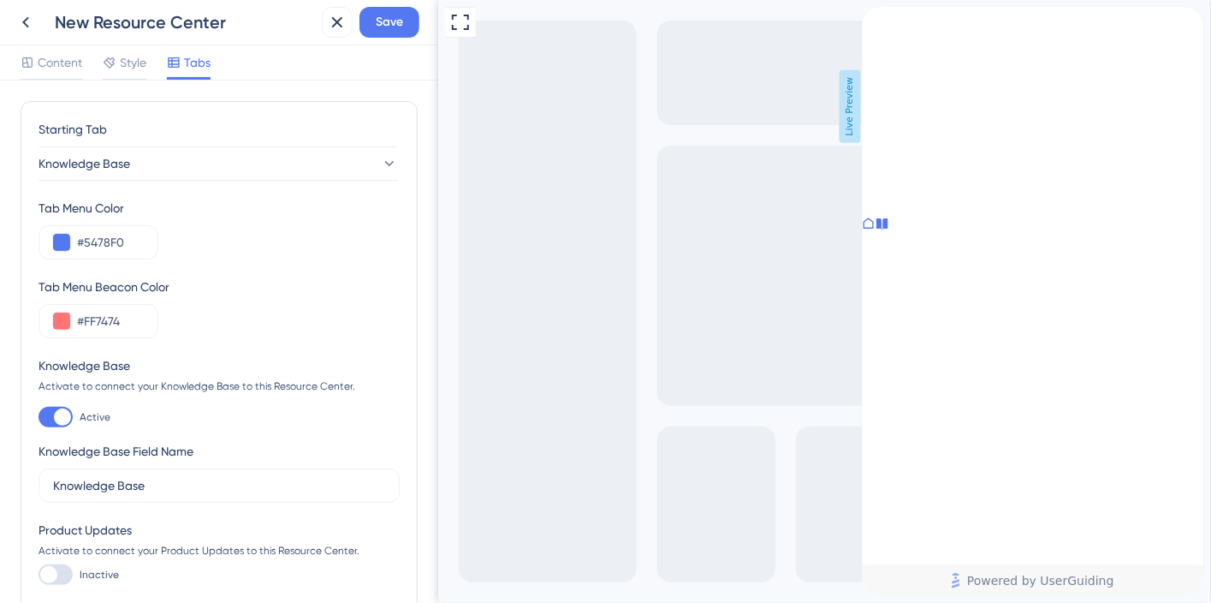
click at [875, 230] on icon at bounding box center [868, 224] width 14 height 14
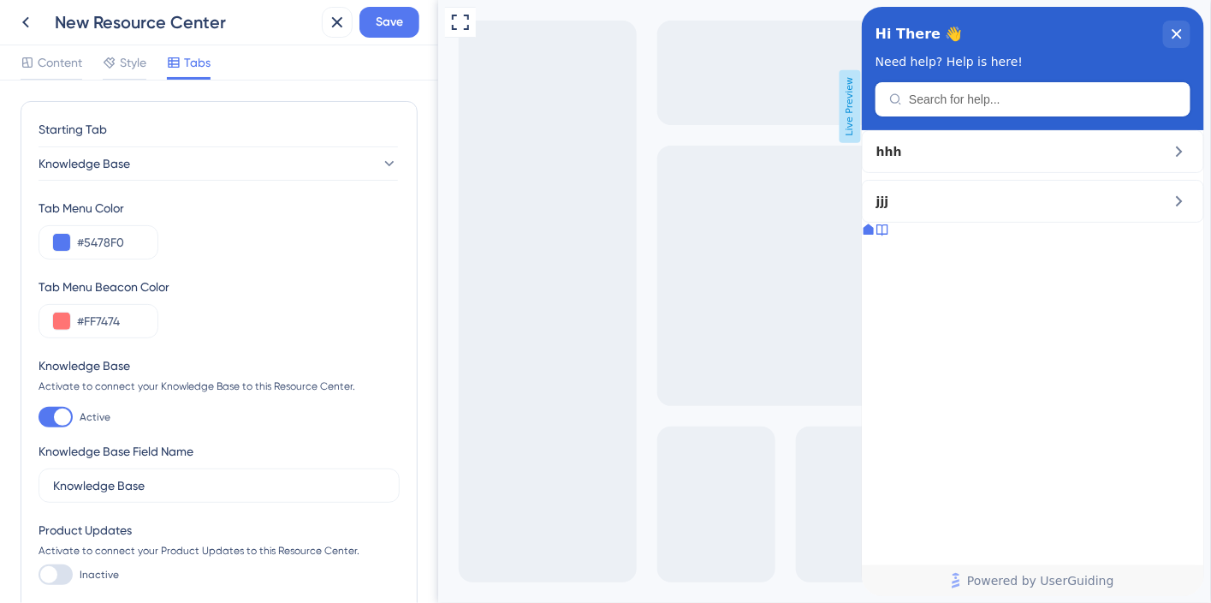
click at [888, 240] on div at bounding box center [882, 231] width 14 height 17
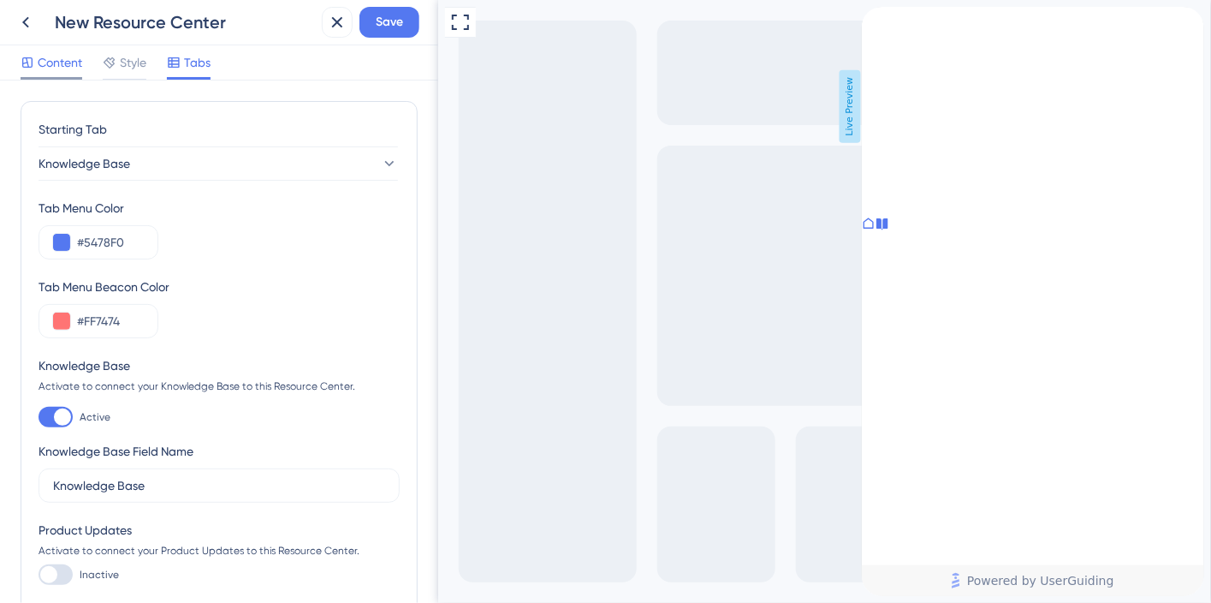
click at [21, 66] on icon at bounding box center [28, 63] width 14 height 14
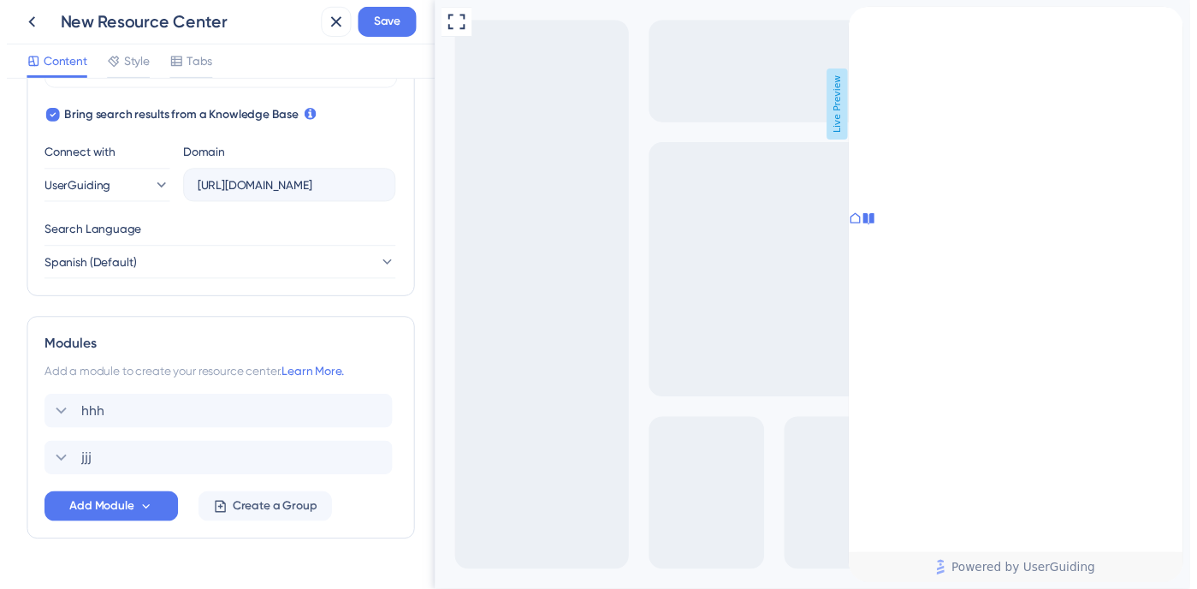
scroll to position [586, 0]
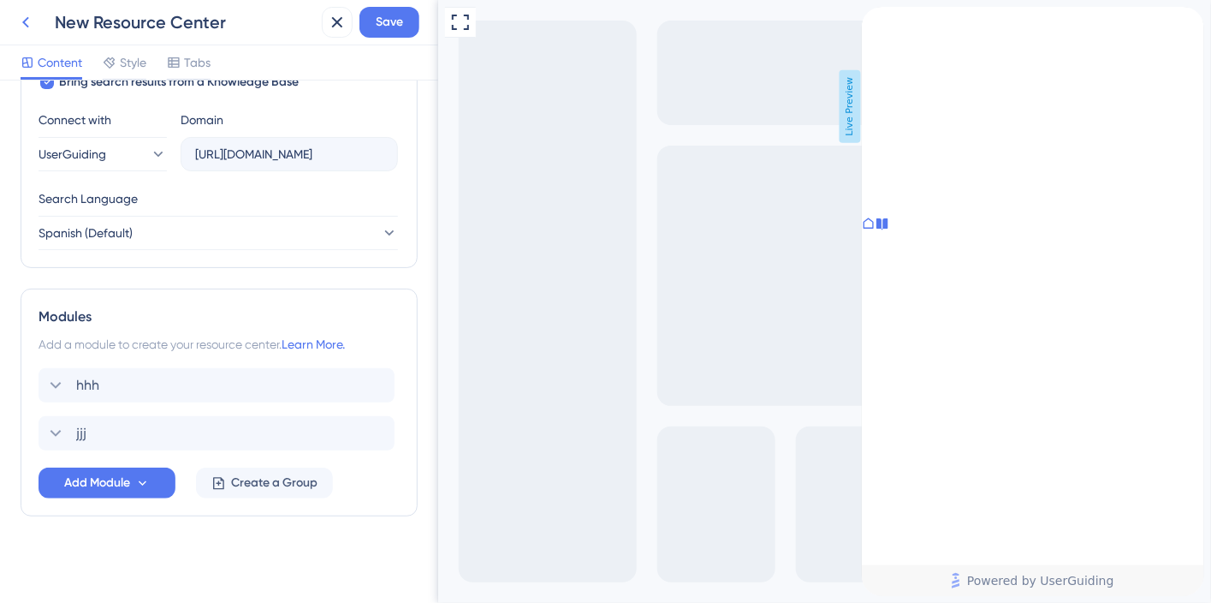
click at [21, 21] on icon at bounding box center [25, 22] width 21 height 21
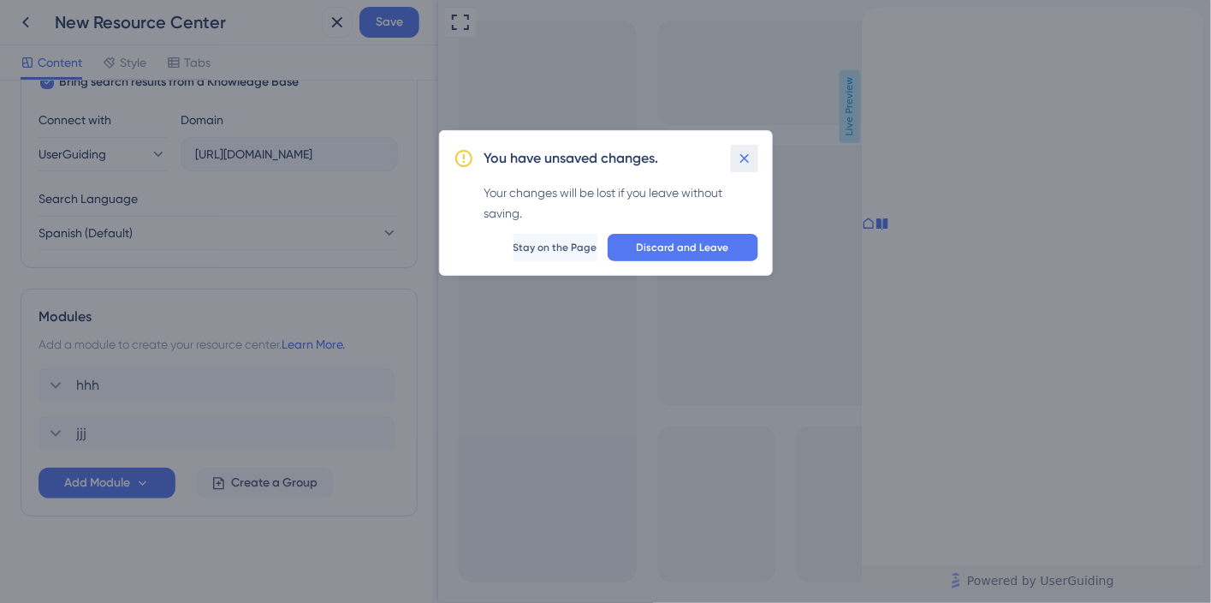
click at [746, 162] on icon at bounding box center [744, 158] width 17 height 17
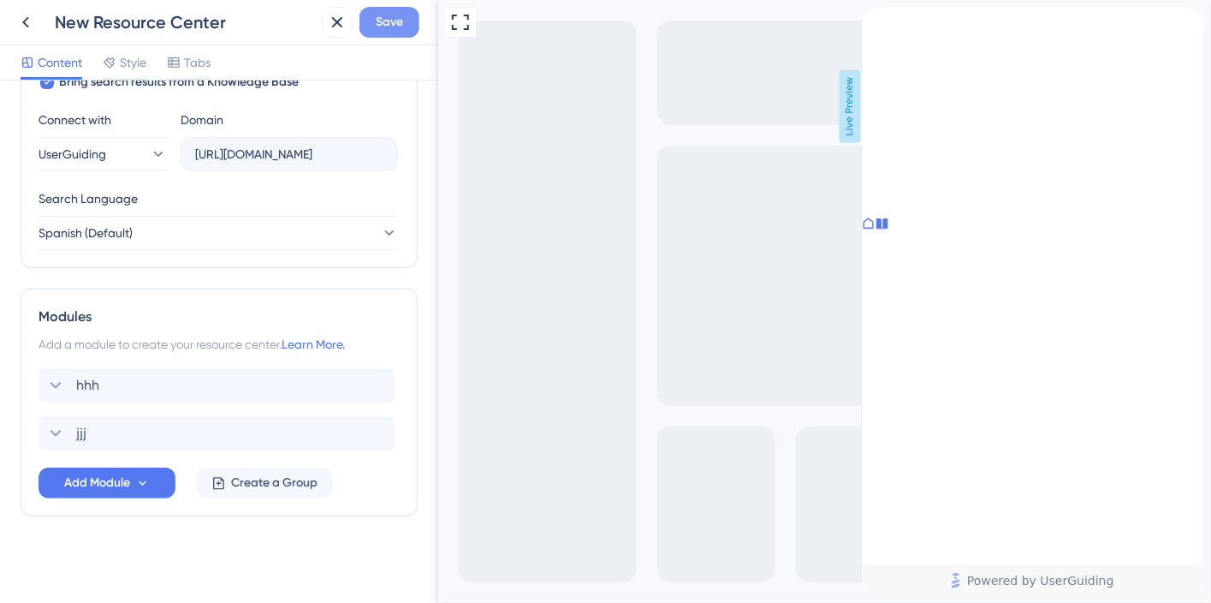
click at [397, 21] on span "Save" at bounding box center [389, 22] width 27 height 21
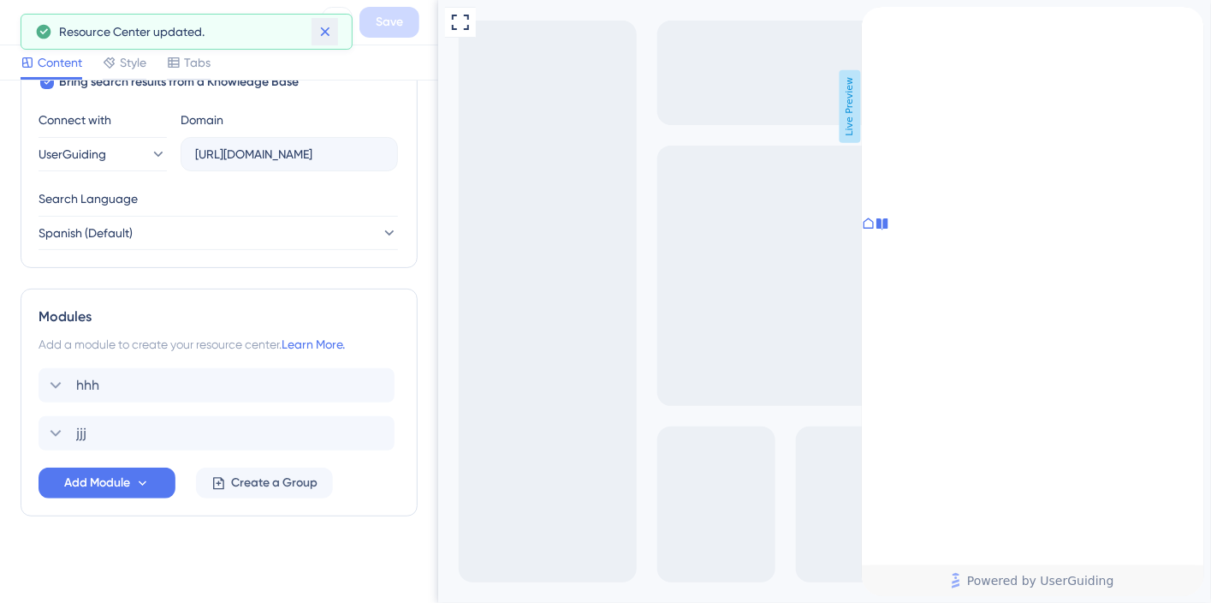
click at [332, 30] on icon at bounding box center [325, 31] width 17 height 17
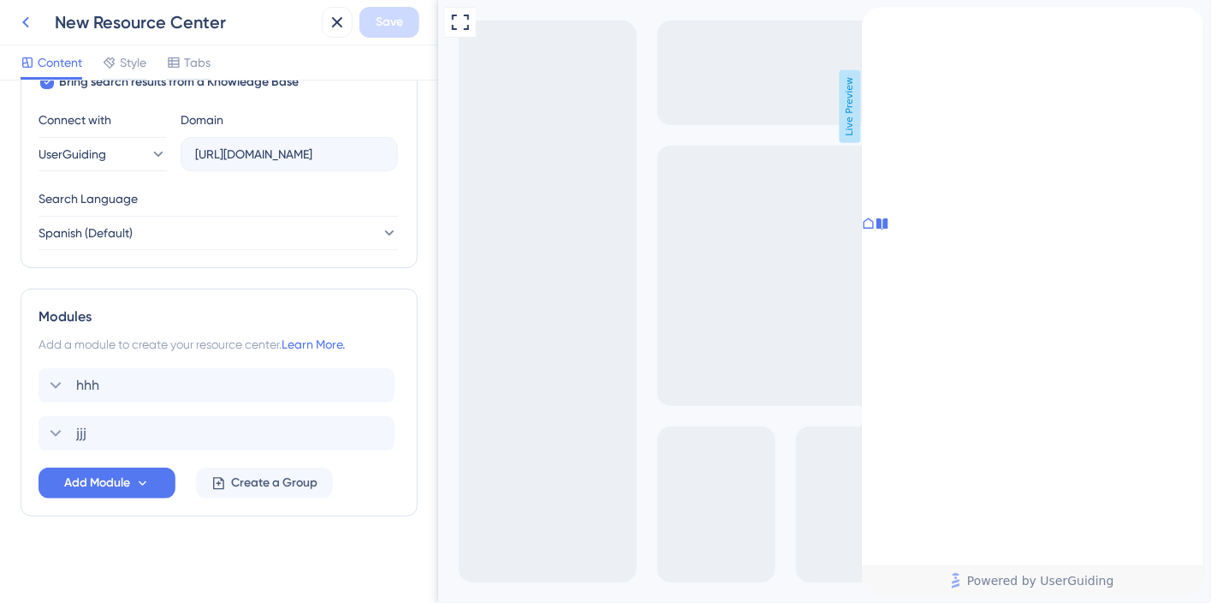
click at [29, 22] on icon at bounding box center [25, 22] width 21 height 21
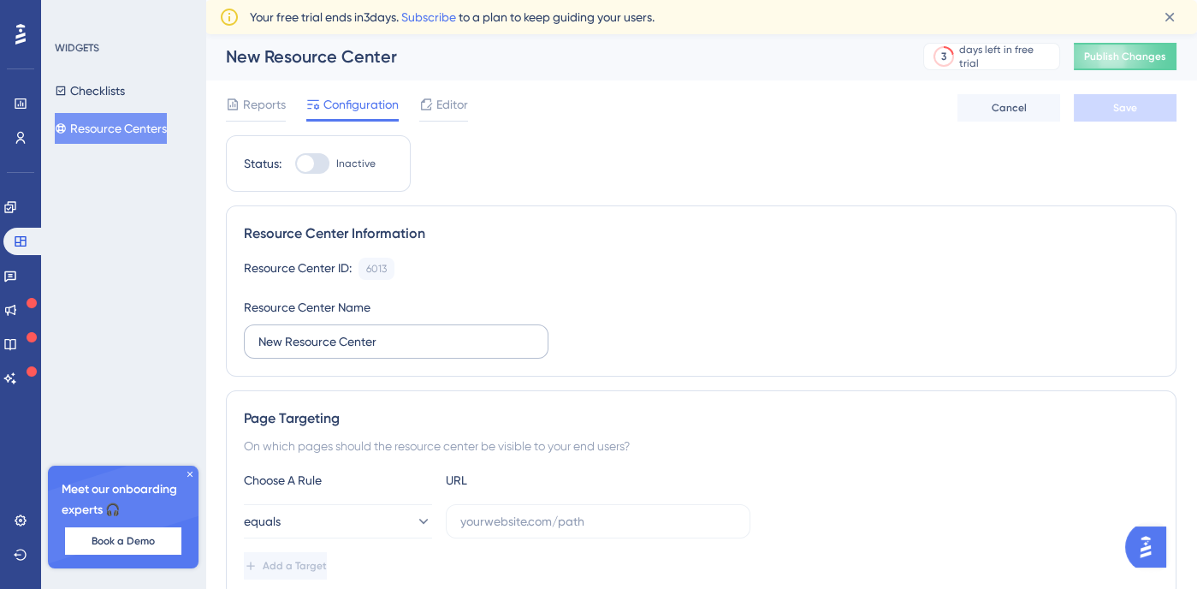
scroll to position [9, 0]
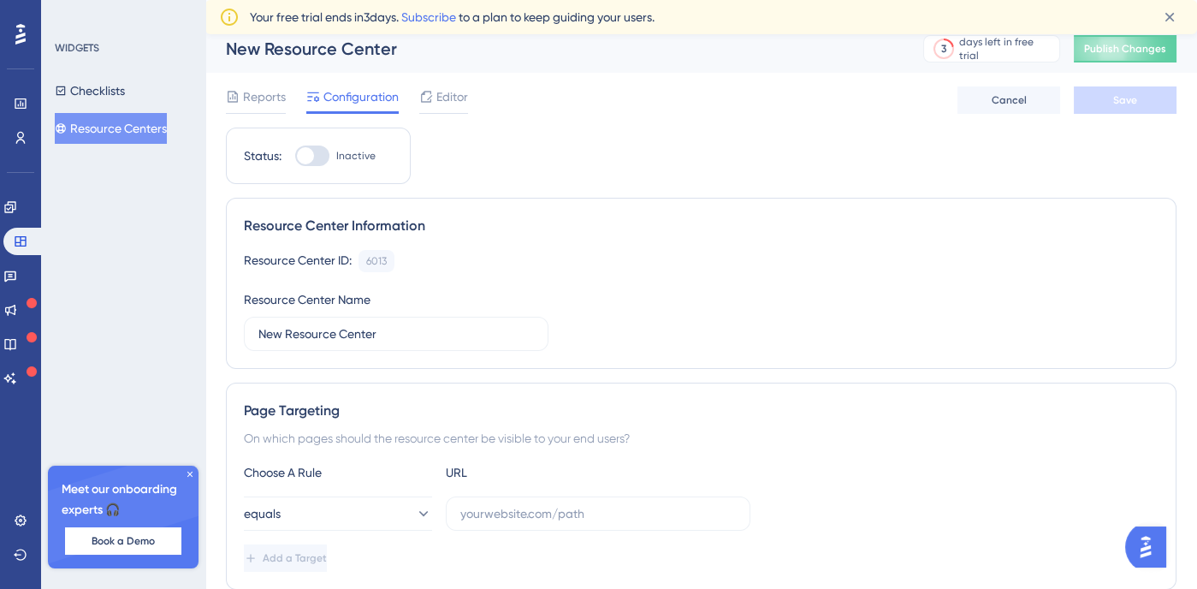
click at [469, 92] on div "Reports Configuration Editor Cancel Save" at bounding box center [701, 100] width 951 height 55
click at [436, 104] on div "Editor" at bounding box center [443, 96] width 49 height 21
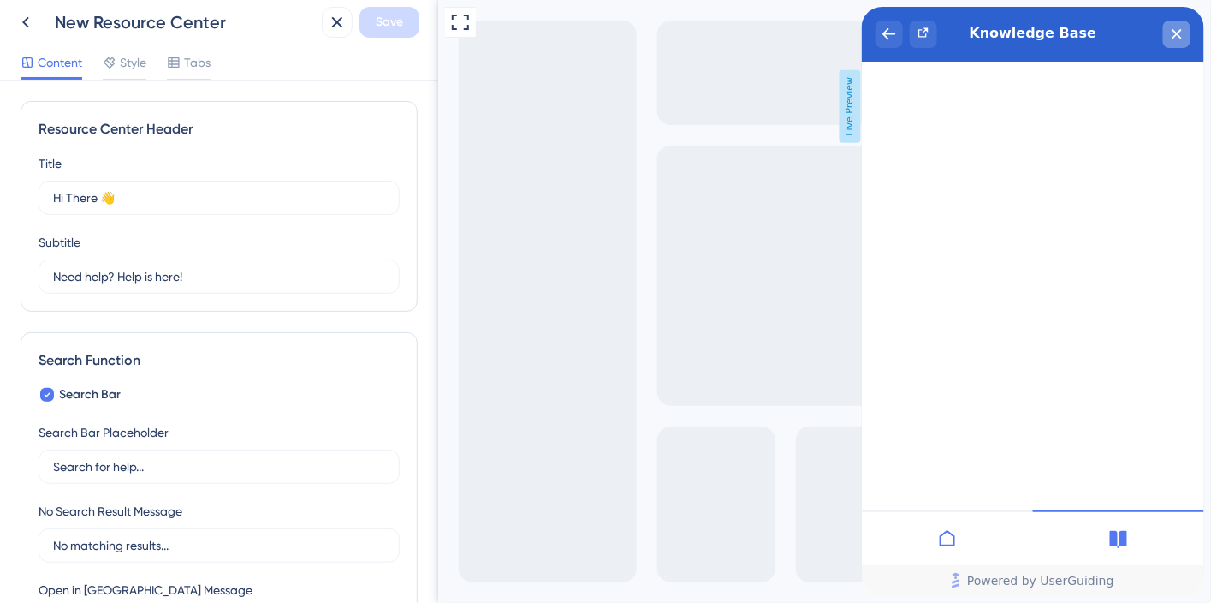
click at [1180, 33] on icon "close resource center" at bounding box center [1176, 34] width 10 height 10
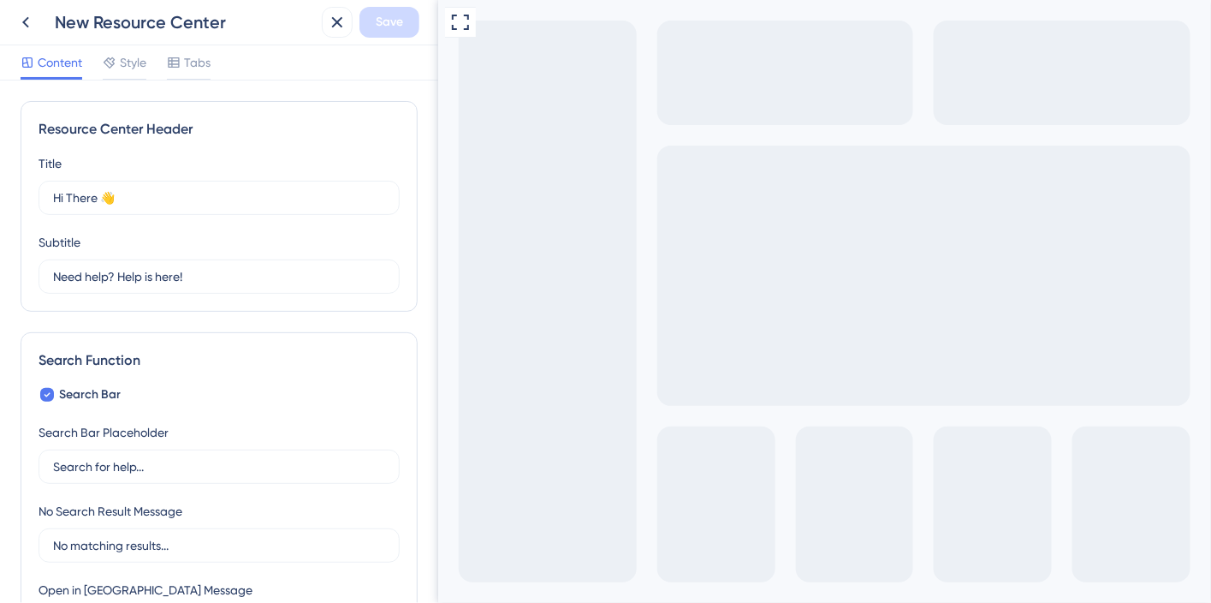
drag, startPoint x: 140, startPoint y: 62, endPoint x: 154, endPoint y: 74, distance: 18.8
click at [140, 62] on span "Style" at bounding box center [133, 62] width 27 height 21
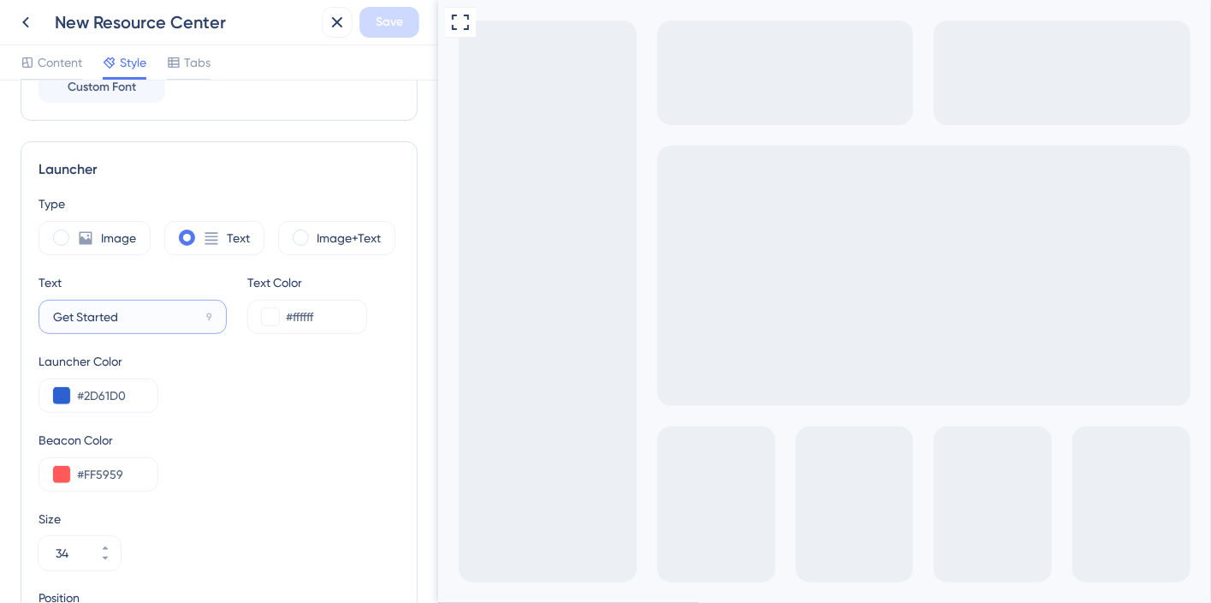
click at [96, 313] on input "Get Started" at bounding box center [126, 316] width 146 height 19
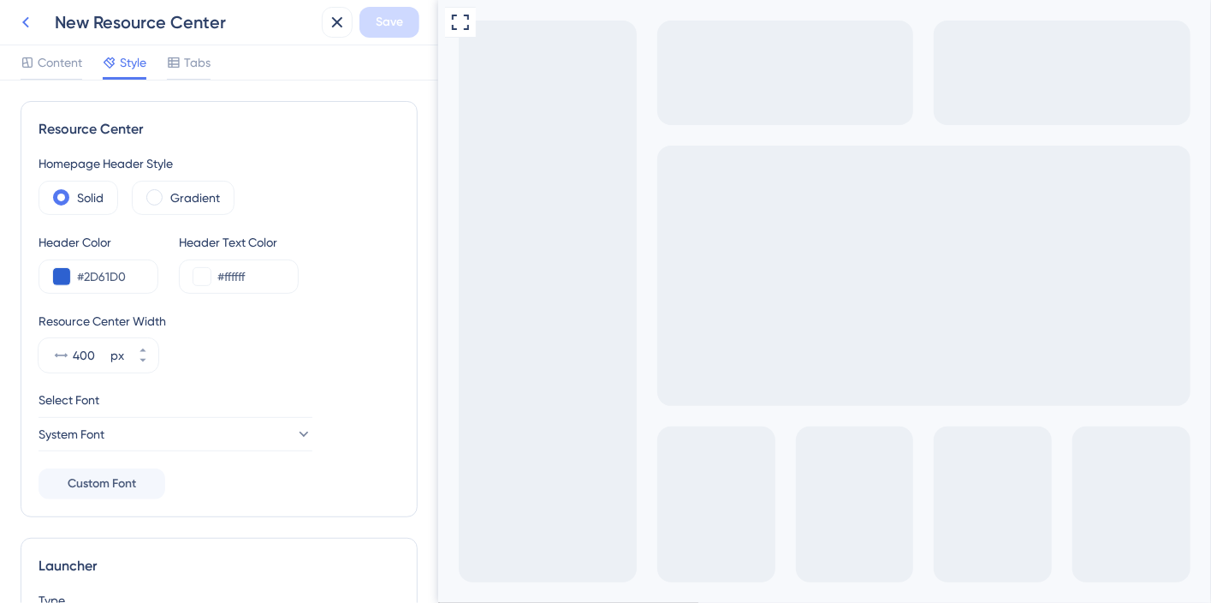
click at [28, 19] on icon at bounding box center [25, 22] width 21 height 21
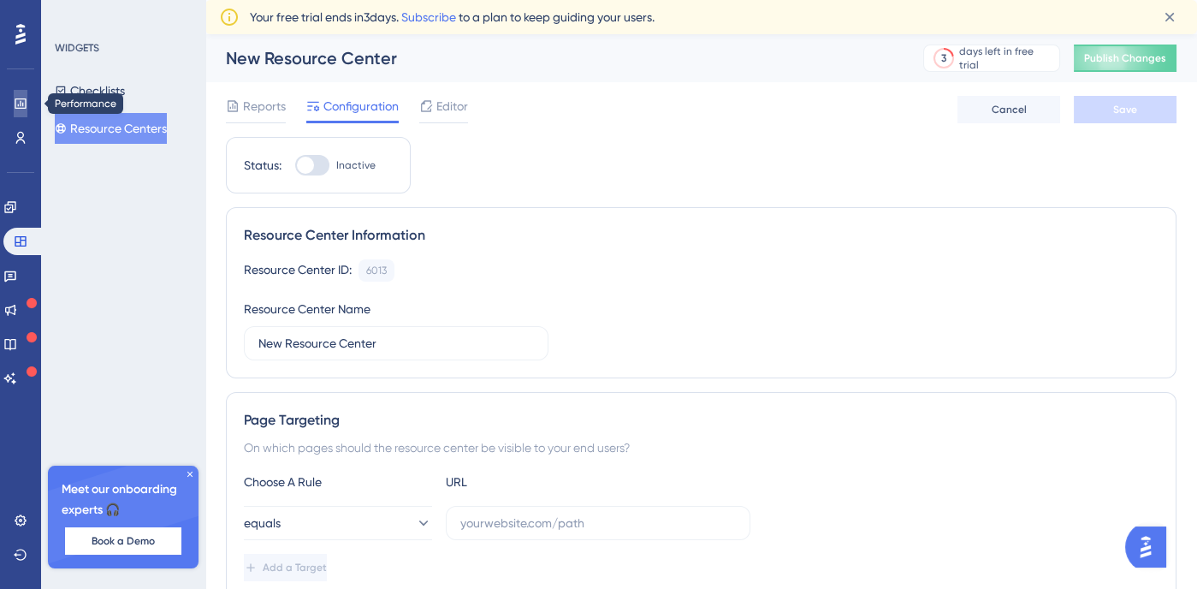
click at [23, 109] on icon at bounding box center [21, 104] width 14 height 14
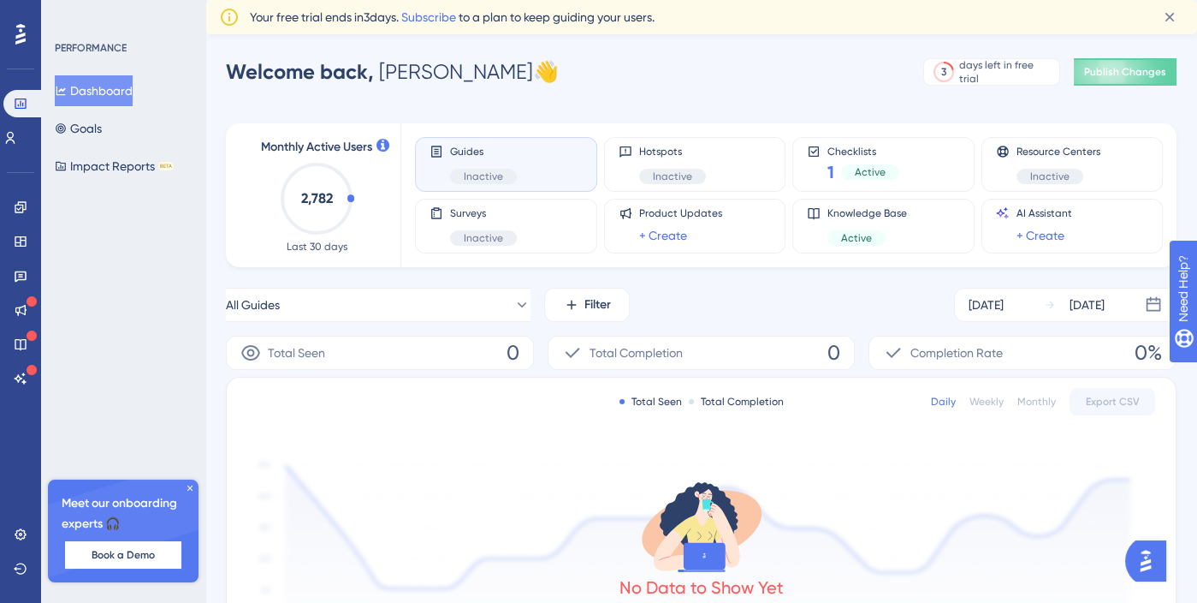
click at [668, 77] on div "Welcome back, Lillian 👋 3 days left in free trial Click to see upgrade options …" at bounding box center [701, 72] width 951 height 34
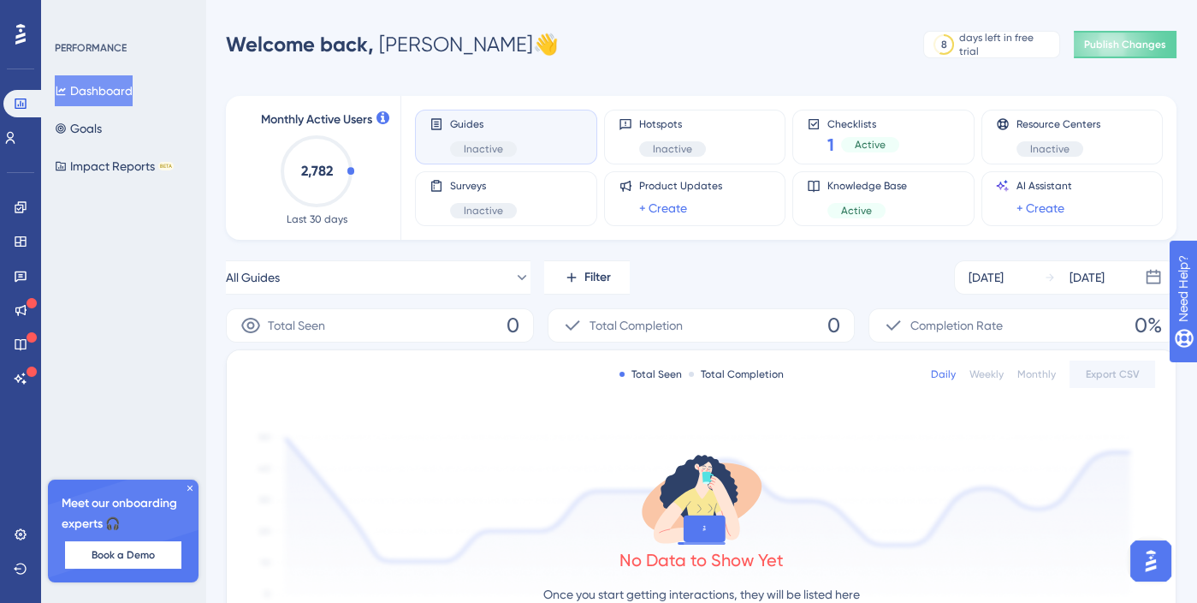
click at [246, 207] on div "Monthly Active Users 2,782 Last 30 days" at bounding box center [317, 168] width 168 height 144
click at [17, 252] on link at bounding box center [21, 241] width 14 height 27
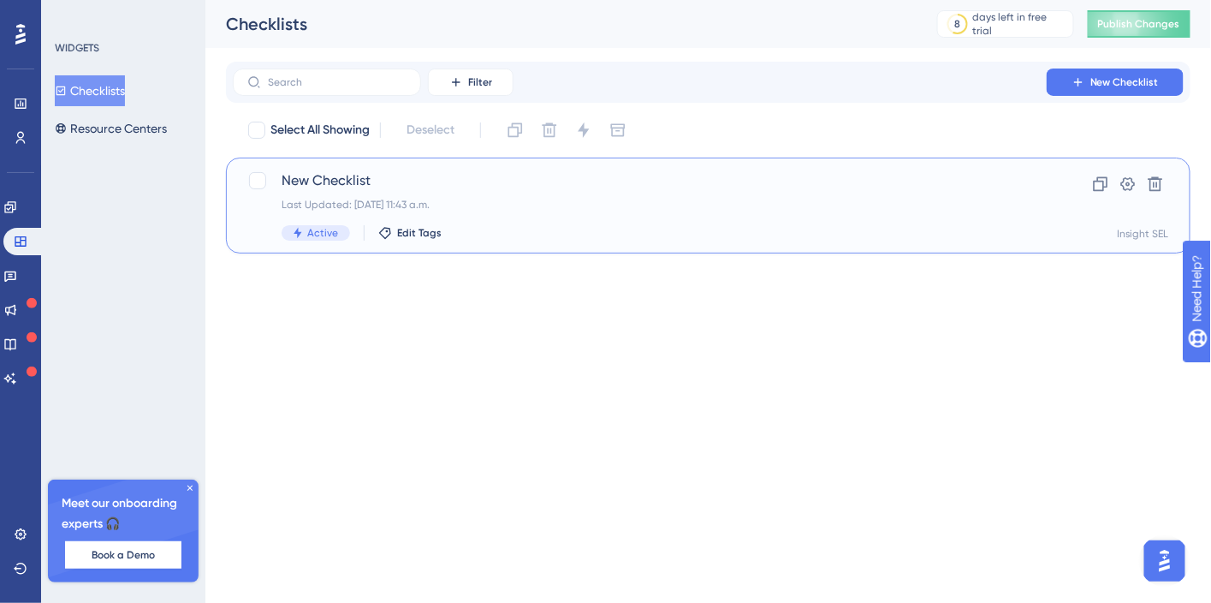
click at [542, 205] on div "Last Updated: [DATE] 11:43 a.m." at bounding box center [640, 205] width 716 height 14
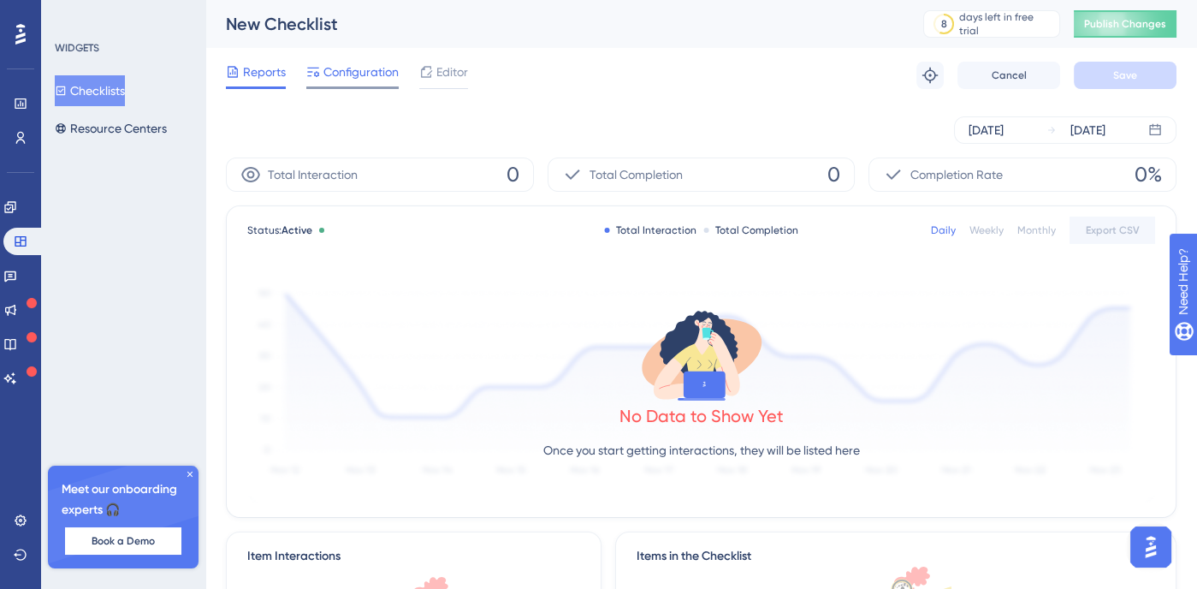
click at [353, 68] on span "Configuration" at bounding box center [361, 72] width 75 height 21
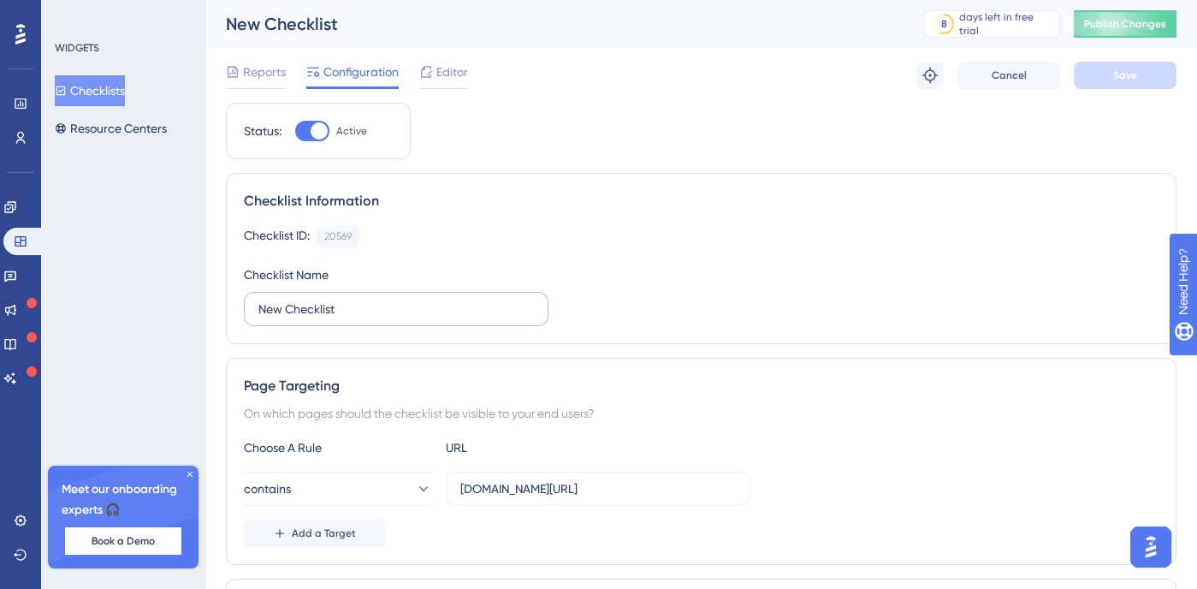
click at [330, 294] on label "New Checklist" at bounding box center [396, 309] width 305 height 34
click at [330, 300] on input "New Checklist" at bounding box center [396, 309] width 276 height 19
click at [330, 294] on label "New Checklist" at bounding box center [396, 309] width 305 height 34
click at [330, 300] on input "New Checklist" at bounding box center [396, 309] width 276 height 19
click at [330, 294] on label "New Checklist" at bounding box center [396, 309] width 305 height 34
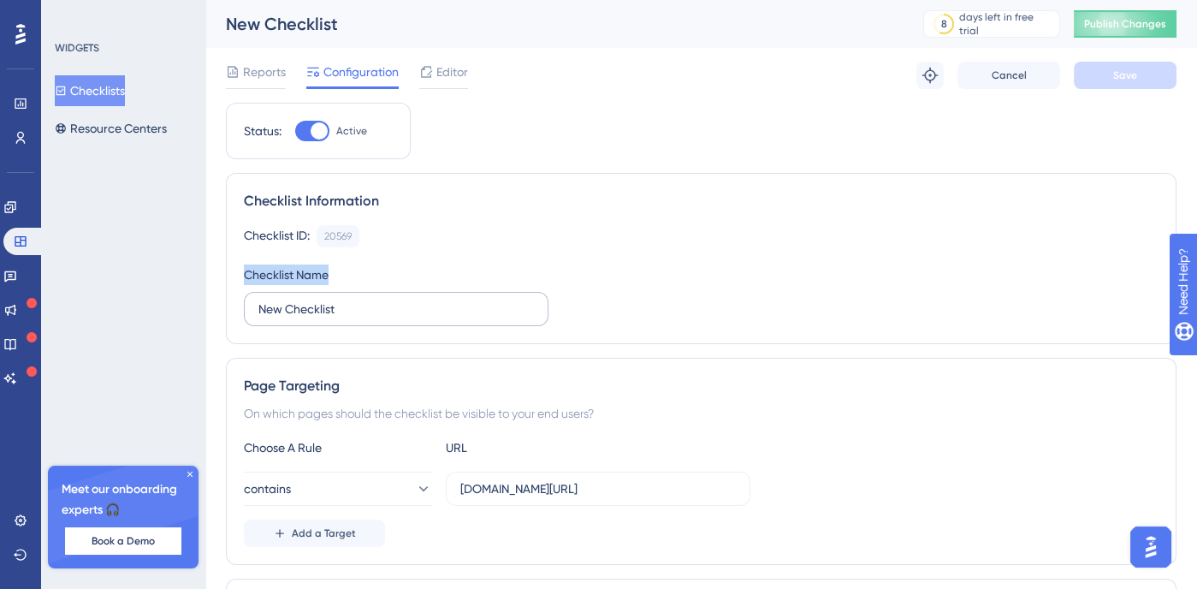
click at [330, 300] on input "New Checklist" at bounding box center [396, 309] width 276 height 19
click at [334, 308] on input "New Checklist" at bounding box center [396, 309] width 276 height 19
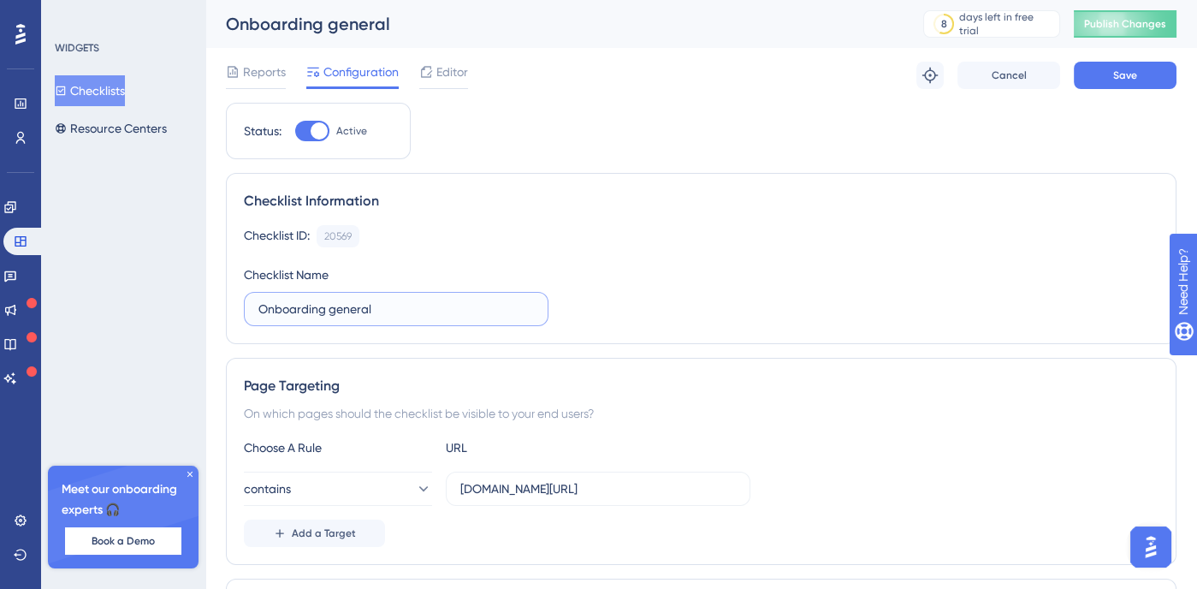
type input "Onboarding general"
click at [604, 246] on div "Checklist ID: 20569 Copy Checklist Name Onboarding general" at bounding box center [701, 275] width 915 height 101
click at [1130, 73] on span "Save" at bounding box center [1125, 75] width 24 height 14
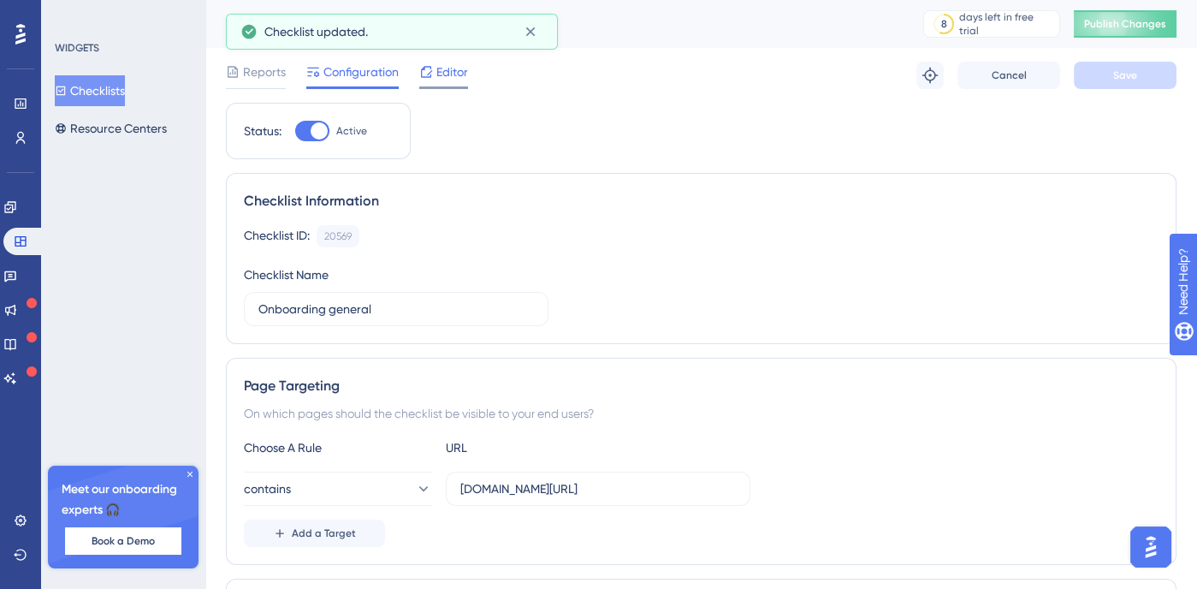
click at [448, 68] on span "Editor" at bounding box center [452, 72] width 32 height 21
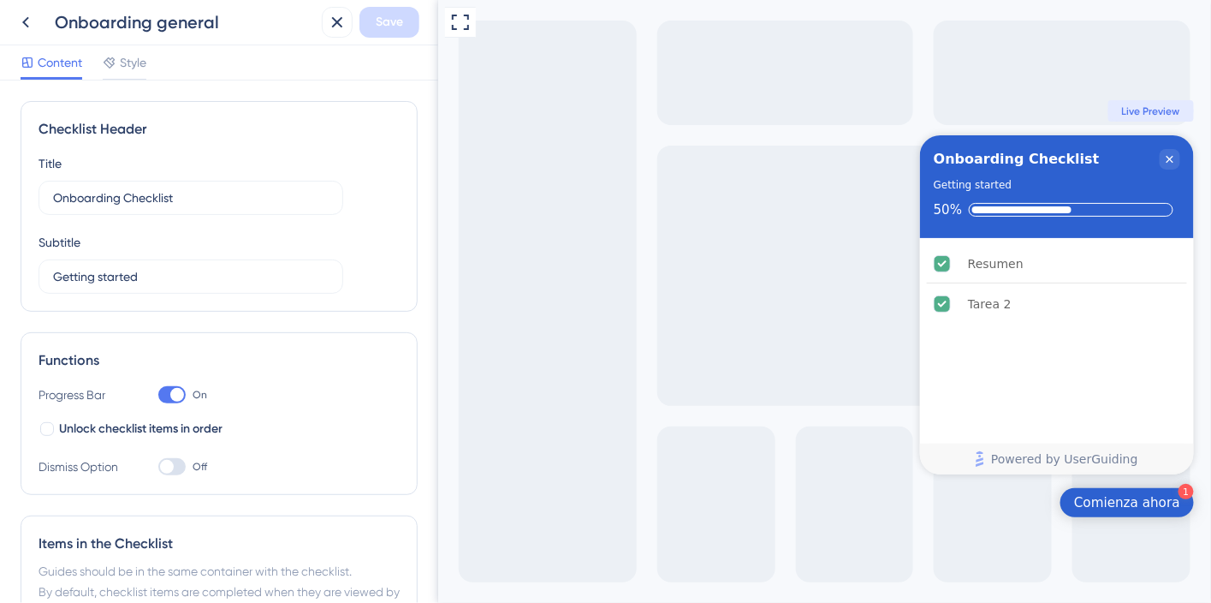
click at [189, 178] on div "Title Onboarding Checklist" at bounding box center [191, 184] width 305 height 62
click at [187, 191] on input "Onboarding Checklist" at bounding box center [191, 197] width 276 height 19
paste input "Guía rápida de Insigh"
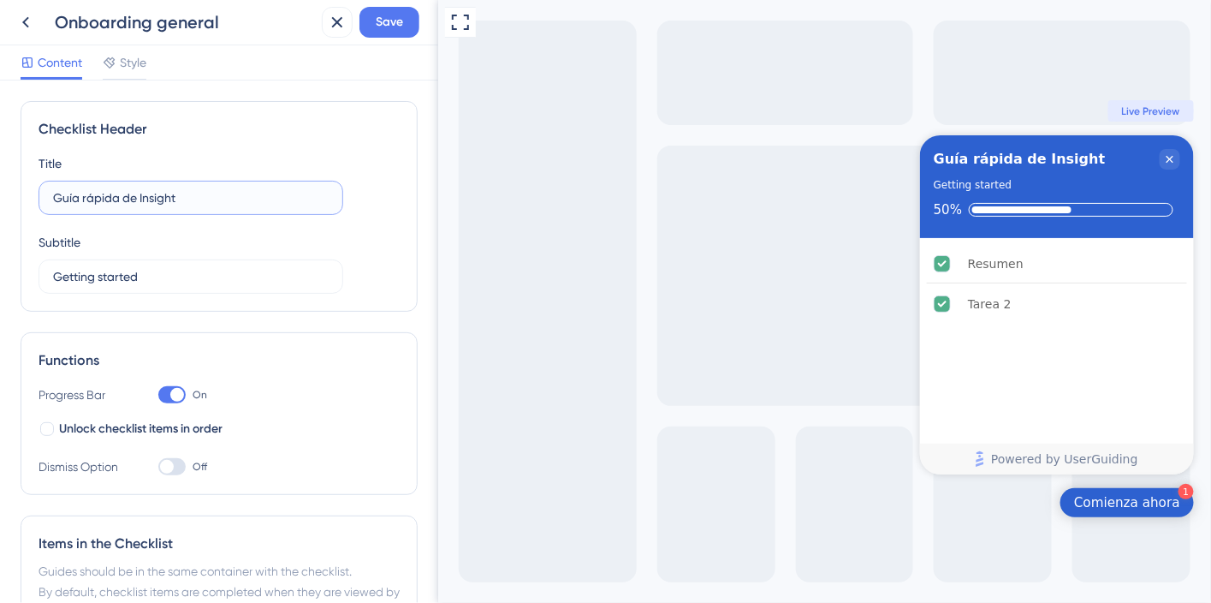
type input "Guía rápida de Insight"
click at [163, 257] on div "Subtitle Getting started" at bounding box center [191, 263] width 305 height 62
click at [155, 269] on input "Getting started" at bounding box center [191, 276] width 276 height 19
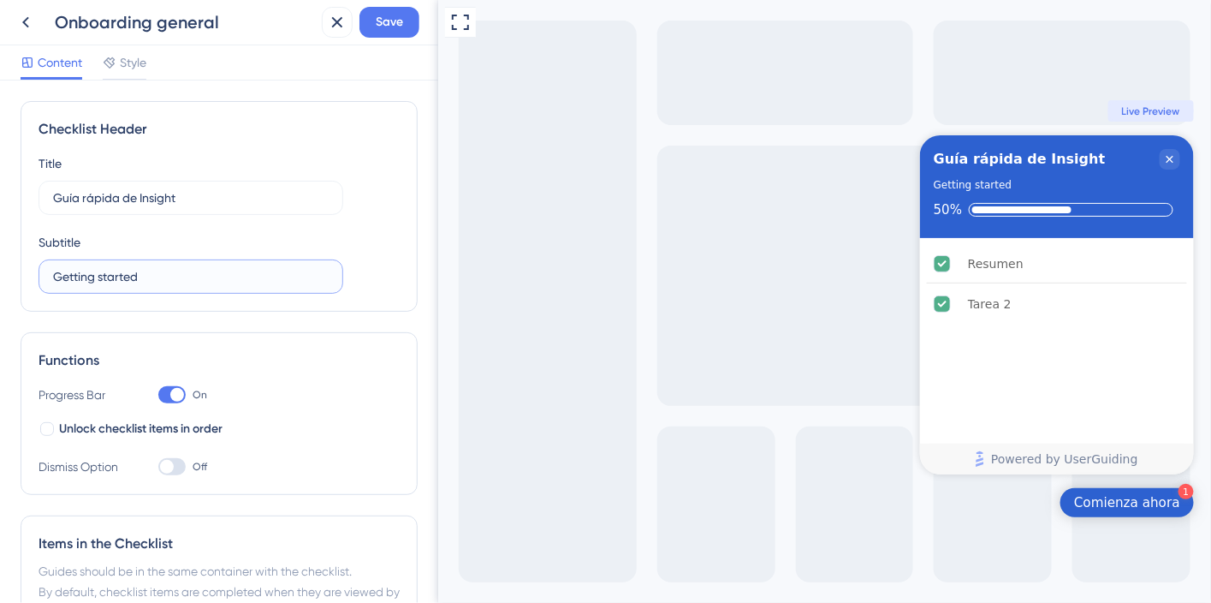
paste input "Conoce las funciones clave por pantalla."
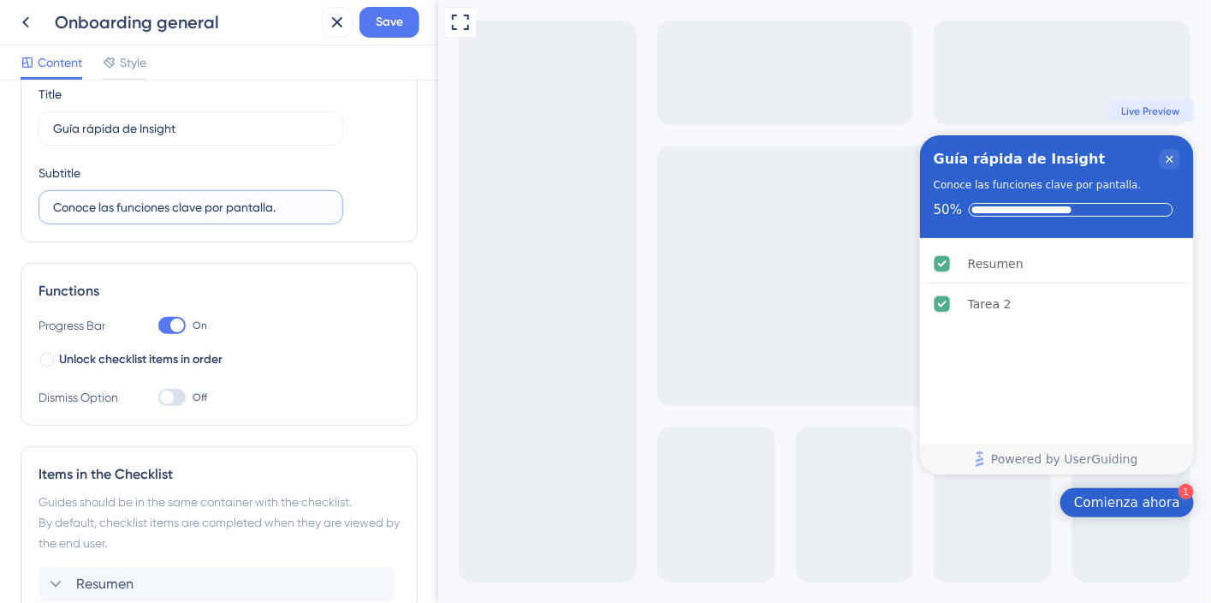
scroll to position [70, 0]
type input "Conoce las funciones clave por pantalla."
click at [179, 392] on div at bounding box center [171, 396] width 27 height 17
click at [158, 396] on input "Off" at bounding box center [157, 396] width 1 height 1
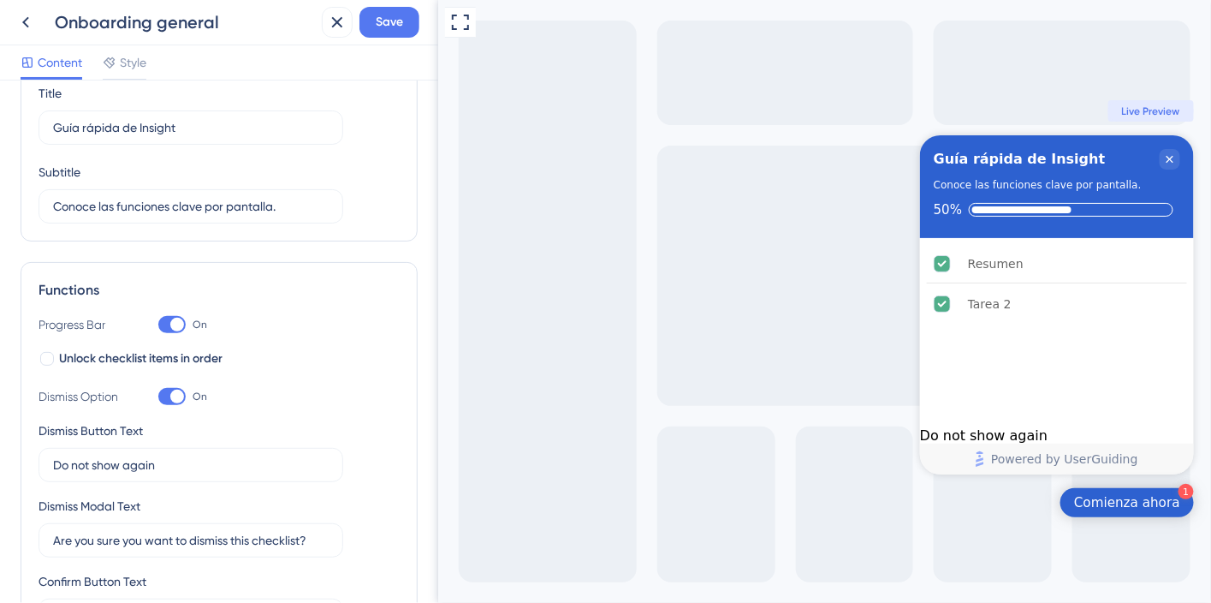
click at [179, 392] on div at bounding box center [177, 396] width 14 height 14
click at [158, 396] on input "On" at bounding box center [157, 396] width 1 height 1
checkbox input "false"
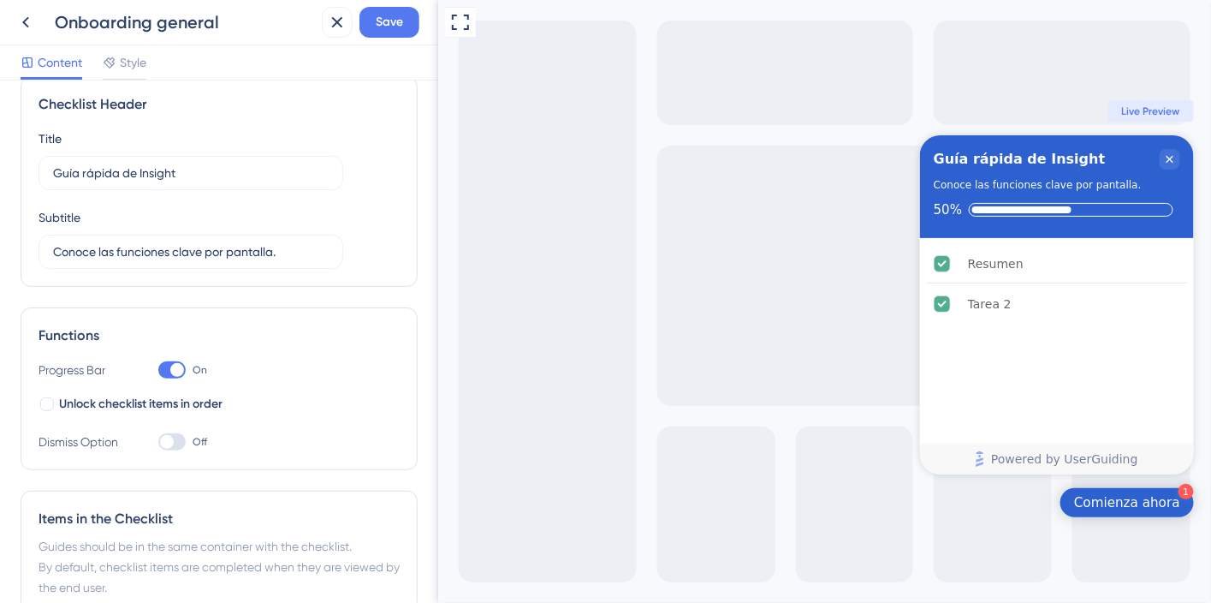
scroll to position [0, 0]
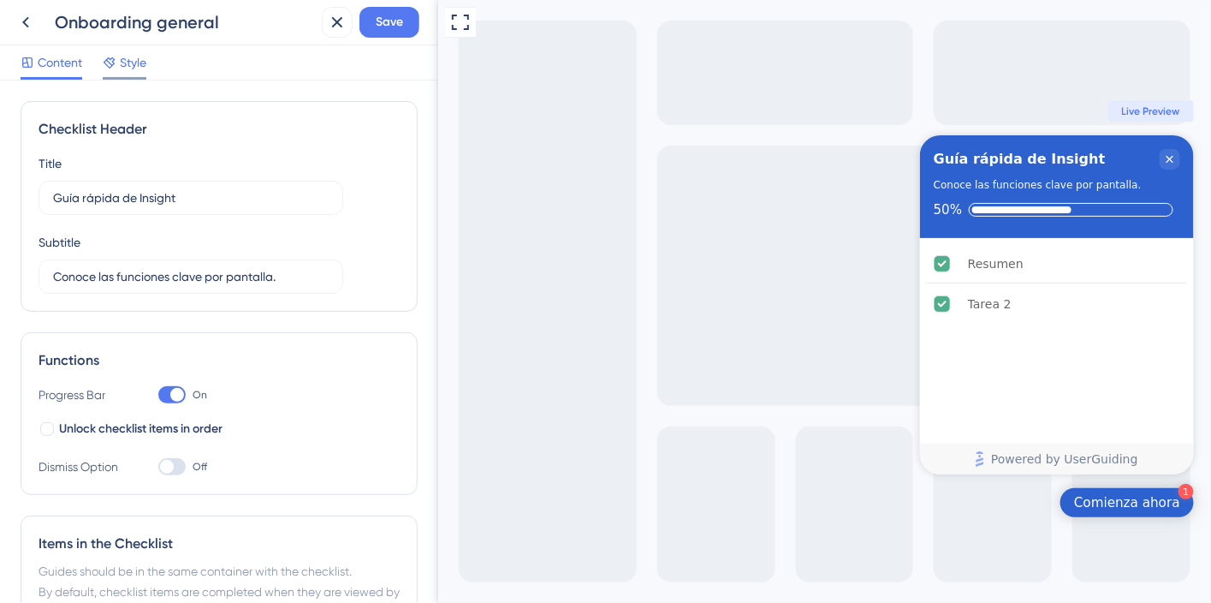
click at [120, 58] on span "Style" at bounding box center [133, 62] width 27 height 21
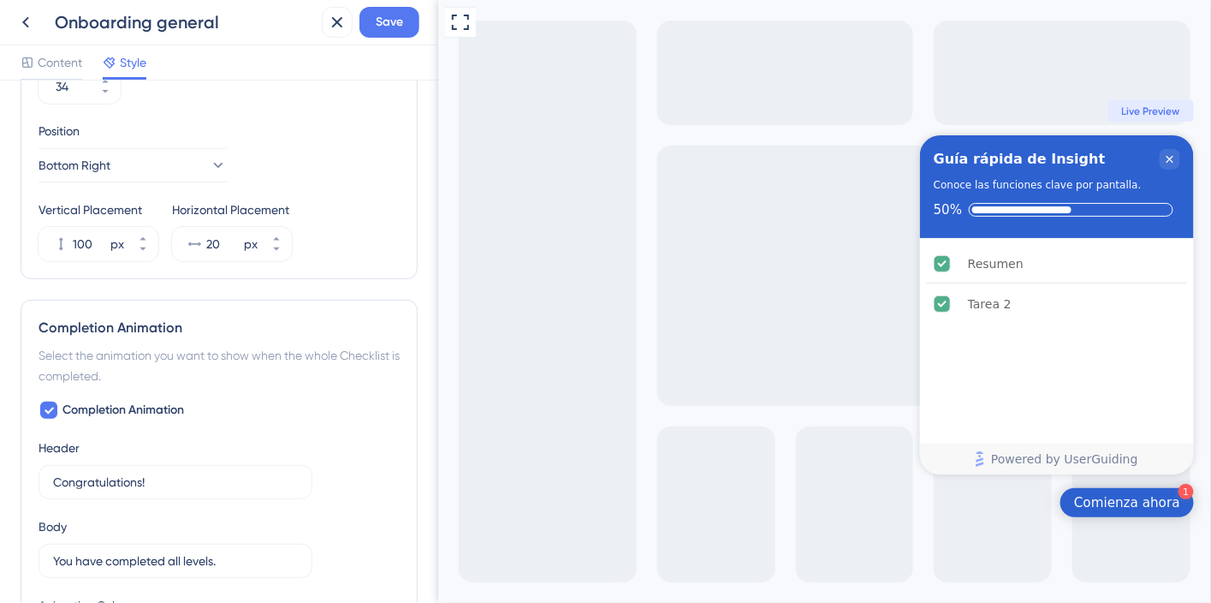
scroll to position [940, 0]
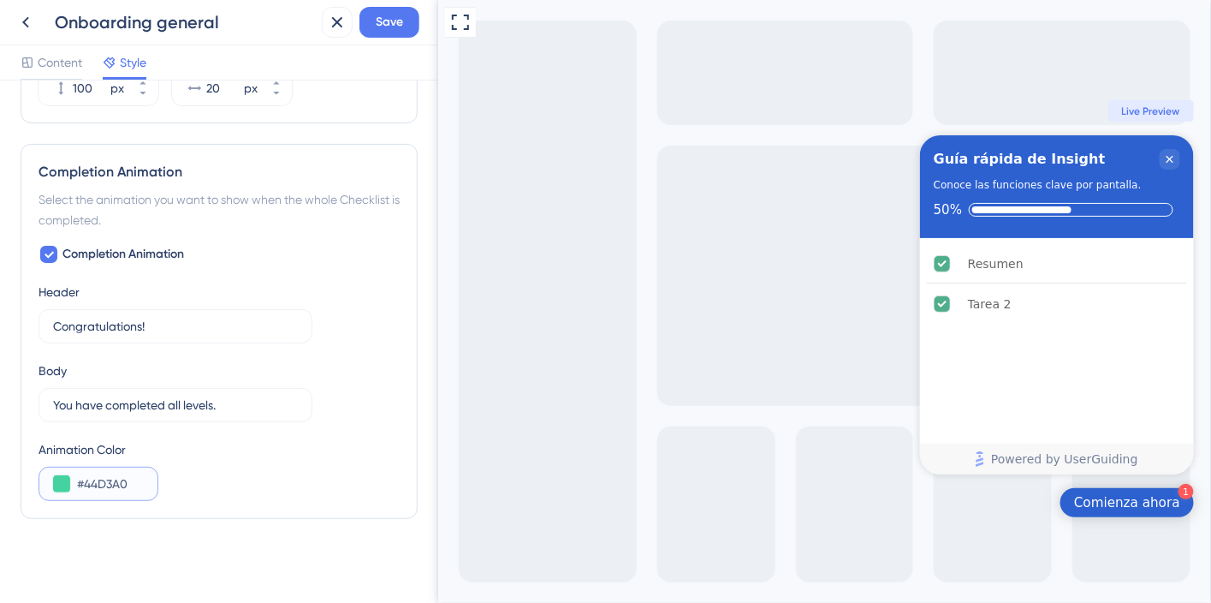
click at [62, 480] on button at bounding box center [61, 483] width 17 height 17
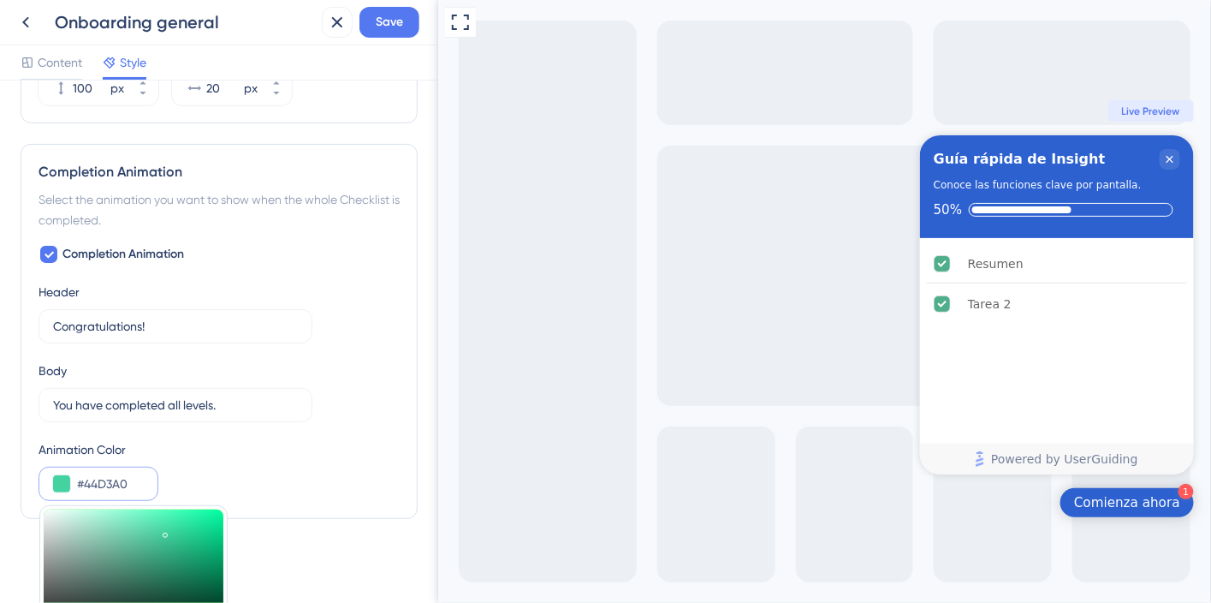
scroll to position [1107, 0]
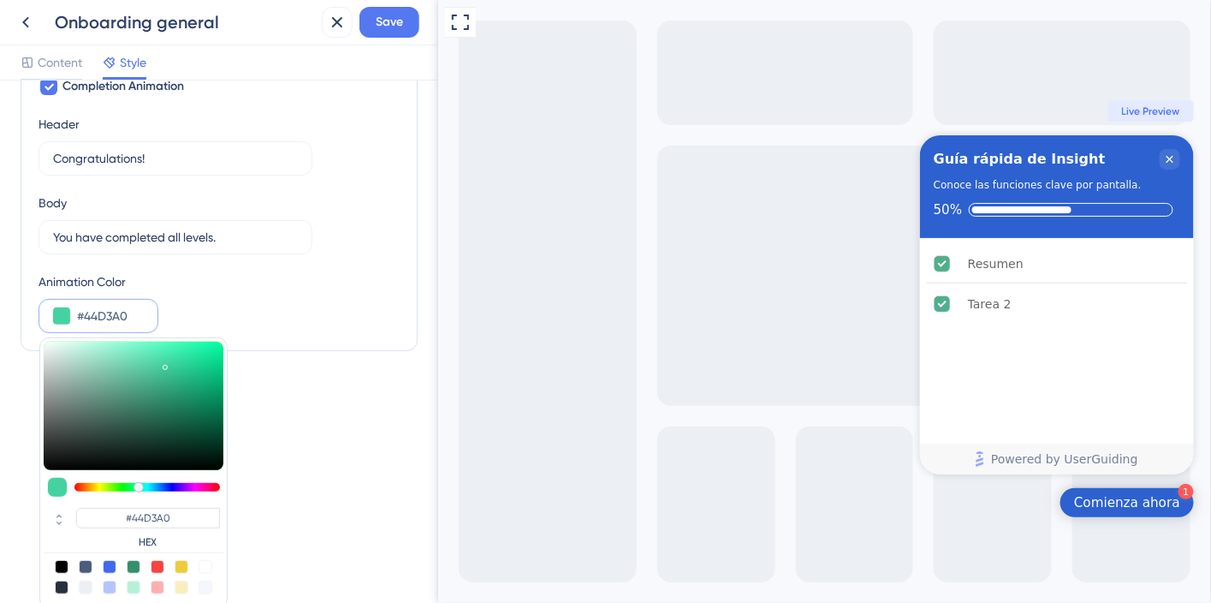
click at [149, 478] on div at bounding box center [134, 487] width 180 height 21
type input "#44d1d3"
type input "#44D1D3"
type input "#44c2d3"
type input "#44CCD3"
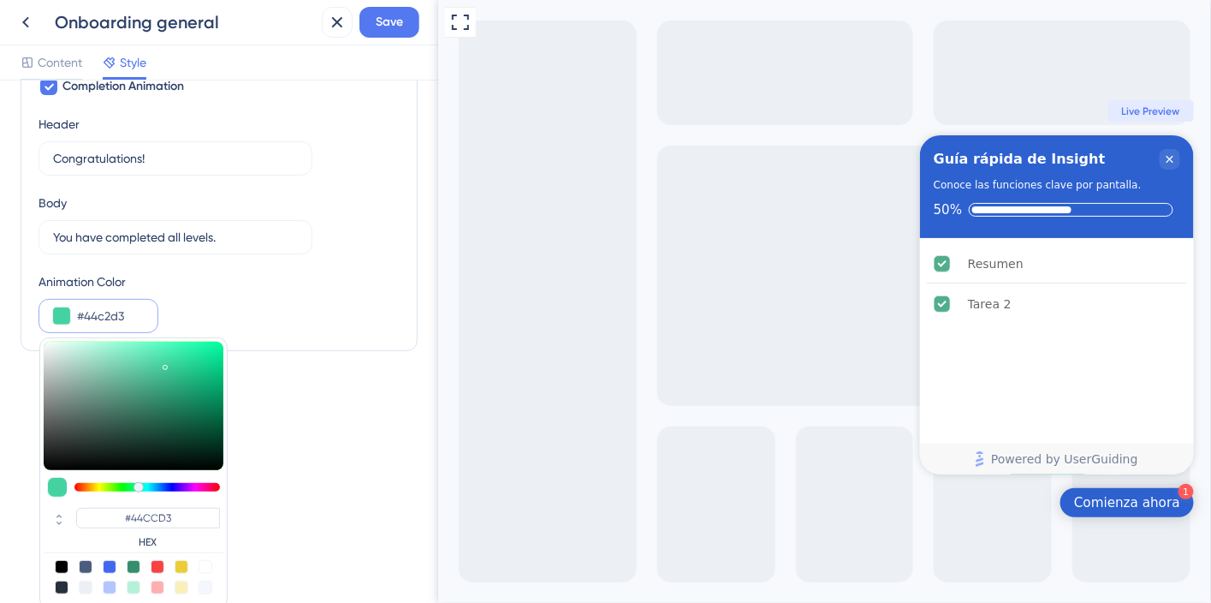
type input "#44bdd3"
type input "#44C2D3"
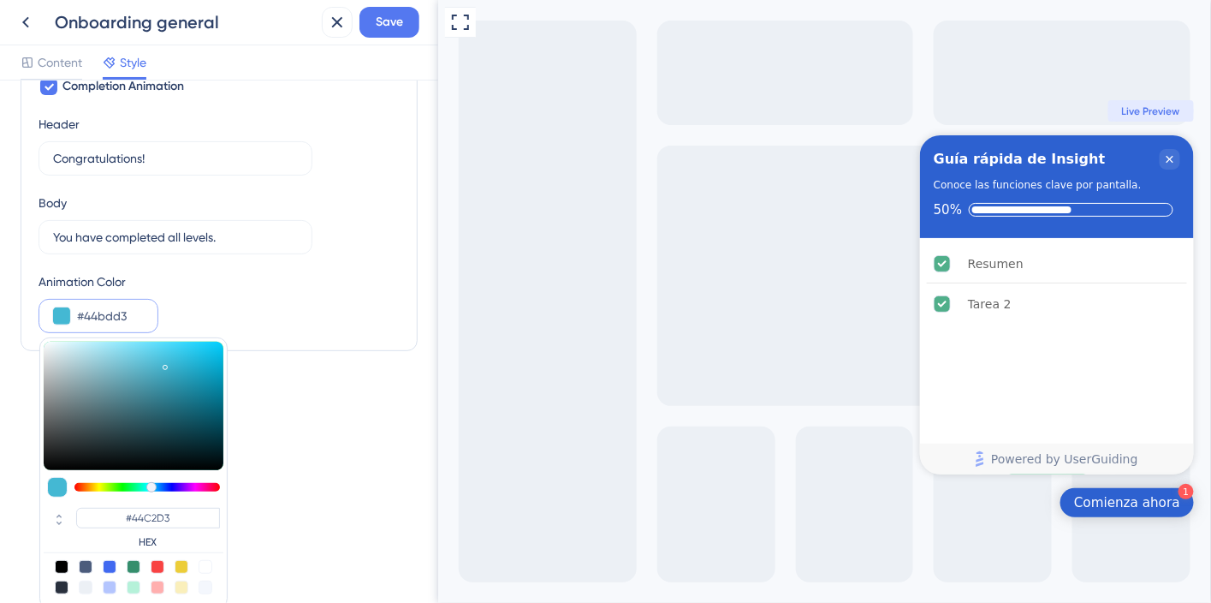
type input "#44b8d3"
type input "#44B8D3"
type input "#44b3d3"
type input "#44B3D3"
type input "#44a9d3"
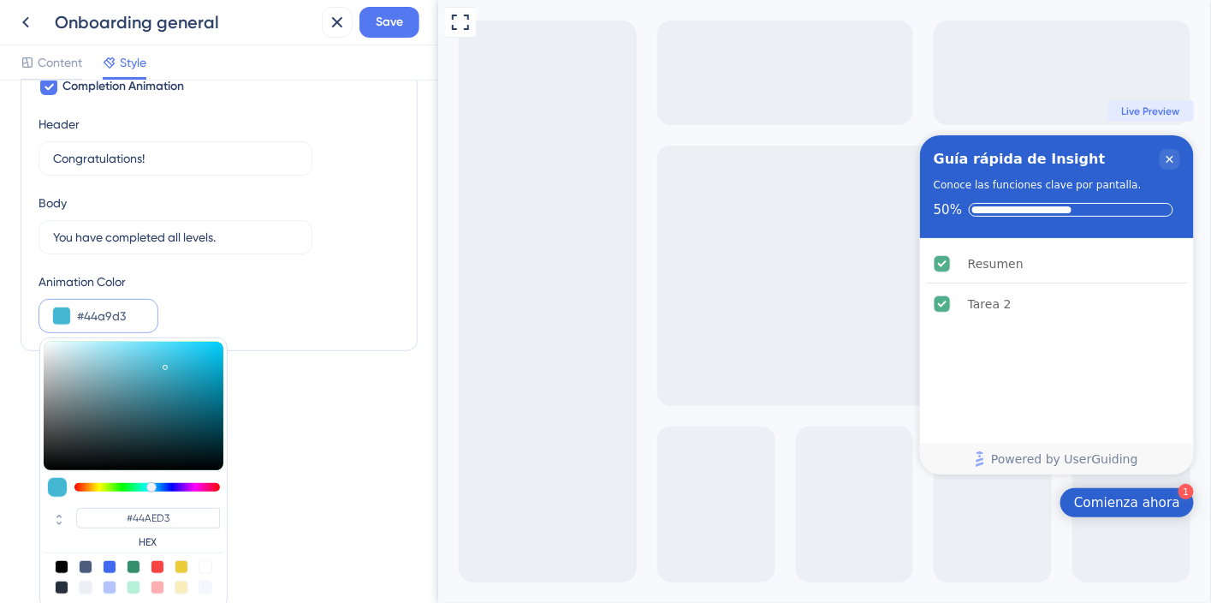
type input "#44A9D3"
type input "#44a4d3"
type input "#44A4D3"
type input "#4495d3"
type input "#4495D3"
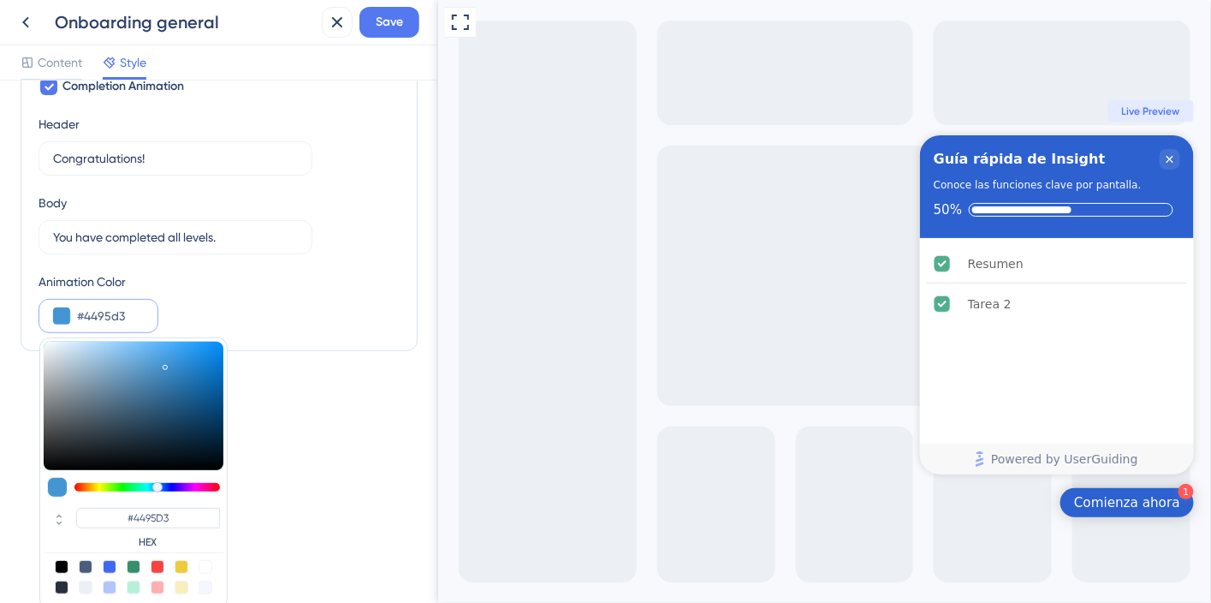
type input "#4490d3"
type input "#4490D3"
type input "#448ad3"
type input "#448AD3"
type input "#4490d3"
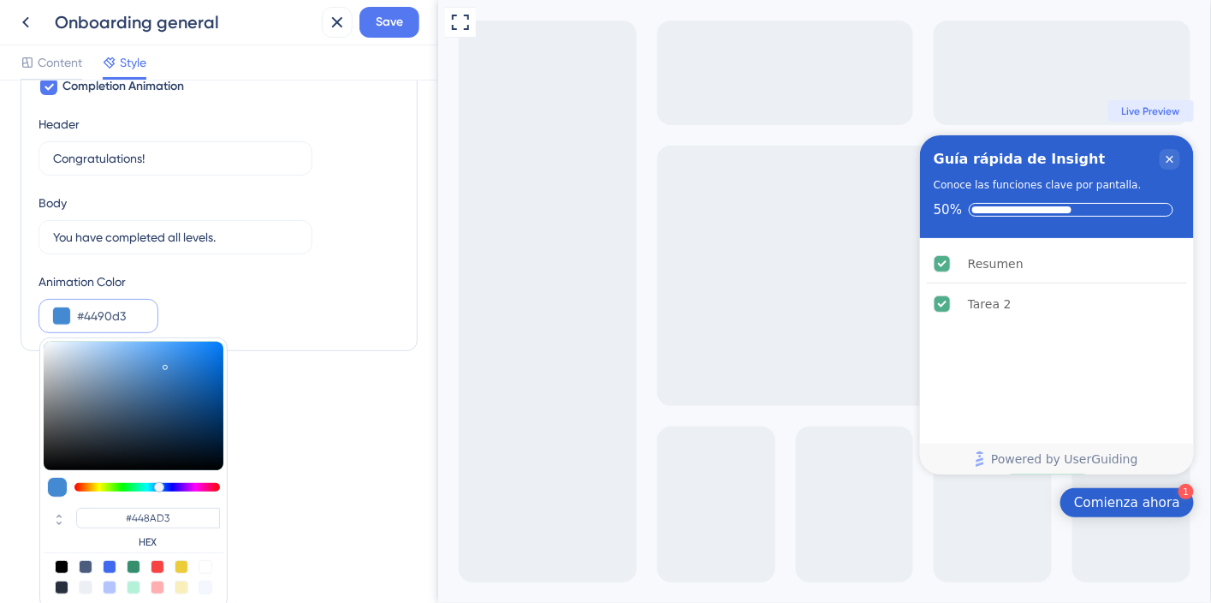
type input "#4490D3"
type input "#4495d3"
type input "#4495D3"
type input "#449ad3"
type input "#449AD3"
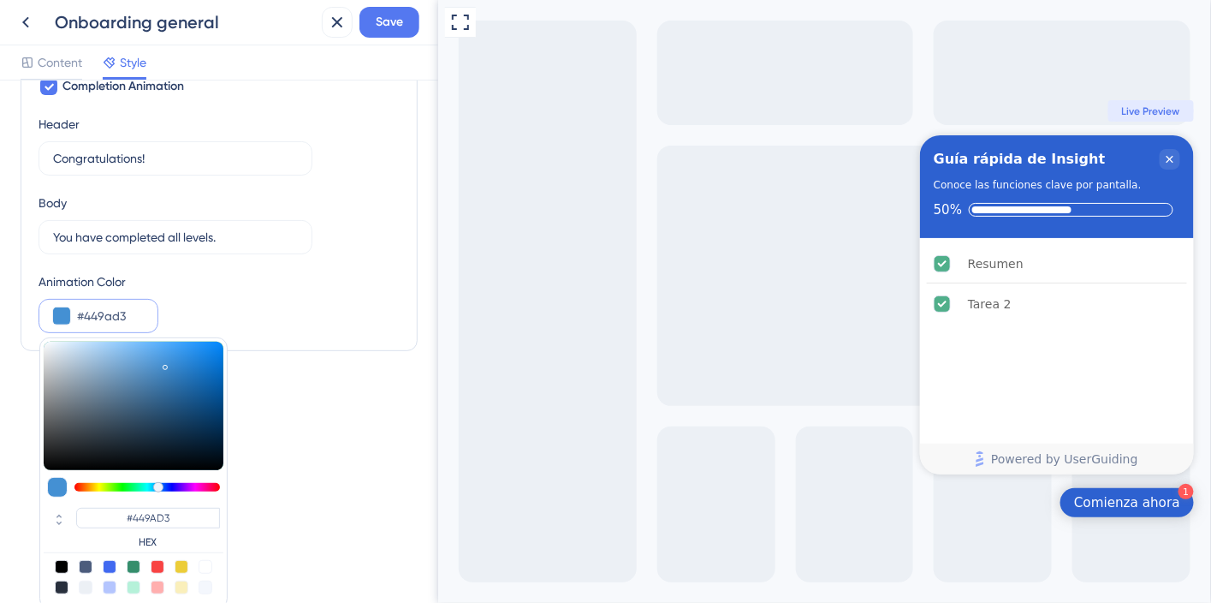
type input "#449fd3"
type input "#449FD3"
type input "#44a4d3"
type input "#44A4D3"
type input "#44a9d3"
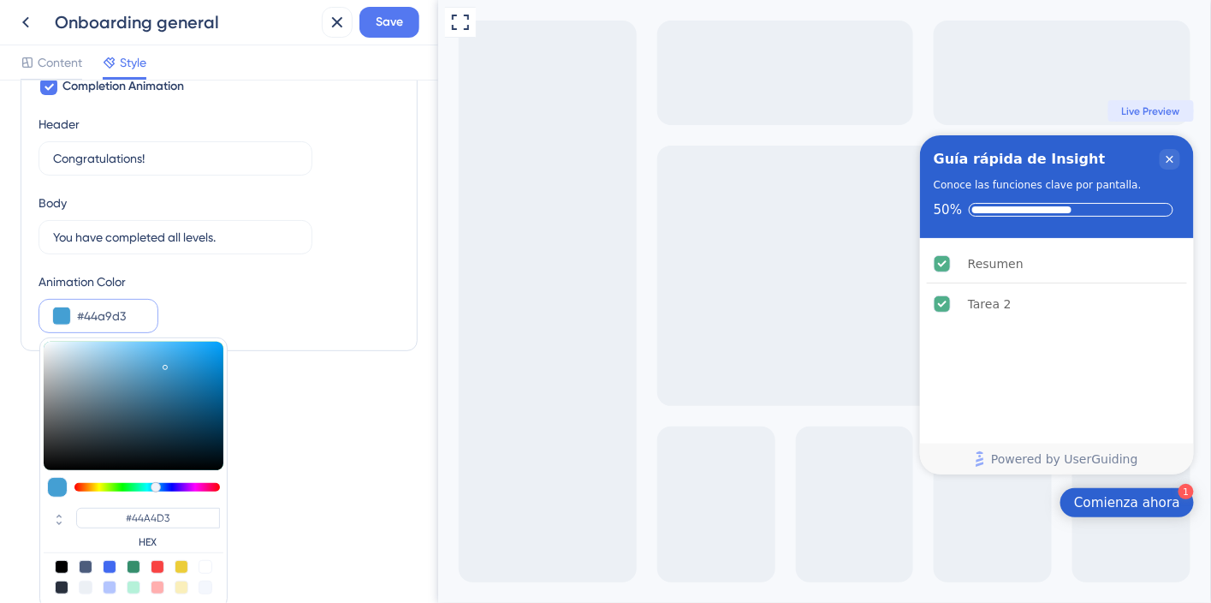
type input "#44A9D3"
type input "#44aed3"
type input "#44AED3"
type input "#44b3d3"
type input "#44B3D3"
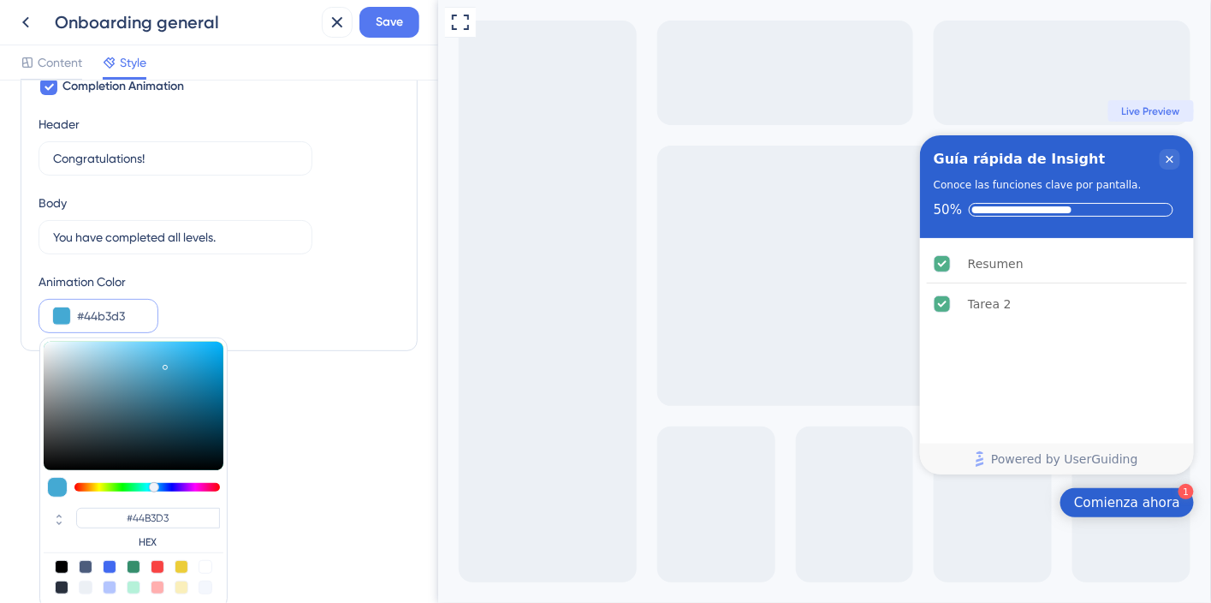
type input "#44b8d3"
type input "#44B8D3"
type input "#44bdd3"
type input "#44BDD3"
click at [150, 483] on div at bounding box center [146, 487] width 145 height 9
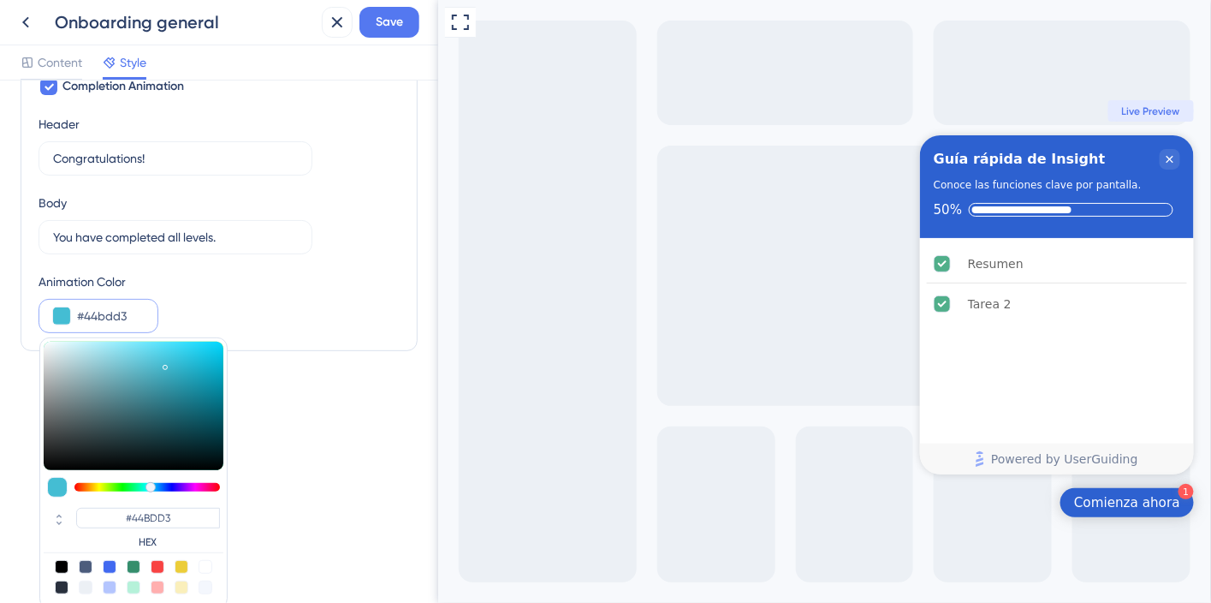
click at [109, 560] on div at bounding box center [110, 567] width 14 height 14
type input "#4169f0"
type input "#4169F0"
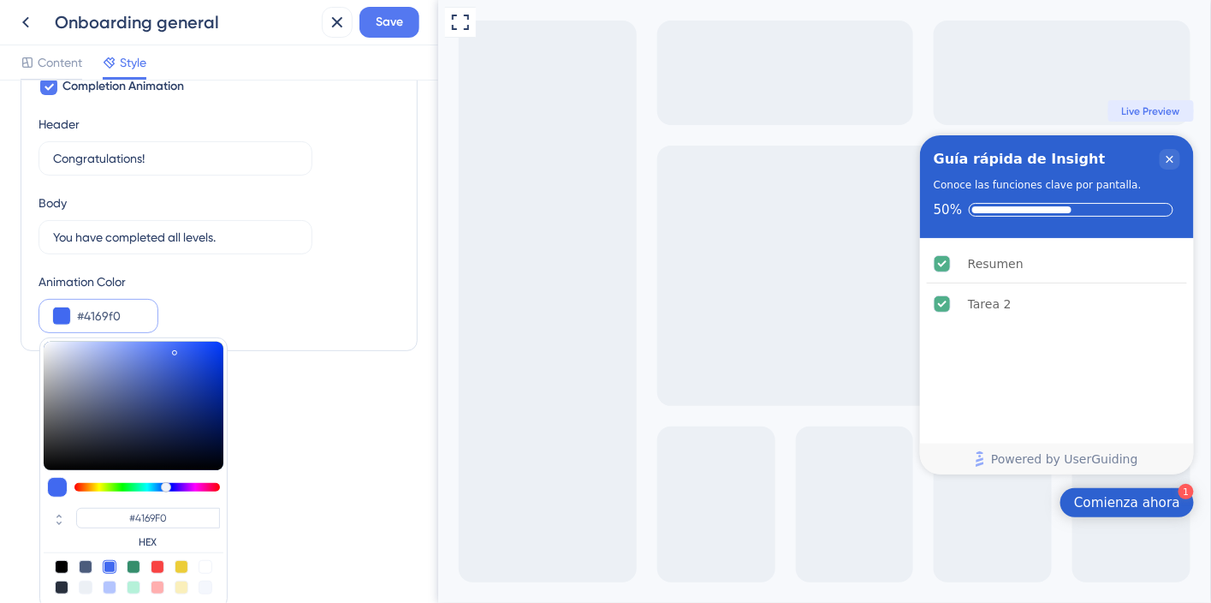
type input "#417ff0"
type input "#417FF0"
type input "#4185f0"
type input "#4185F0"
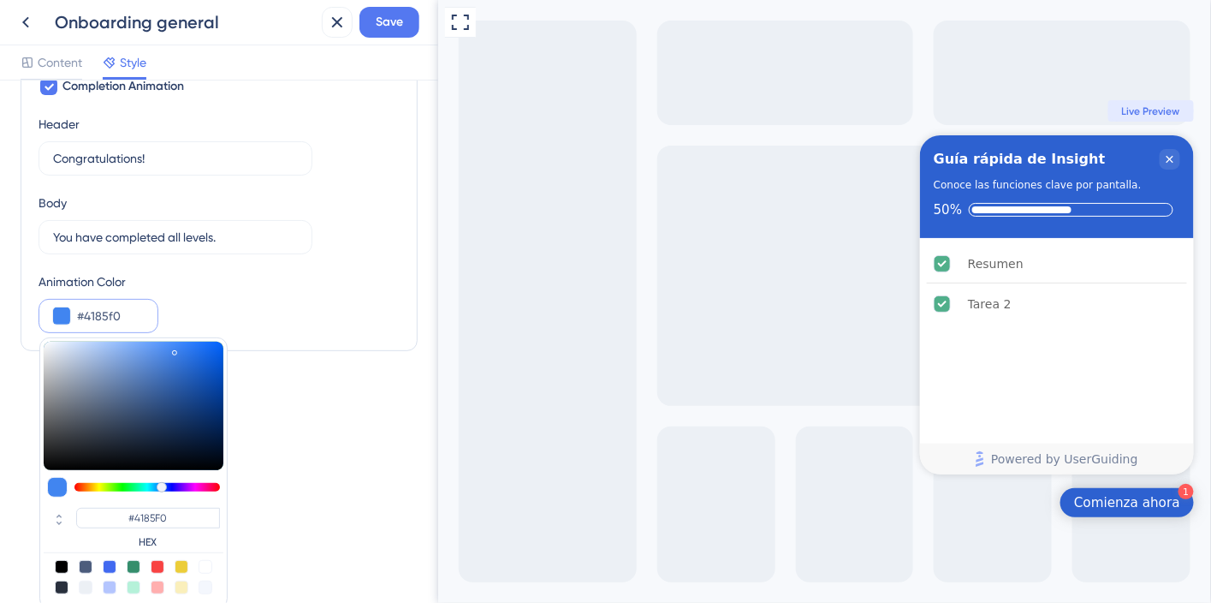
type input "#418bf0"
type input "#418BF0"
type input "#4191f0"
type input "#4191F0"
type input "#4197f0"
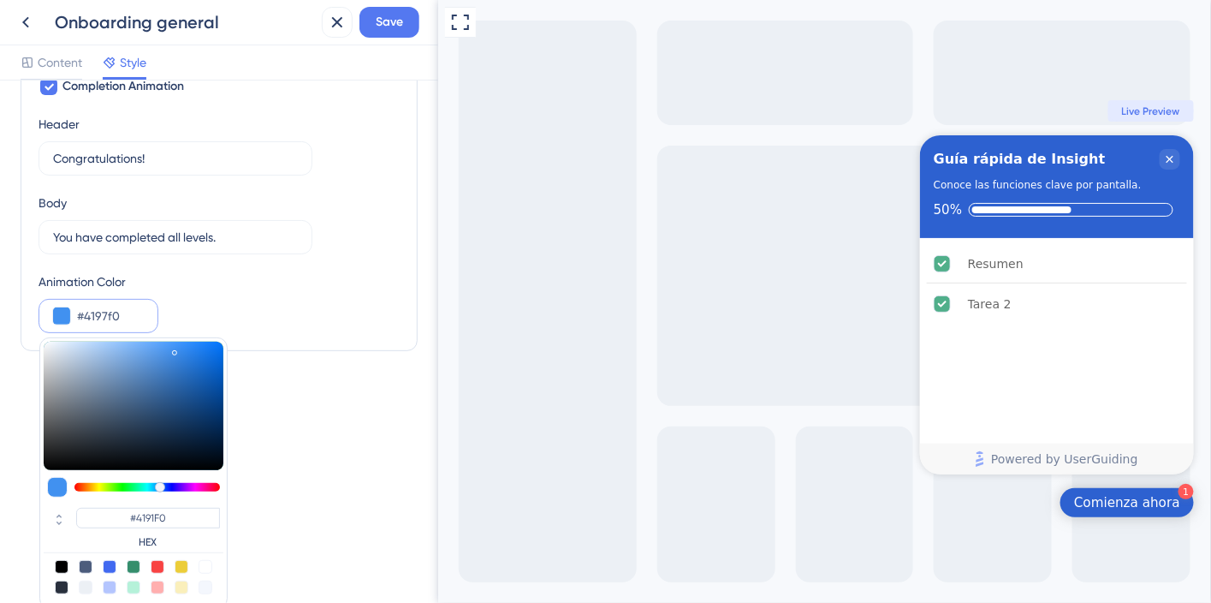
type input "#4197F0"
type input "#419df0"
type input "#419DF0"
type input "#41aaf0"
type input "#41A4F0"
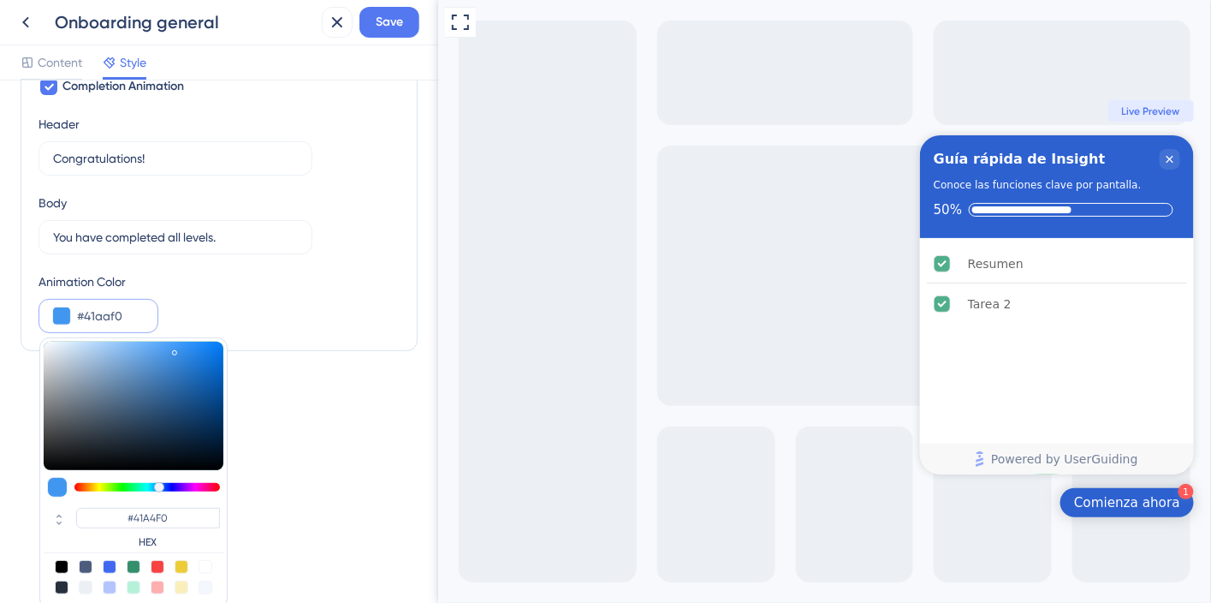
type input "#41b0f0"
type input "#41AAF0"
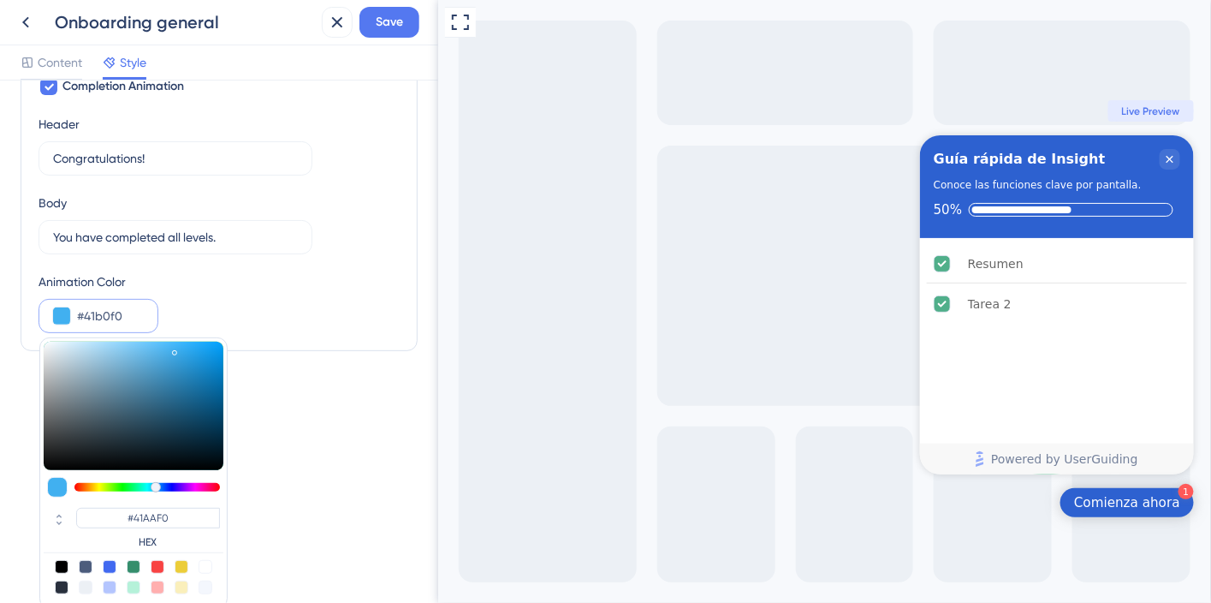
type input "#41b6f0"
type input "#41B0F0"
type input "#41bcf0"
type input "#41BCF0"
type input "#41b6f0"
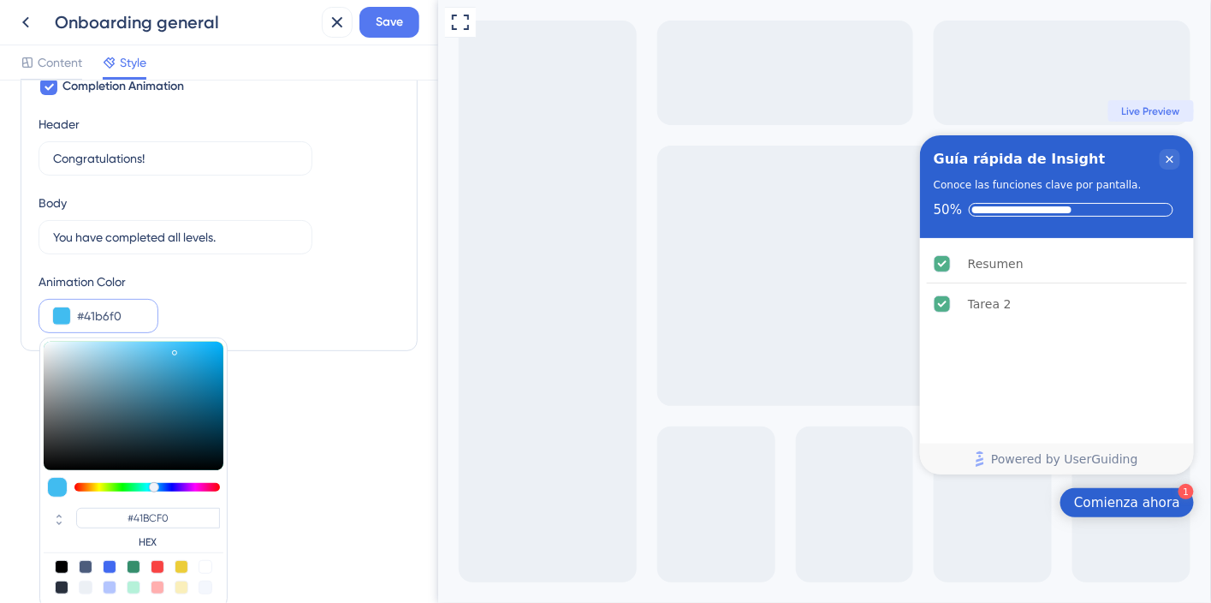
type input "#41B6F0"
type input "#41b0f0"
type input "#41B0F0"
type input "#41aaf0"
type input "#41AAF0"
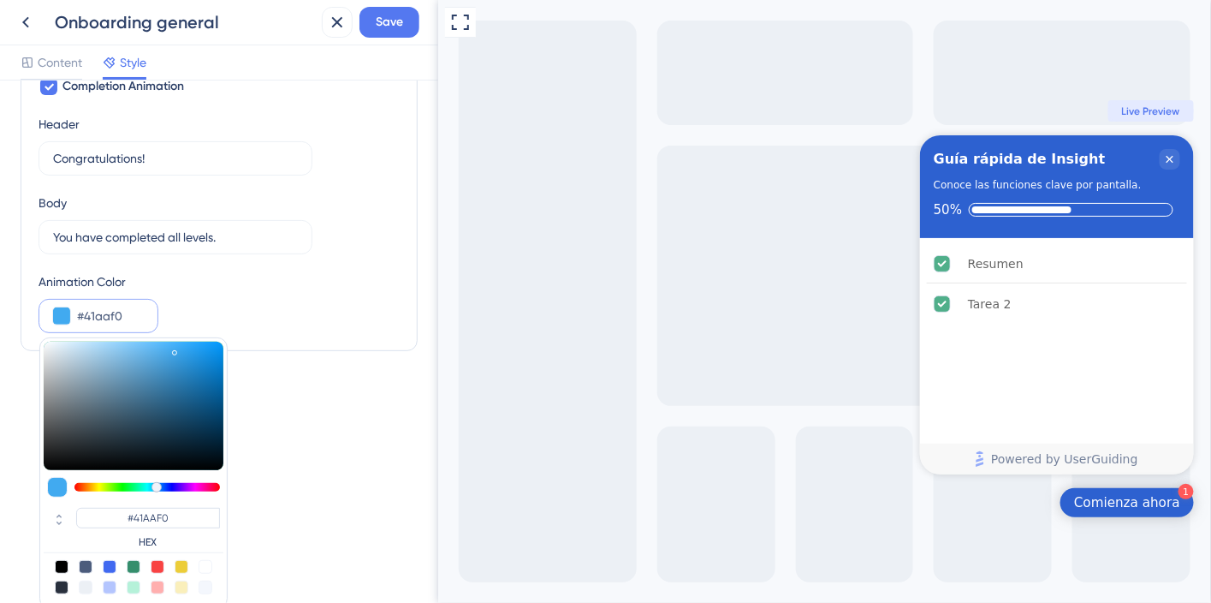
click at [156, 483] on div at bounding box center [156, 487] width 10 height 10
type input "#2b89c8"
type input "#2B89C8"
type input "#2a88c8"
type input "#2A88C8"
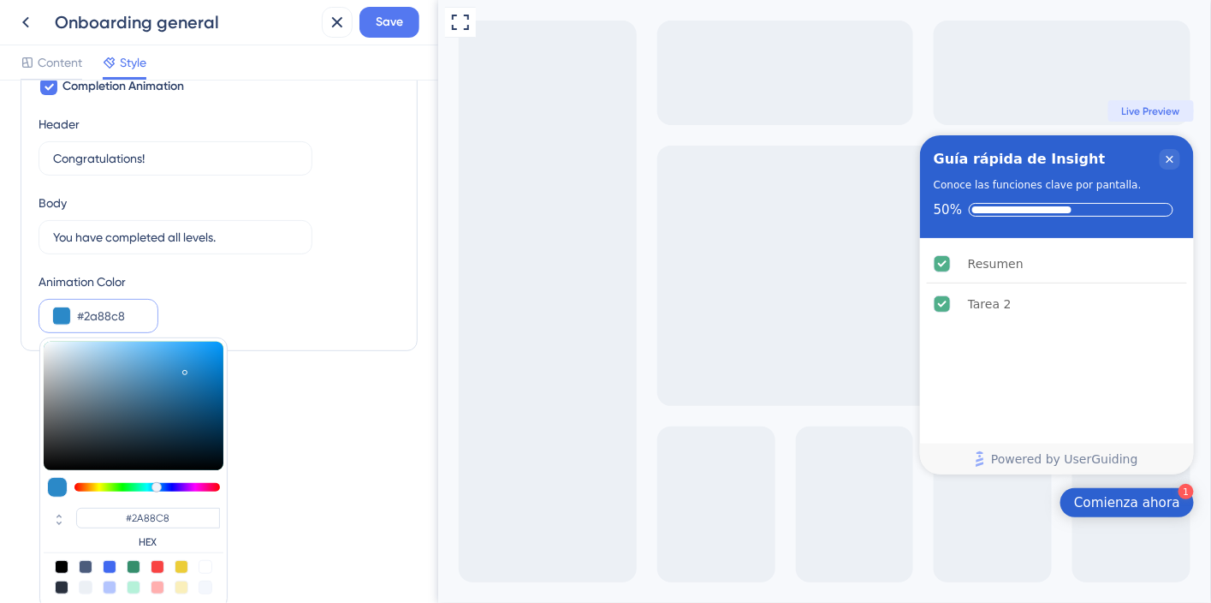
type input "#278cd0"
type input "#278CD0"
type input "#189cf4"
type input "#189CF4"
type input "#0d9eff"
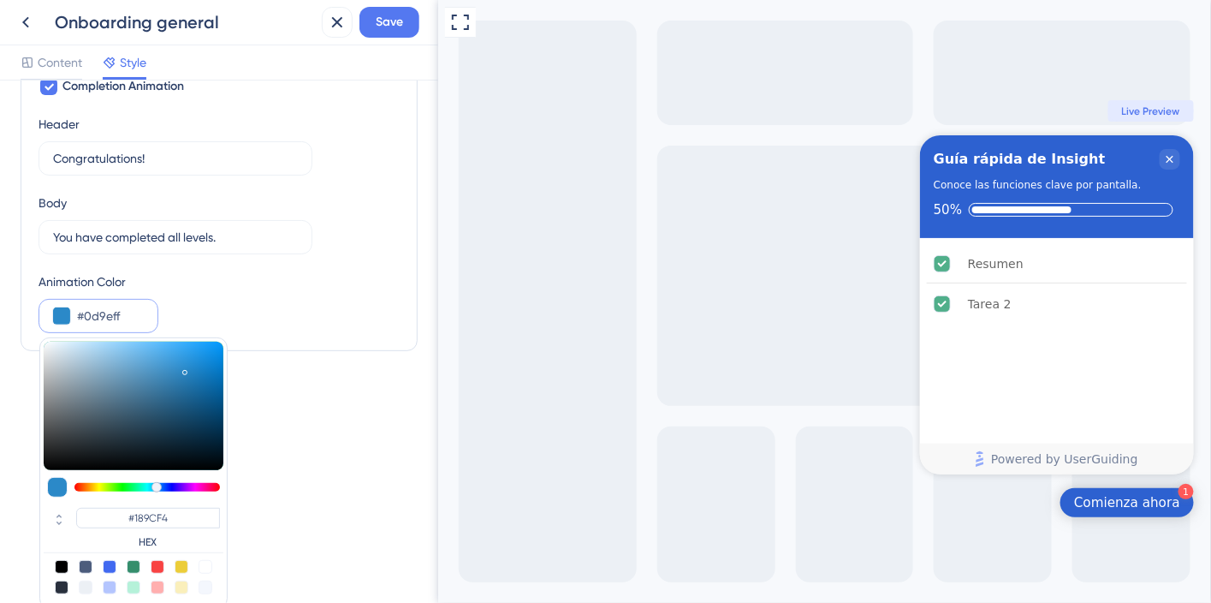
type input "#0D9EFF"
type input "#0b9dff"
type input "#0B9DFF"
type input "#099cff"
type input "#099CFF"
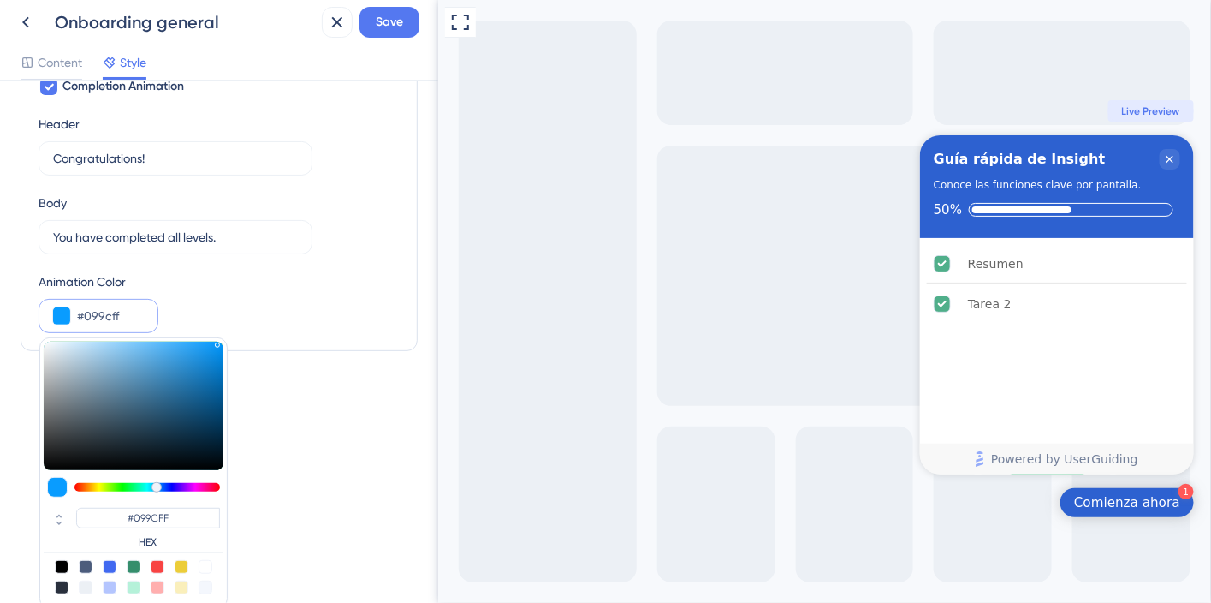
drag, startPoint x: 184, startPoint y: 365, endPoint x: 216, endPoint y: 324, distance: 51.2
click at [216, 324] on div "Animation Color #099cff #099CFF HEX" at bounding box center [219, 302] width 361 height 62
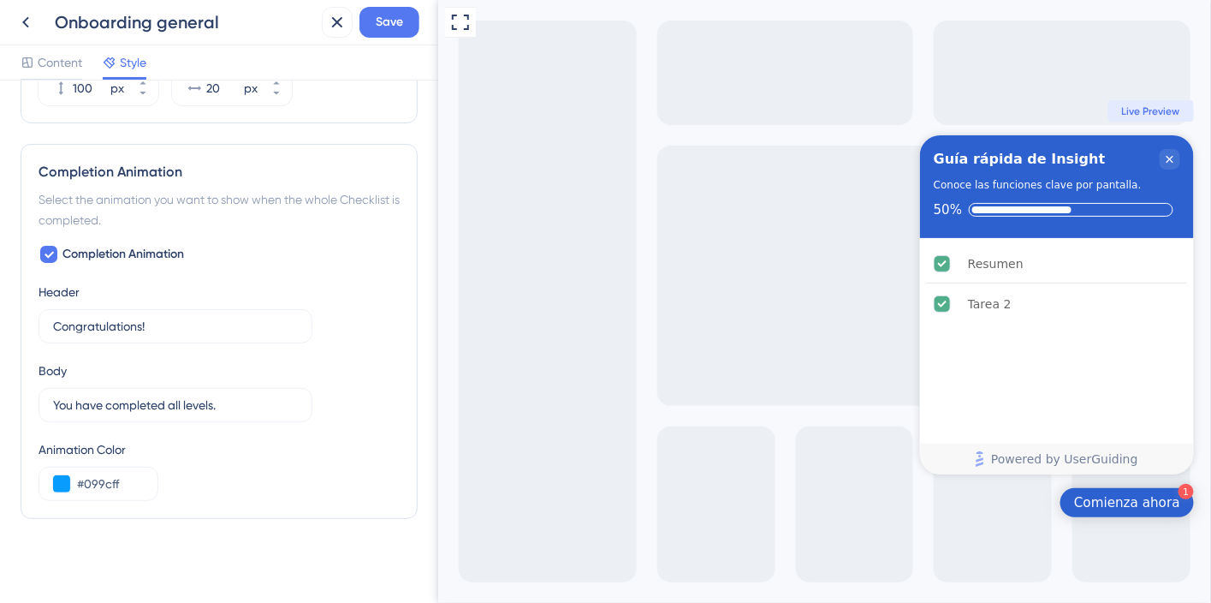
click at [297, 448] on div "Animation Color" at bounding box center [219, 449] width 361 height 21
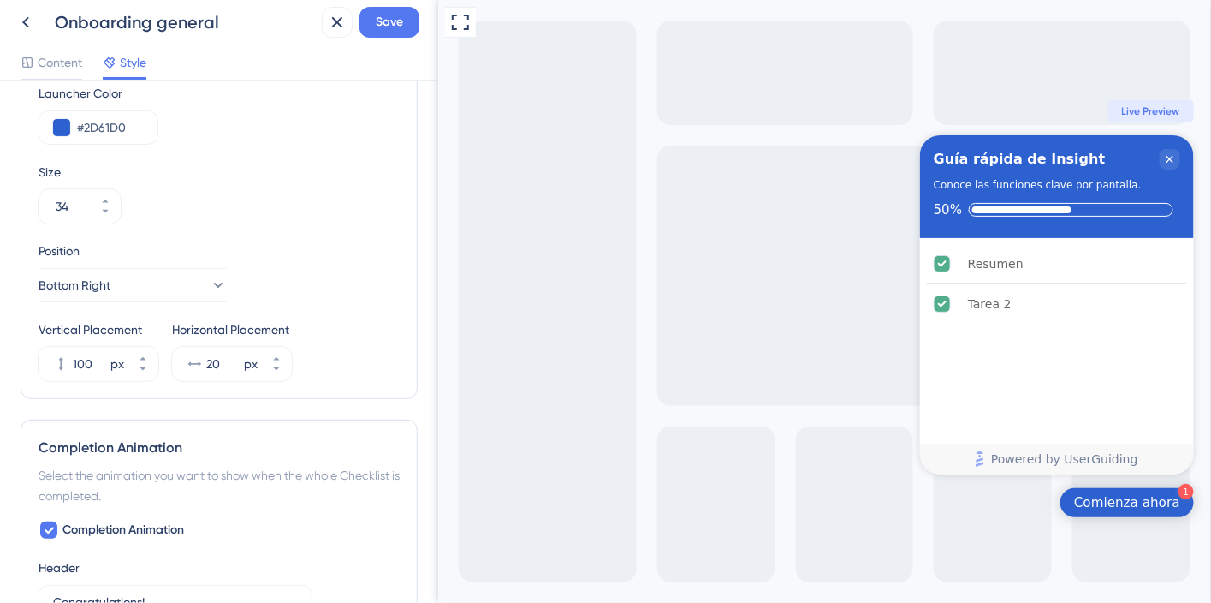
scroll to position [44, 0]
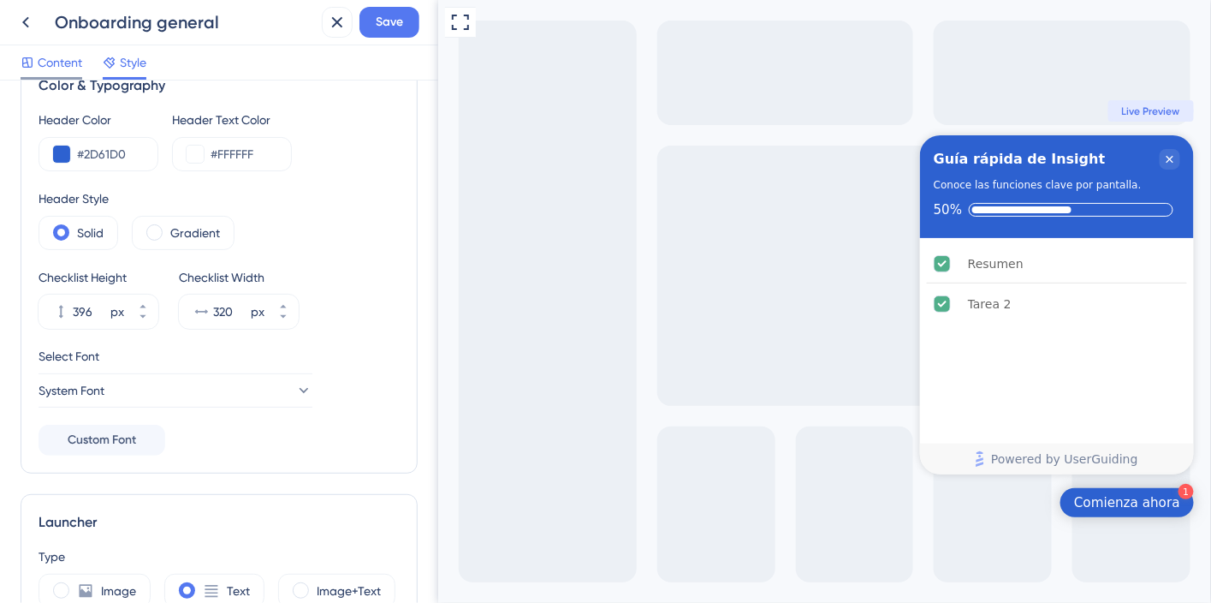
click at [69, 66] on span "Content" at bounding box center [60, 62] width 45 height 21
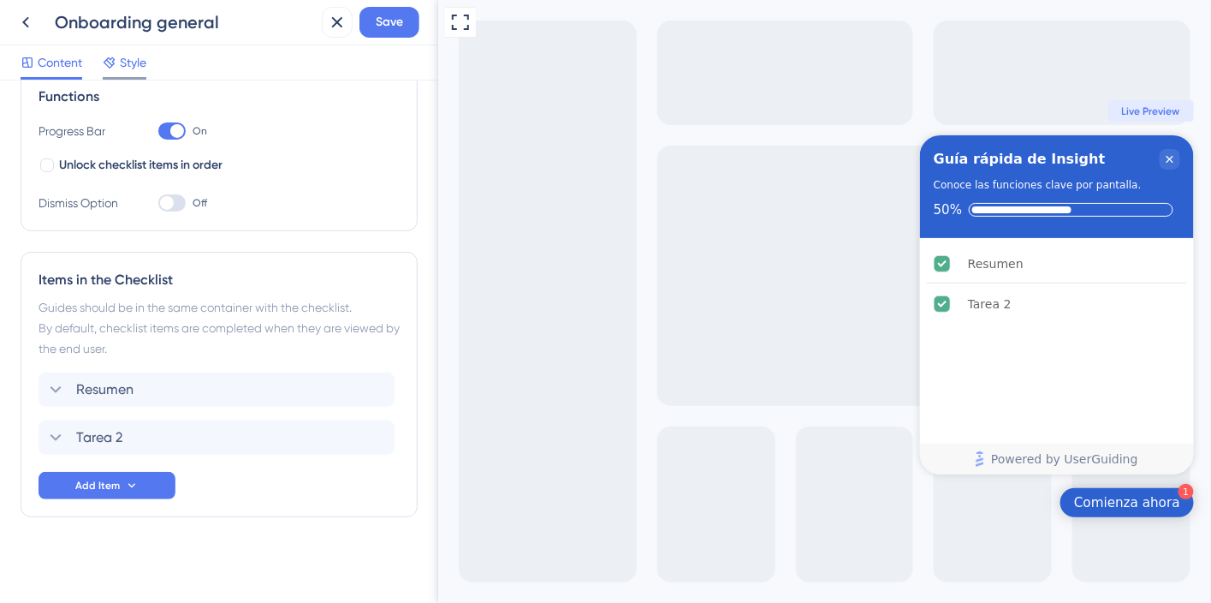
click at [143, 66] on span "Style" at bounding box center [133, 62] width 27 height 21
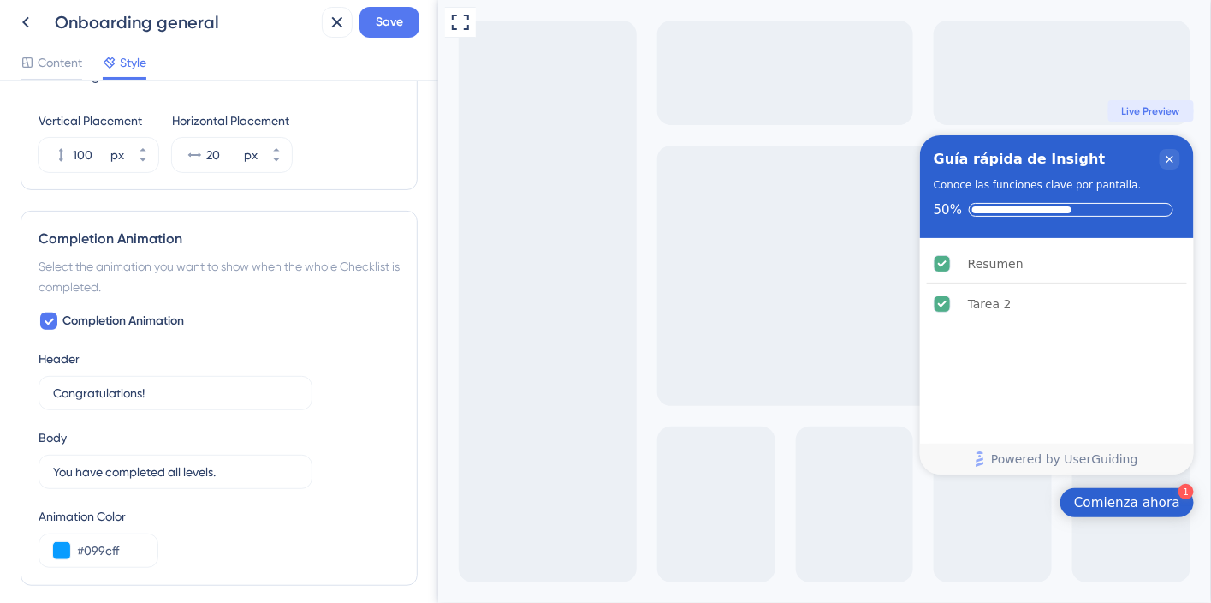
scroll to position [940, 0]
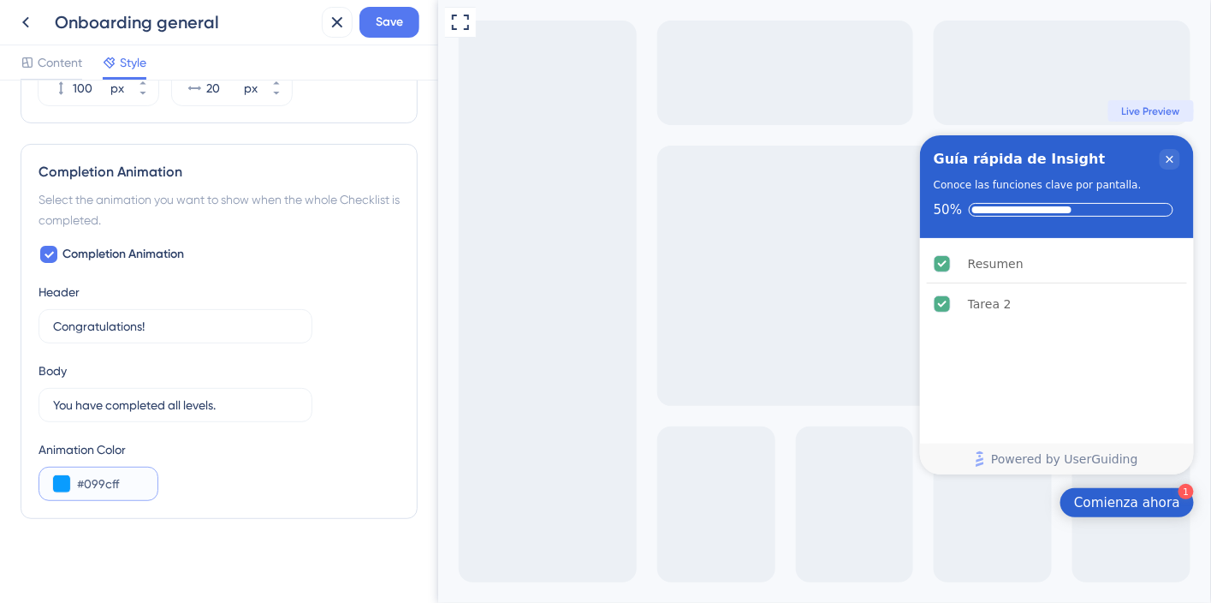
click at [62, 478] on button at bounding box center [61, 483] width 17 height 17
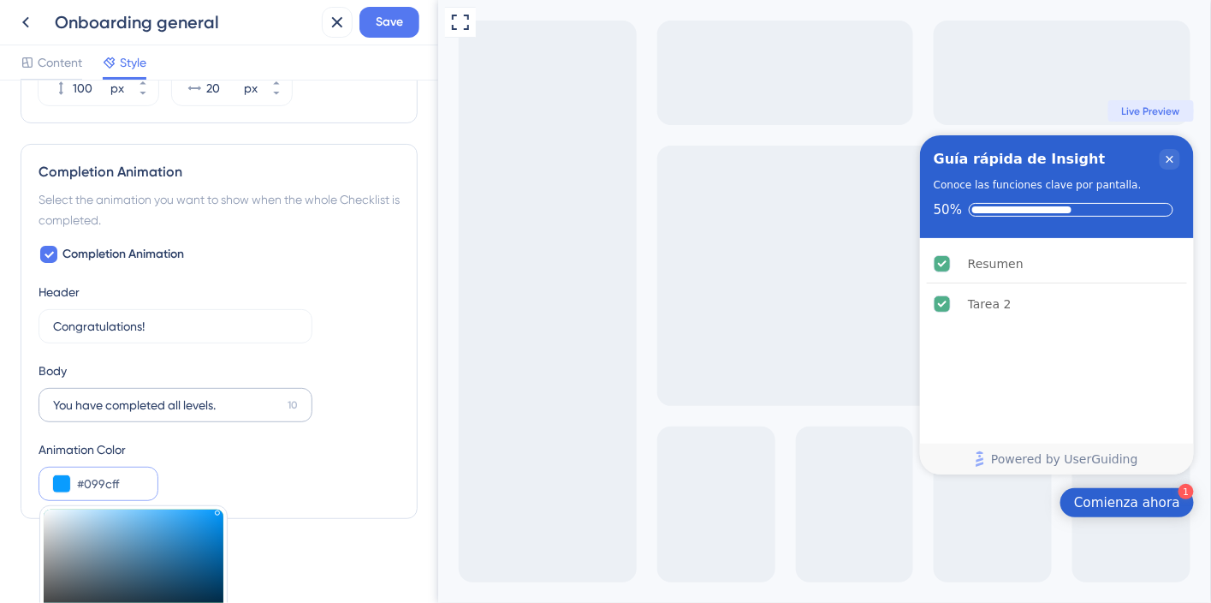
scroll to position [1107, 0]
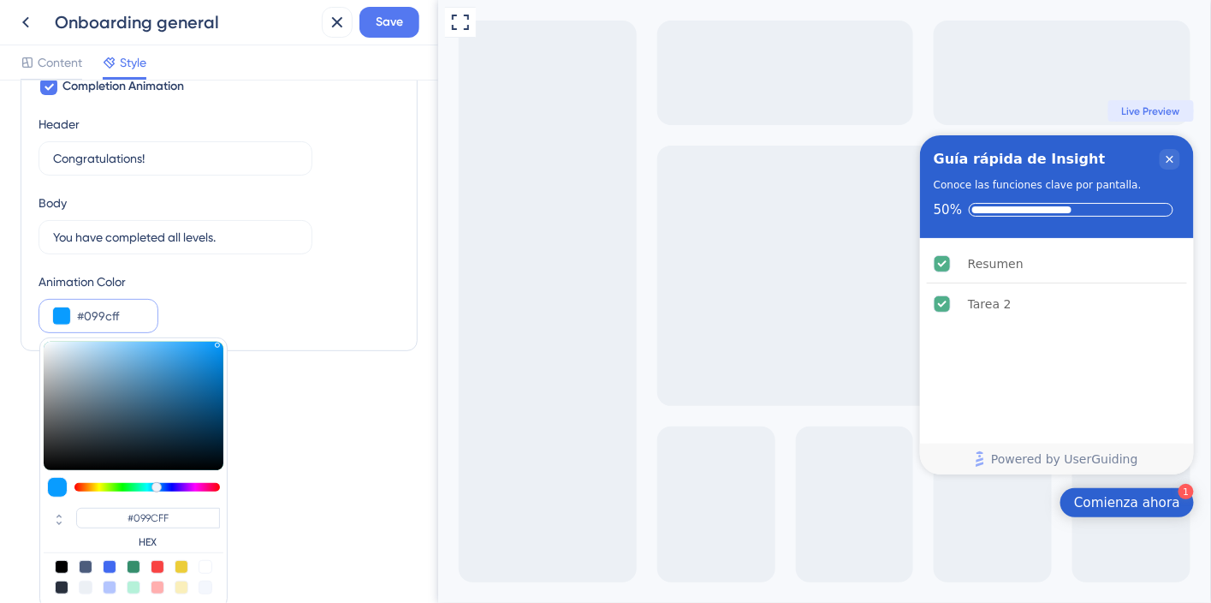
click at [133, 561] on div at bounding box center [134, 567] width 14 height 14
type input "#358e6c"
type input "#358E6C"
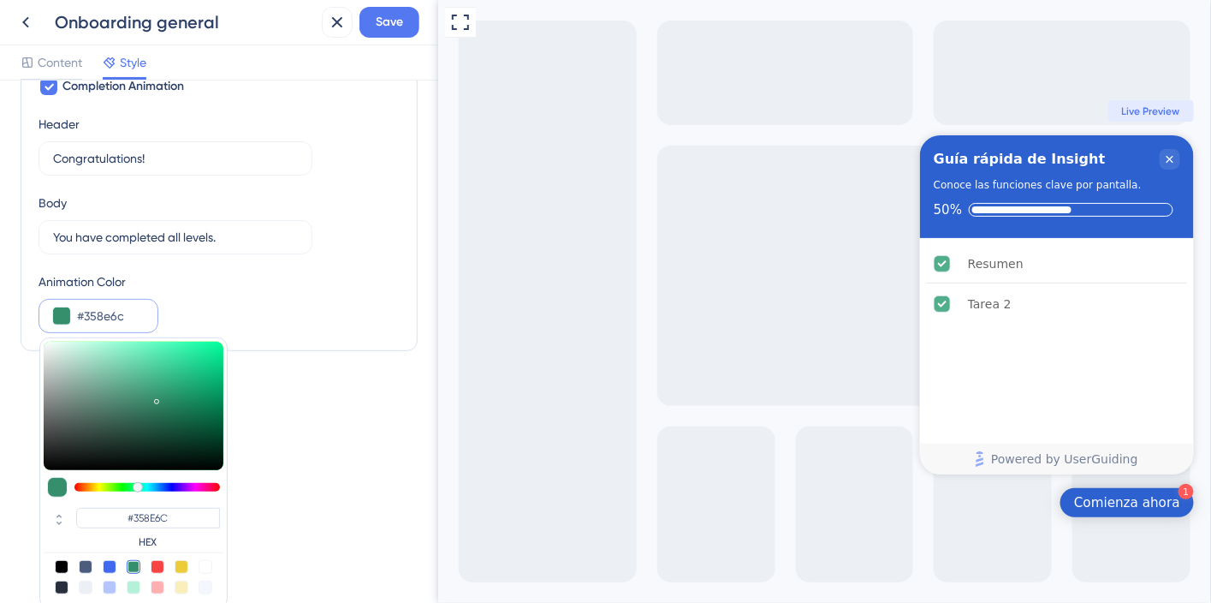
type input "#358e73"
type input "#358E73"
type input "#358e79"
type input "#358E79"
type input "#358e7c"
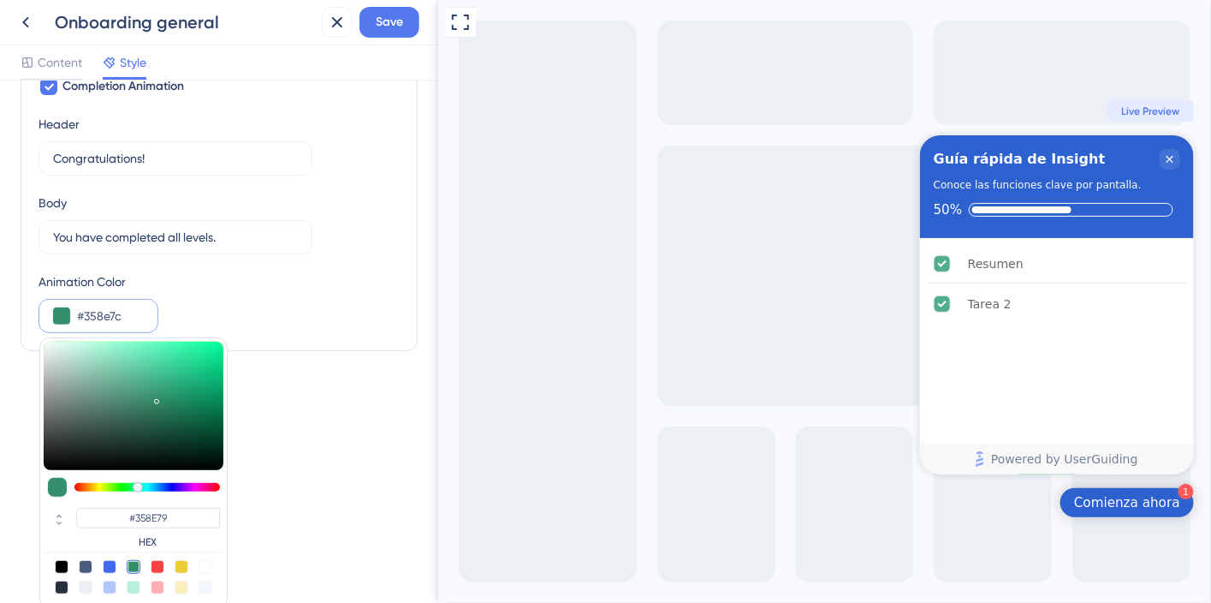
type input "#358E7C"
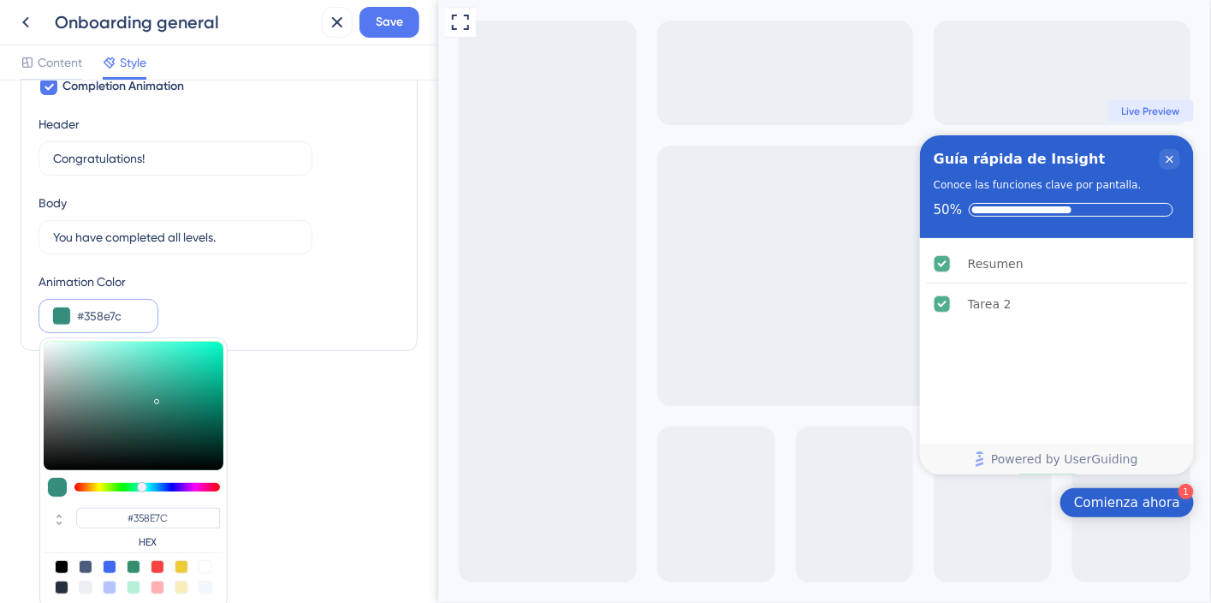
type input "#358e7f"
type input "#358E7F"
type input "#358e83"
type input "#358E83"
click at [143, 482] on div at bounding box center [144, 487] width 10 height 10
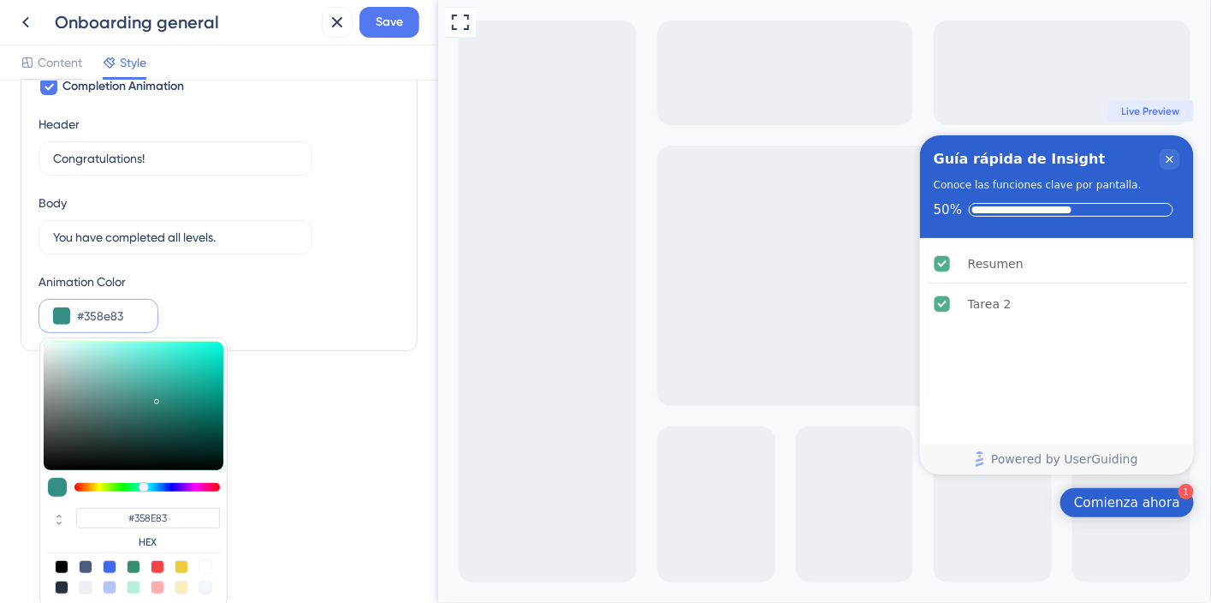
type input "#35748e"
type input "#35748E"
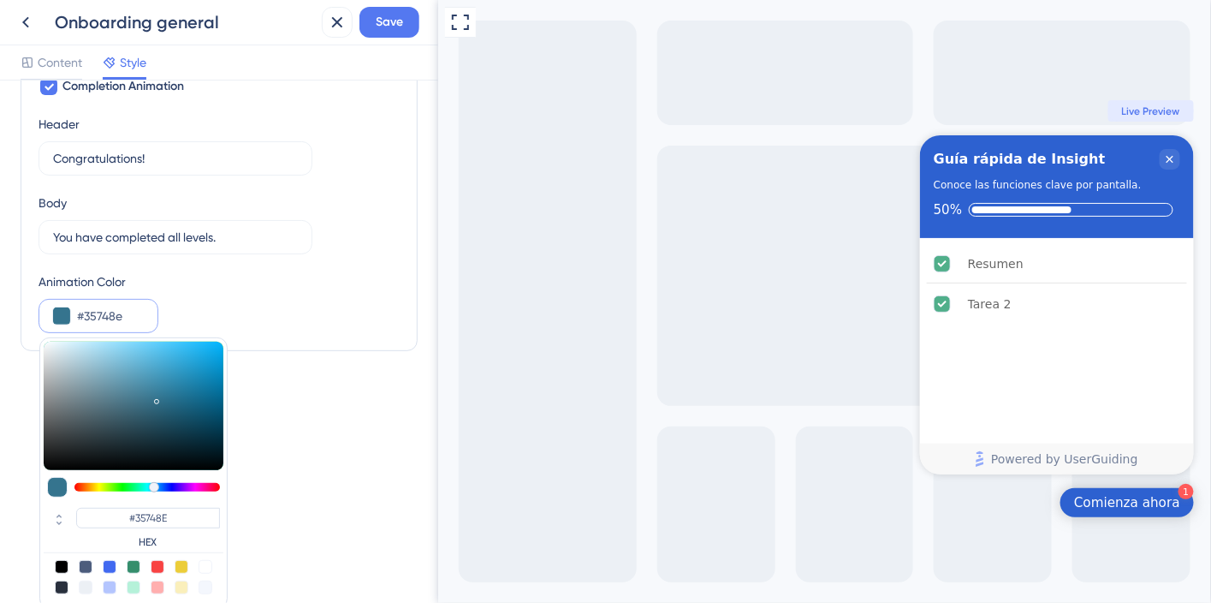
click at [153, 483] on div at bounding box center [146, 487] width 145 height 9
type input "#1b8cba"
type input "#1B8CBA"
type input "#1baeea"
type input "#1BAEEA"
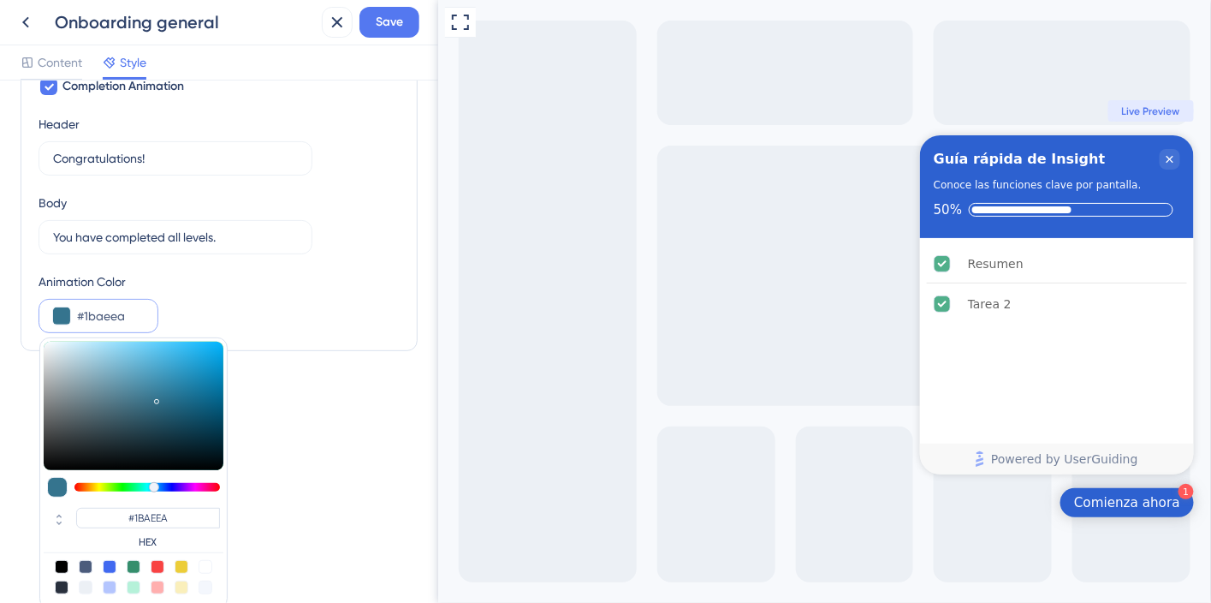
type input "#14bbff"
type input "#14BBFF"
type input "#13bbff"
type input "#13BBFF"
type input "#14bbff"
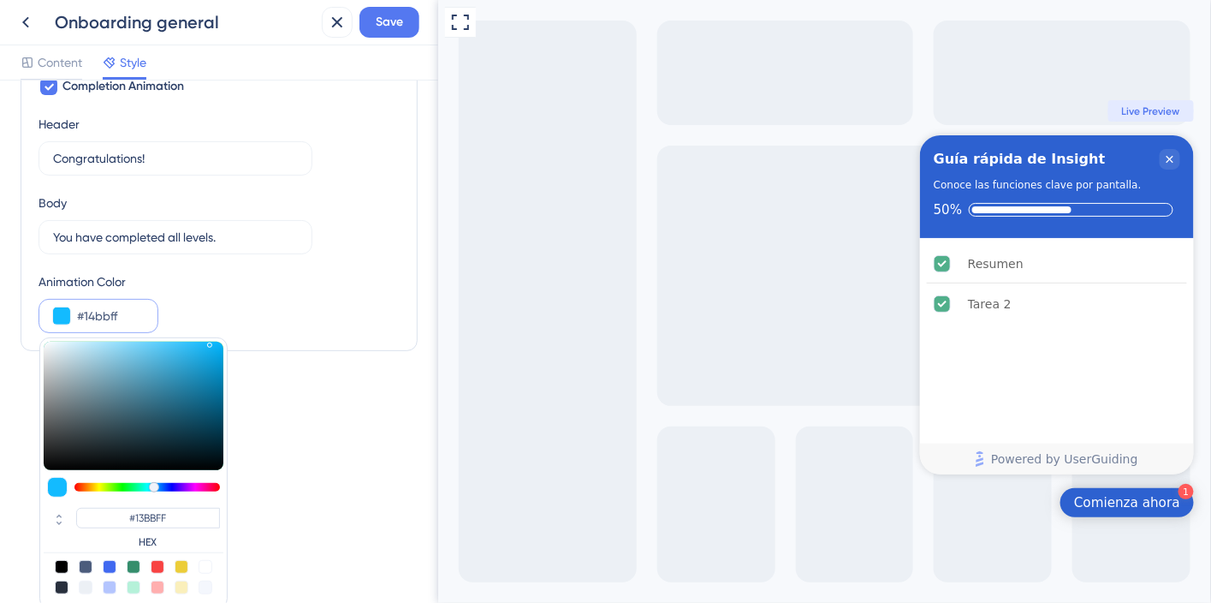
type input "#14BBFF"
type input "#13bbff"
type input "#13BBFF"
type input "#14bbff"
type input "#14BBFF"
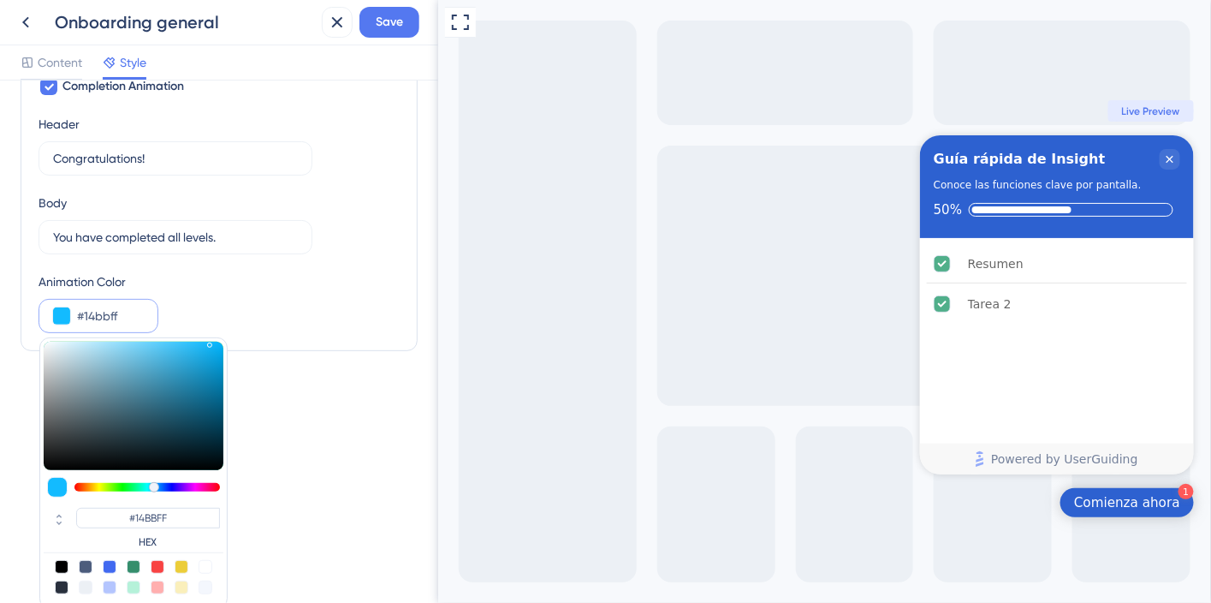
type input "#15bbff"
type input "#15BBFF"
type input "#14bbff"
type input "#14BBFF"
type input "#15bbff"
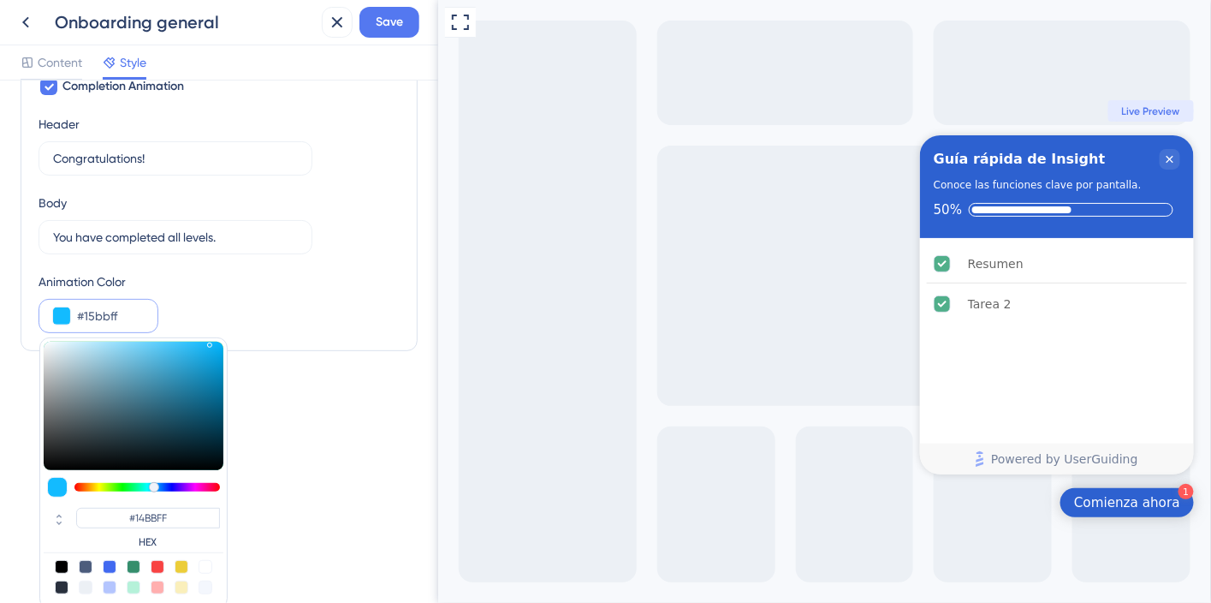
type input "#15BBFF"
type input "#17bbff"
type input "#17BBFF"
type input "#18bbff"
type input "#18BBFF"
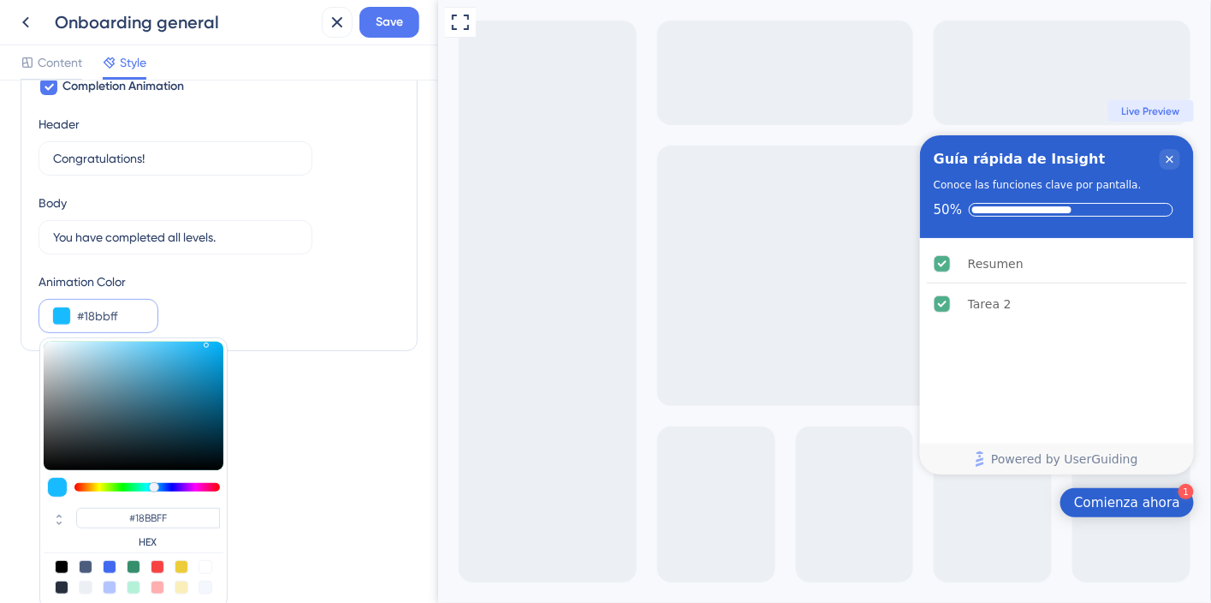
type input "#1abcff"
type input "#1ABCFF"
type input "#1dbcfe"
type input "#1DBCFE"
type input "#1db9f9"
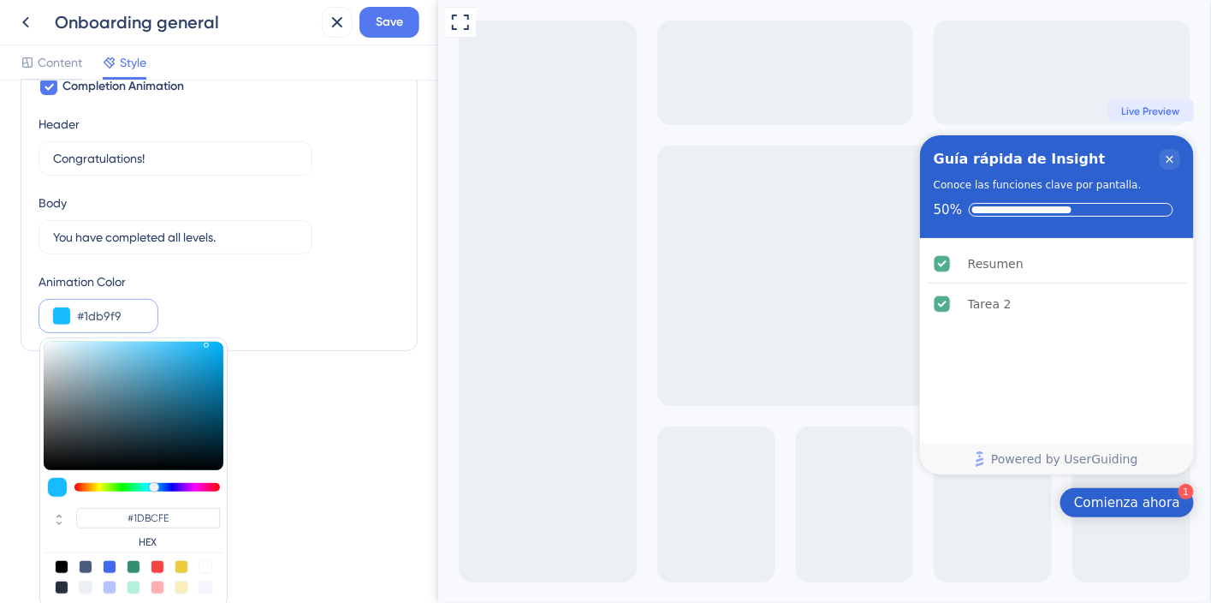
type input "#1DB9F9"
type input "#1eb7f6"
type input "#1EB7F6"
type input "#1fb3f1"
type input "#1FB3F1"
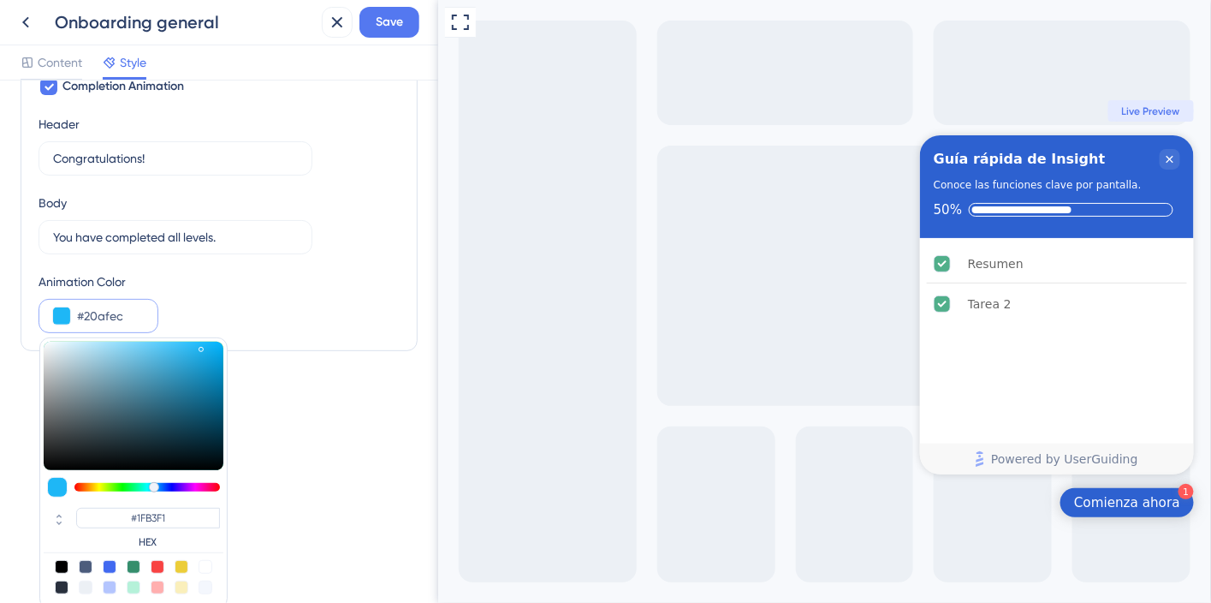
type input "#23ace6"
type input "#23ACE6"
type input "#24abe5"
type input "#24ABE5"
type input "#24a8e1"
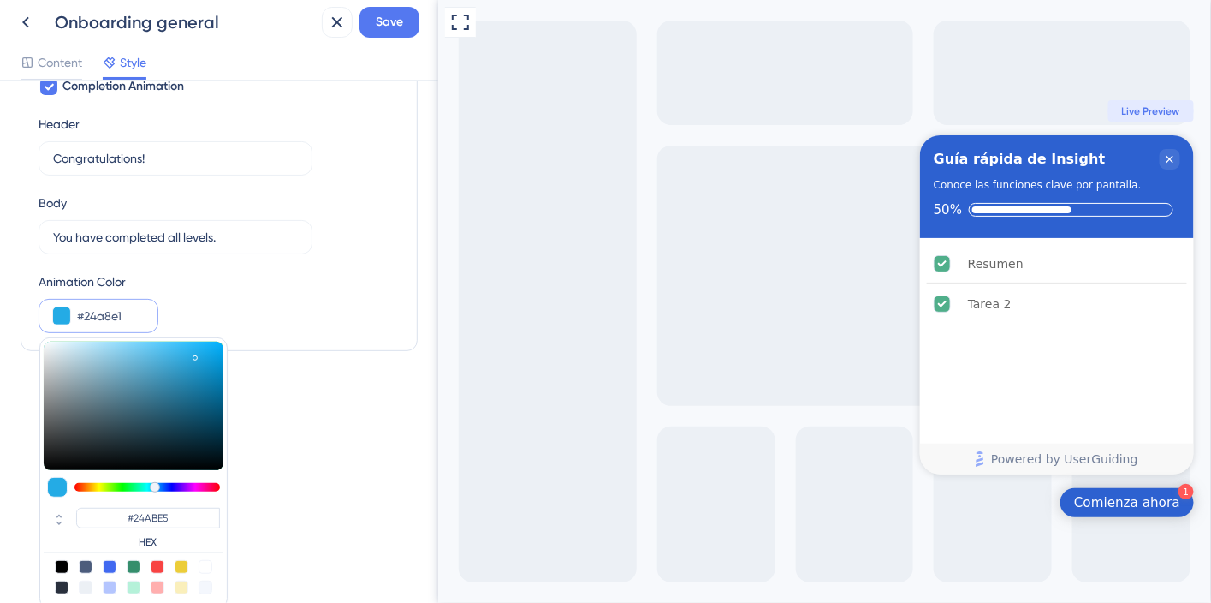
type input "#24A8E1"
type input "#24aae3"
type input "#24AAE3"
type input "#25abe5"
type input "#25ABE5"
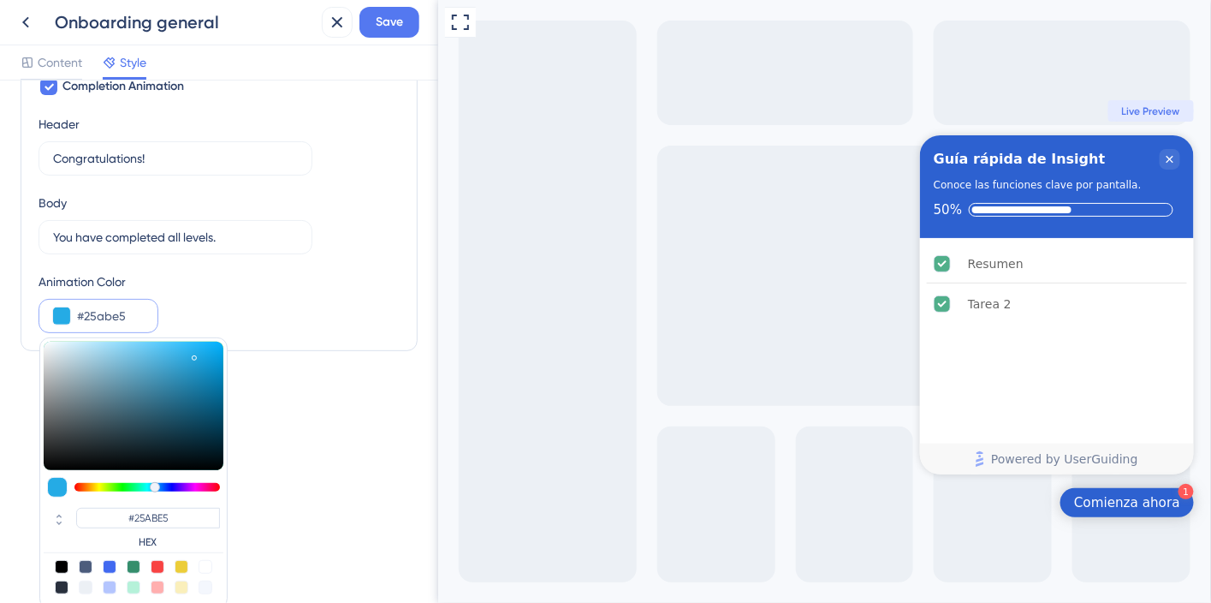
type input "#25ace6"
type input "#25ACE6"
type input "#24ace6"
type input "#24ACE6"
type input "#24aee8"
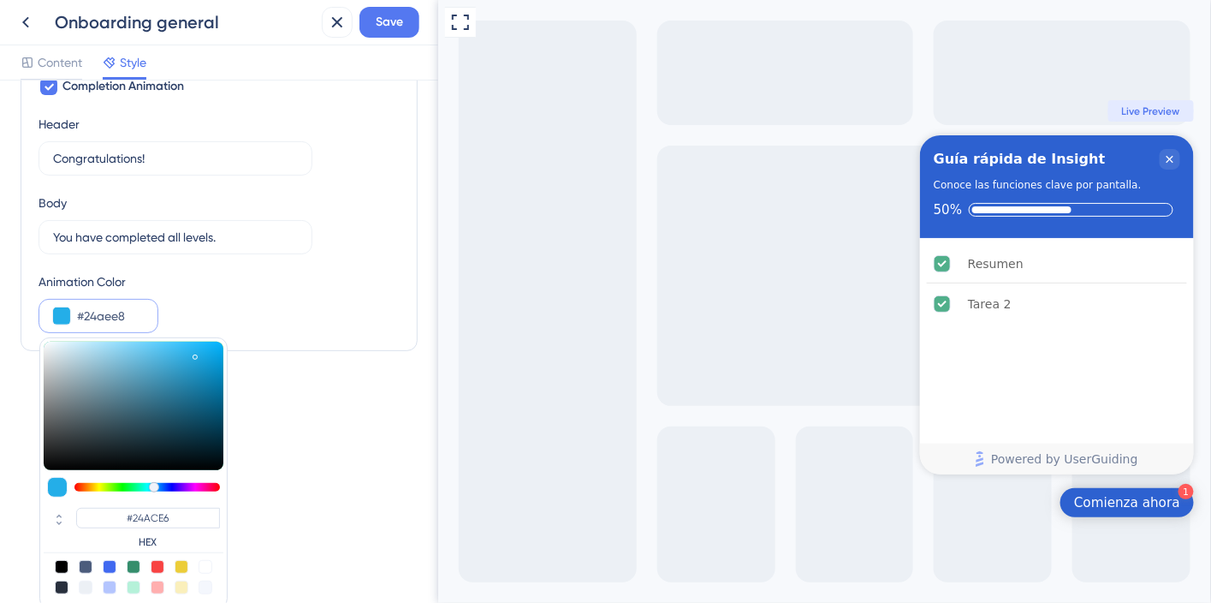
type input "#24AEE8"
type input "#23aee8"
type input "#23AEE8"
type input "#23afea"
type input "#23AFEA"
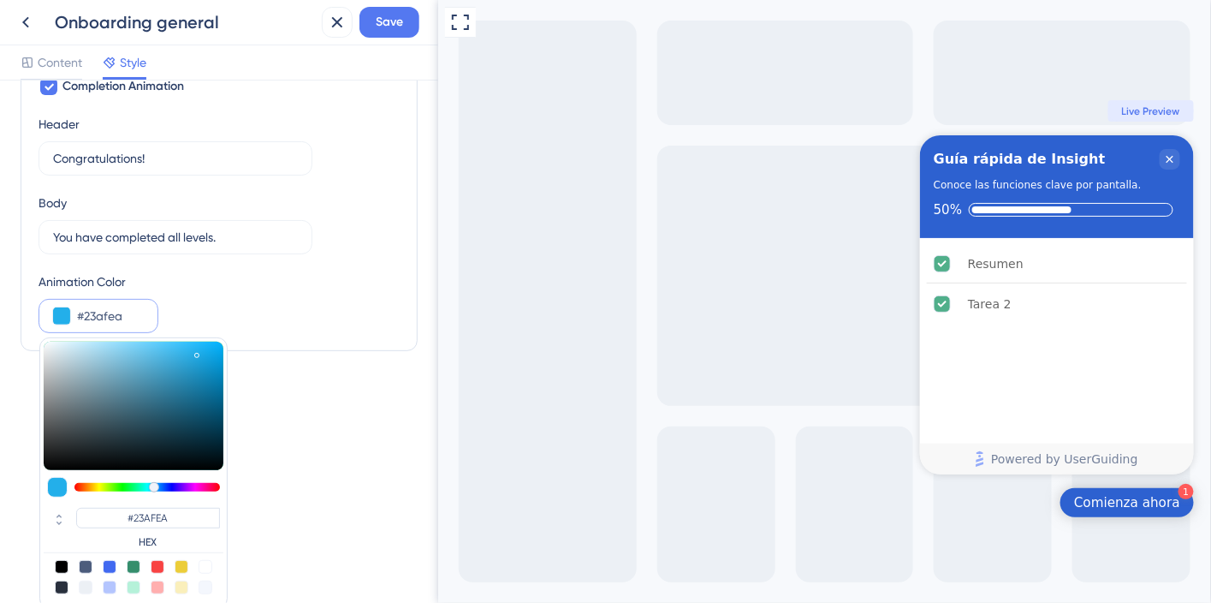
type input "#22afea"
type input "#22AFEA"
type input "#21ade8"
type input "#21ADE8"
type input "#1fabe6"
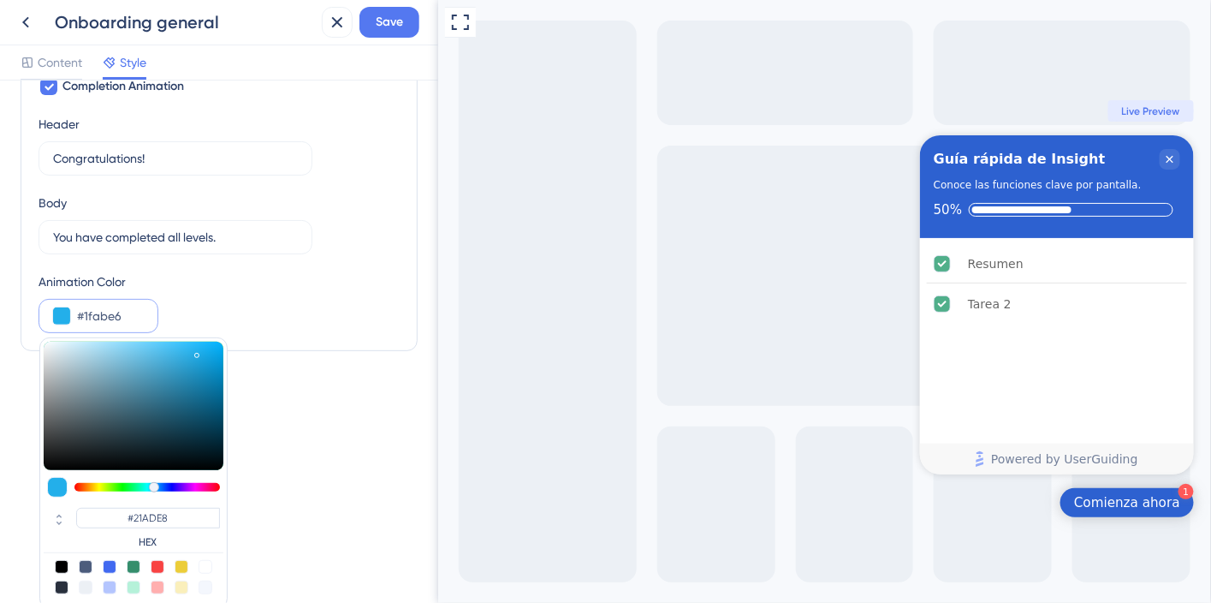
type input "#1FABE6"
type input "#1daae5"
type input "#1DAAE5"
type input "#1caae5"
type input "#1CAAE5"
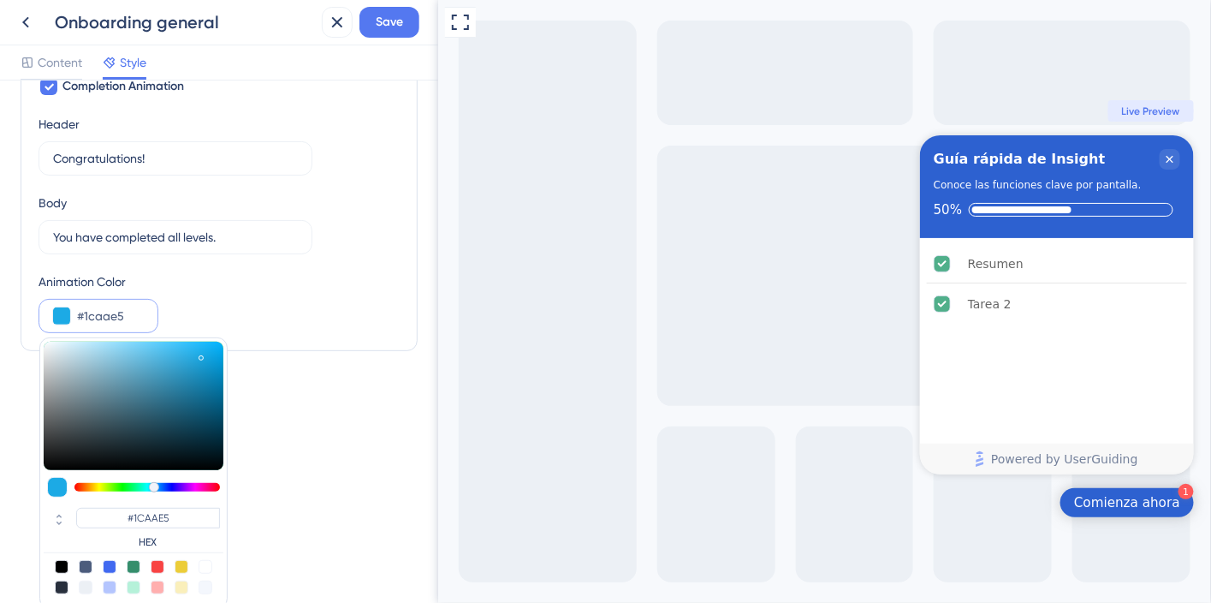
type input "#1daae5"
type input "#1DAAE5"
type input "#1eabe6"
type input "#1EABE6"
type input "#20ade8"
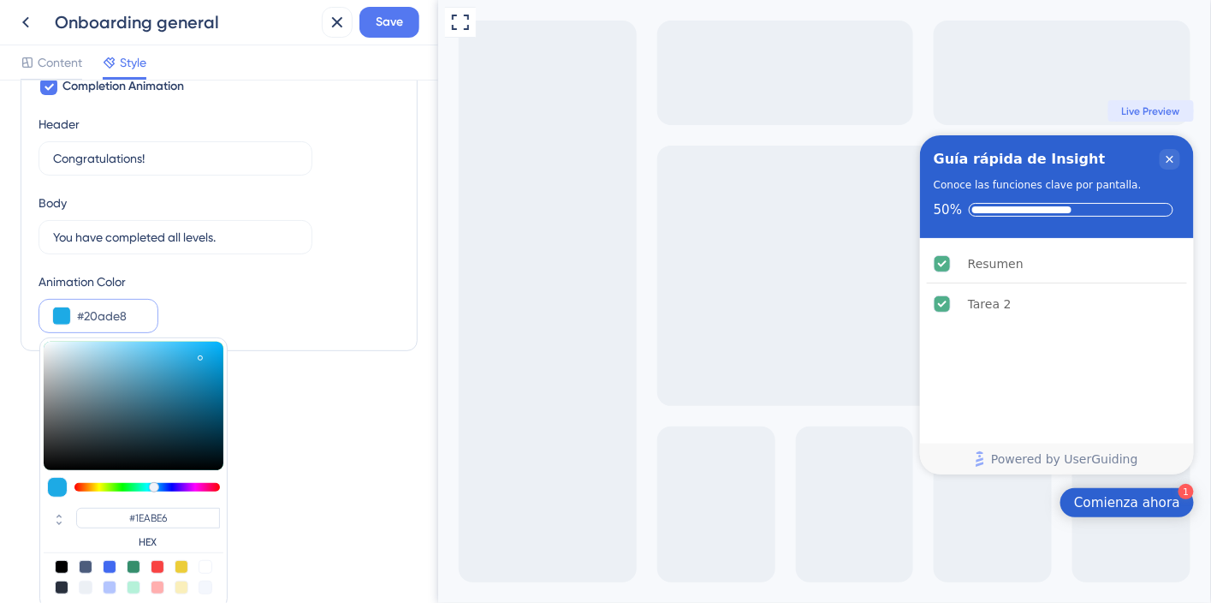
type input "#20ADE8"
type input "#21afea"
type input "#21AFEA"
type input "#21b0ec"
type input "#21B0EC"
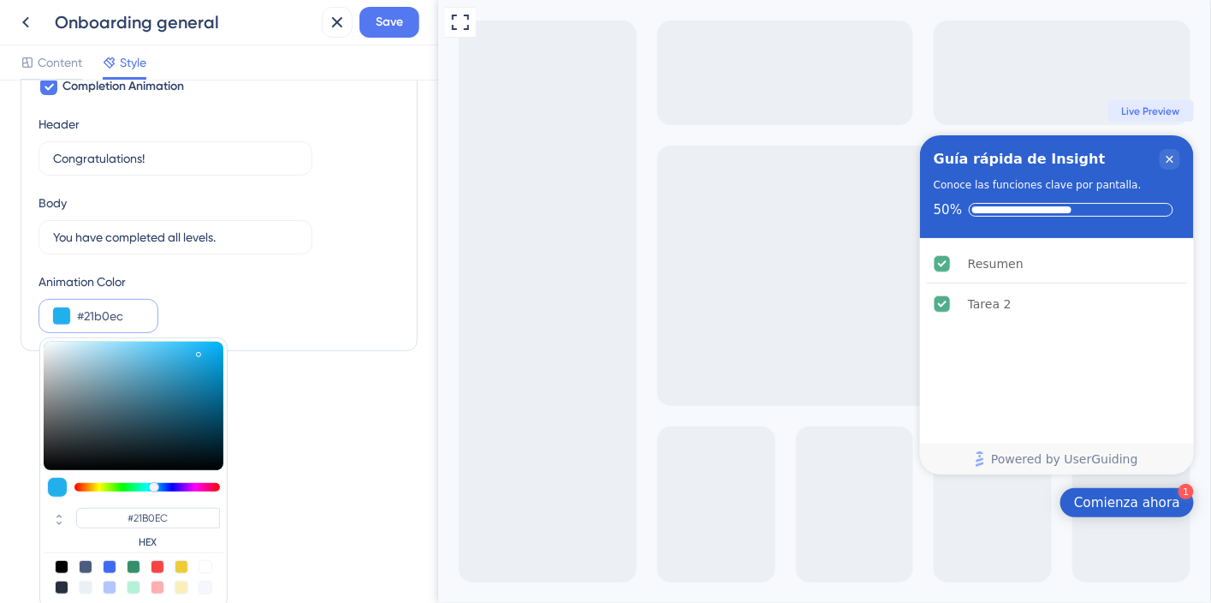
type input "#23b1ed"
type input "#23B1ED"
type input "#23b2ef"
type input "#23B2EF"
type input "#24b3f1"
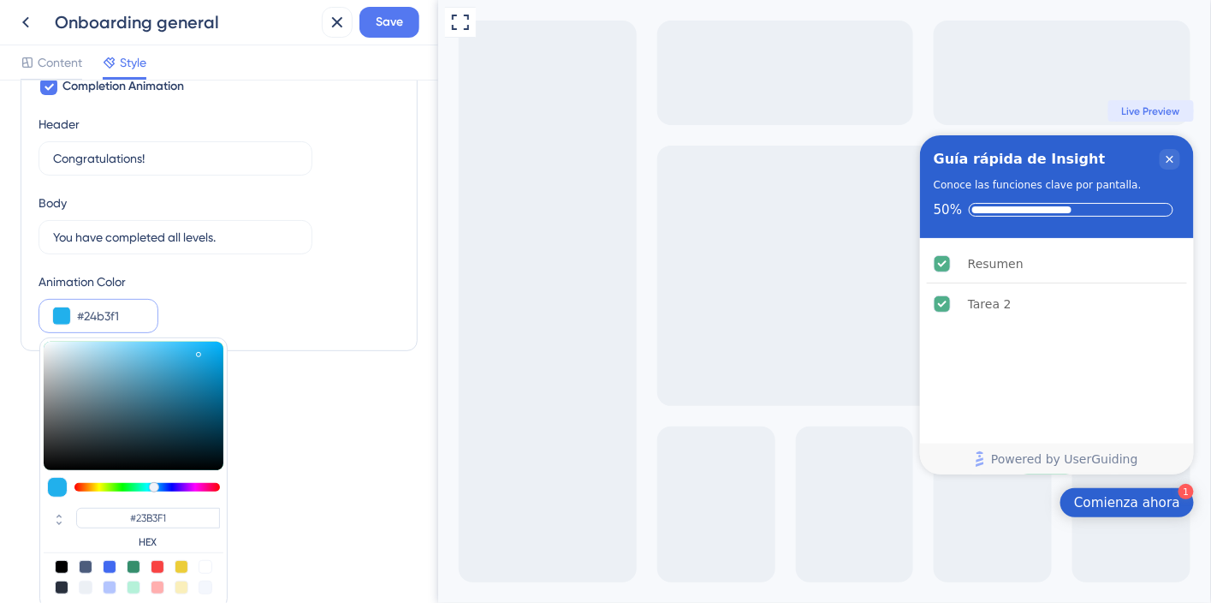
type input "#24B3F1"
type input "#25b3f1"
type input "#25B3F1"
type input "#28b4f1"
type input "#28B4F1"
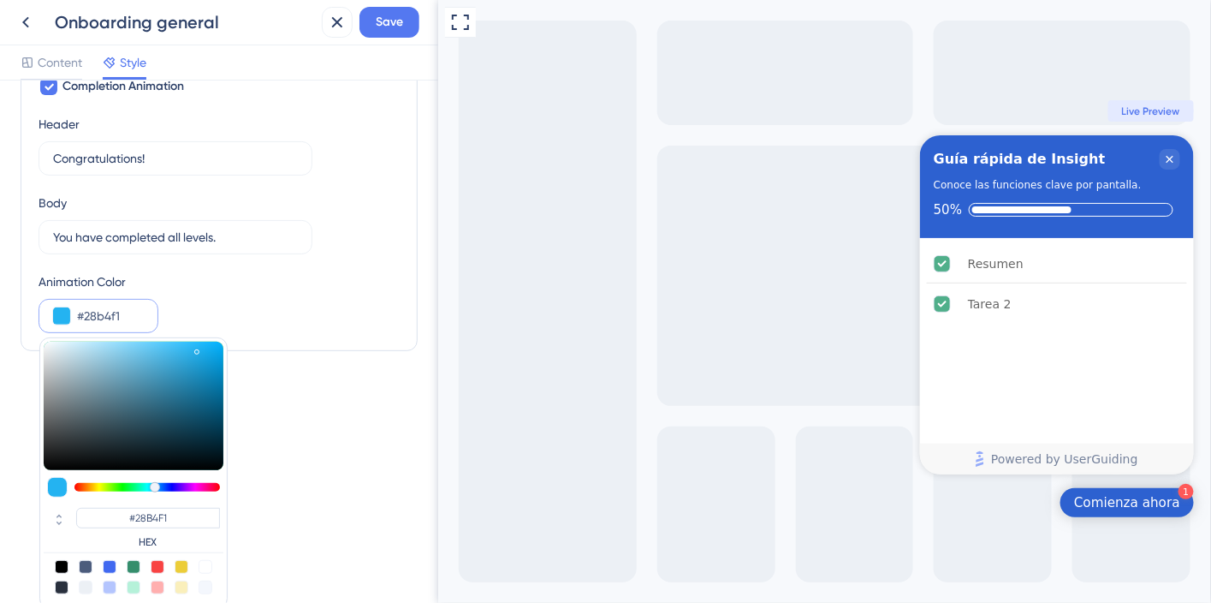
type input "#29b4f1"
type input "#29B4F1"
type input "#2cb5f1"
type input "#2CB5F1"
drag, startPoint x: 198, startPoint y: 368, endPoint x: 189, endPoint y: 344, distance: 25.4
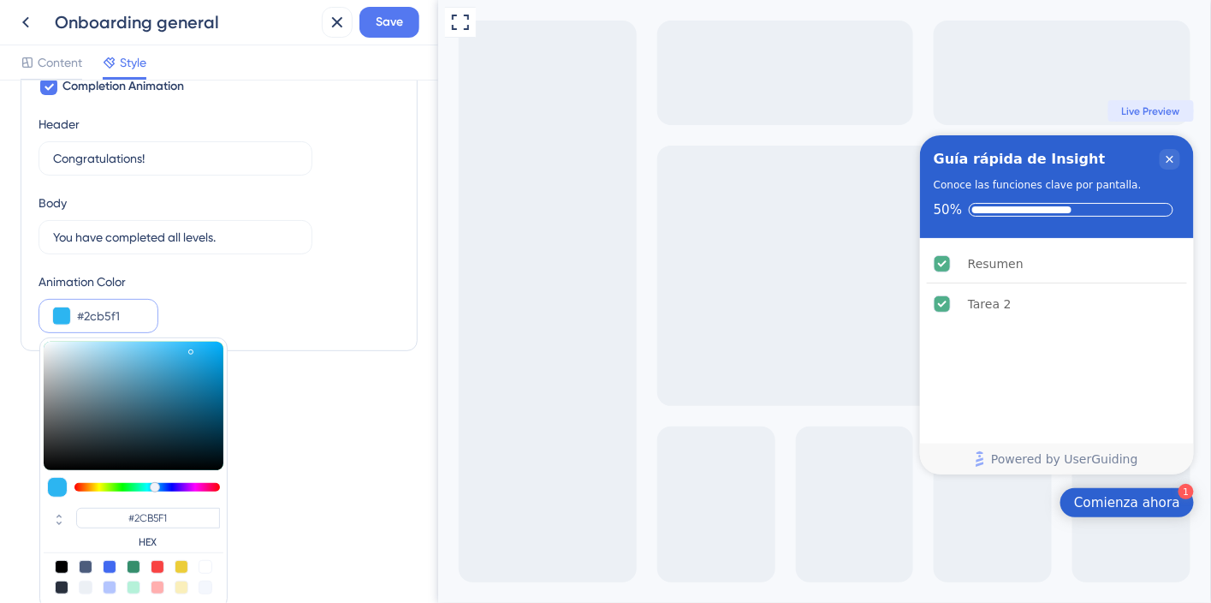
click at [189, 344] on div at bounding box center [134, 405] width 180 height 128
click at [308, 262] on div "Completion Animation Header Congratulations! 14 Body You have completed all lev…" at bounding box center [219, 204] width 361 height 257
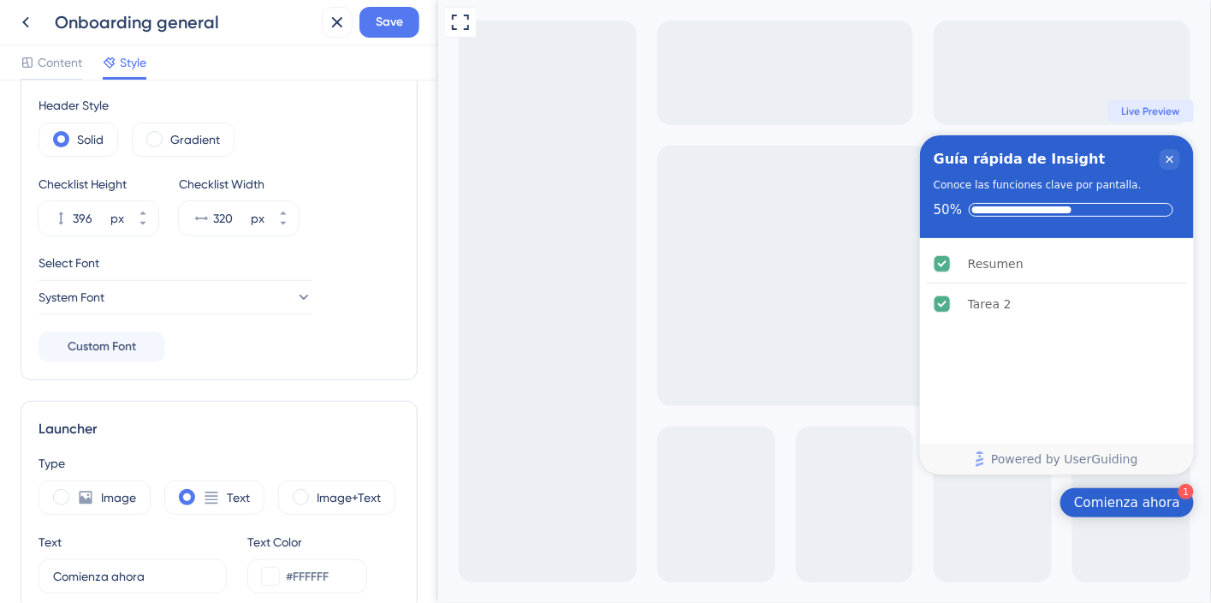
scroll to position [0, 0]
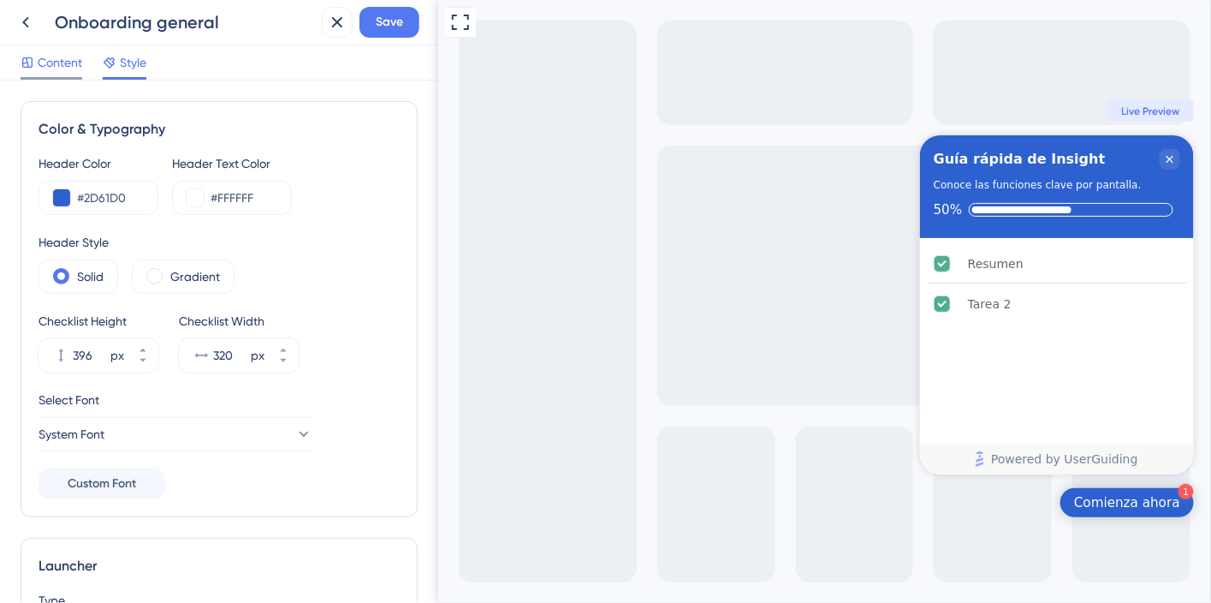
click at [53, 68] on span "Content" at bounding box center [60, 62] width 45 height 21
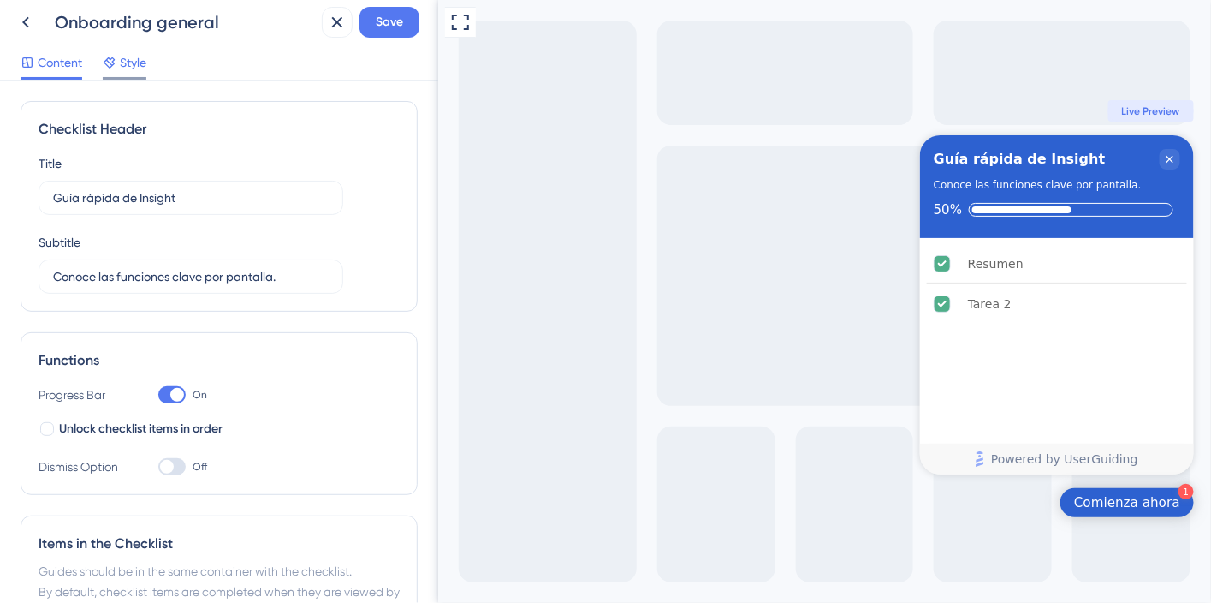
click at [134, 68] on span "Style" at bounding box center [133, 62] width 27 height 21
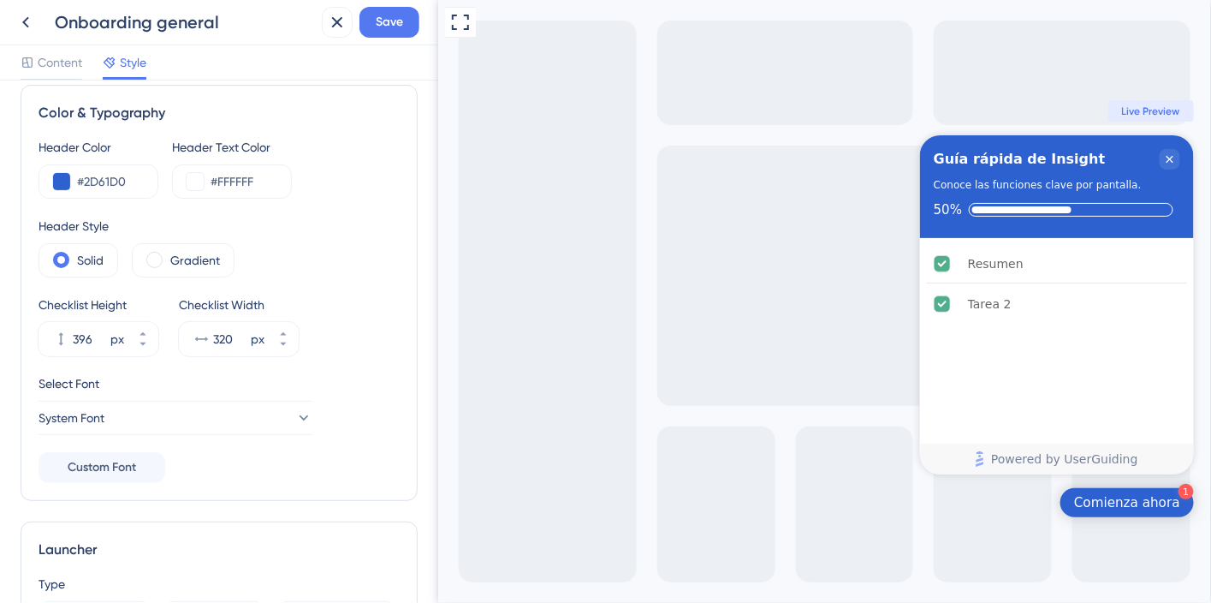
scroll to position [17, 0]
click at [123, 424] on button "System Font" at bounding box center [176, 417] width 274 height 34
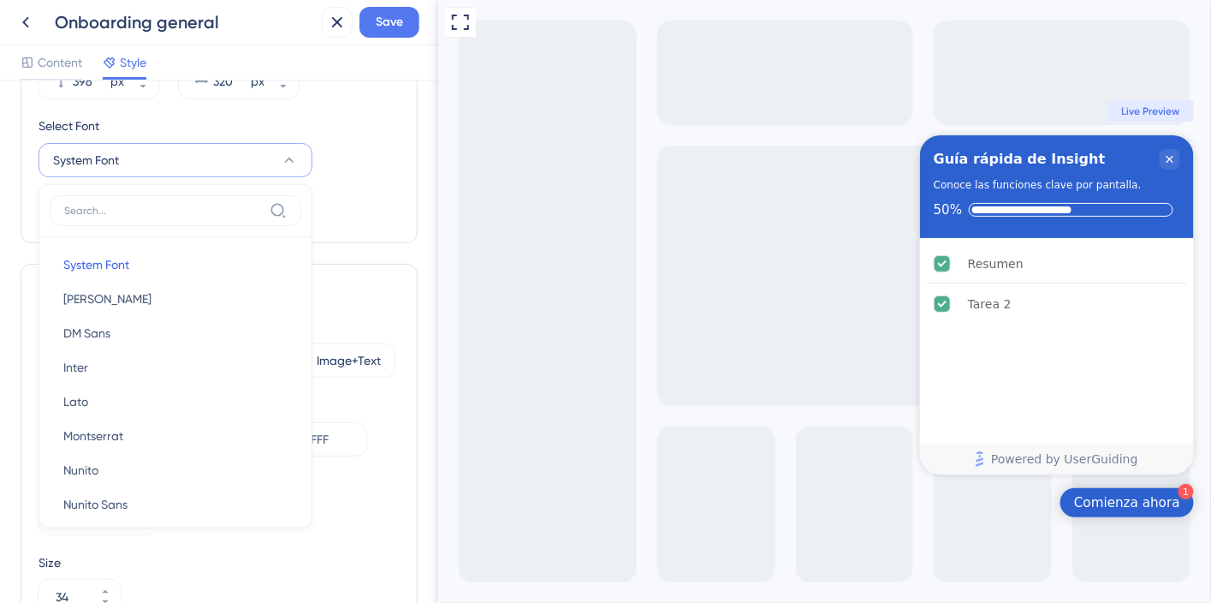
click at [360, 271] on div "Launcher Type Image Text Image+Text Text Comienza ahora 6 Text Color #FFFFFF La…" at bounding box center [219, 526] width 397 height 525
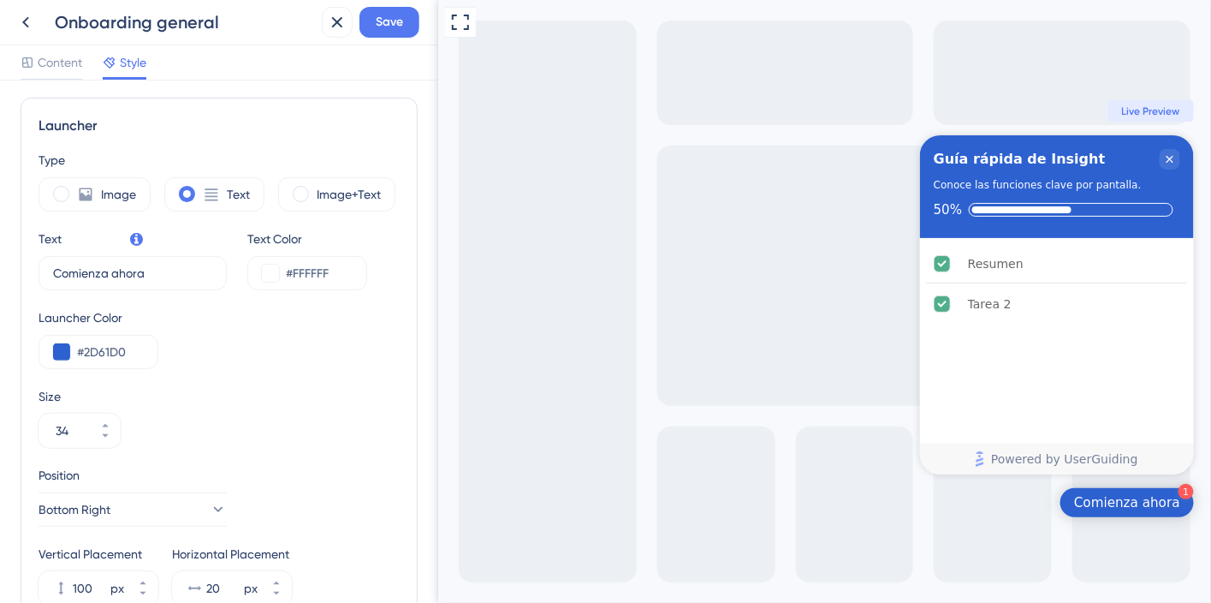
scroll to position [437, 0]
click at [106, 427] on icon at bounding box center [105, 428] width 10 height 10
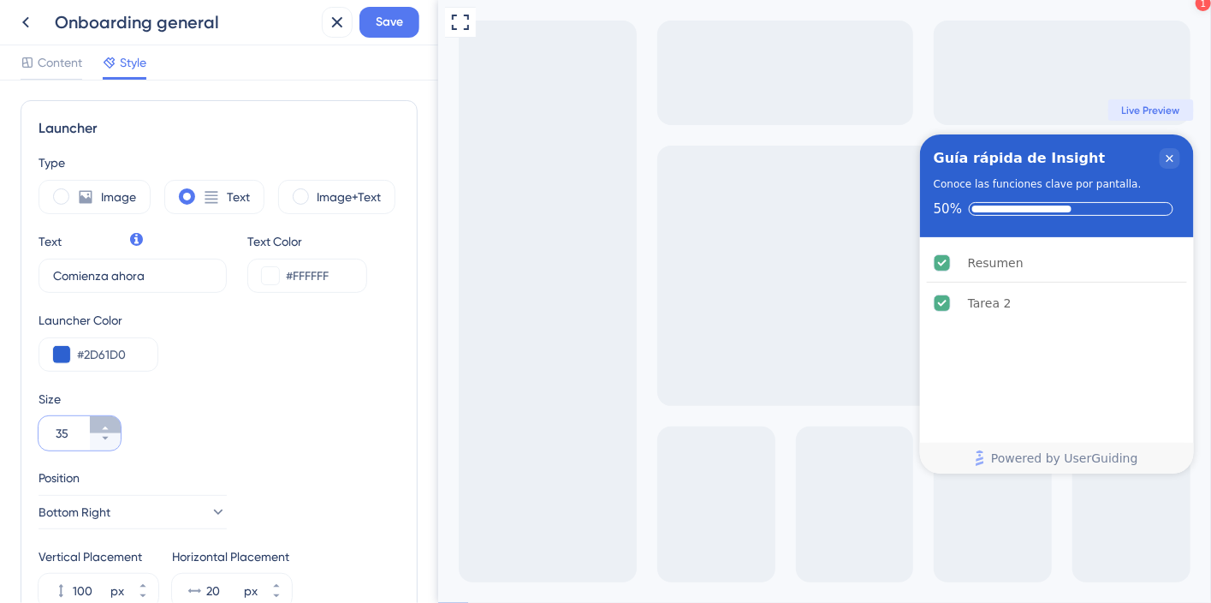
click at [106, 427] on icon at bounding box center [105, 428] width 10 height 10
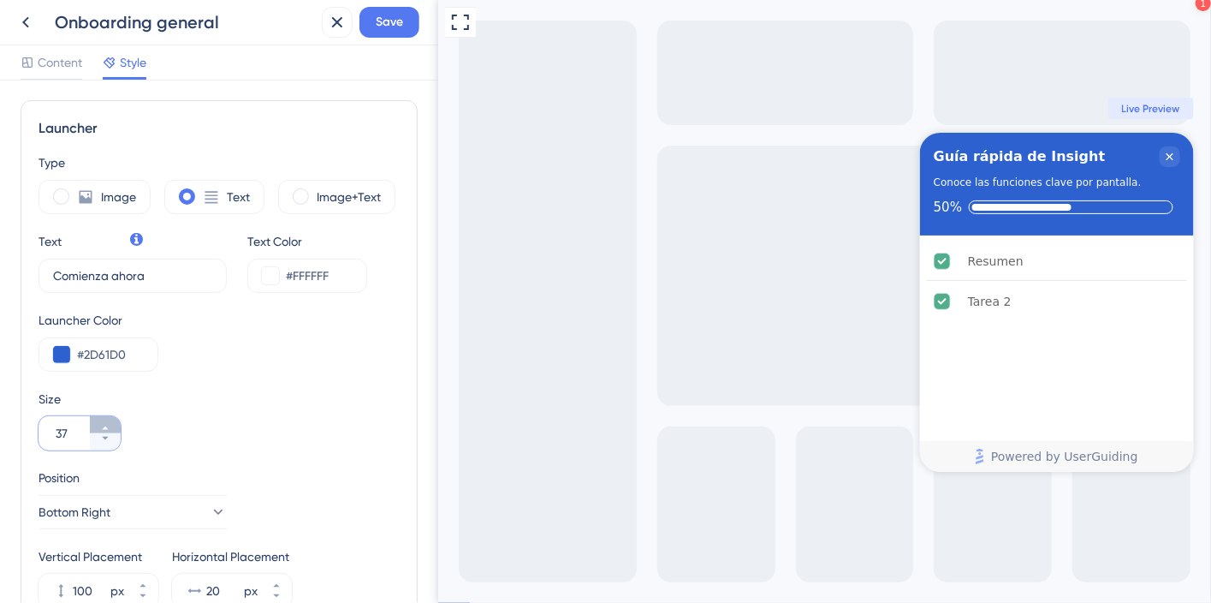
click at [106, 427] on icon at bounding box center [105, 428] width 10 height 10
type input "39"
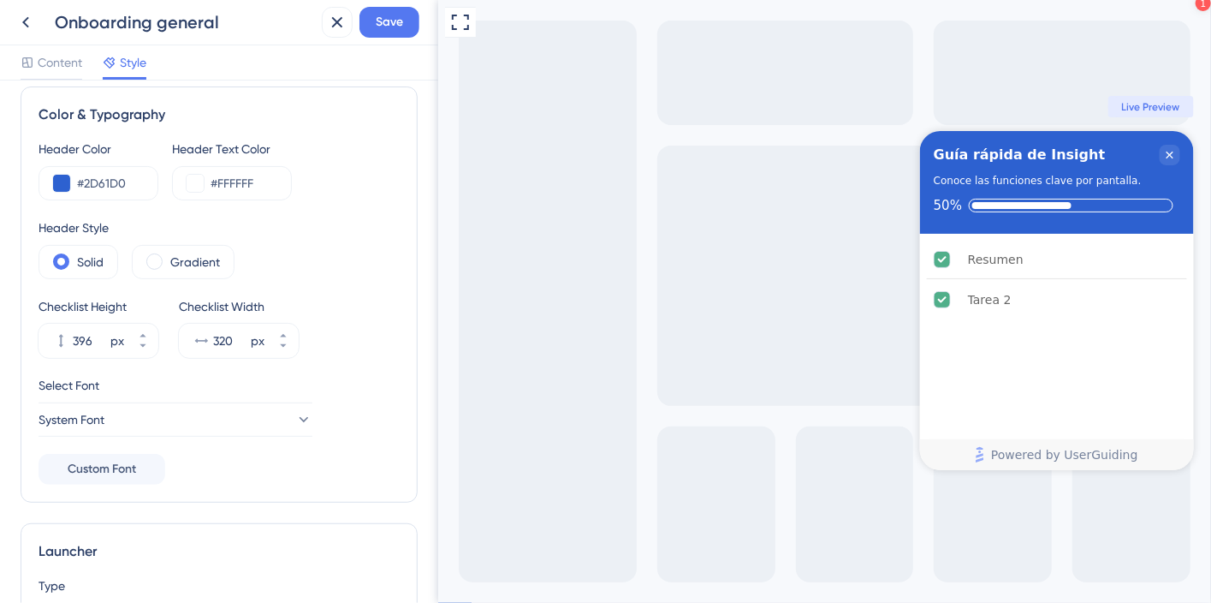
scroll to position [0, 0]
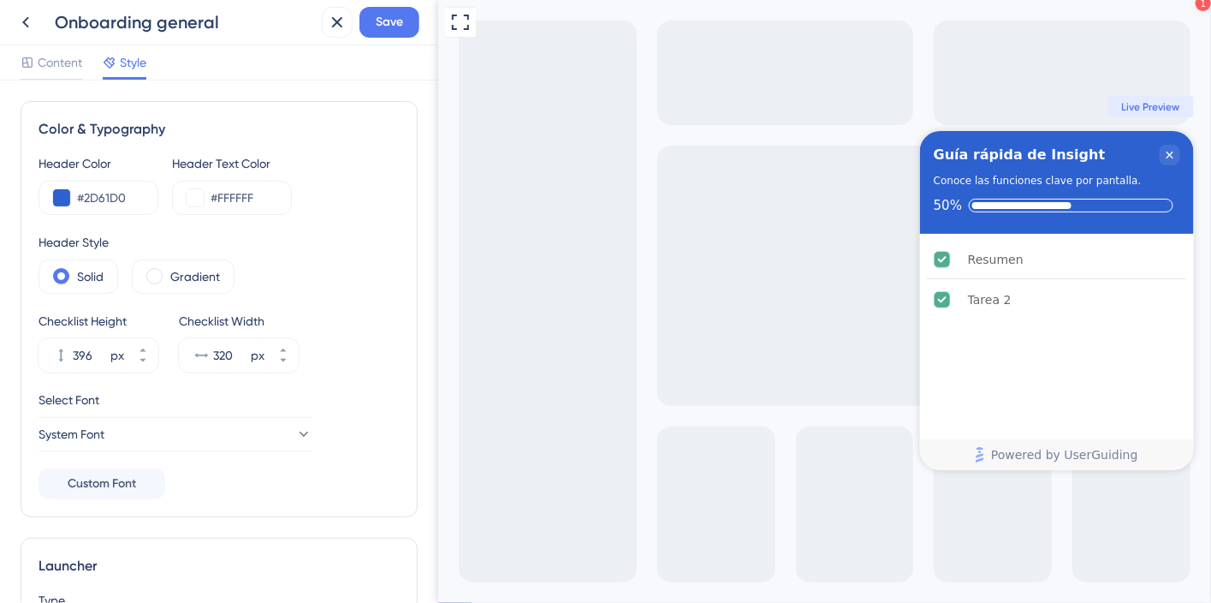
click at [340, 197] on div "Header Color #2D61D0 Header Text Color #FFFFFF" at bounding box center [219, 184] width 361 height 62
click at [133, 478] on span "Custom Font" at bounding box center [102, 483] width 68 height 21
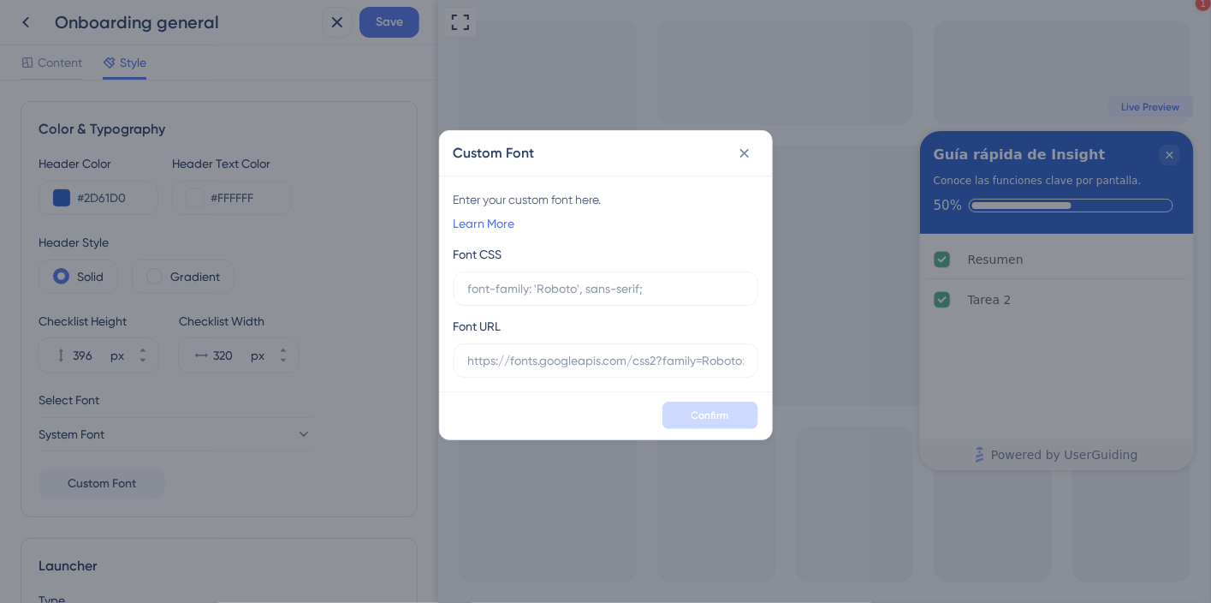
click at [336, 253] on div "Custom Font Enter your custom font here. Learn More Font CSS Font URL Confirm" at bounding box center [605, 301] width 1211 height 603
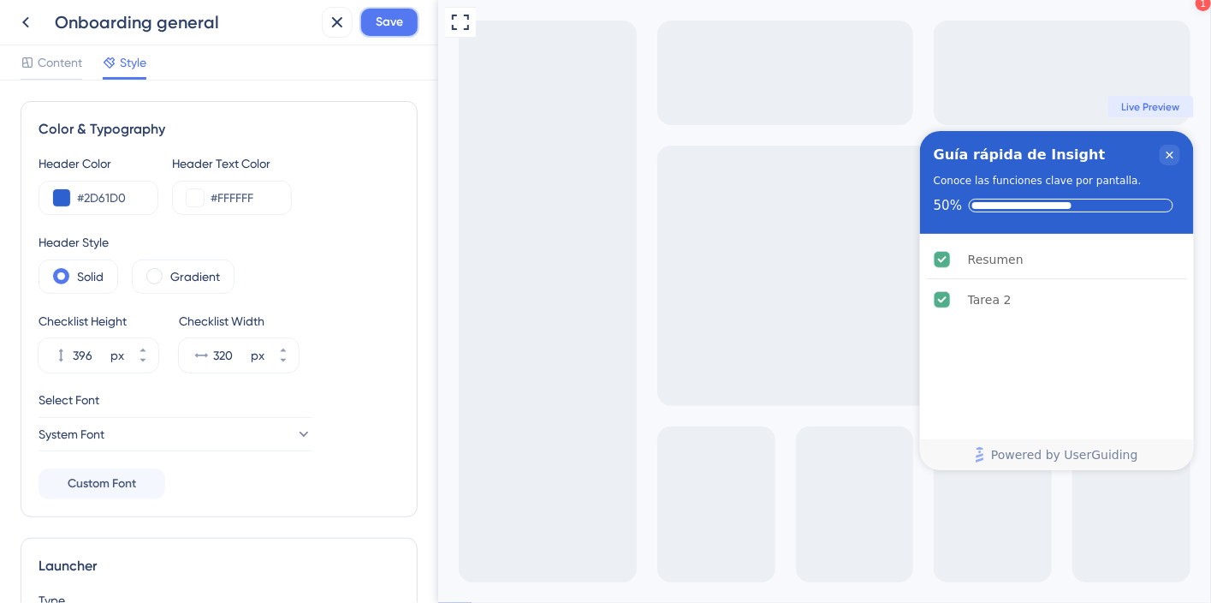
click at [389, 28] on span "Save" at bounding box center [389, 22] width 27 height 21
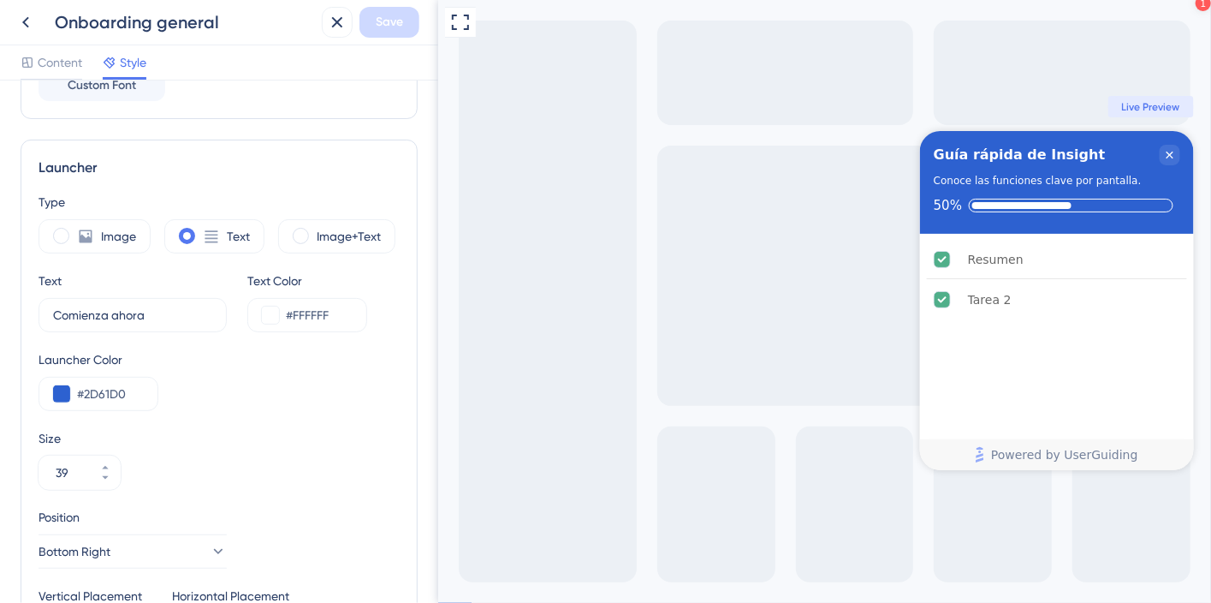
scroll to position [511, 0]
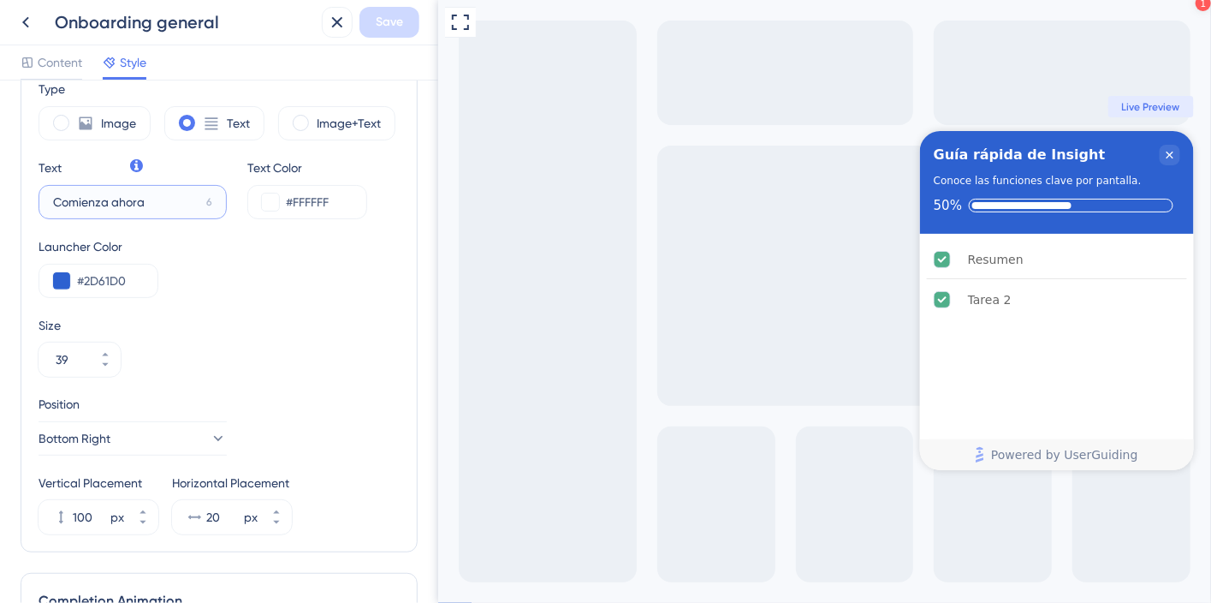
click at [133, 202] on input "Comienza ahora" at bounding box center [126, 202] width 146 height 19
paste input "Guía rápid"
type input "Guía rápida"
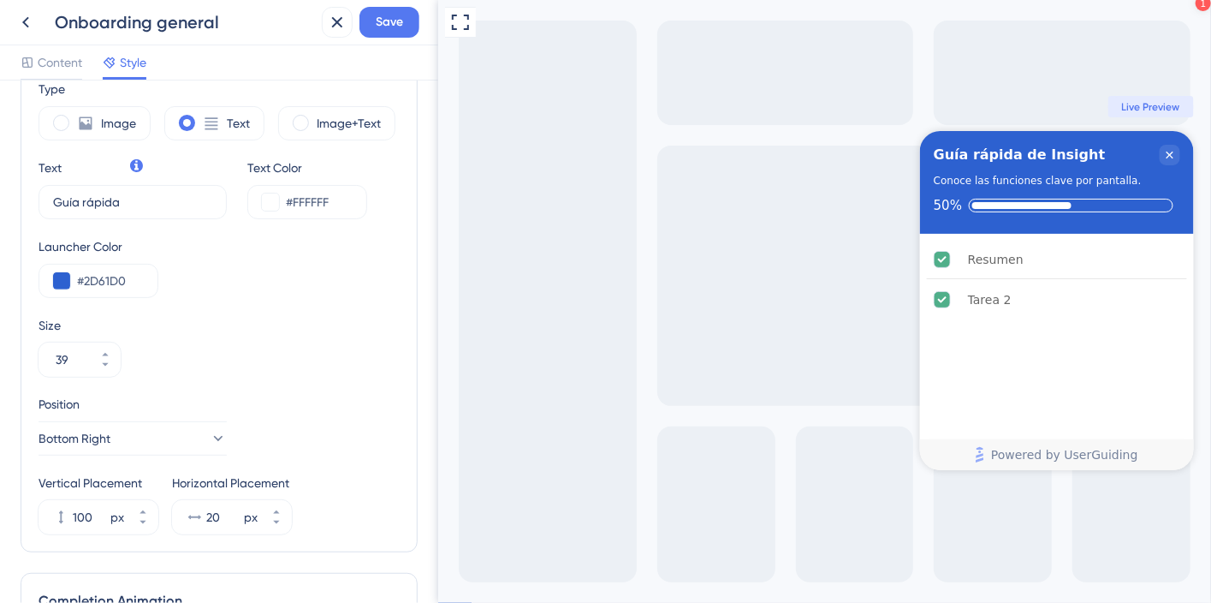
click at [306, 282] on div "Launcher Color #2D61D0" at bounding box center [219, 267] width 361 height 62
click at [280, 507] on icon at bounding box center [276, 512] width 10 height 10
click at [276, 523] on icon at bounding box center [276, 522] width 10 height 10
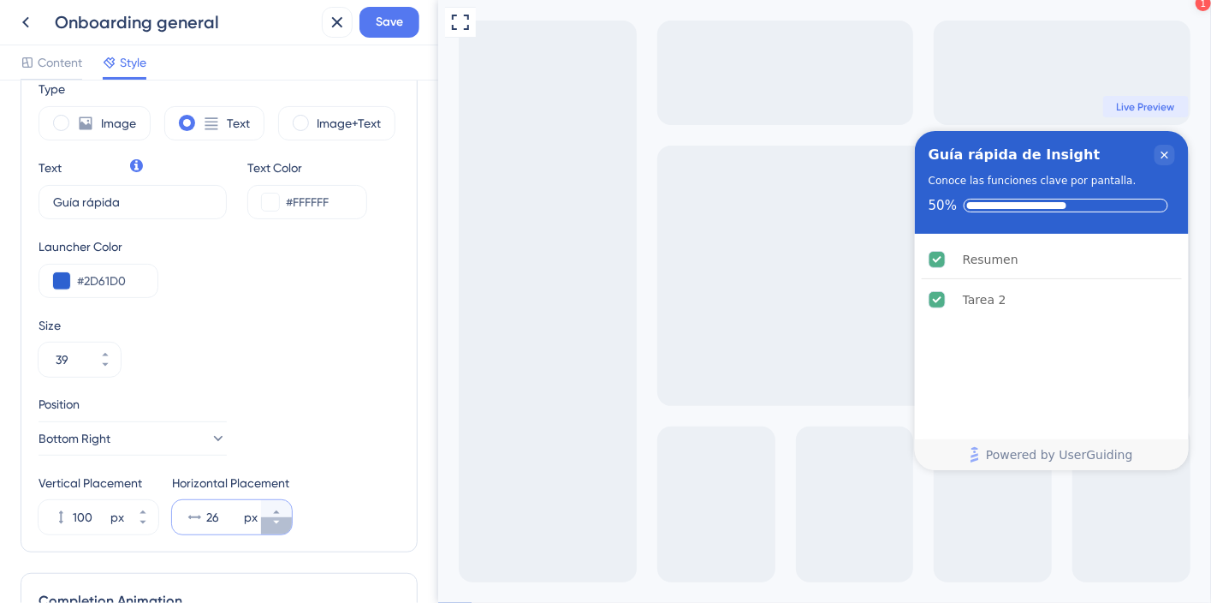
click at [276, 523] on icon at bounding box center [276, 522] width 10 height 10
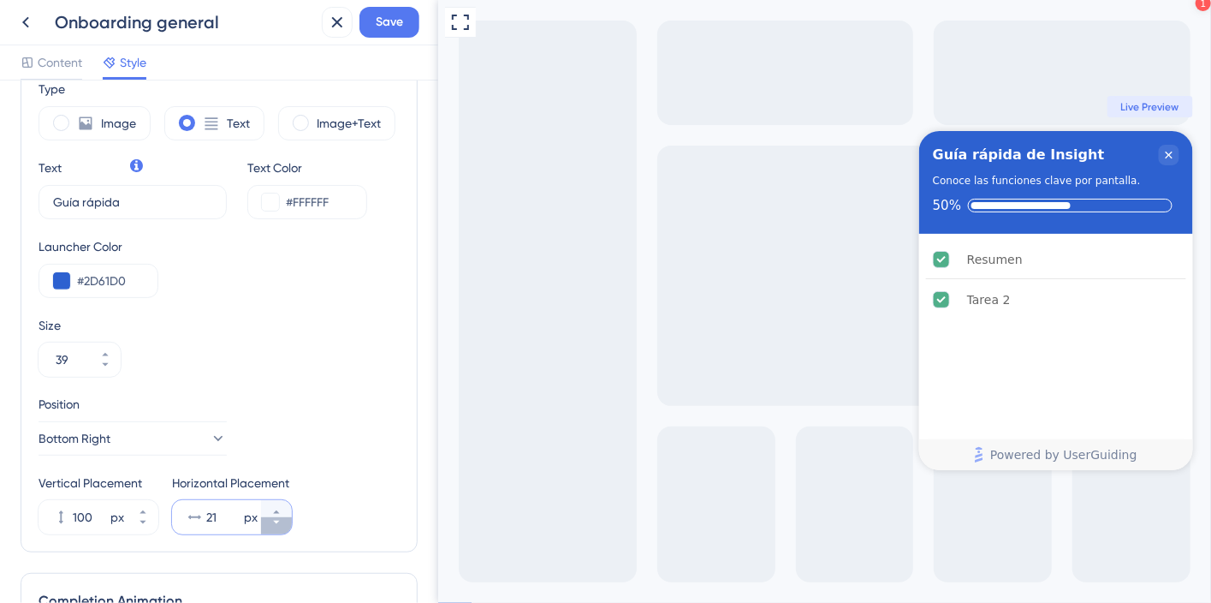
click at [276, 523] on icon at bounding box center [276, 522] width 10 height 10
type input "20"
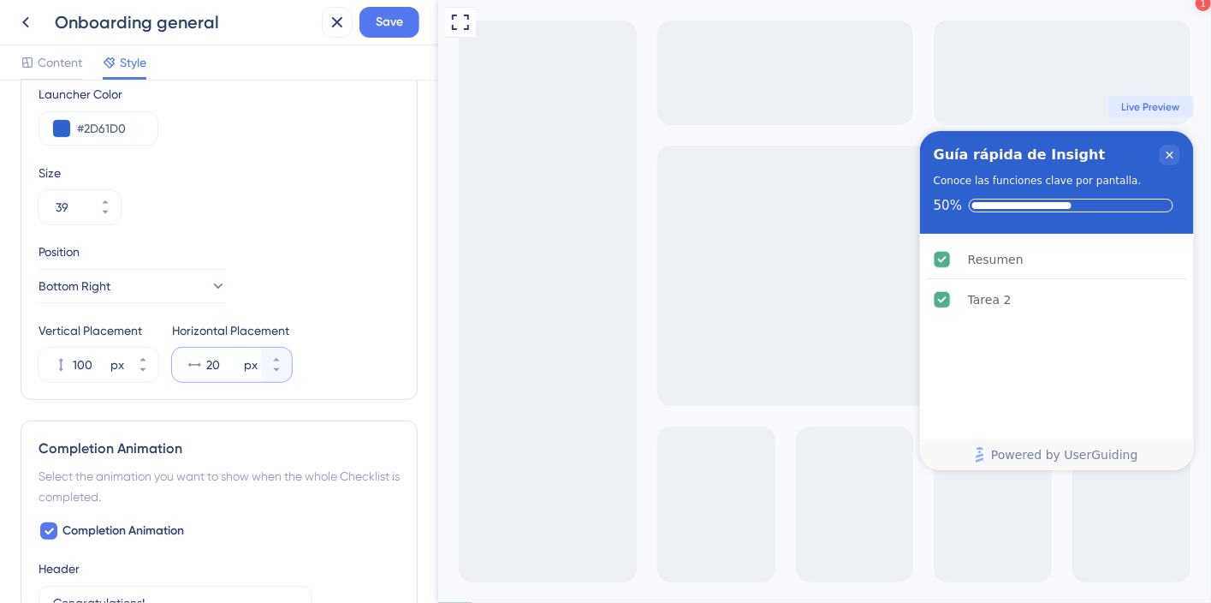
scroll to position [940, 0]
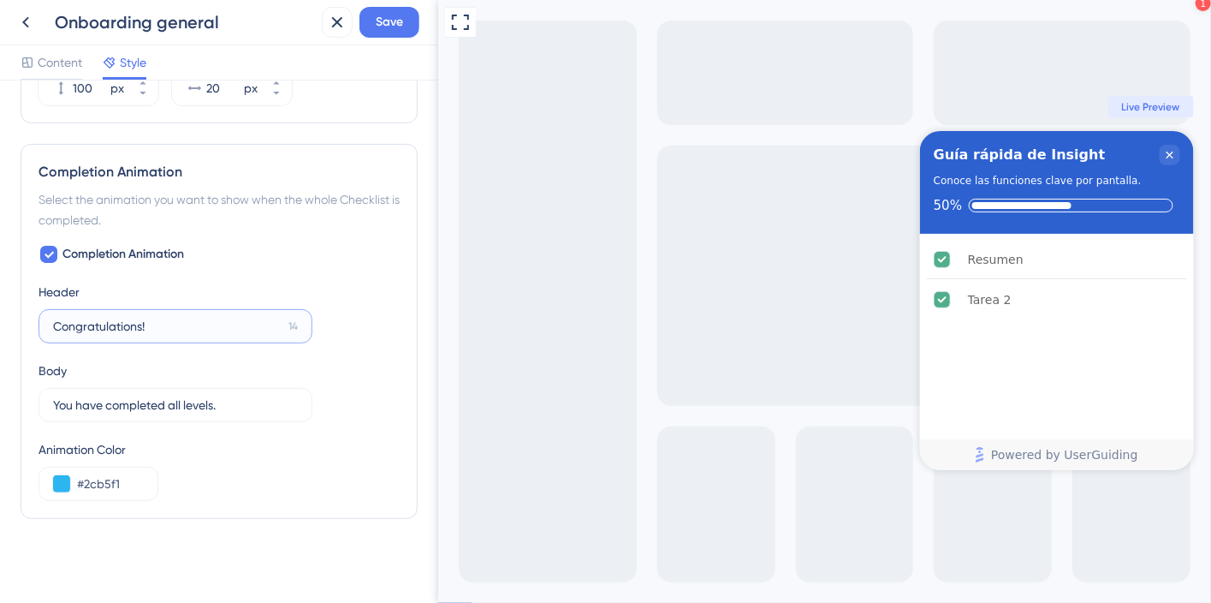
click at [127, 317] on input "Congratulations!" at bounding box center [167, 326] width 229 height 19
type input "¡Felicidades!"
click at [148, 405] on input "You have completed all levels." at bounding box center [167, 404] width 228 height 19
click at [149, 406] on input "You have completed all levels." at bounding box center [167, 404] width 228 height 19
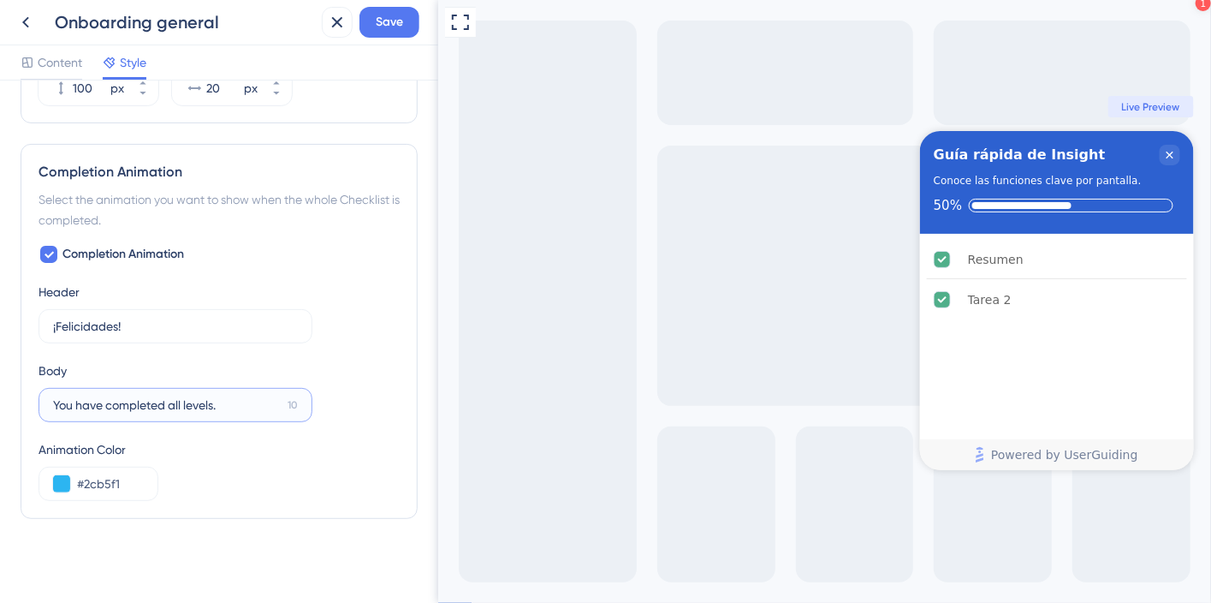
click at [149, 406] on input "You have completed all levels." at bounding box center [167, 404] width 228 height 19
type input "Haz completado todos los recorridos"
click at [63, 477] on button at bounding box center [61, 483] width 17 height 17
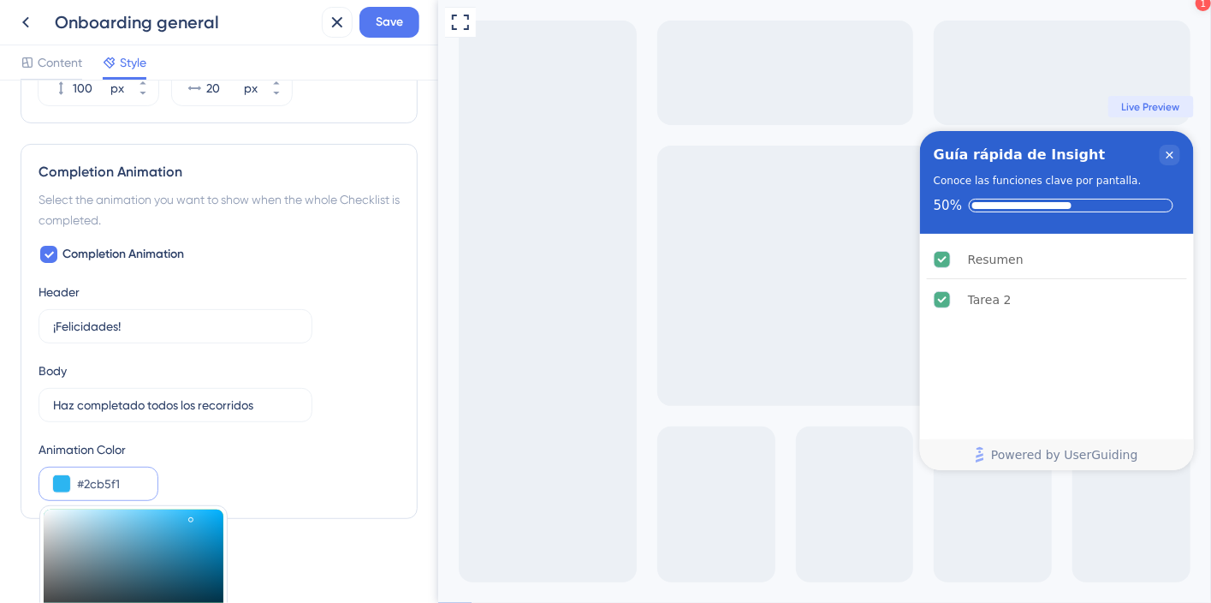
scroll to position [1107, 0]
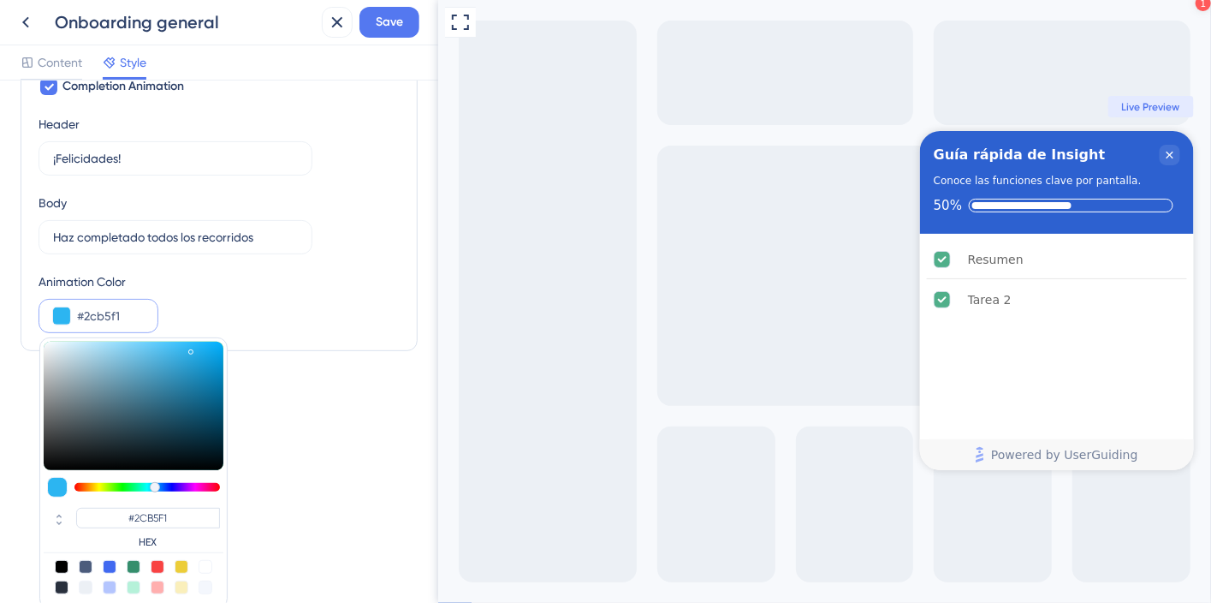
click at [110, 561] on div at bounding box center [110, 567] width 14 height 14
type input "#4169f0"
type input "#4169F0"
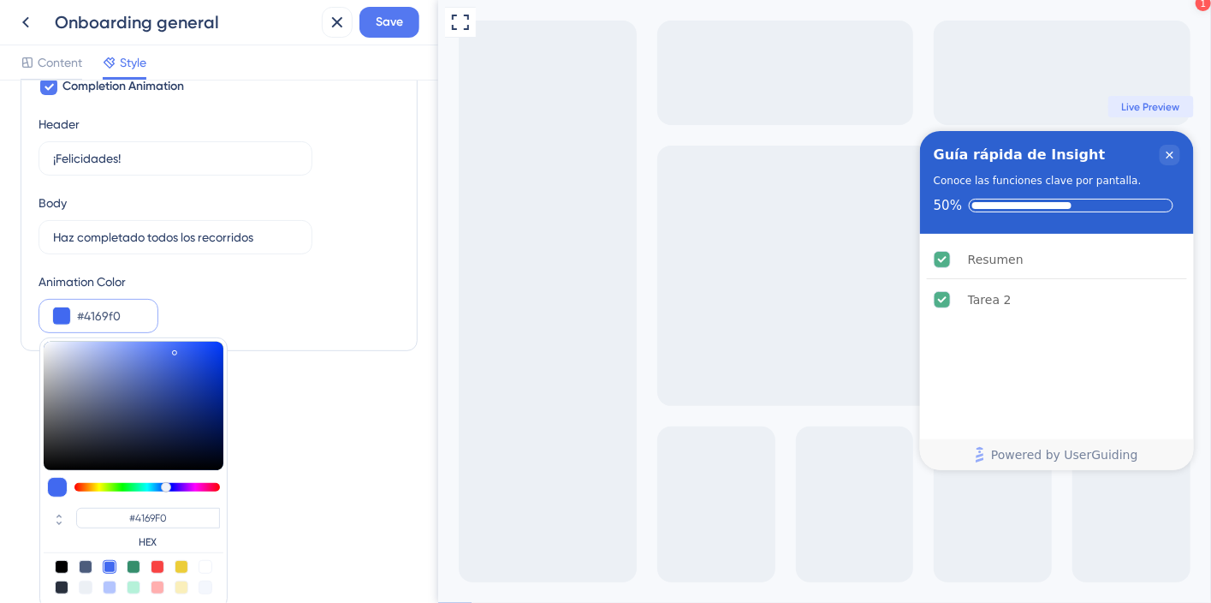
click at [324, 476] on div "Color & Typography Header Color #2D61D0 Header Text Color #FFFFFF Header Style …" at bounding box center [219, 341] width 438 height 522
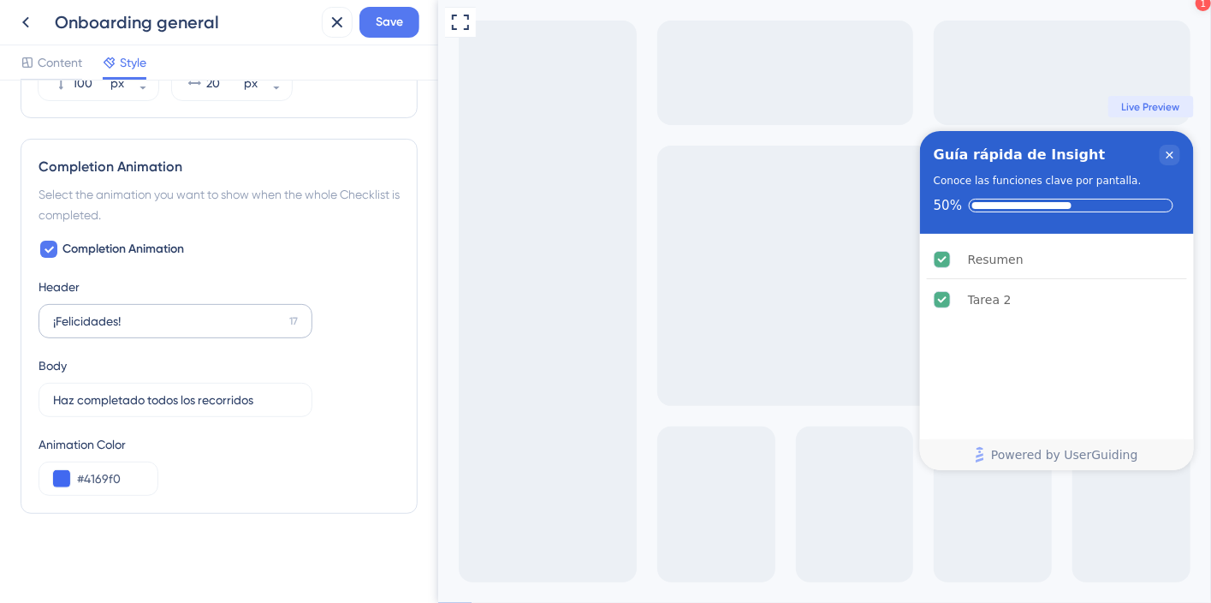
scroll to position [940, 0]
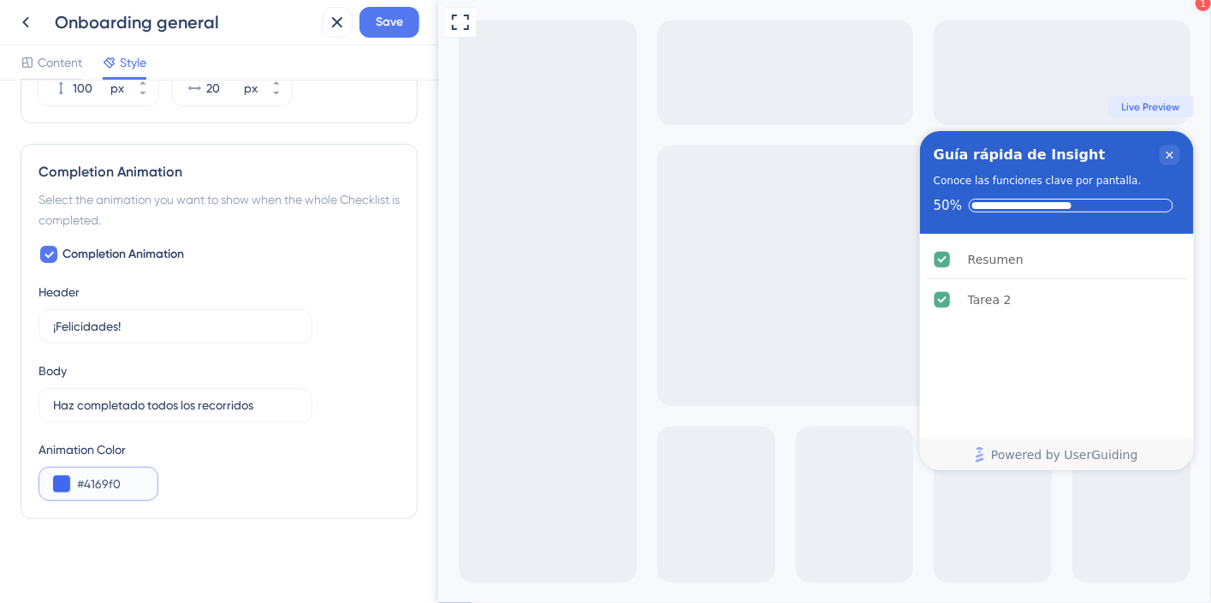
click at [68, 482] on button at bounding box center [61, 483] width 17 height 17
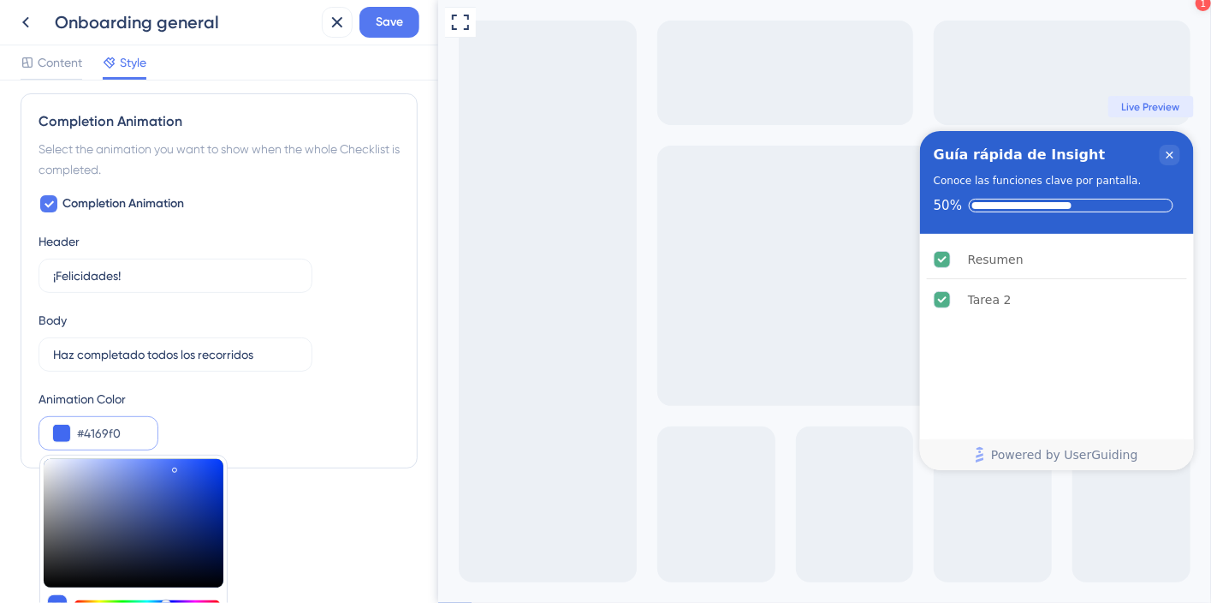
scroll to position [1107, 0]
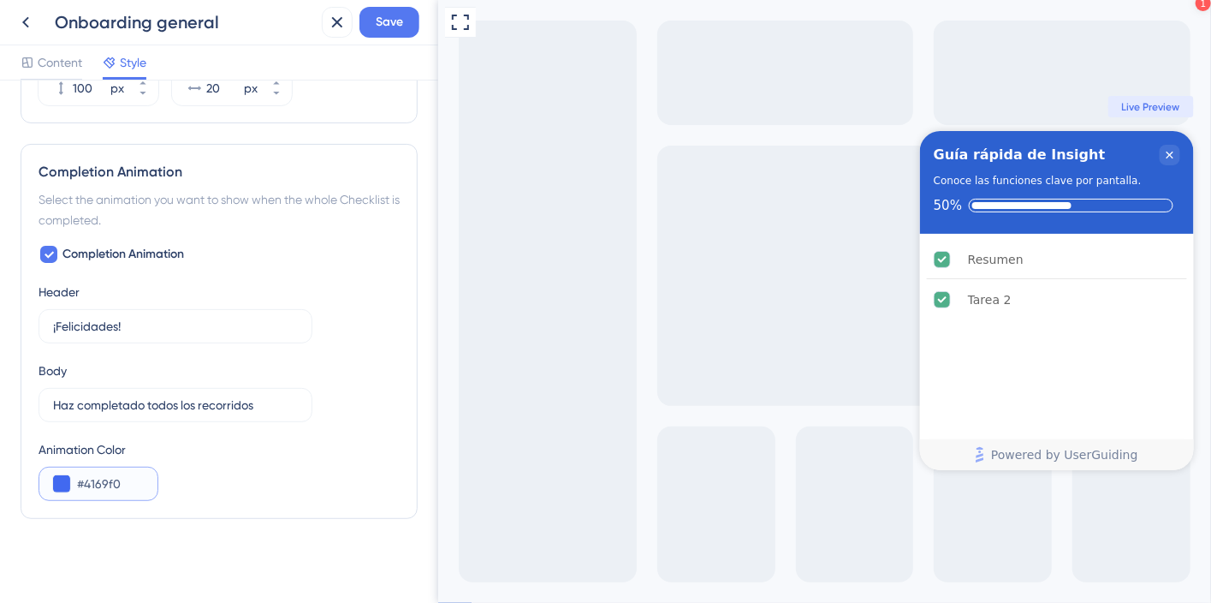
click at [135, 473] on input "#4169f0" at bounding box center [110, 483] width 67 height 21
click at [67, 475] on button at bounding box center [61, 483] width 17 height 17
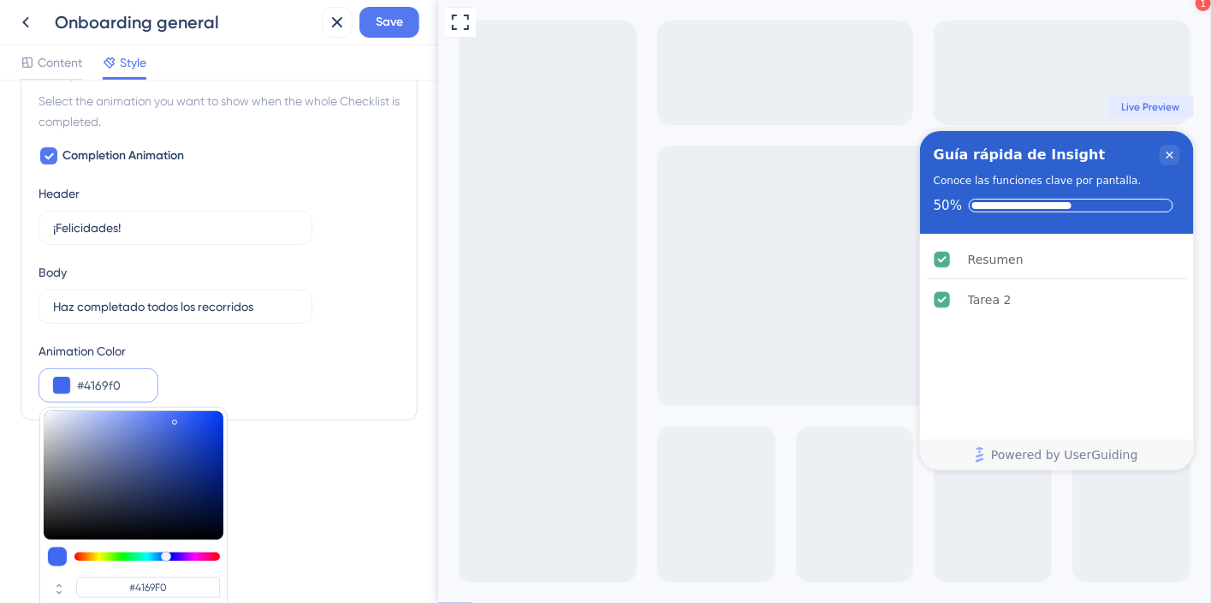
scroll to position [1107, 0]
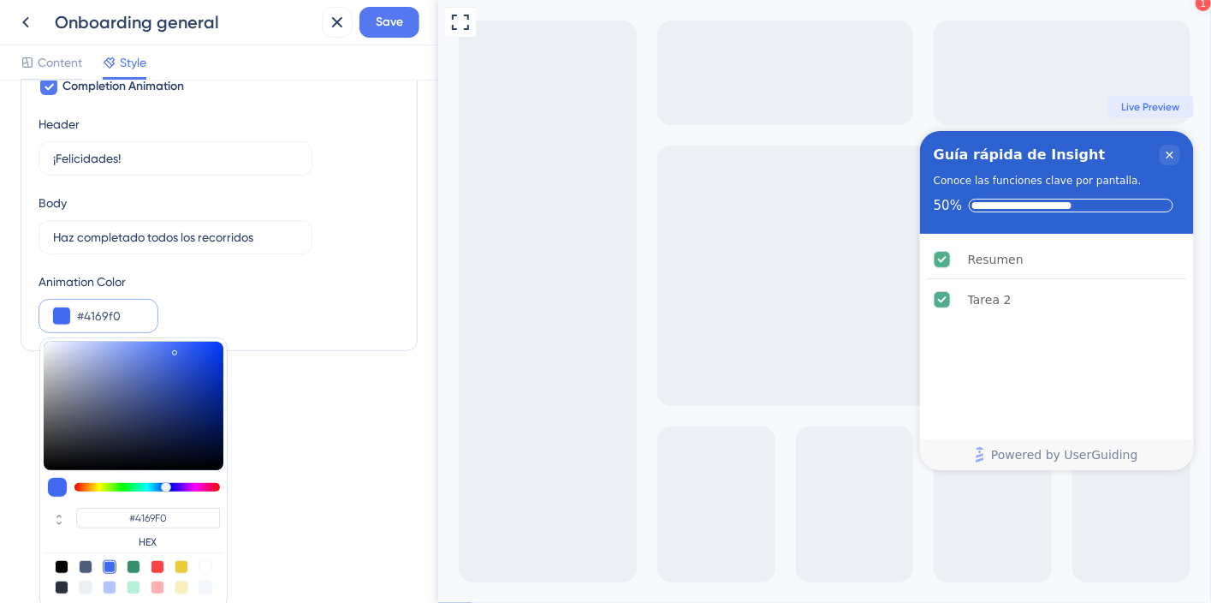
click at [112, 561] on div at bounding box center [110, 567] width 14 height 14
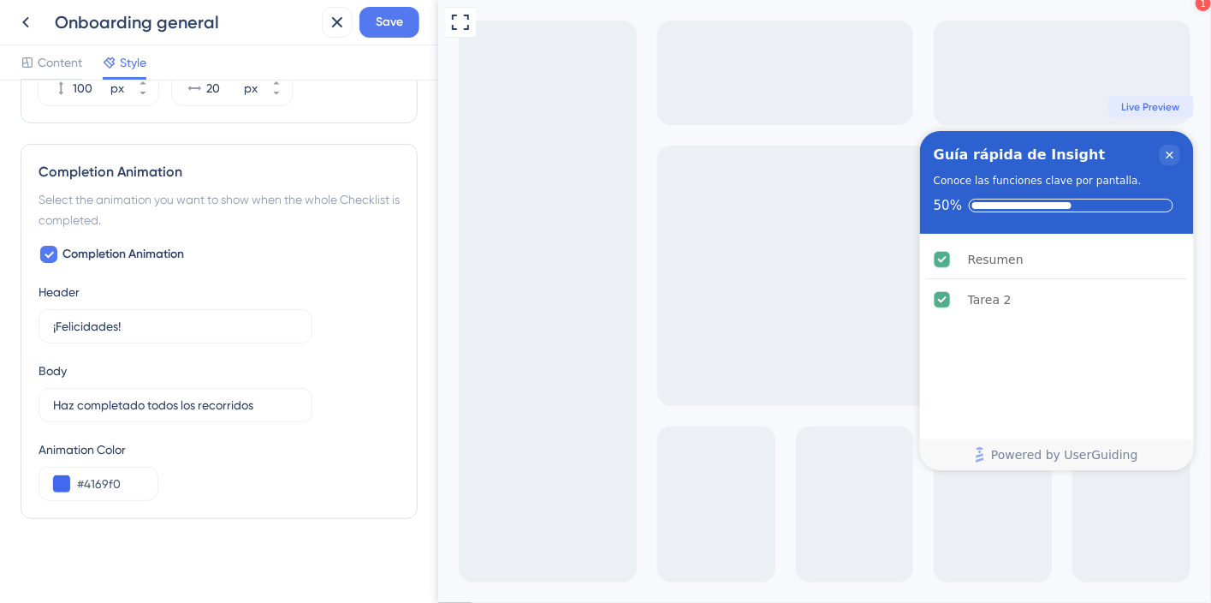
scroll to position [909, 0]
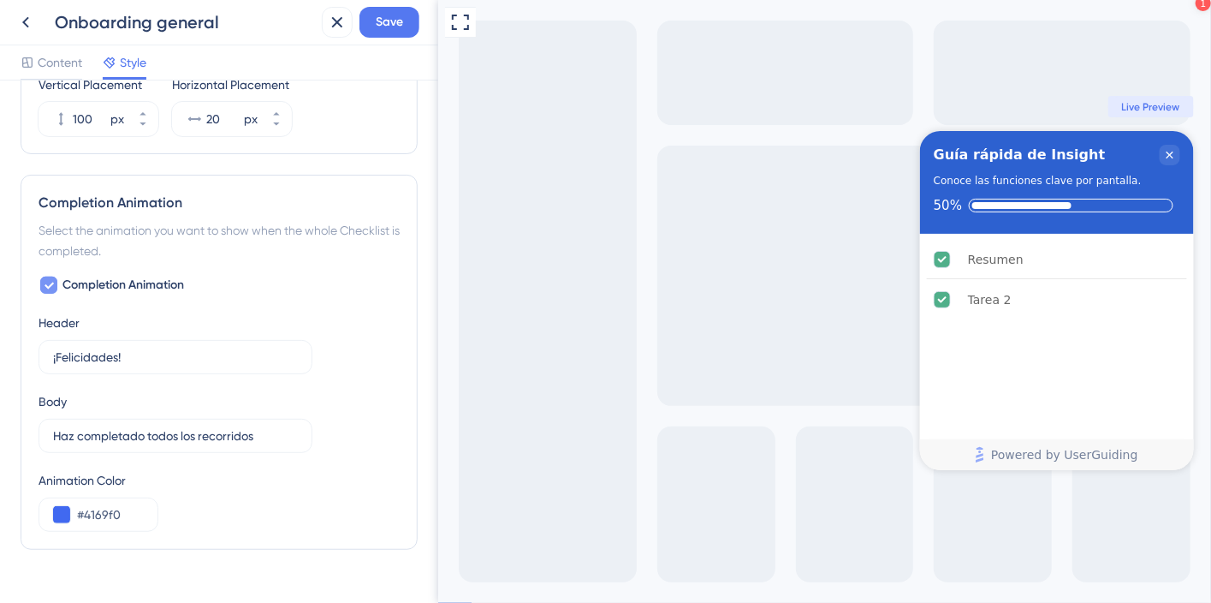
click at [116, 283] on span "Completion Animation" at bounding box center [123, 285] width 122 height 21
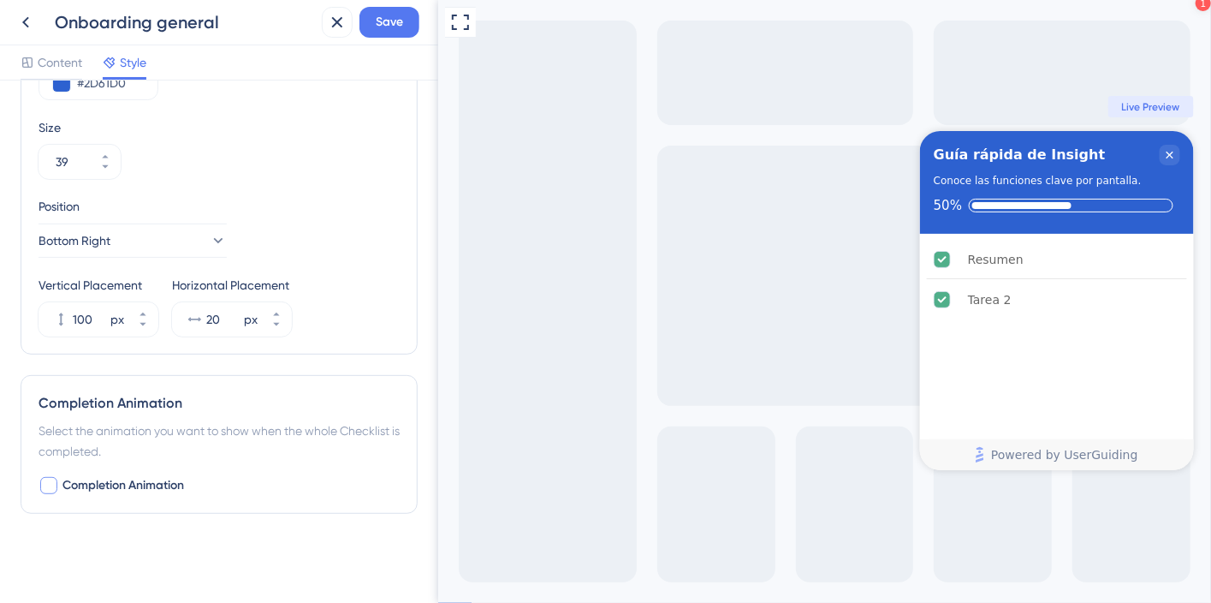
scroll to position [704, 0]
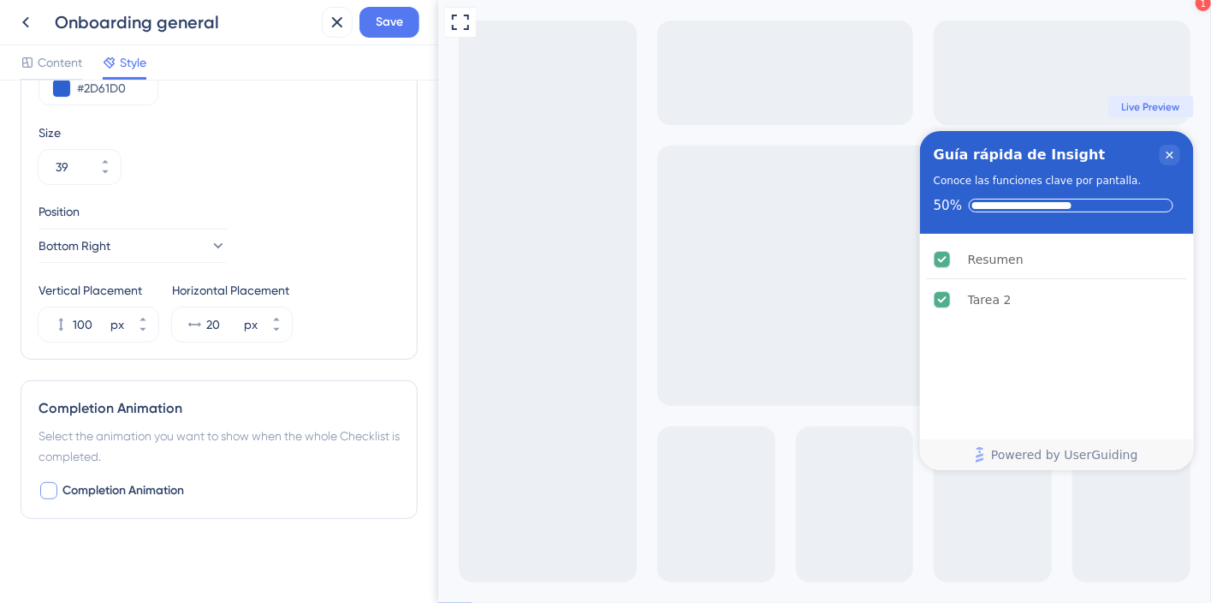
click at [108, 490] on span "Completion Animation" at bounding box center [123, 490] width 122 height 21
checkbox input "true"
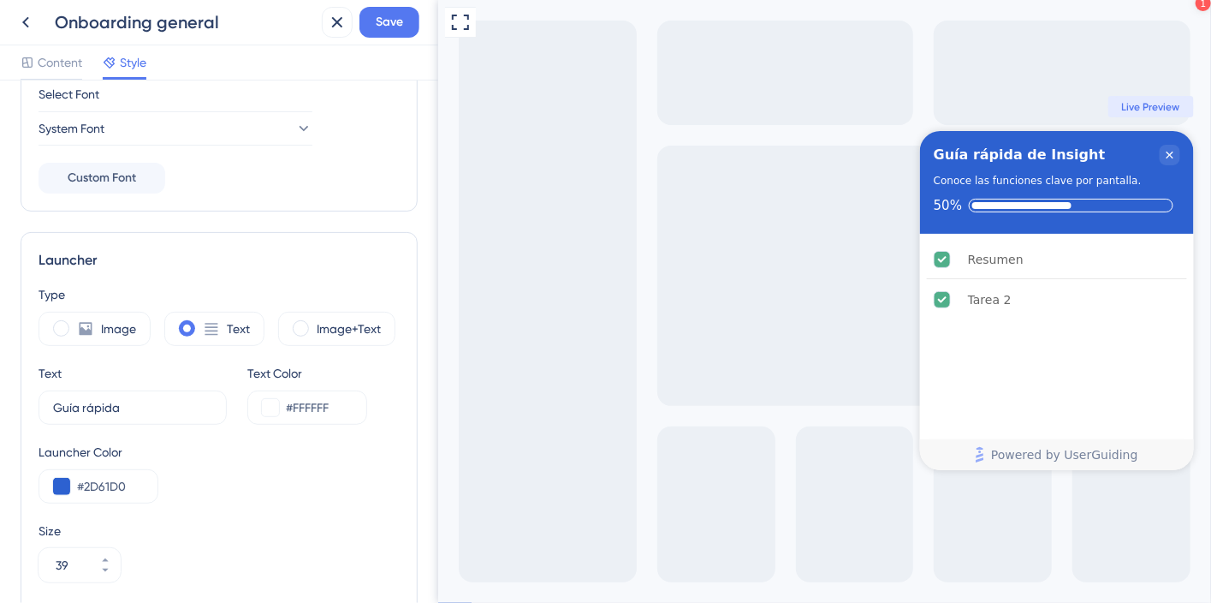
scroll to position [0, 0]
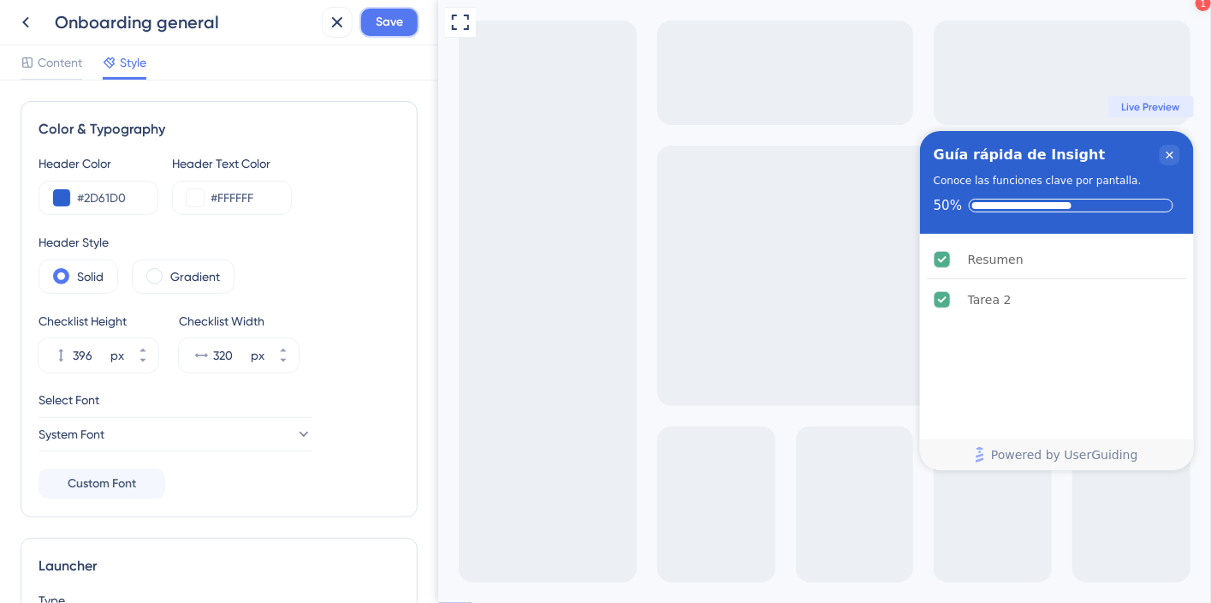
click at [385, 32] on span "Save" at bounding box center [389, 22] width 27 height 21
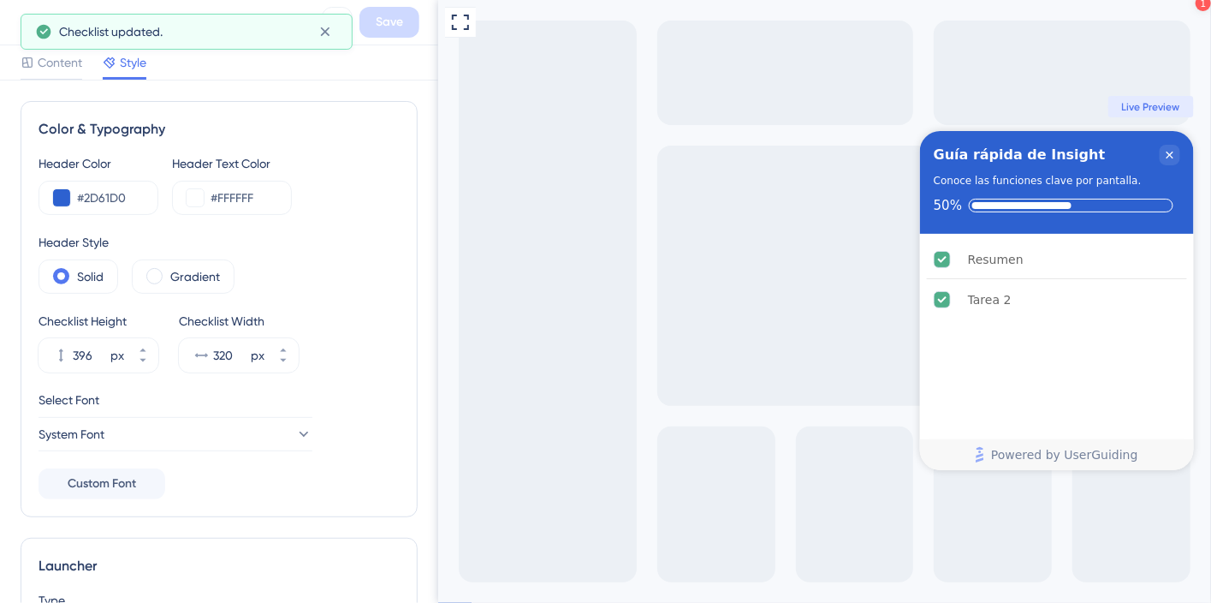
click at [98, 52] on div "Content Style" at bounding box center [84, 65] width 126 height 27
click at [69, 68] on span "Content" at bounding box center [60, 62] width 45 height 21
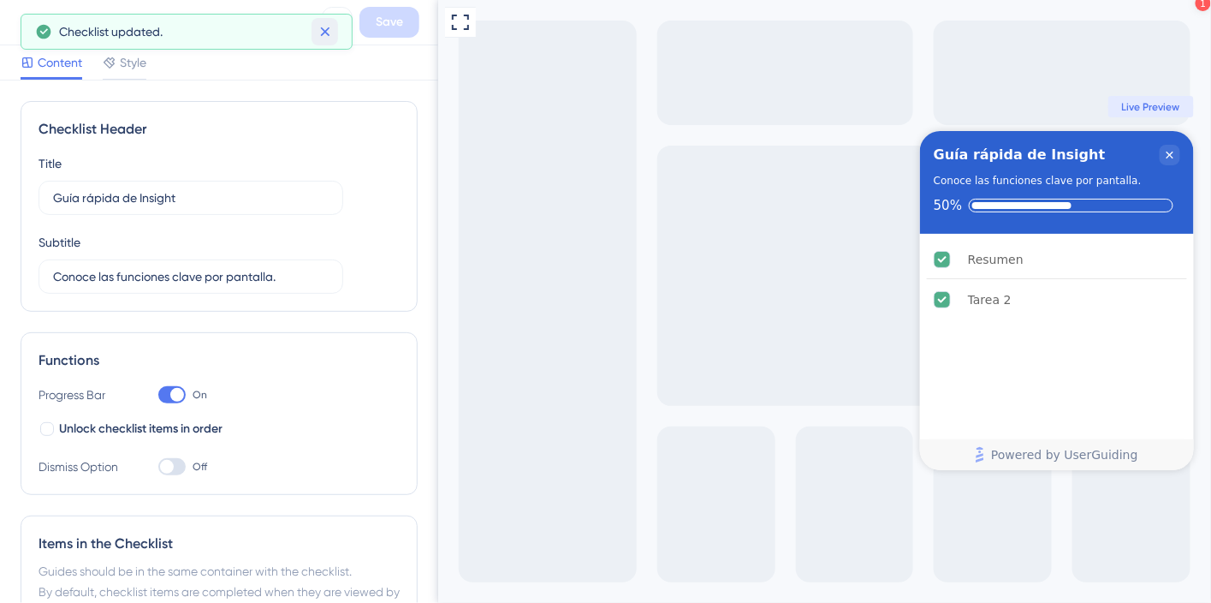
click at [323, 40] on button at bounding box center [325, 31] width 27 height 27
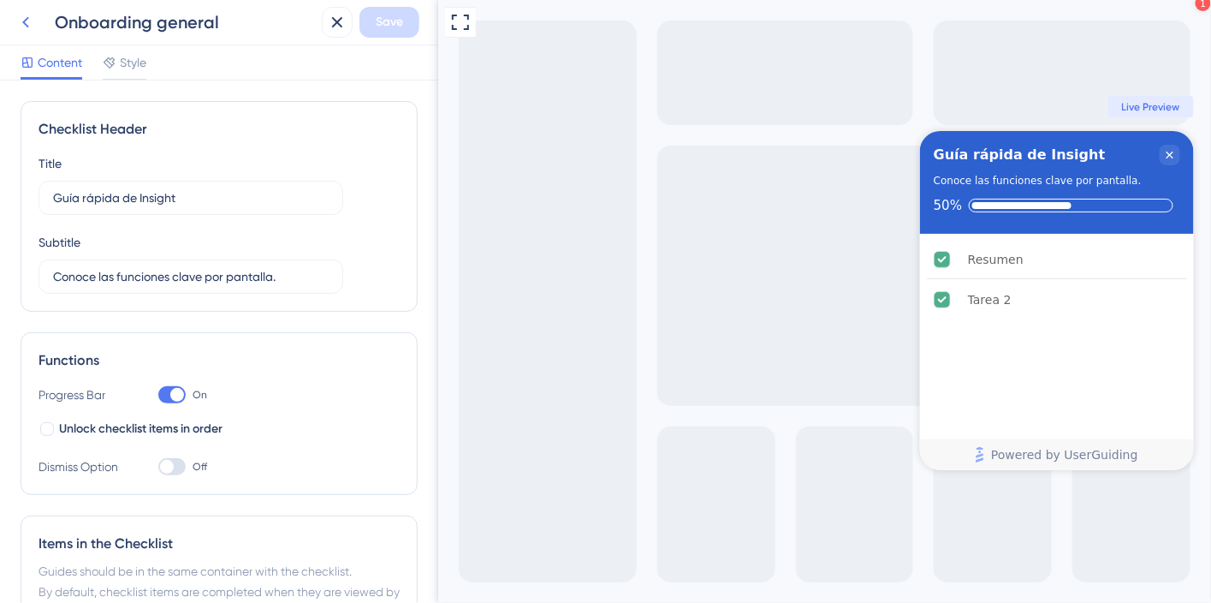
click at [33, 32] on icon at bounding box center [25, 22] width 21 height 21
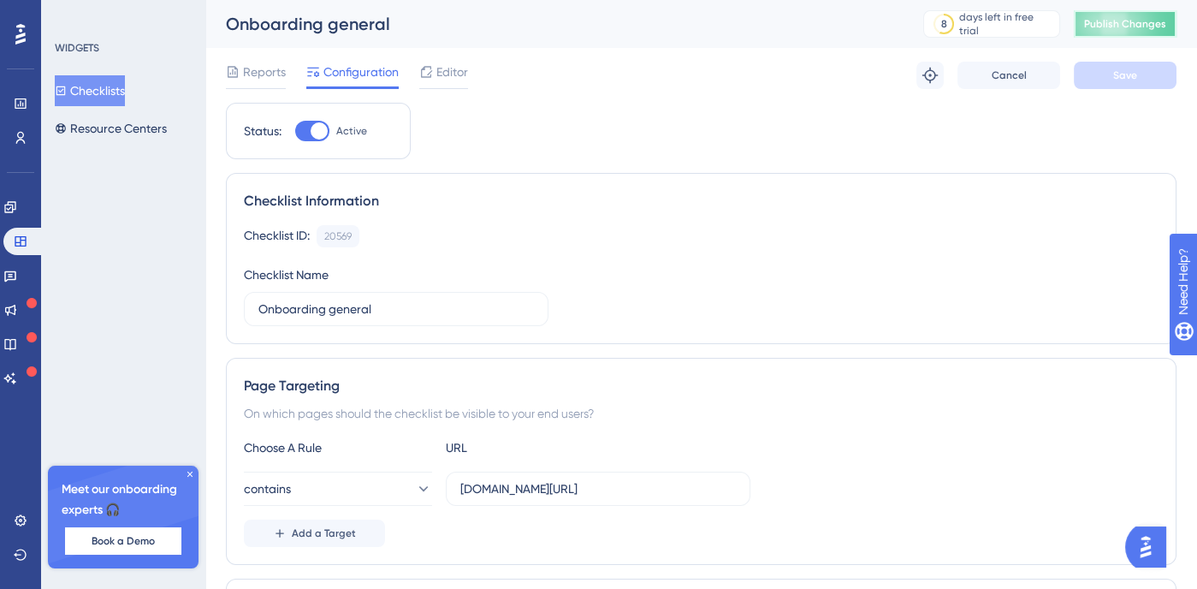
click at [1177, 15] on button "Publish Changes" at bounding box center [1125, 23] width 103 height 27
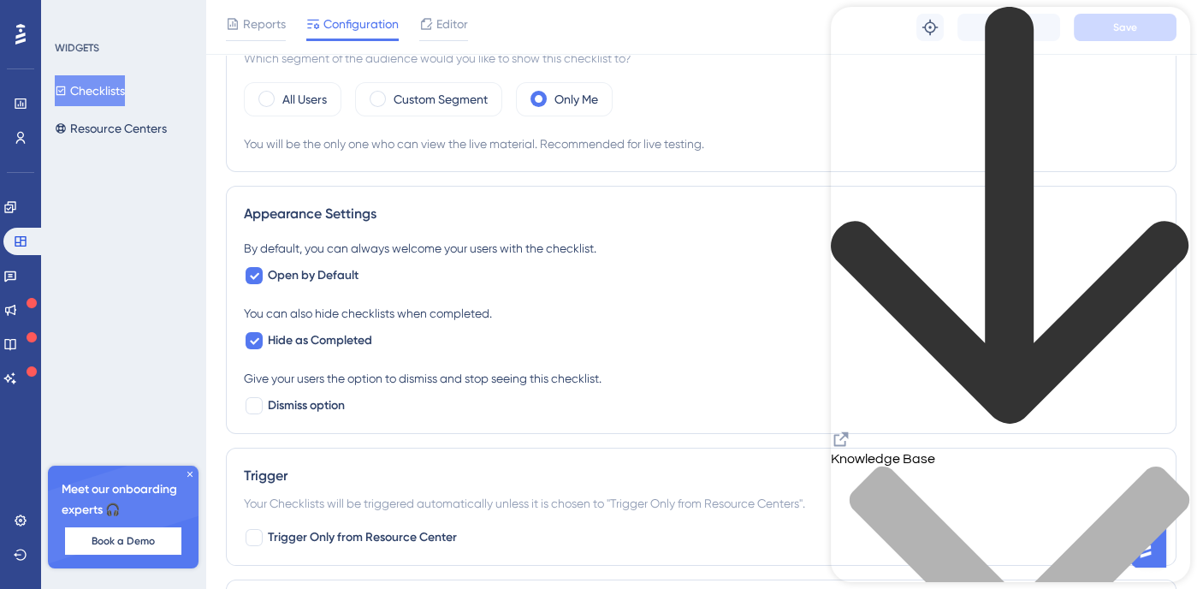
scroll to position [589, 0]
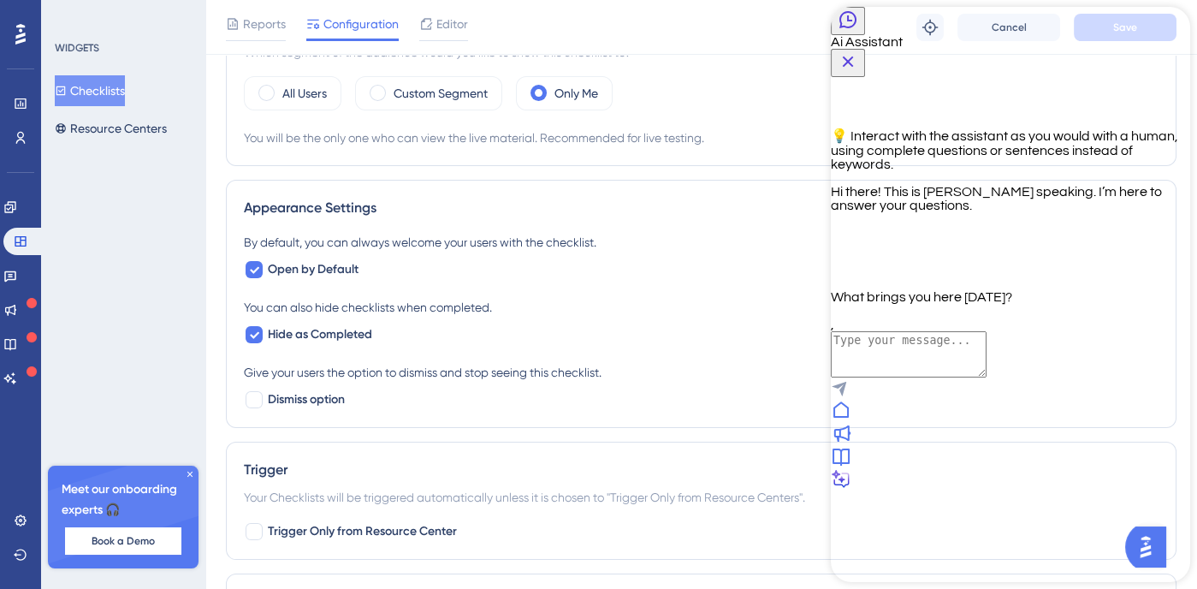
click at [876, 423] on div at bounding box center [1010, 411] width 359 height 23
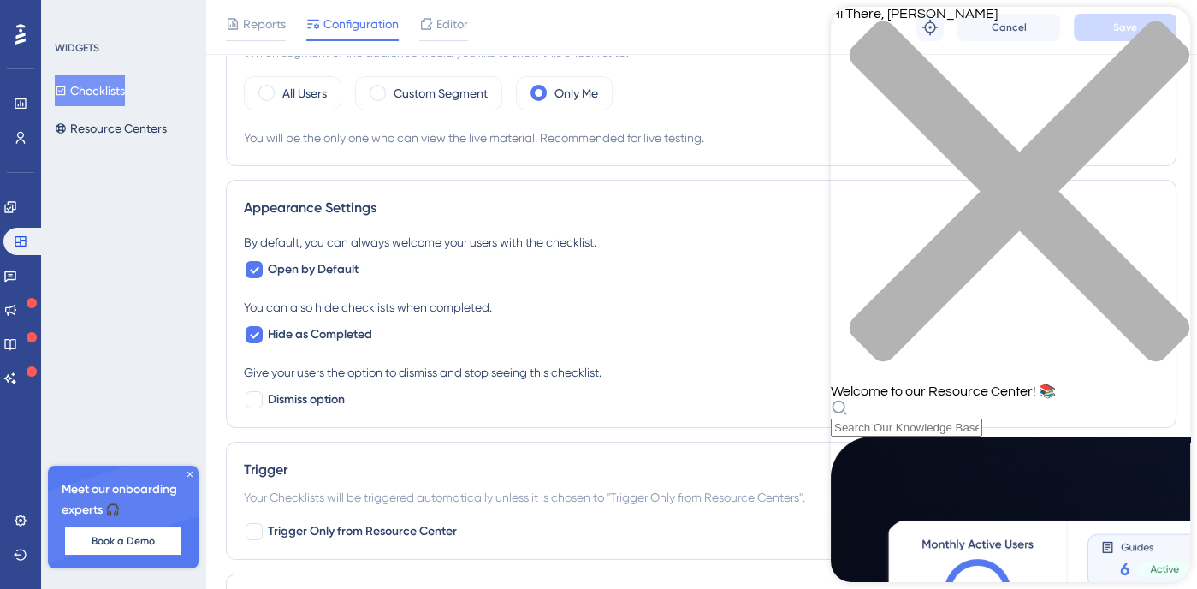
drag, startPoint x: 89, startPoint y: 291, endPoint x: 162, endPoint y: 288, distance: 72.8
click at [89, 291] on div "WIDGETS Checklists Resource Centers Meet our onboarding experts 🎧 Book a Demo U…" at bounding box center [123, 294] width 164 height 589
click at [1176, 13] on div "Hi There, Lillian 👋 Welcome to our Resource Center! 📚" at bounding box center [1010, 222] width 359 height 430
click at [1165, 30] on icon "close resource center" at bounding box center [1010, 200] width 359 height 359
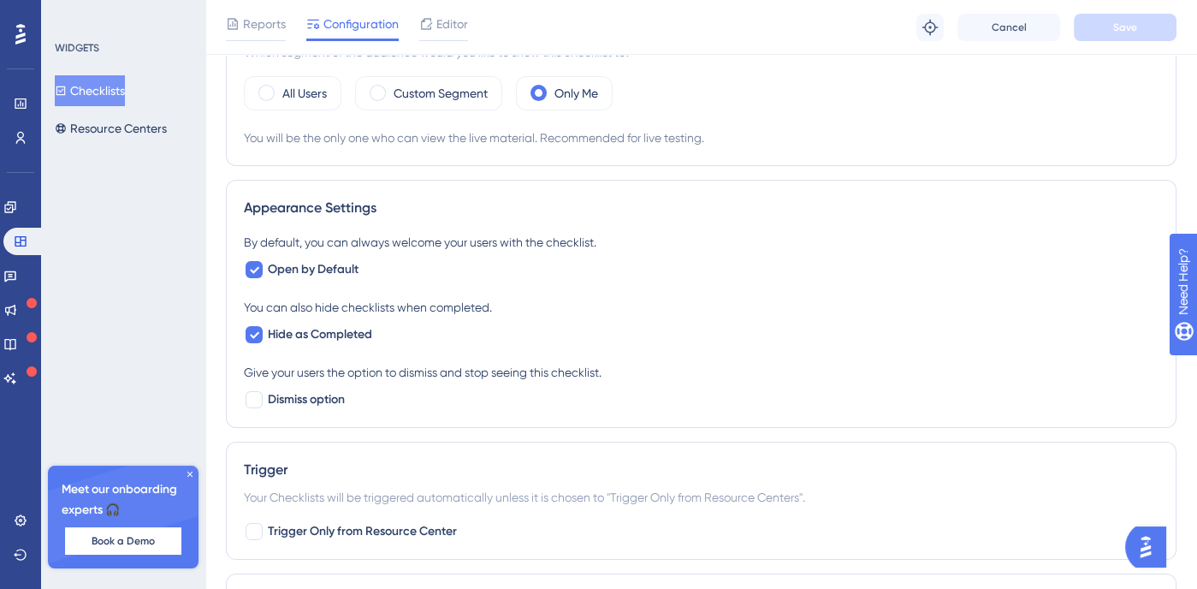
scroll to position [0, 0]
